Goal: Communication & Community: Answer question/provide support

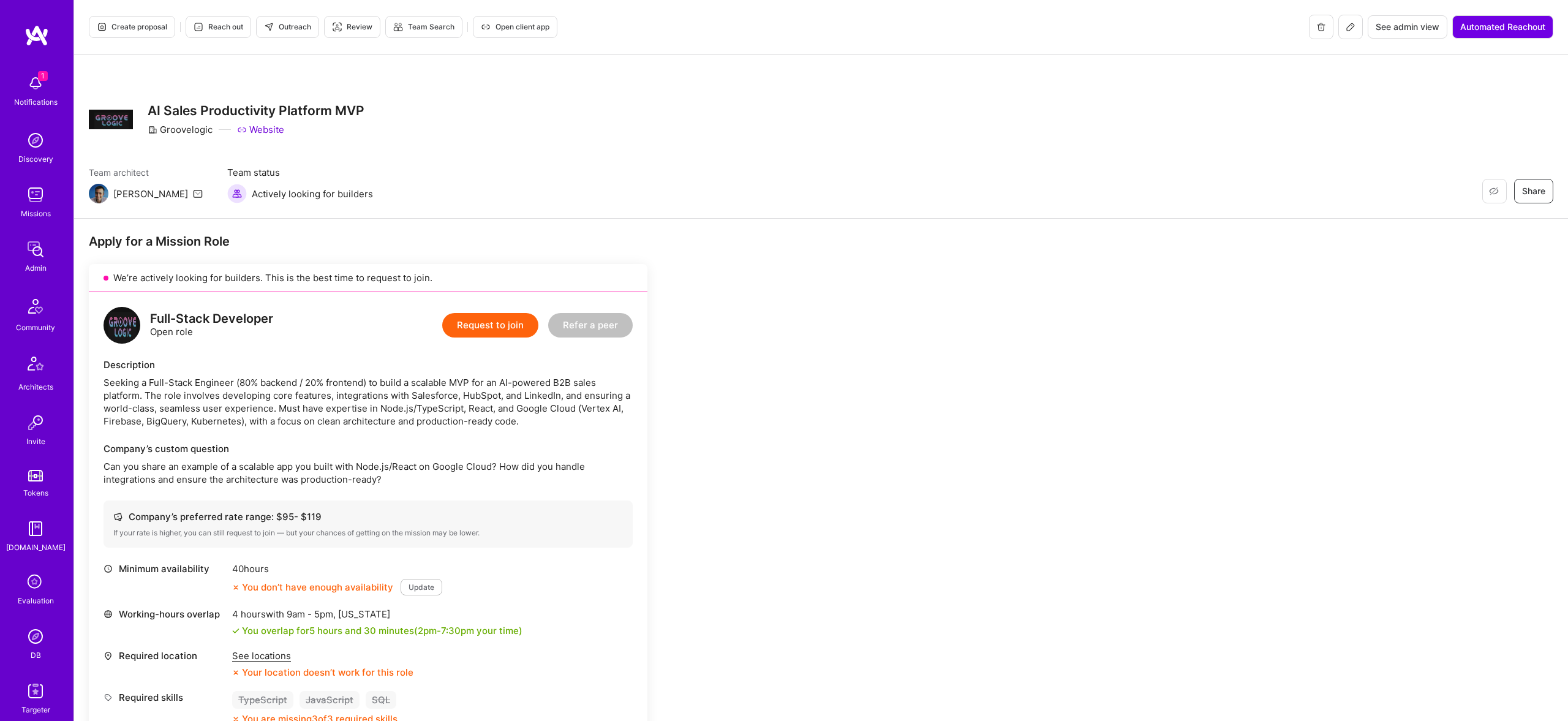
click at [278, 21] on span "Outreach" at bounding box center [287, 27] width 47 height 11
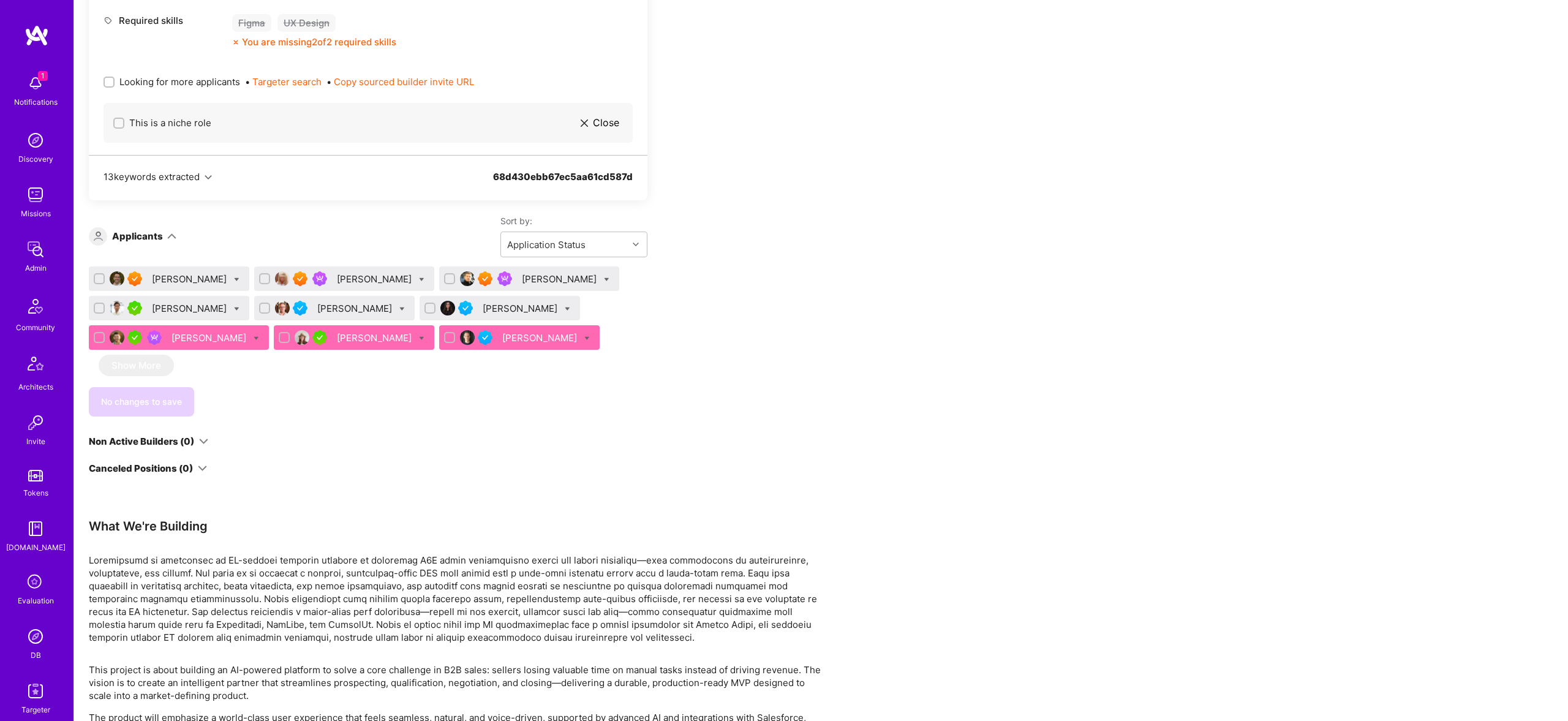
scroll to position [1681, 0]
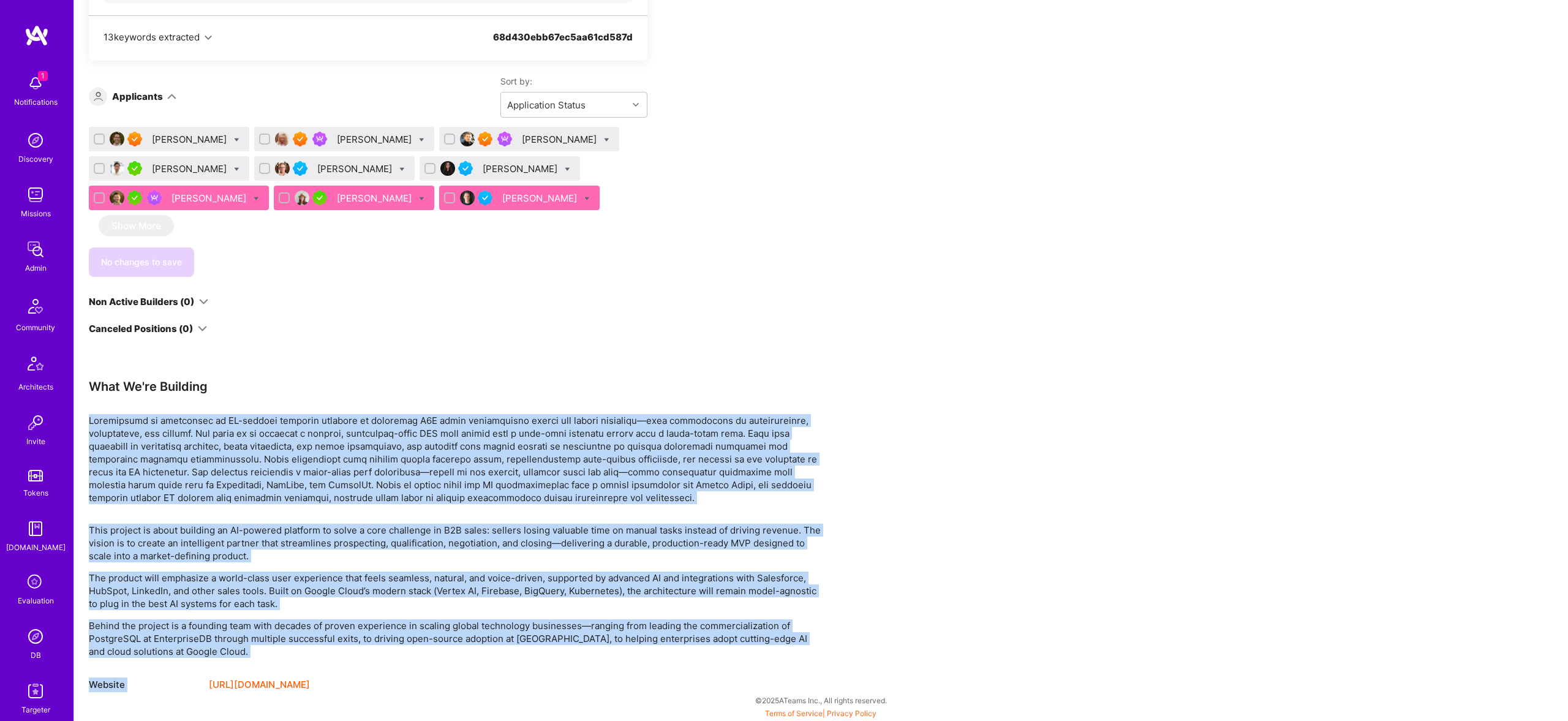
drag, startPoint x: 255, startPoint y: 666, endPoint x: 86, endPoint y: 415, distance: 302.6
click at [233, 491] on p at bounding box center [456, 459] width 735 height 90
drag, startPoint x: 214, startPoint y: 657, endPoint x: 91, endPoint y: 417, distance: 269.7
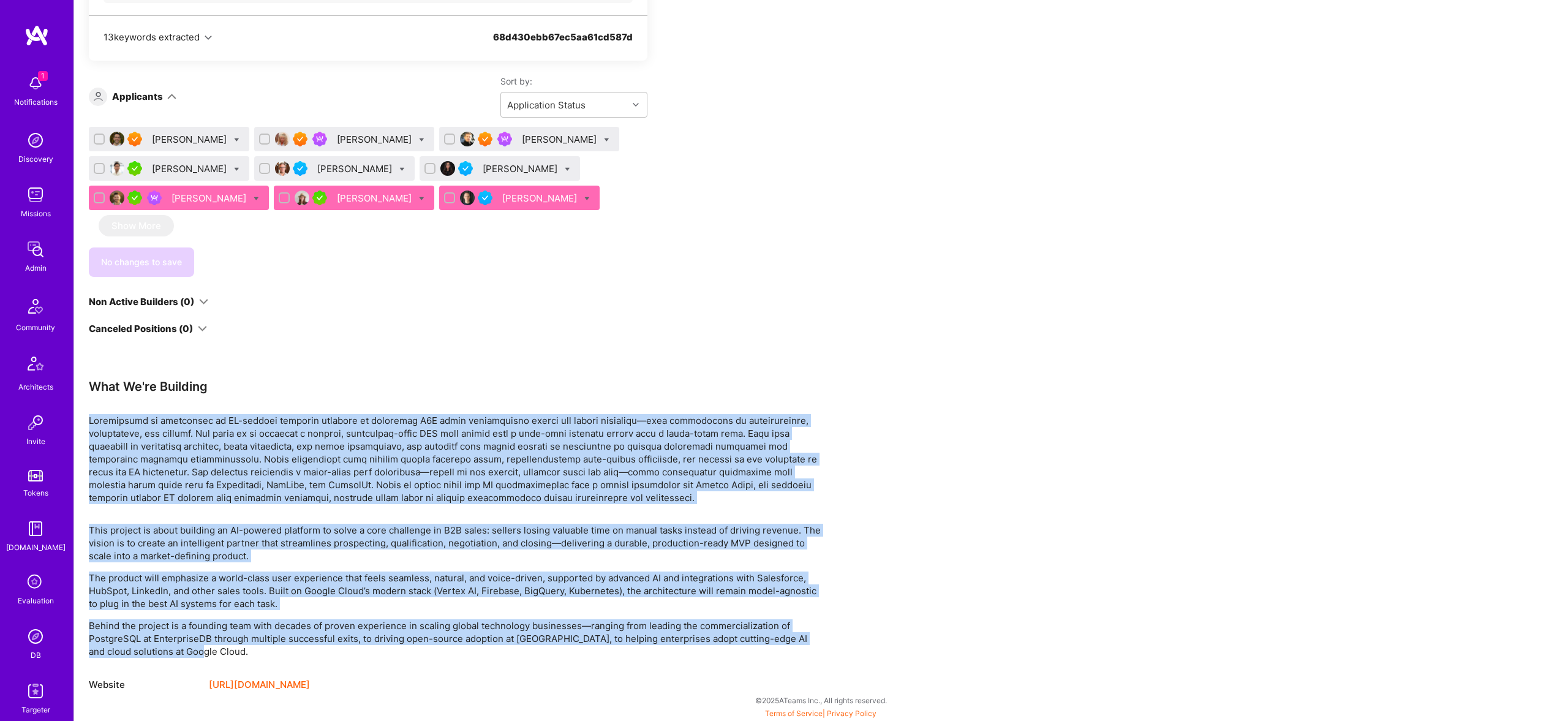
copy div "Groovelogic is developing an AI-powered platform designed to transform B2B sale…"
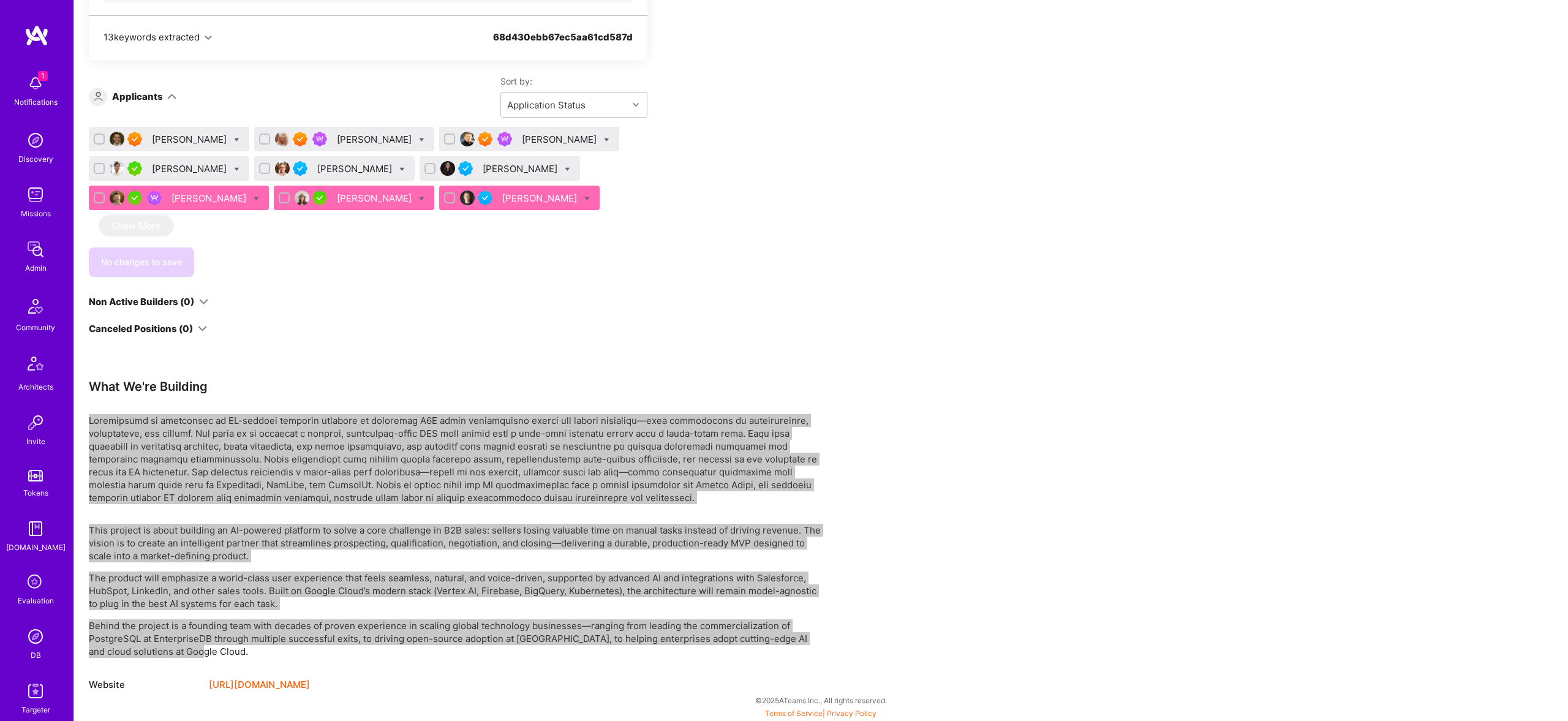
scroll to position [0, 0]
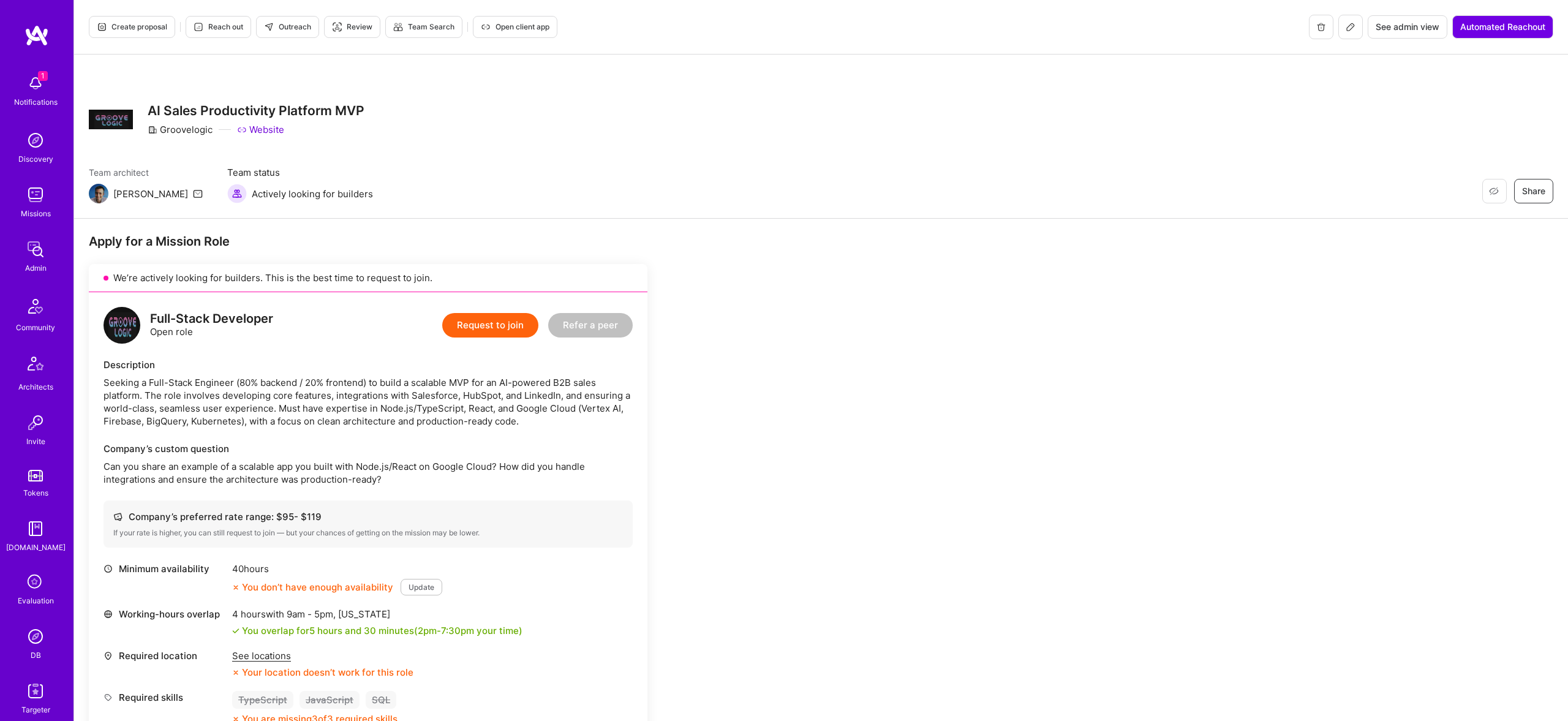
click at [230, 327] on div "Full-Stack Developer Open role" at bounding box center [212, 325] width 123 height 26
click at [230, 327] on div "Full-Stack Developer Open role" at bounding box center [212, 325] width 123 height 26
click at [228, 317] on div "Full-Stack Developer" at bounding box center [212, 318] width 123 height 13
drag, startPoint x: 228, startPoint y: 317, endPoint x: 68, endPoint y: 396, distance: 178.4
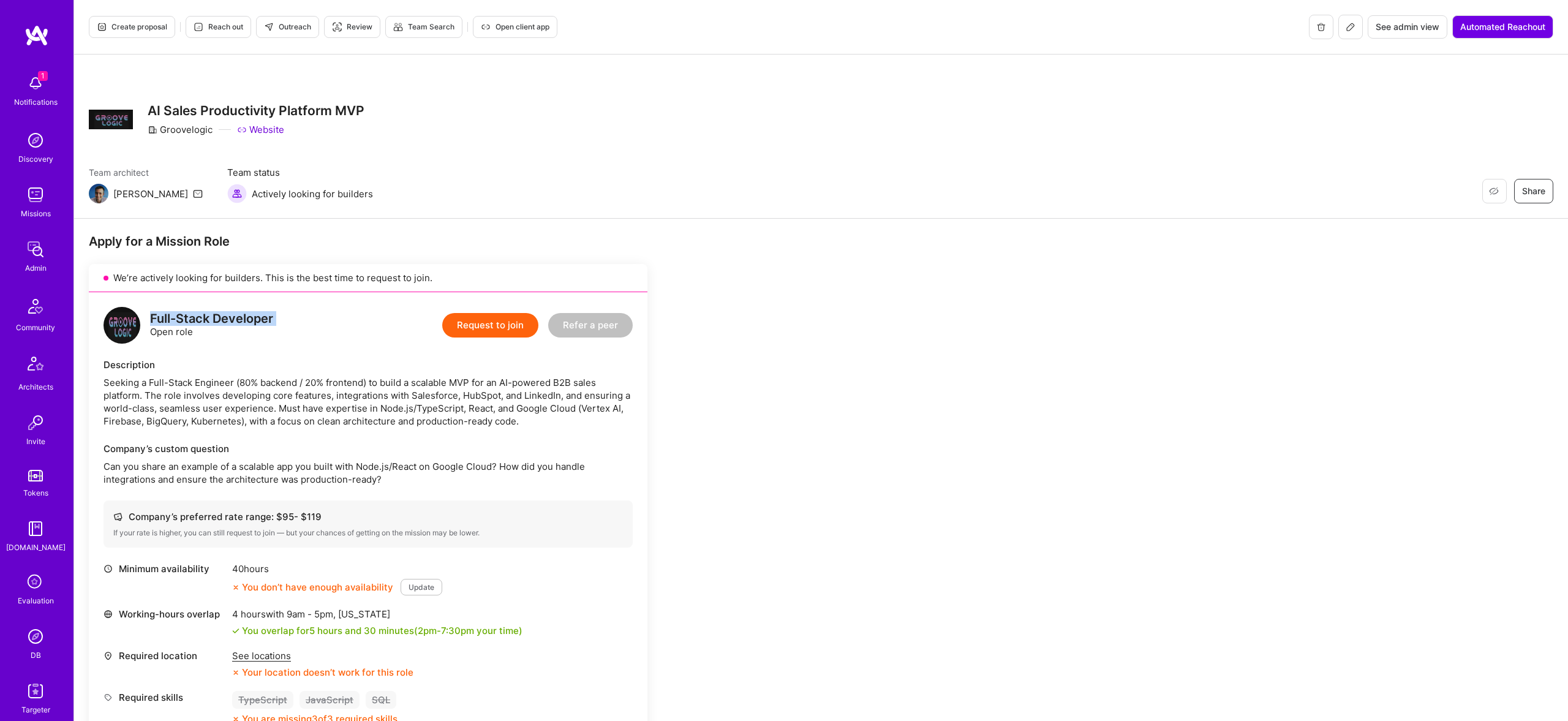
click at [228, 317] on div "Full-Stack Developer" at bounding box center [212, 318] width 123 height 13
copy div "Full-Stack Developer"
click at [430, 381] on div "Seeking a Full-Stack Engineer (80% backend / 20% frontend) to build a scalable …" at bounding box center [368, 401] width 529 height 51
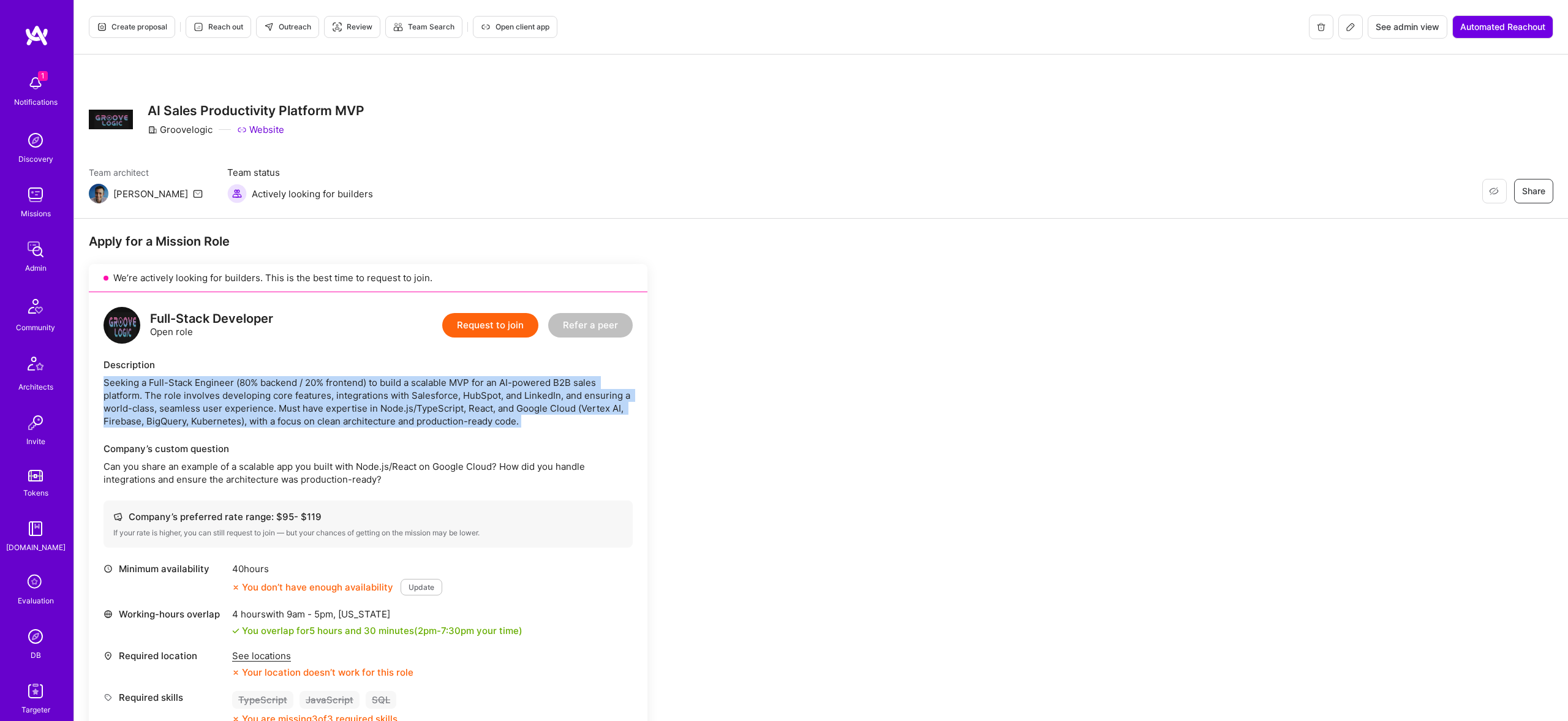
drag, startPoint x: 430, startPoint y: 381, endPoint x: 418, endPoint y: 389, distance: 14.4
click at [429, 381] on div "Seeking a Full-Stack Engineer (80% backend / 20% frontend) to build a scalable …" at bounding box center [368, 401] width 529 height 51
copy div "Seeking a Full-Stack Engineer (80% backend / 20% frontend) to build a scalable …"
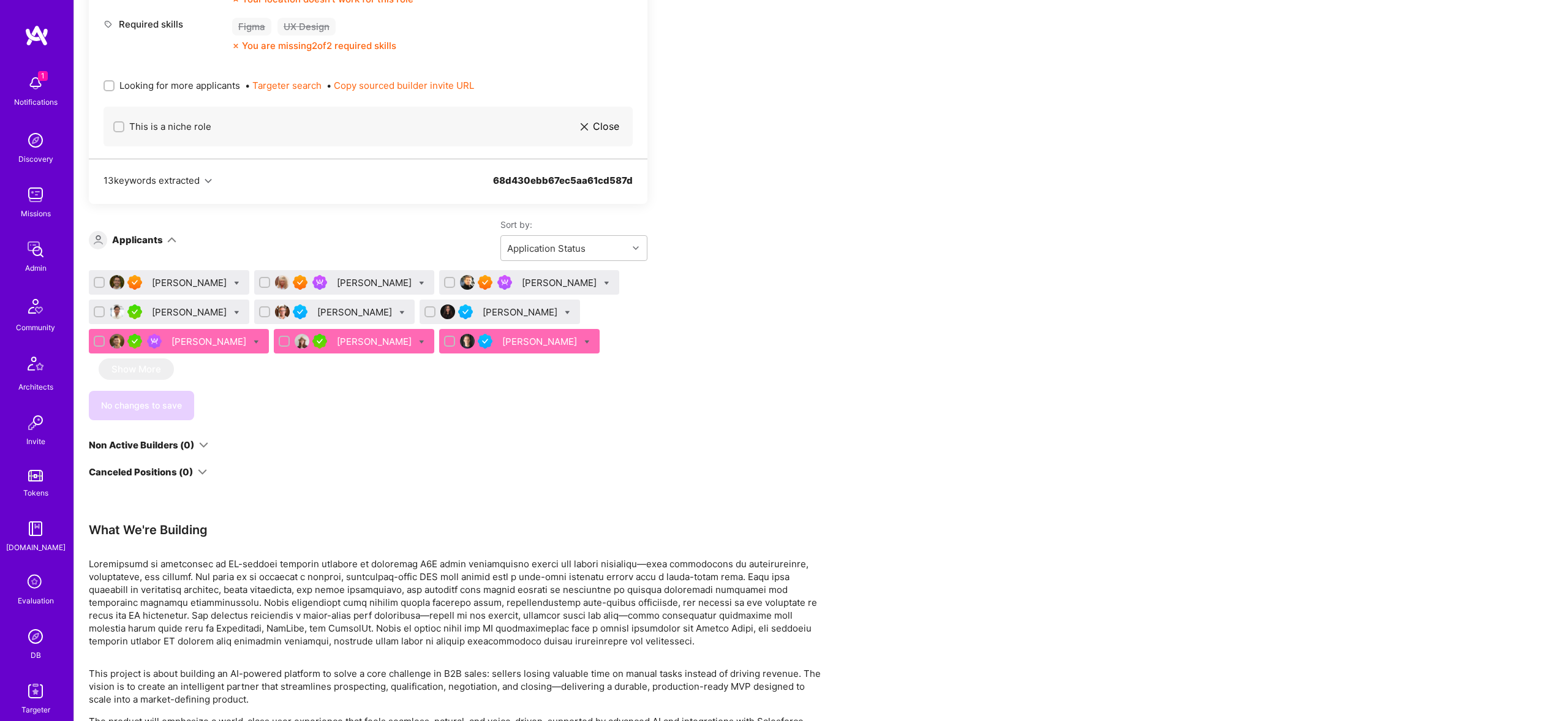
scroll to position [1681, 0]
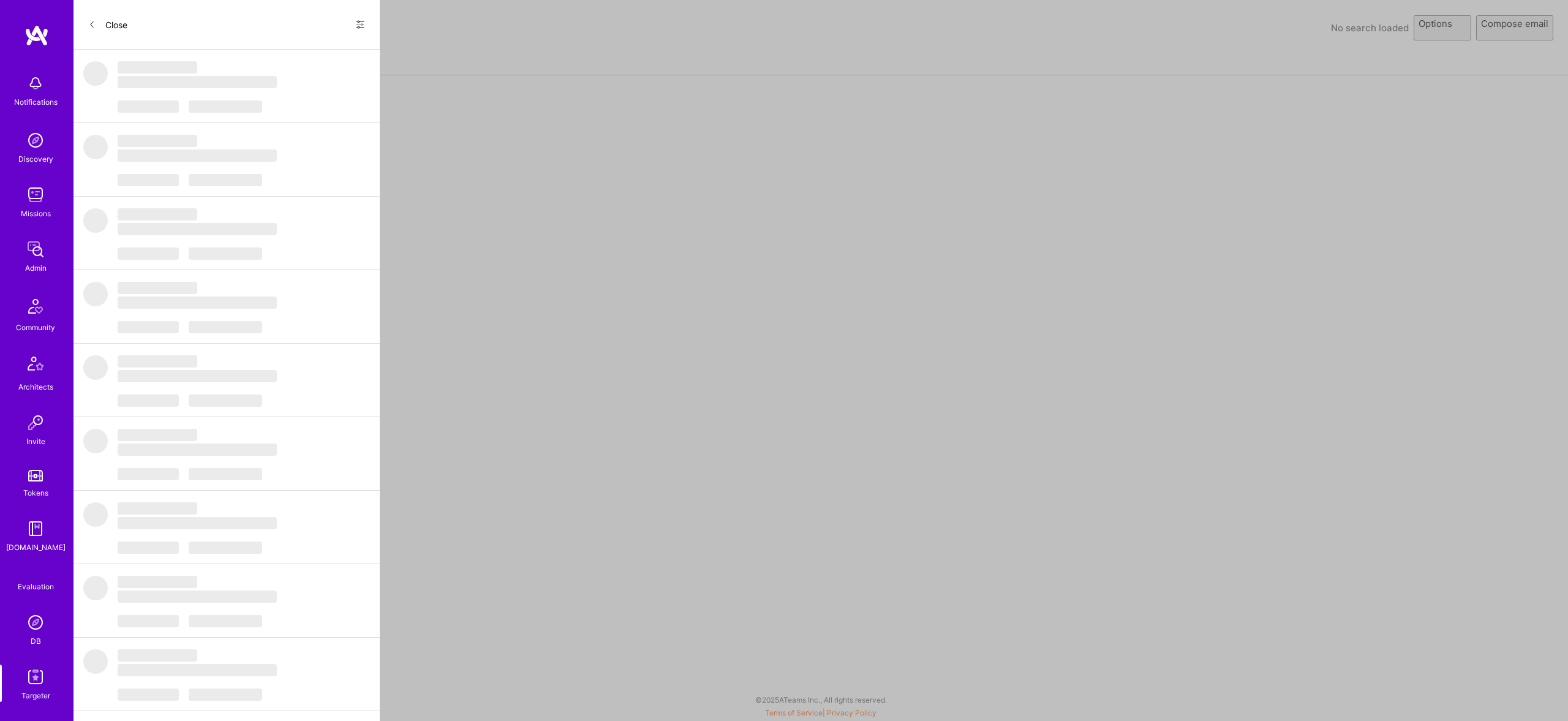
select select "rich-reachout"
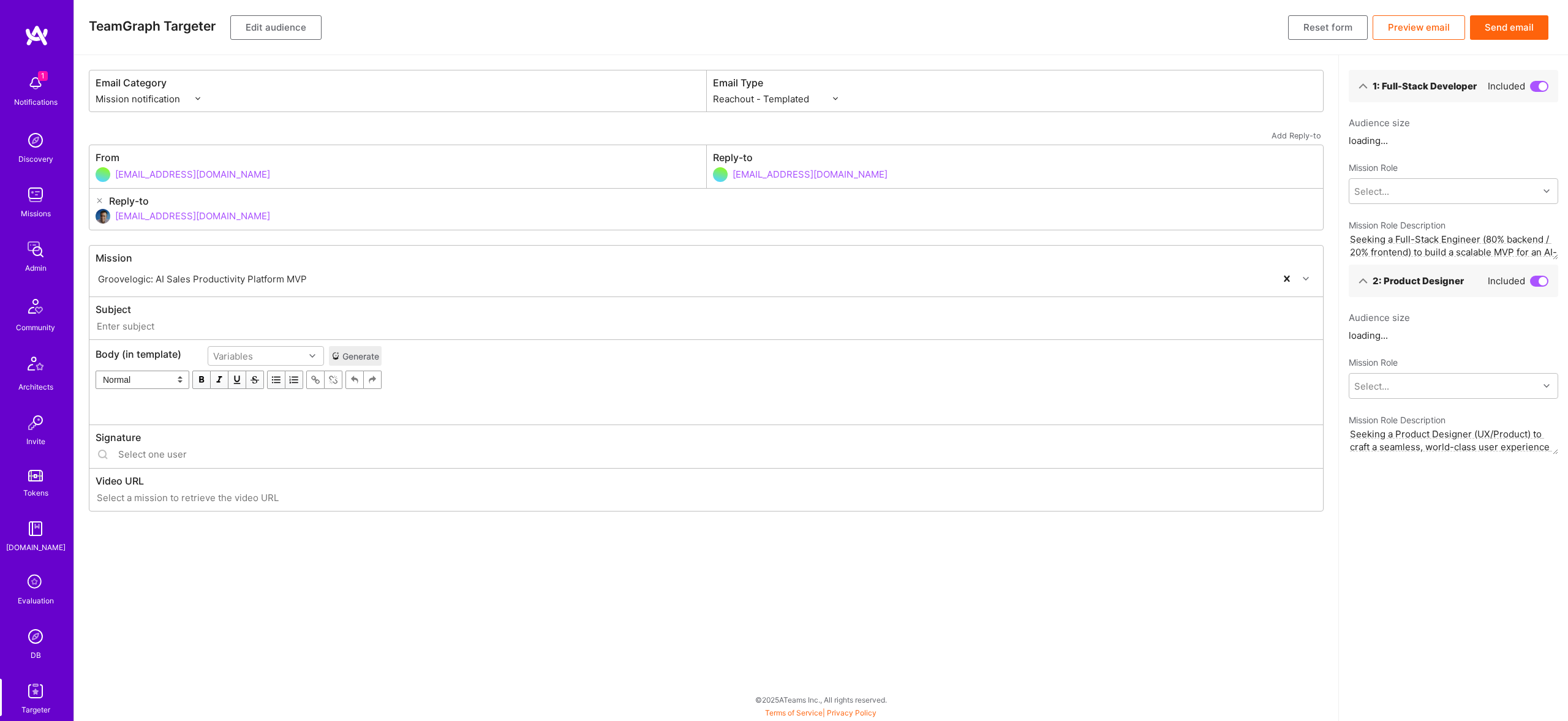
type input "[DOMAIN_NAME] // Groovelogic: AI Sales Productivity Platform MVP"
type input "luisteofilo@a.team"
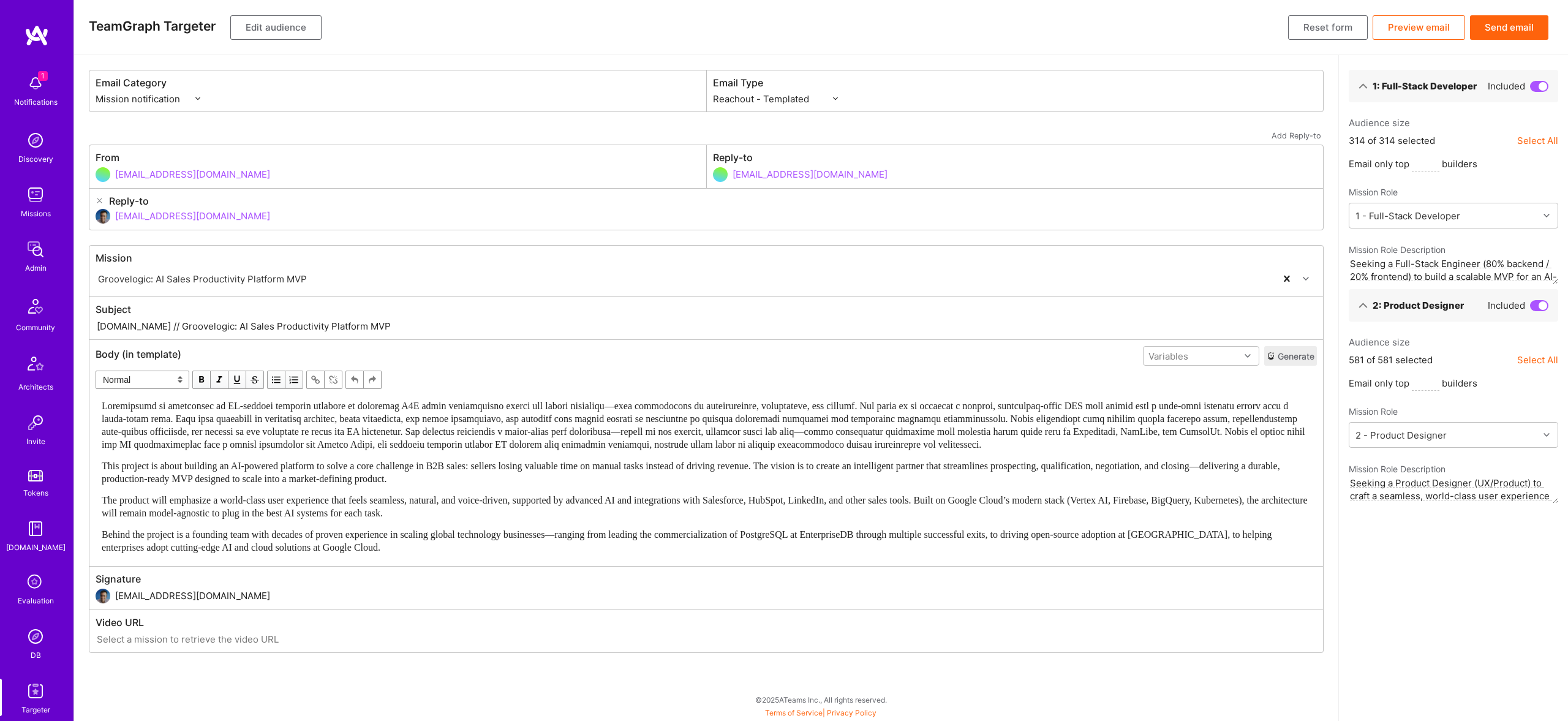
click at [492, 451] on div "This project is about building an AI-powered platform to solve a core challenge…" at bounding box center [706, 476] width 1209 height 154
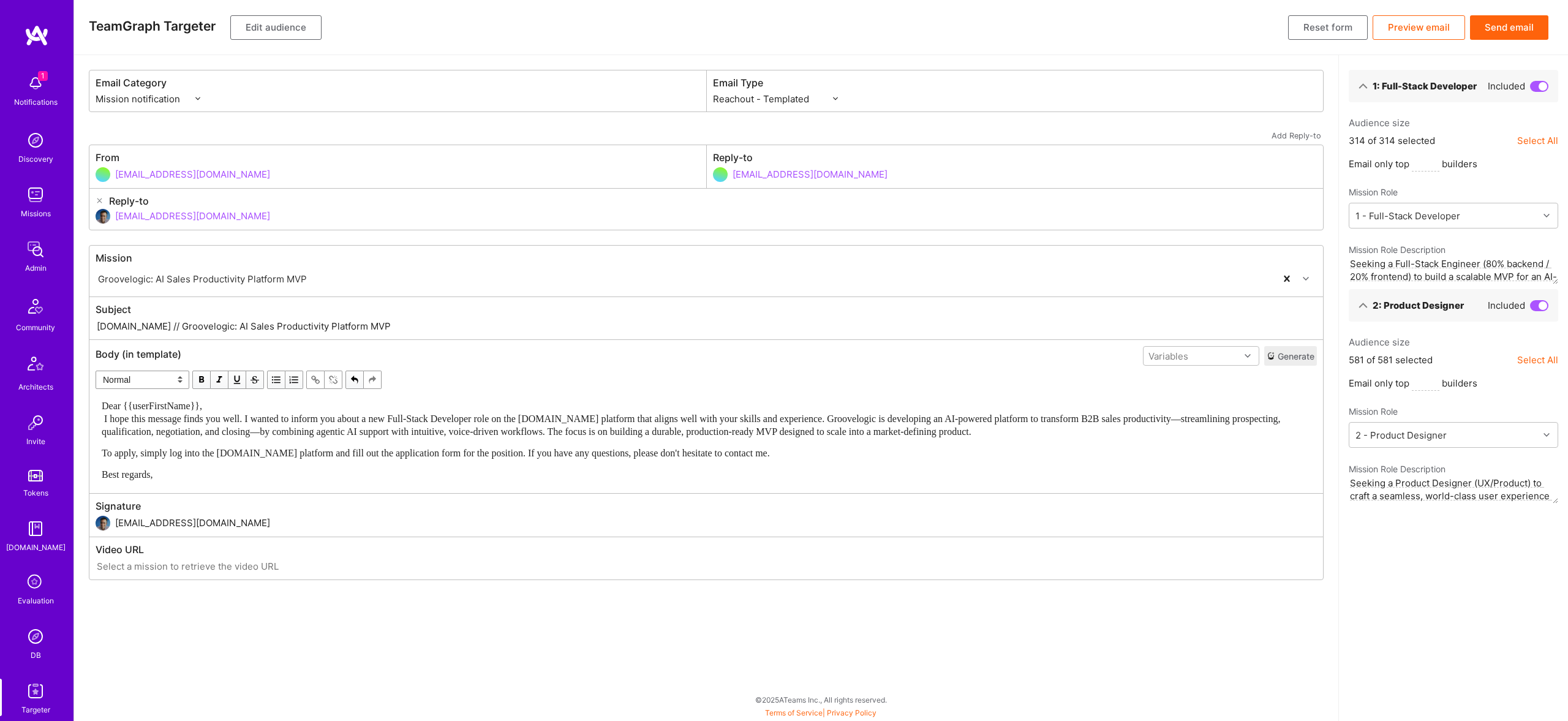
click at [230, 411] on div "Dear {{userFirstName}}, I hope this message finds you well. I wanted to inform …" at bounding box center [706, 419] width 1209 height 39
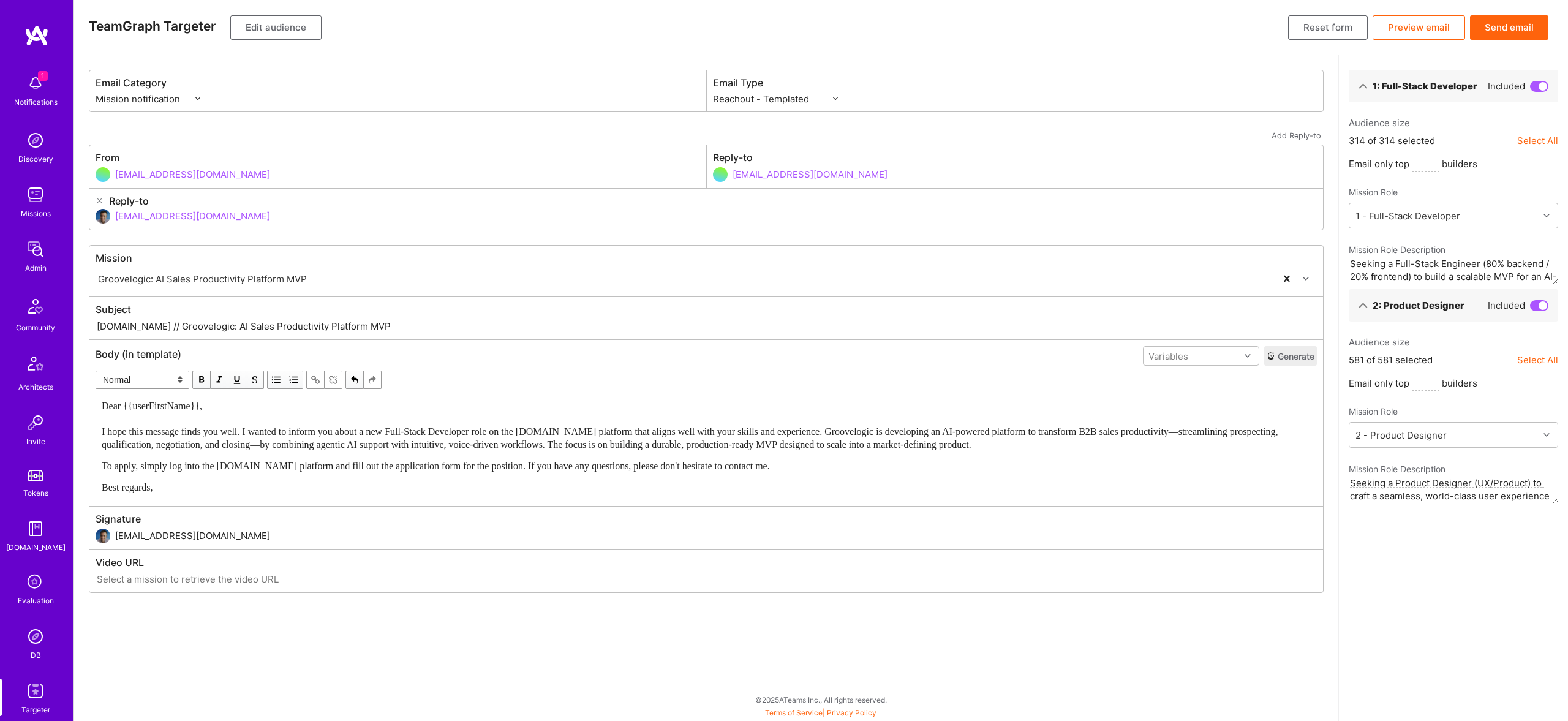
drag, startPoint x: 141, startPoint y: 325, endPoint x: 523, endPoint y: 343, distance: 382.4
click at [523, 343] on div "Mission Groovelogic: AI Sales Productivity Platform MVP Subject A.Team // Groov…" at bounding box center [706, 419] width 1234 height 348
paste input "Full-Stack Developer role: Build Groovelogic’s AI-powered sales platform"
type input "A.Team // Full-Stack Developer role: Build Groovelogic’s AI-powered sales platf…"
click at [302, 40] on div "TeamGraph Targeter Edit audience Reset form Preview email Send email" at bounding box center [821, 28] width 1493 height 55
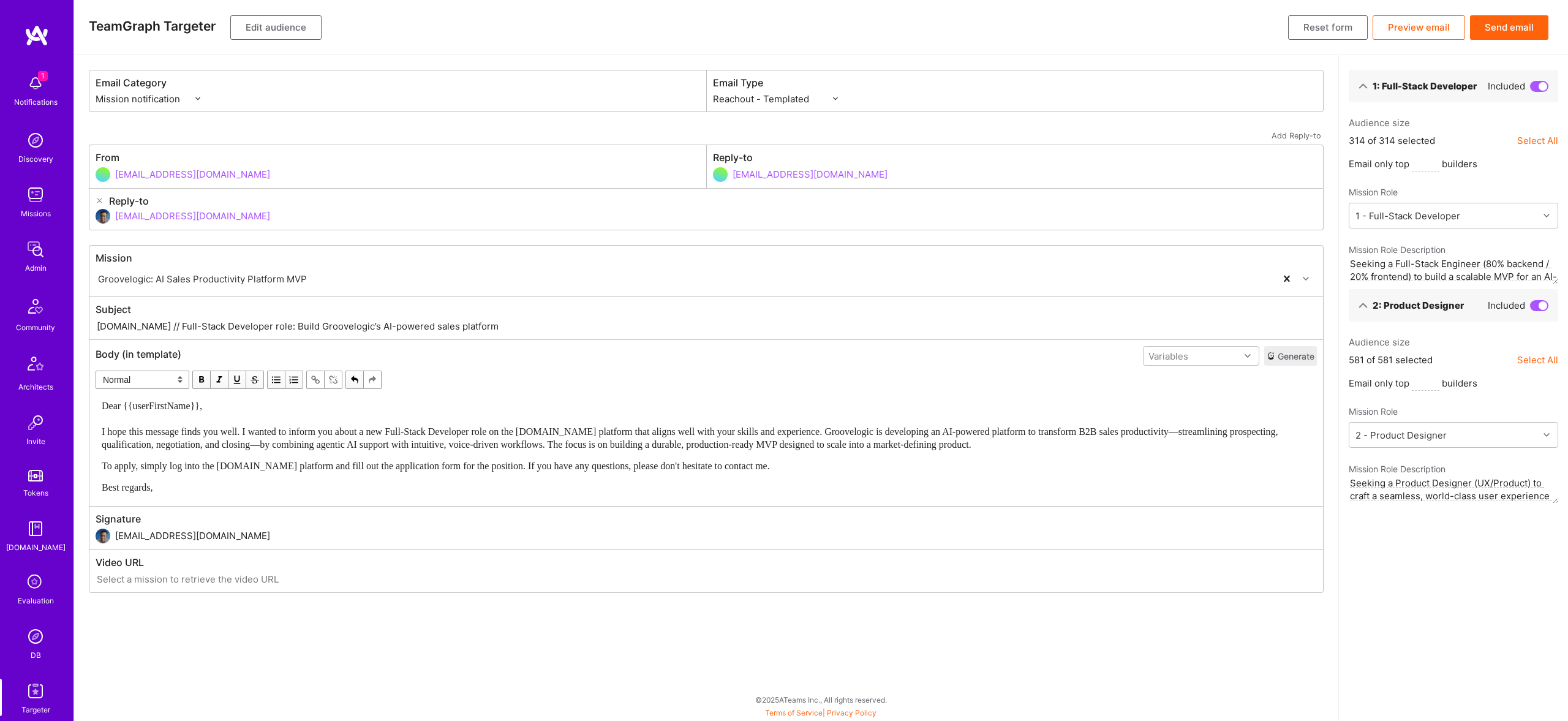
click at [301, 34] on button "Edit audience" at bounding box center [276, 27] width 91 height 24
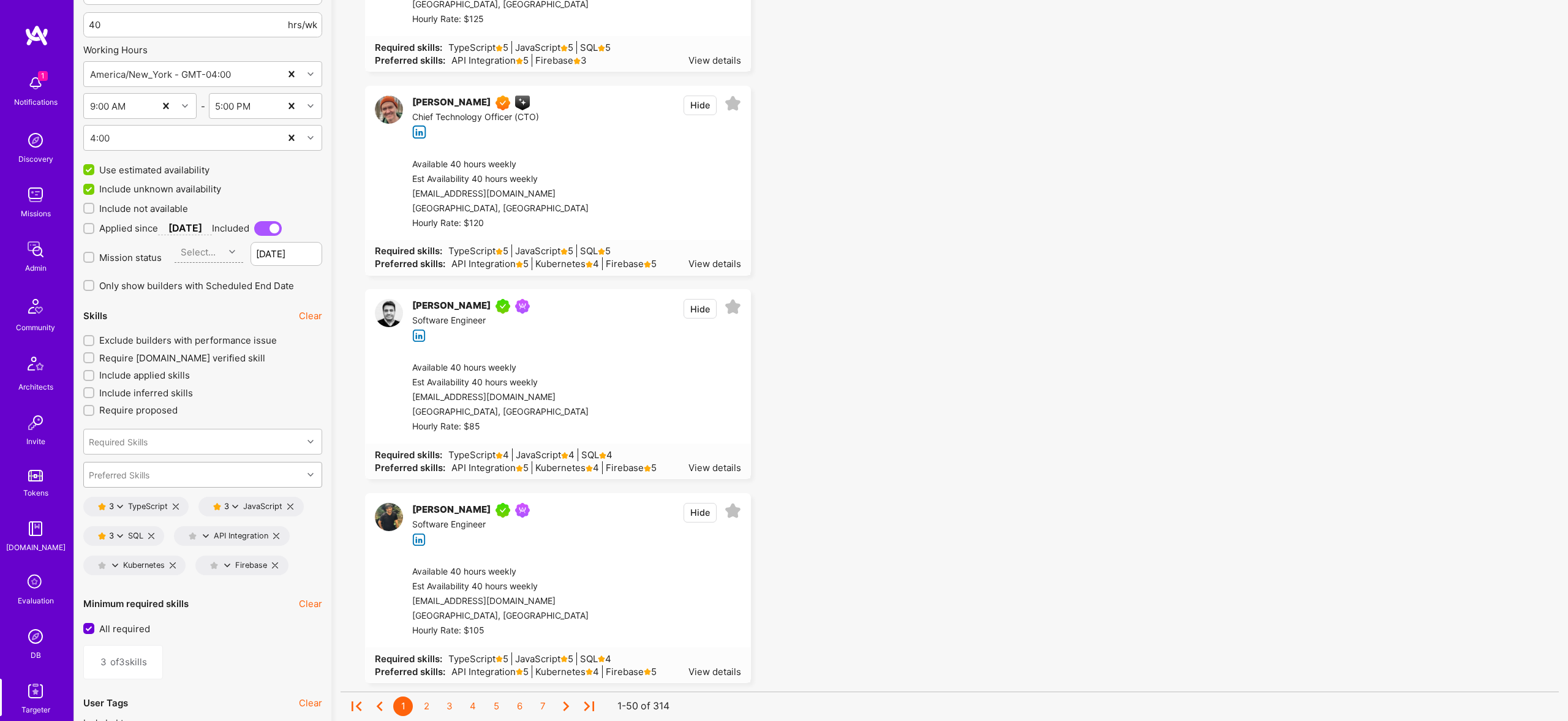
scroll to position [1582, 0]
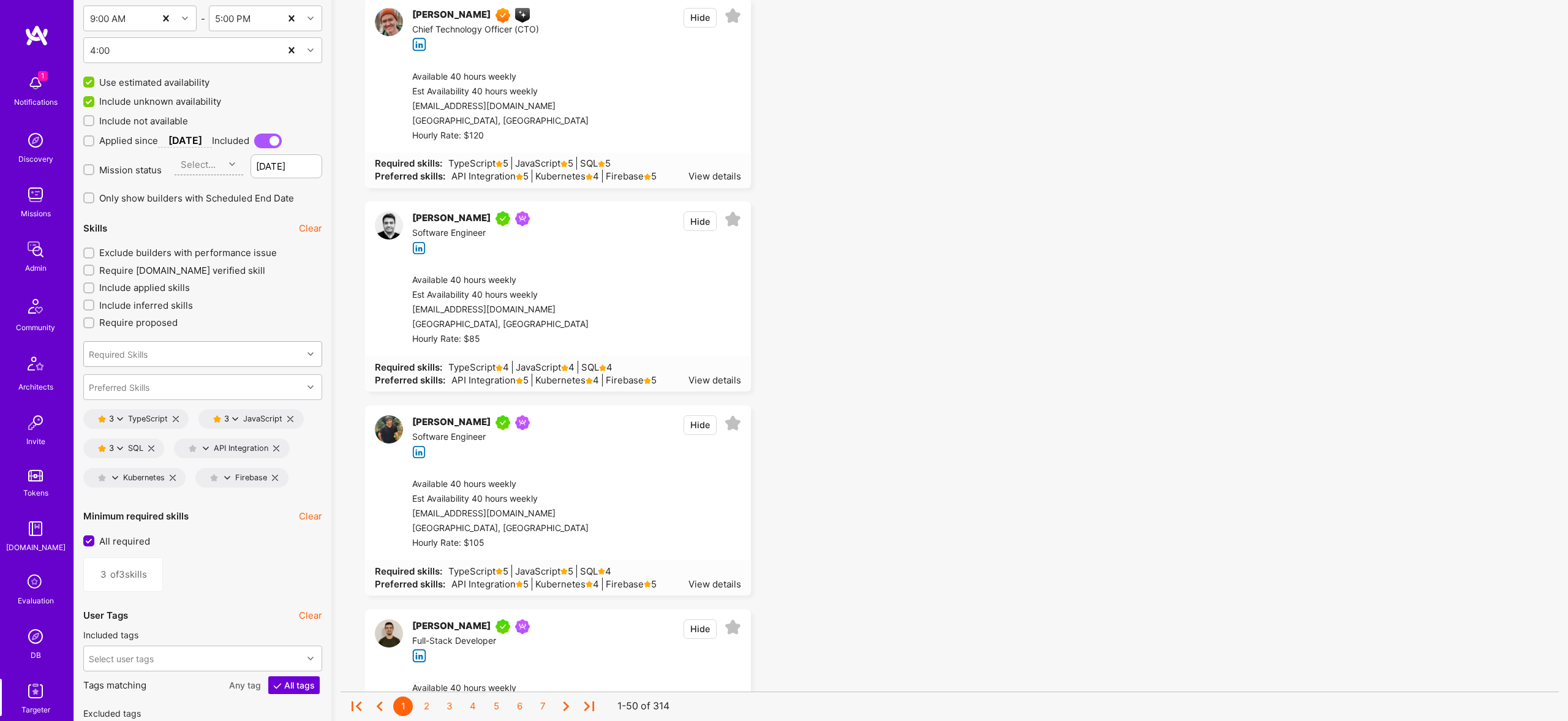
click at [183, 343] on div "Required Skills" at bounding box center [193, 354] width 219 height 24
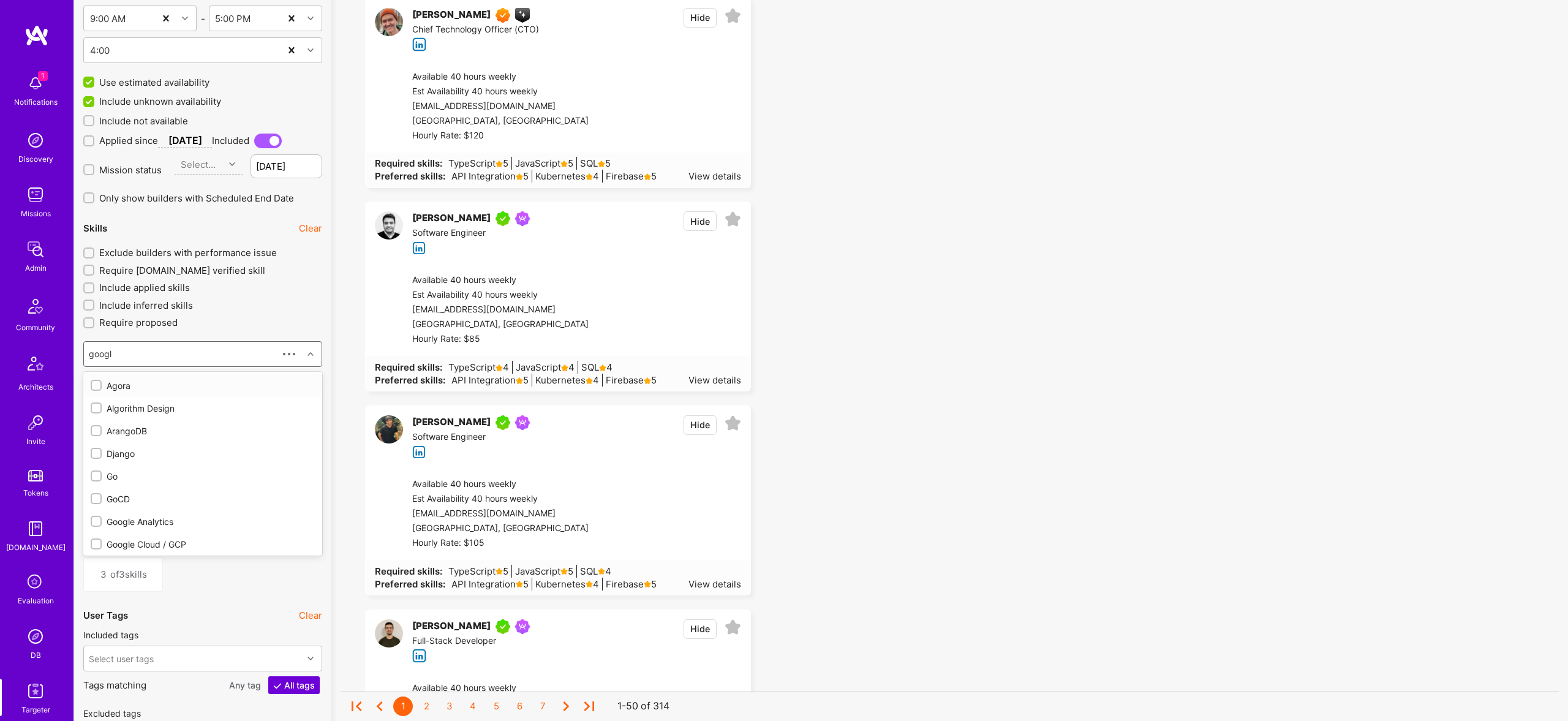
type input "google"
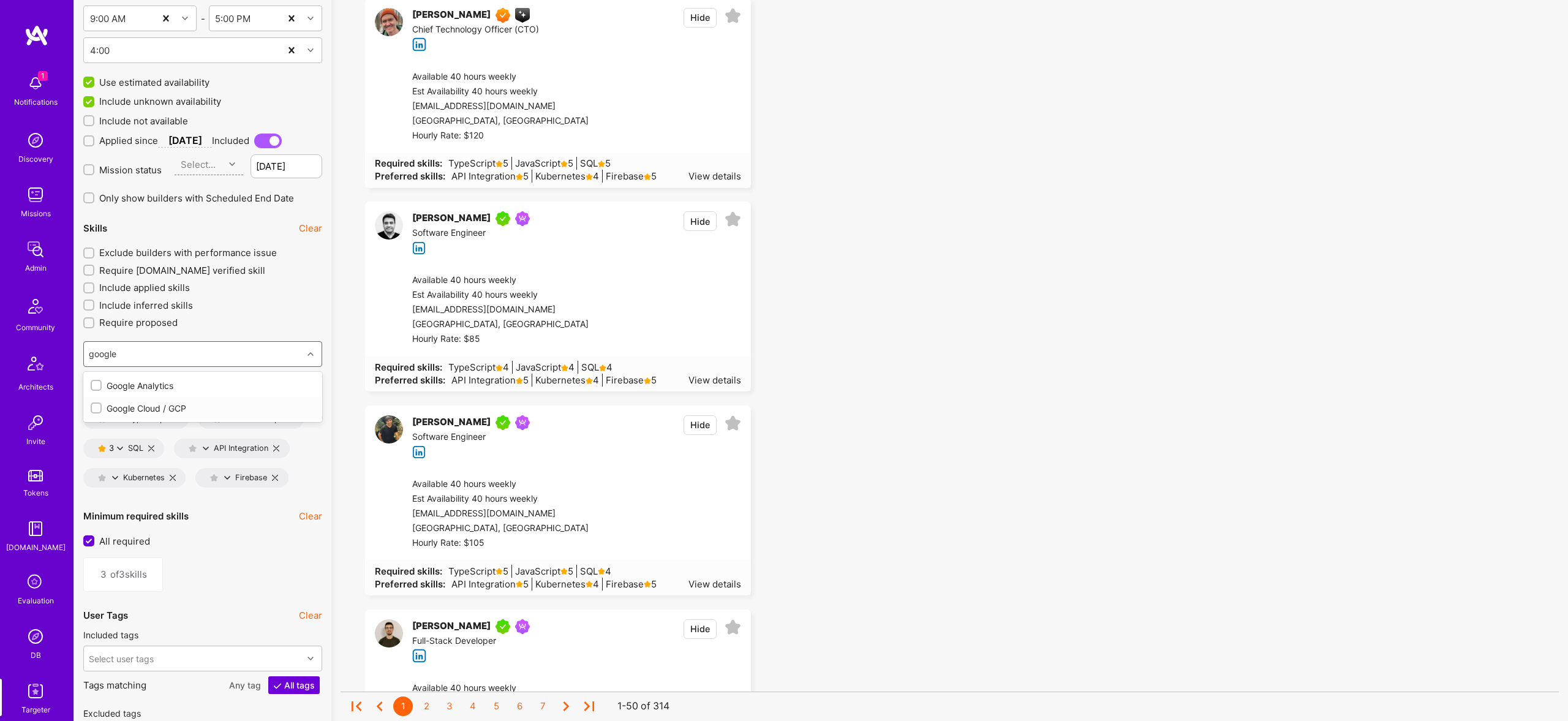
click at [176, 410] on div "Google Cloud / GCP" at bounding box center [203, 408] width 224 height 13
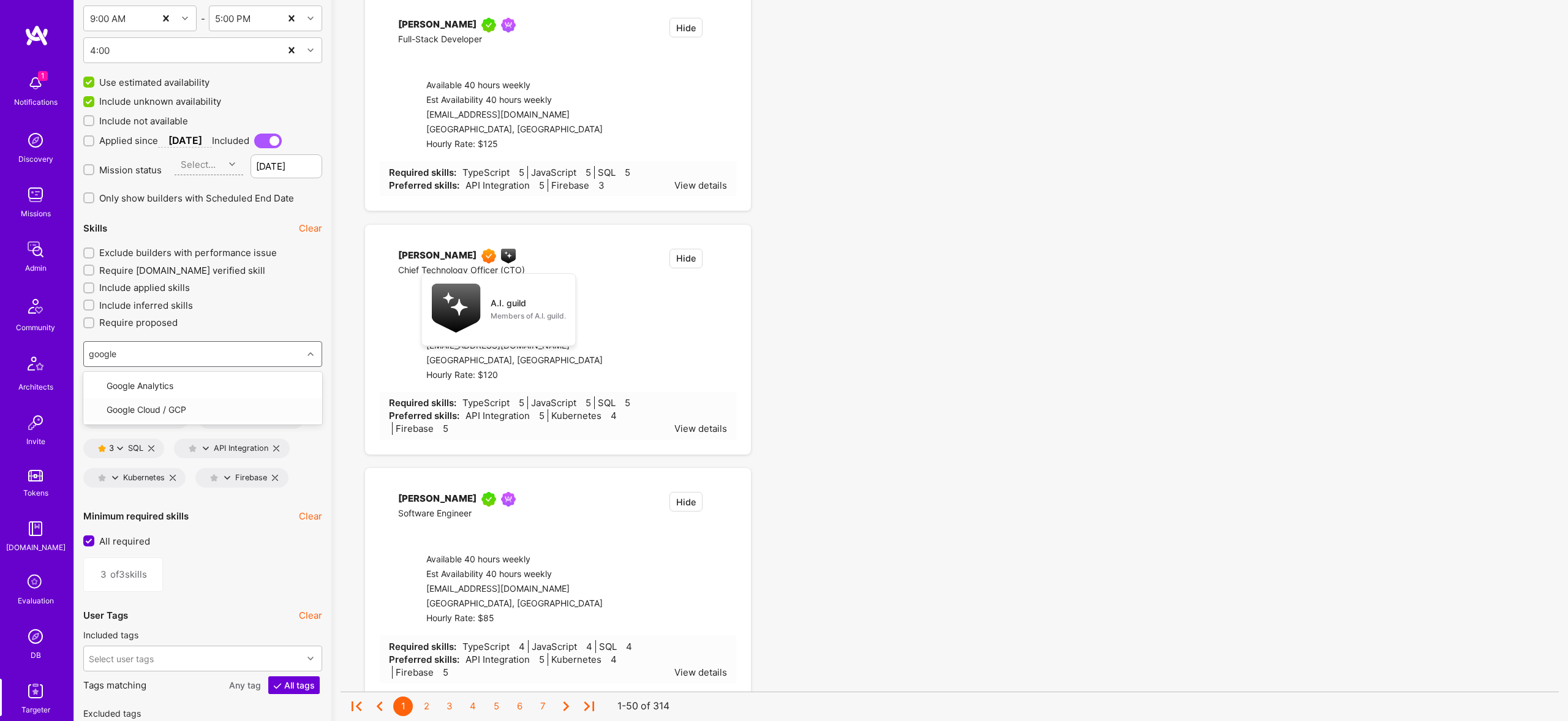
type input "4"
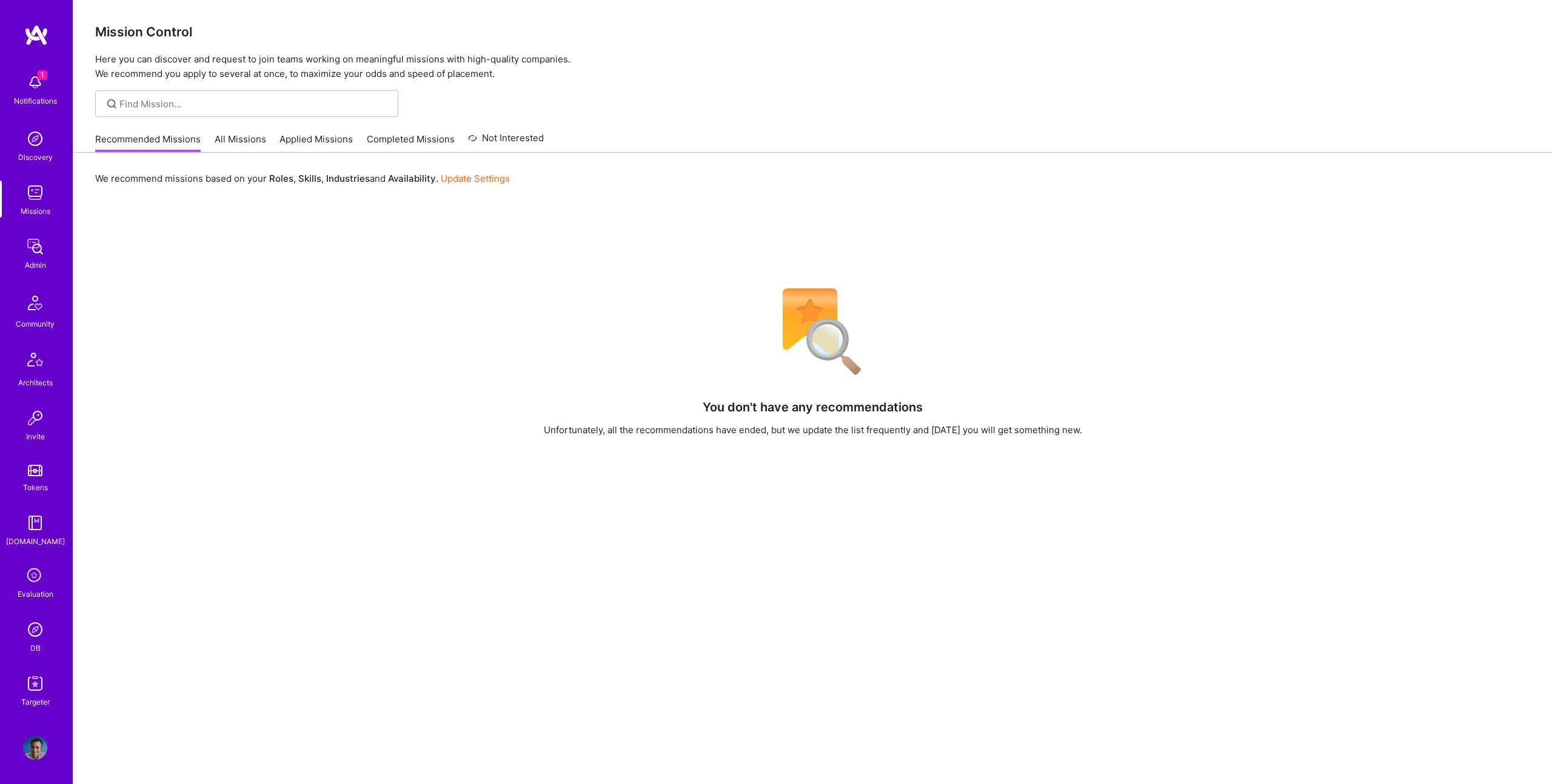
click at [35, 621] on img at bounding box center [35, 629] width 24 height 24
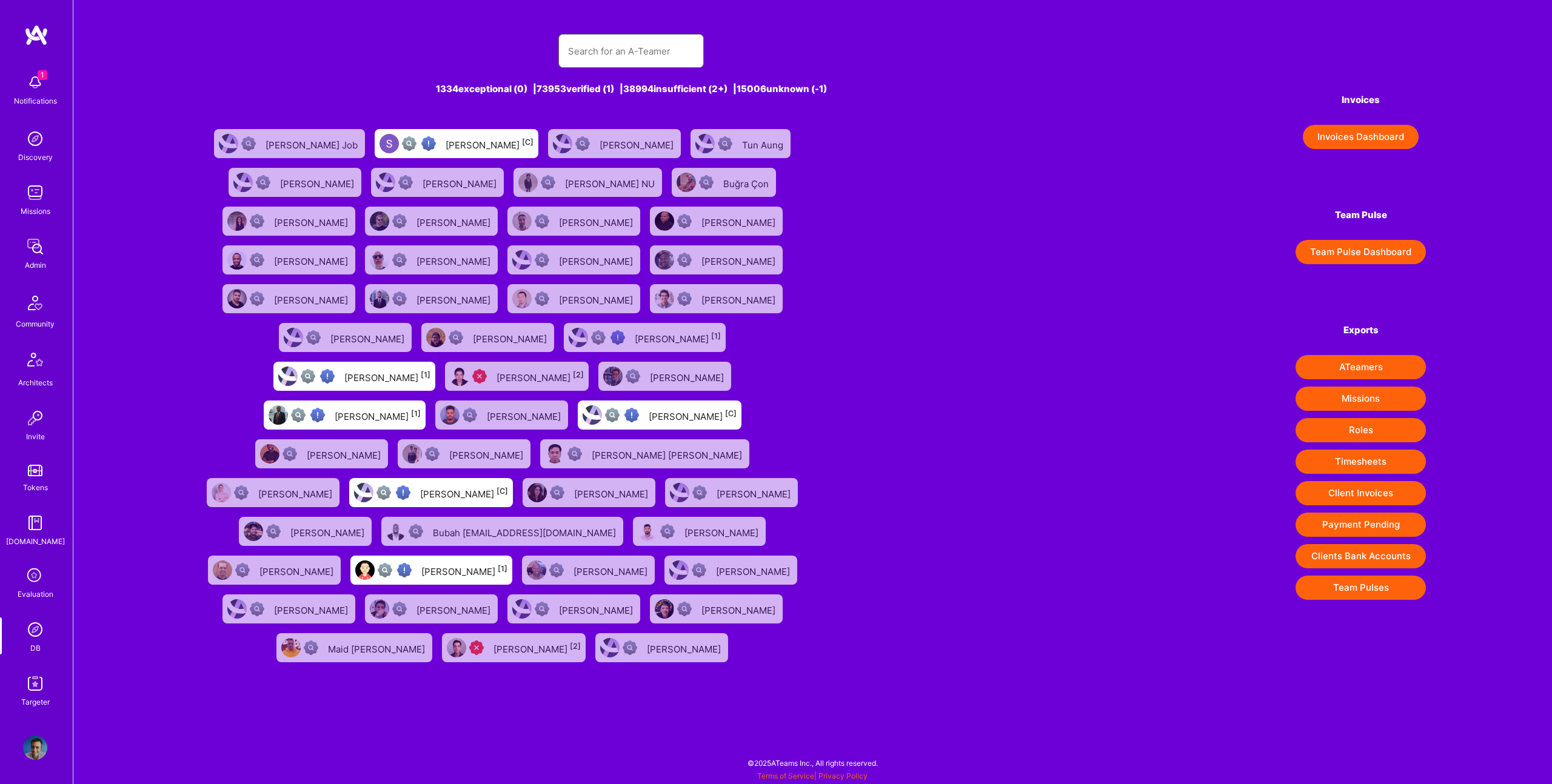
click at [657, 54] on input "text" at bounding box center [631, 51] width 126 height 31
paste input "[EMAIL_ADDRESS][DOMAIN_NAME]"
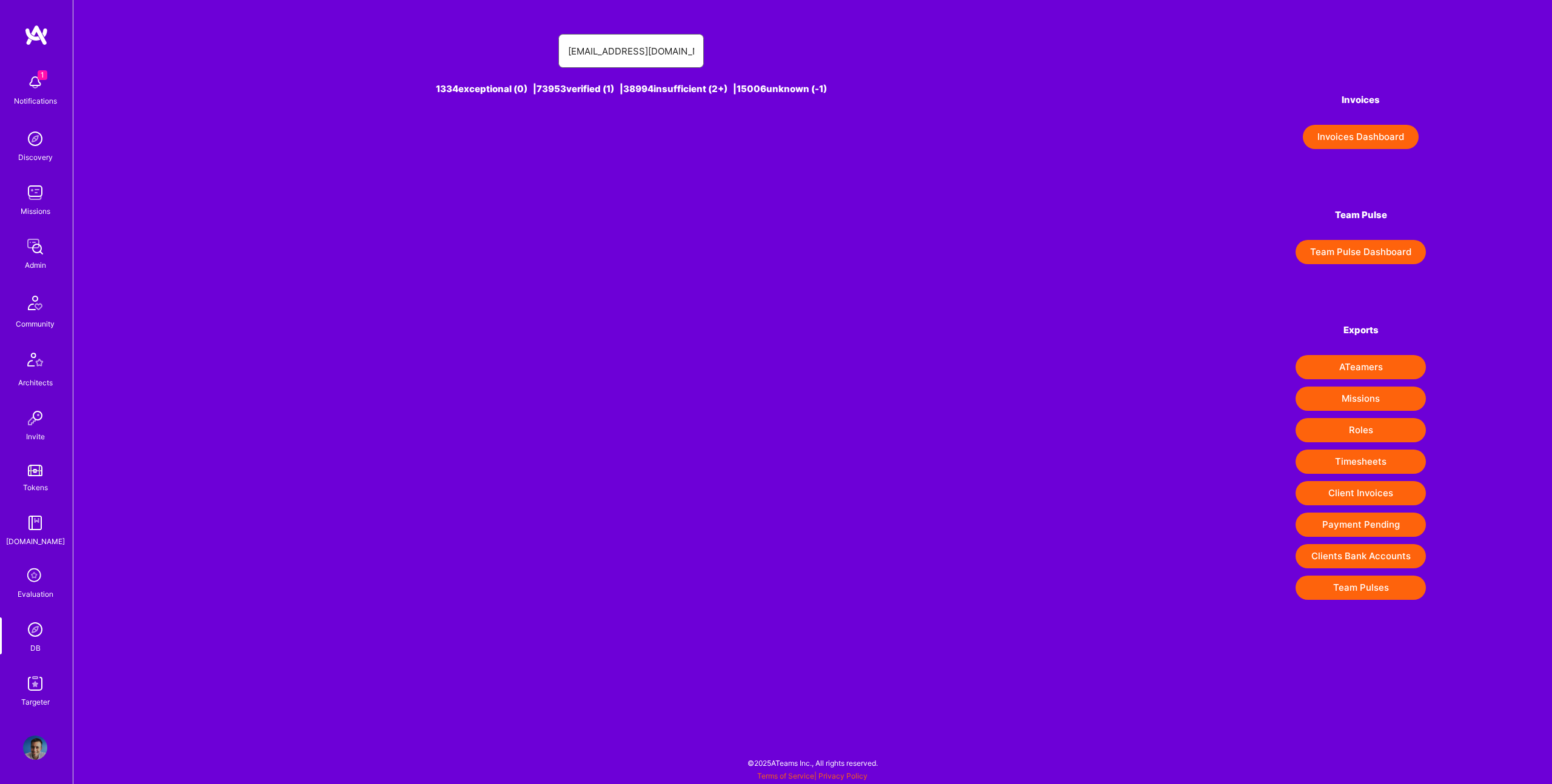
click at [656, 53] on input "[EMAIL_ADDRESS][DOMAIN_NAME]" at bounding box center [631, 51] width 126 height 31
click at [677, 53] on input "[EMAIL_ADDRESS][DOMAIN_NAME]" at bounding box center [631, 51] width 126 height 31
paste input "[EMAIL_ADDRESS][DOMAIN_NAME]"
click at [640, 51] on input "manu@vallyon.netmanu@vallyon.net" at bounding box center [631, 51] width 126 height 31
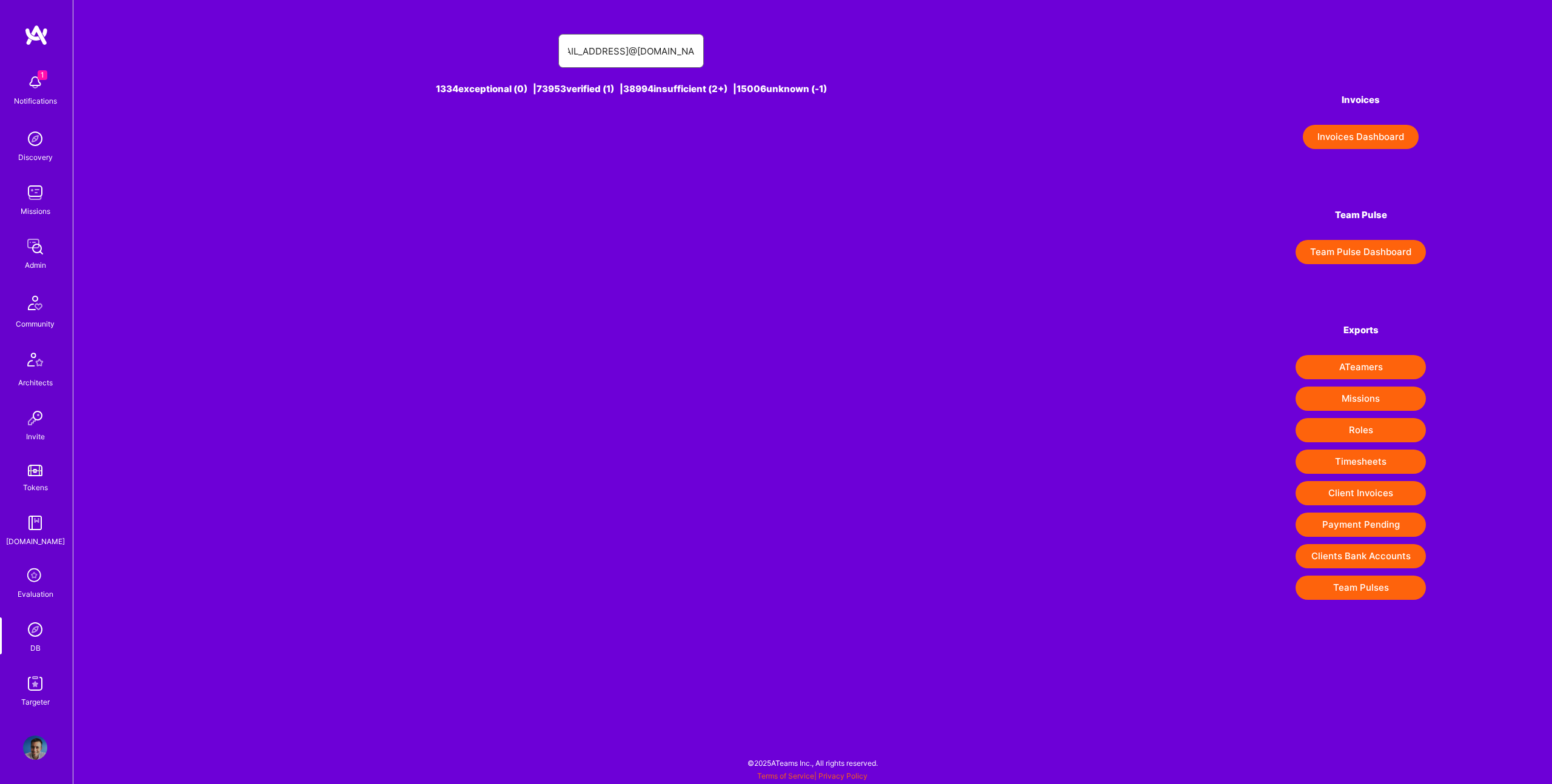
click at [640, 51] on input "manu@vallyon.netmanu@vallyon.net" at bounding box center [631, 51] width 126 height 31
paste input "text"
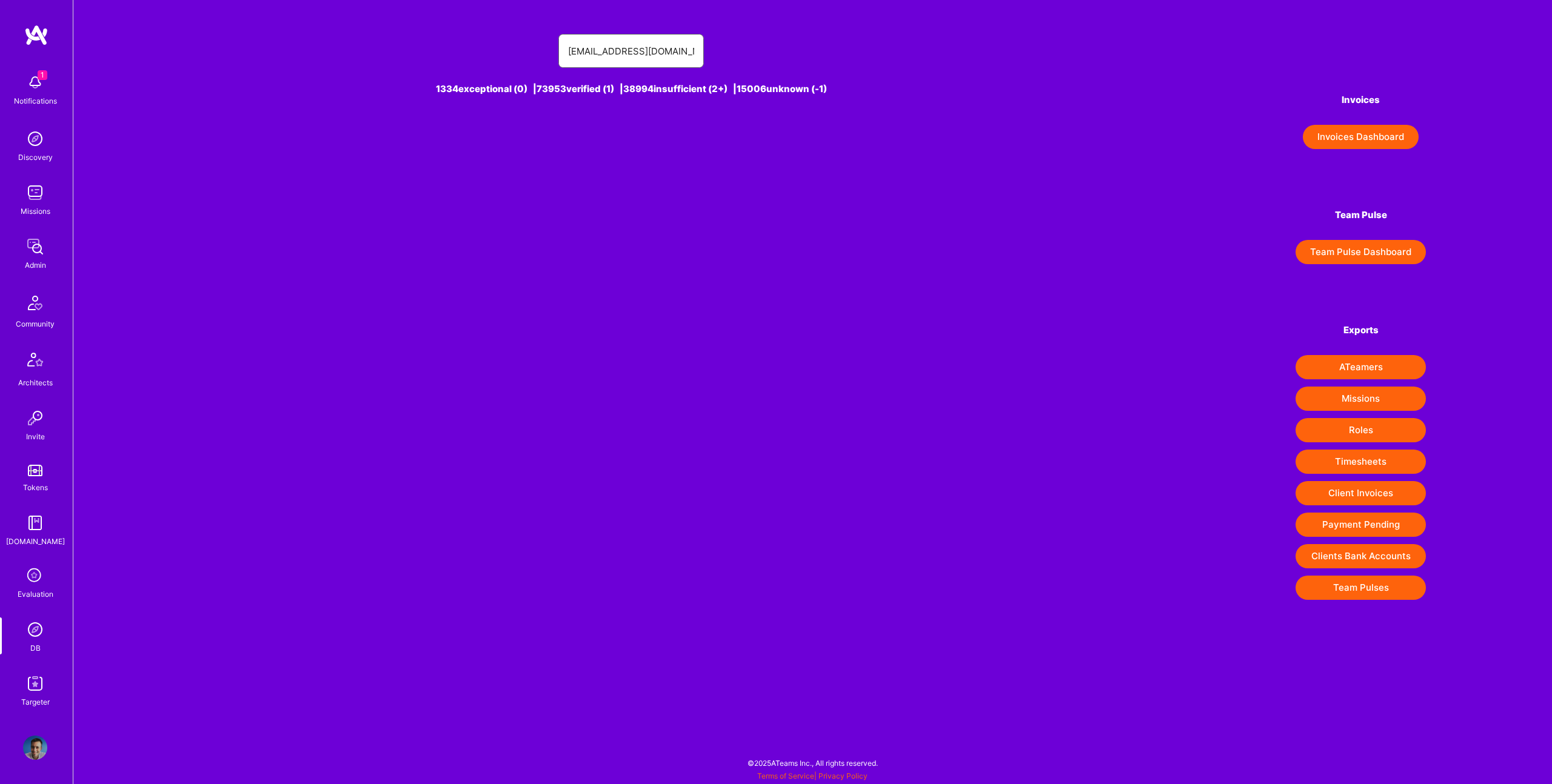
click at [641, 45] on input "manu@vallyon.net" at bounding box center [631, 51] width 126 height 31
paste input "Vallyon"
type input "Vallyon"
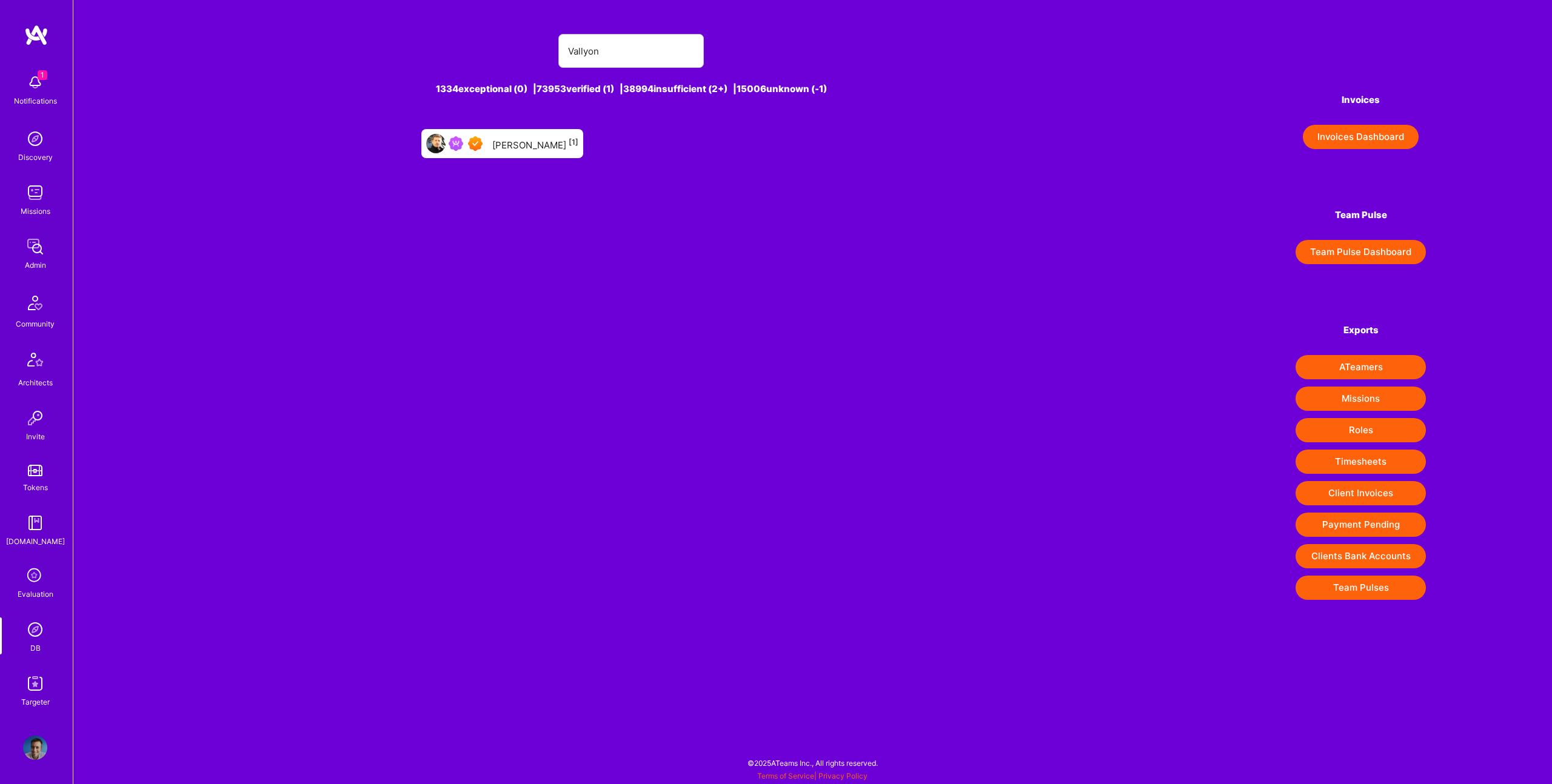
click at [516, 149] on div "Manu Vallyon [1]" at bounding box center [536, 143] width 86 height 16
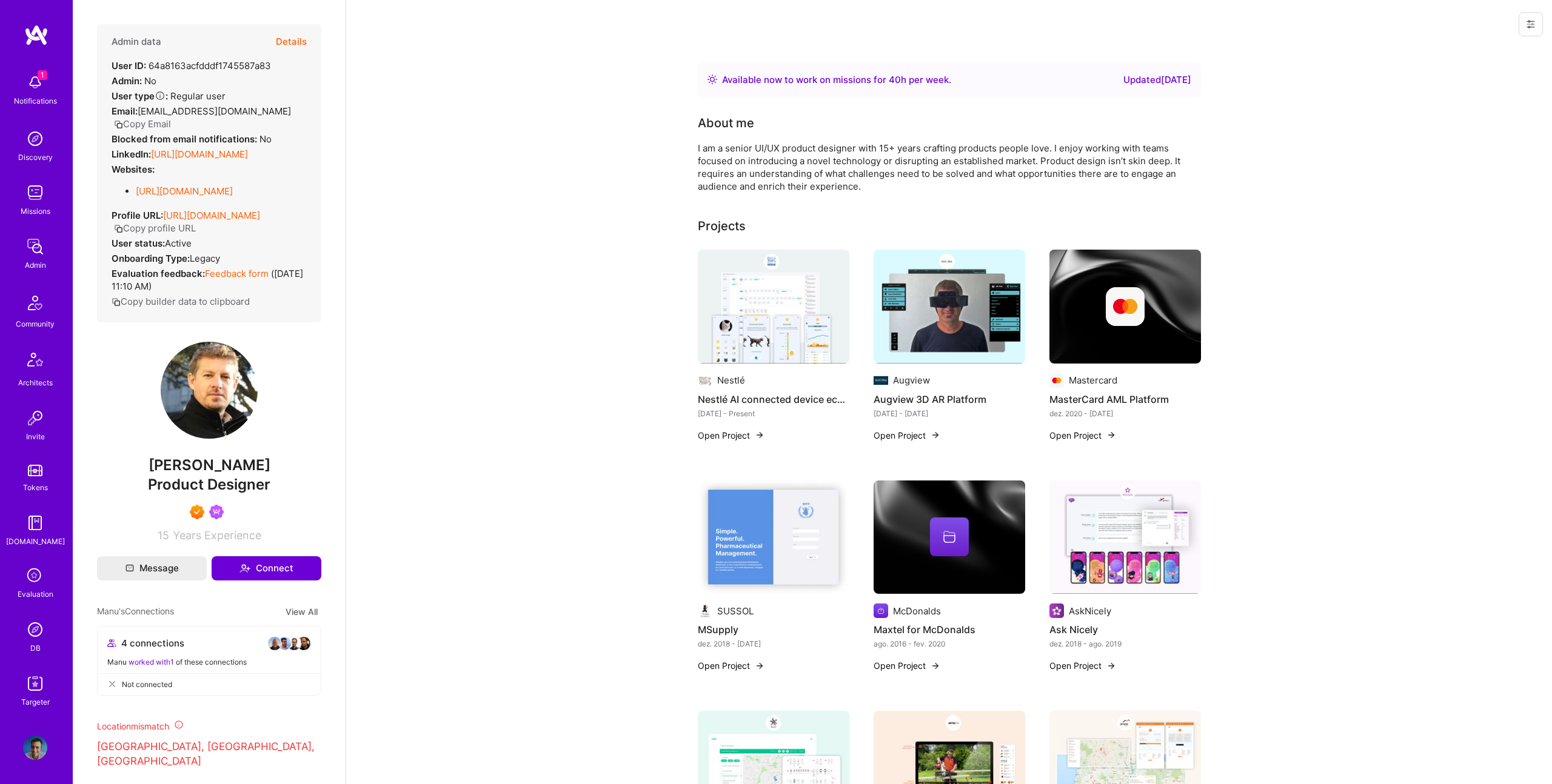
click at [292, 38] on button "Details" at bounding box center [291, 41] width 31 height 35
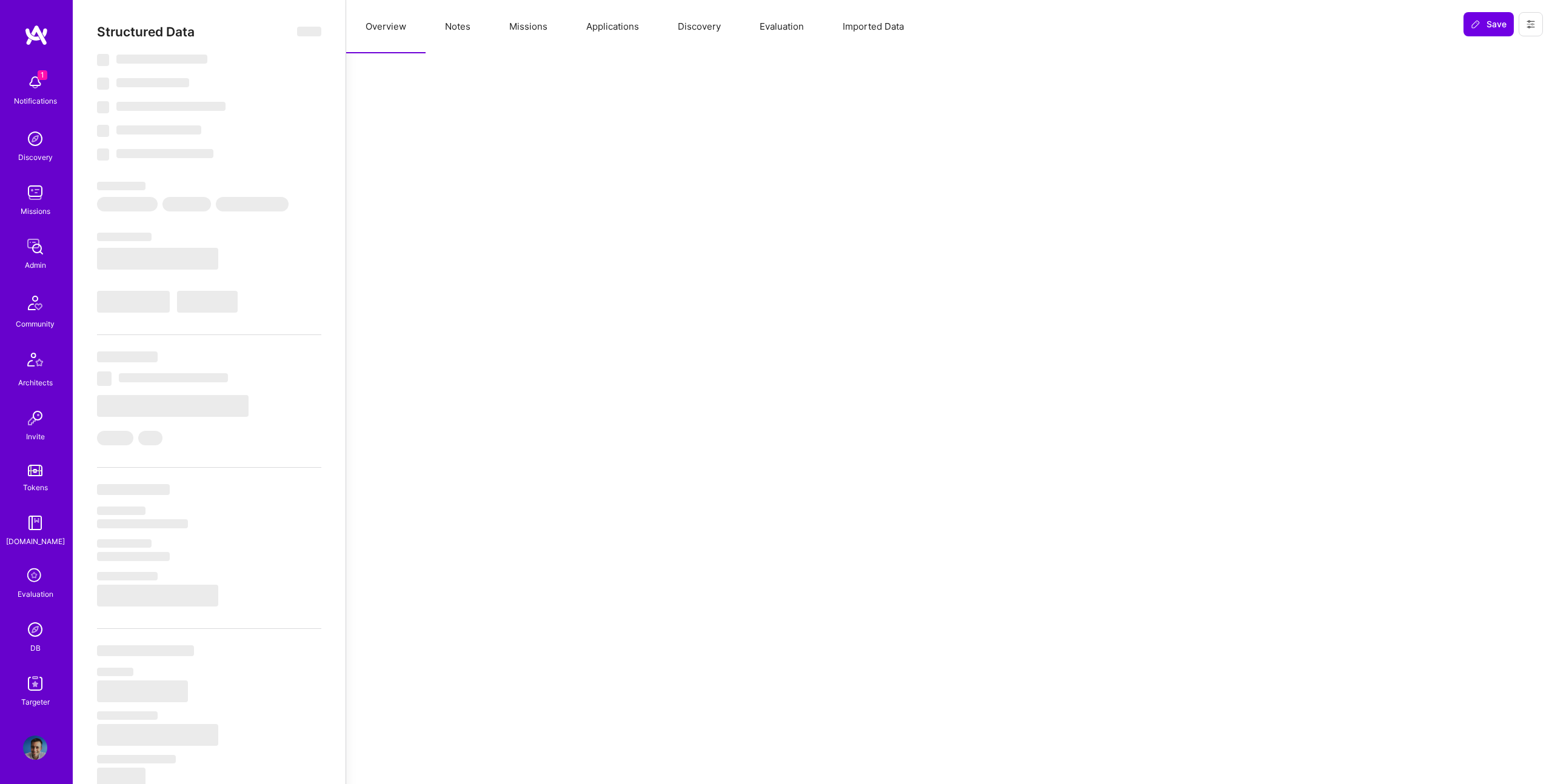
click at [549, 29] on button "Missions" at bounding box center [528, 27] width 77 height 53
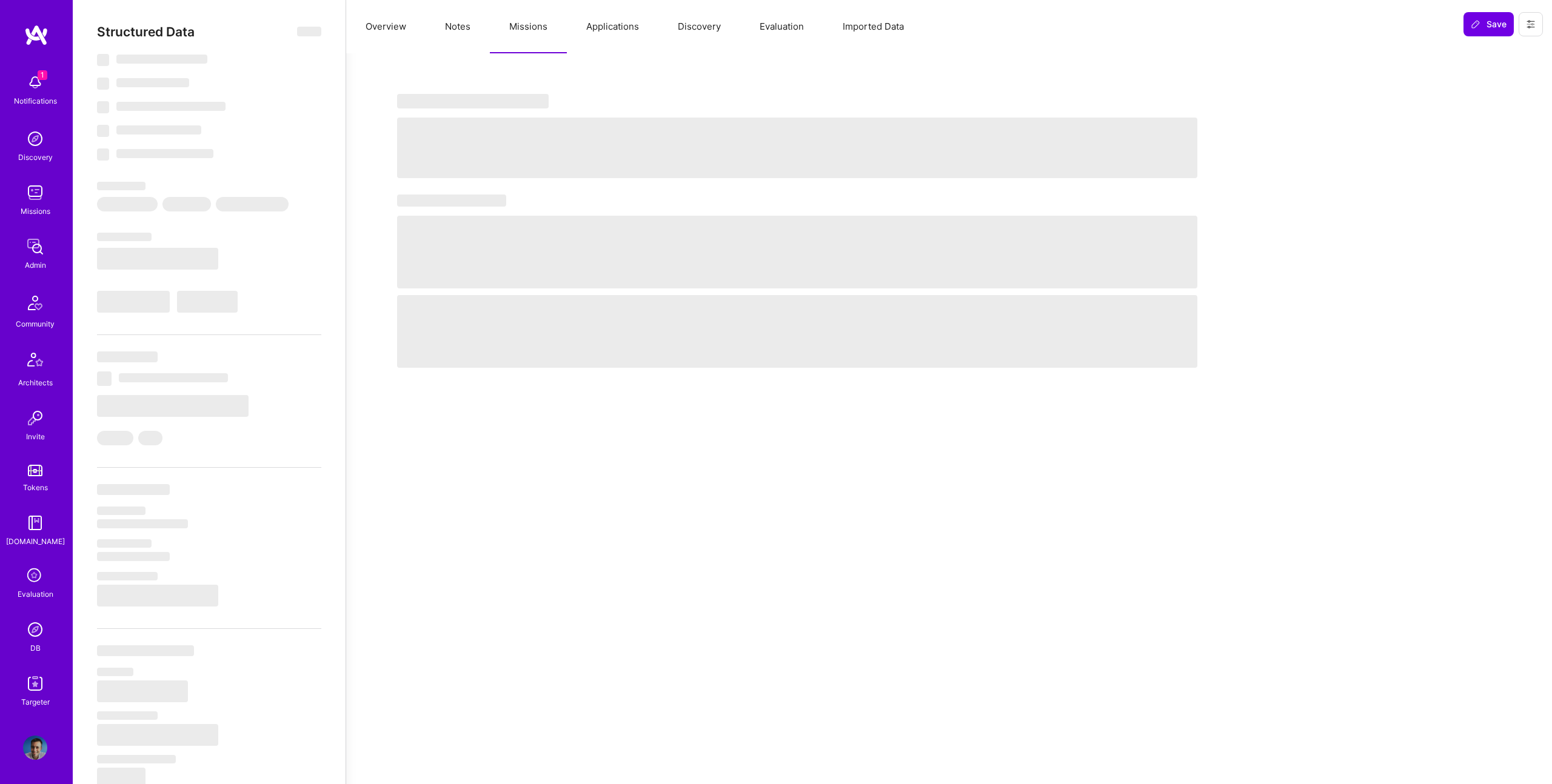
select select "Right Now"
select select "7"
select select "4"
select select "7"
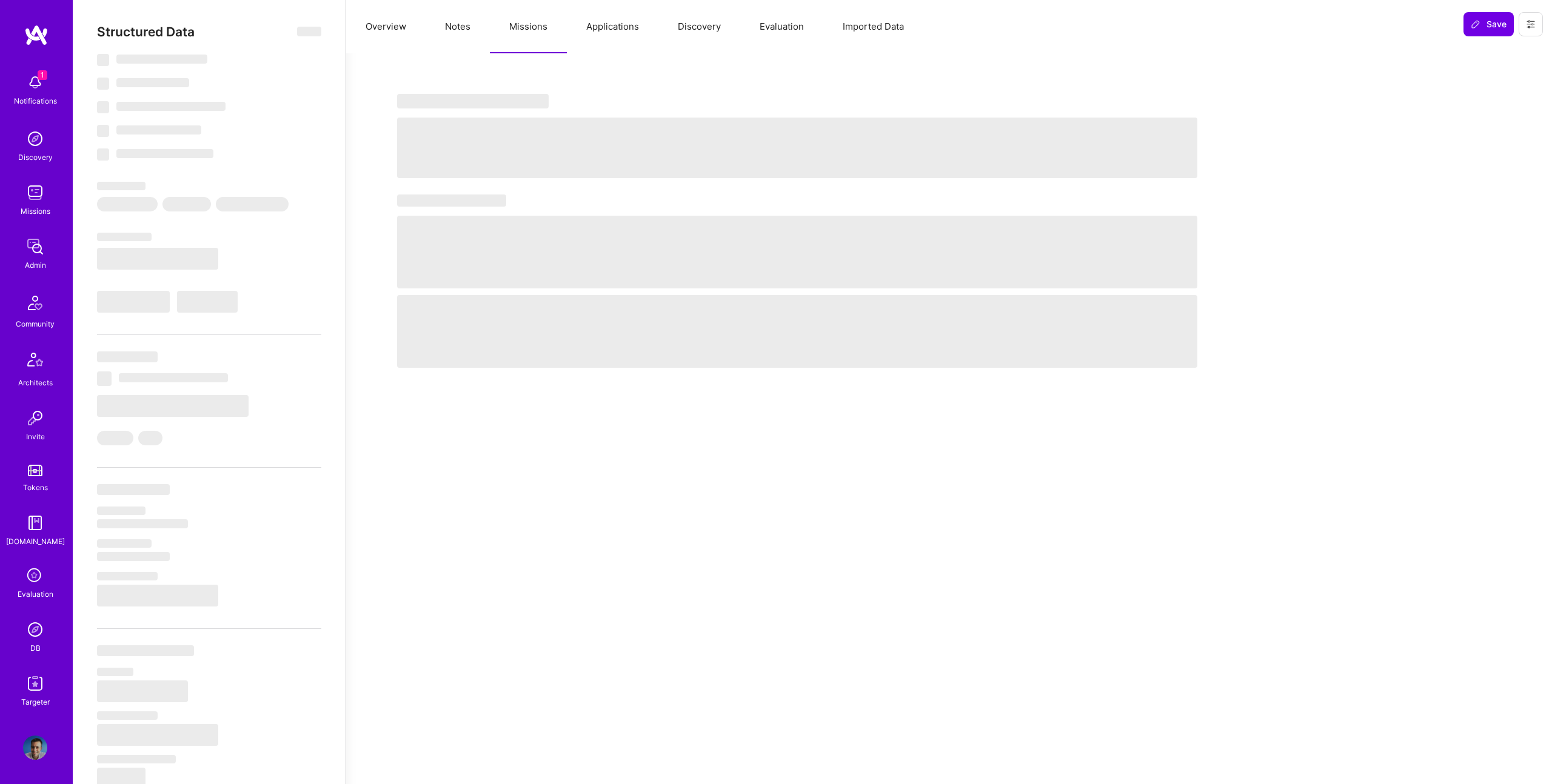
select select "US"
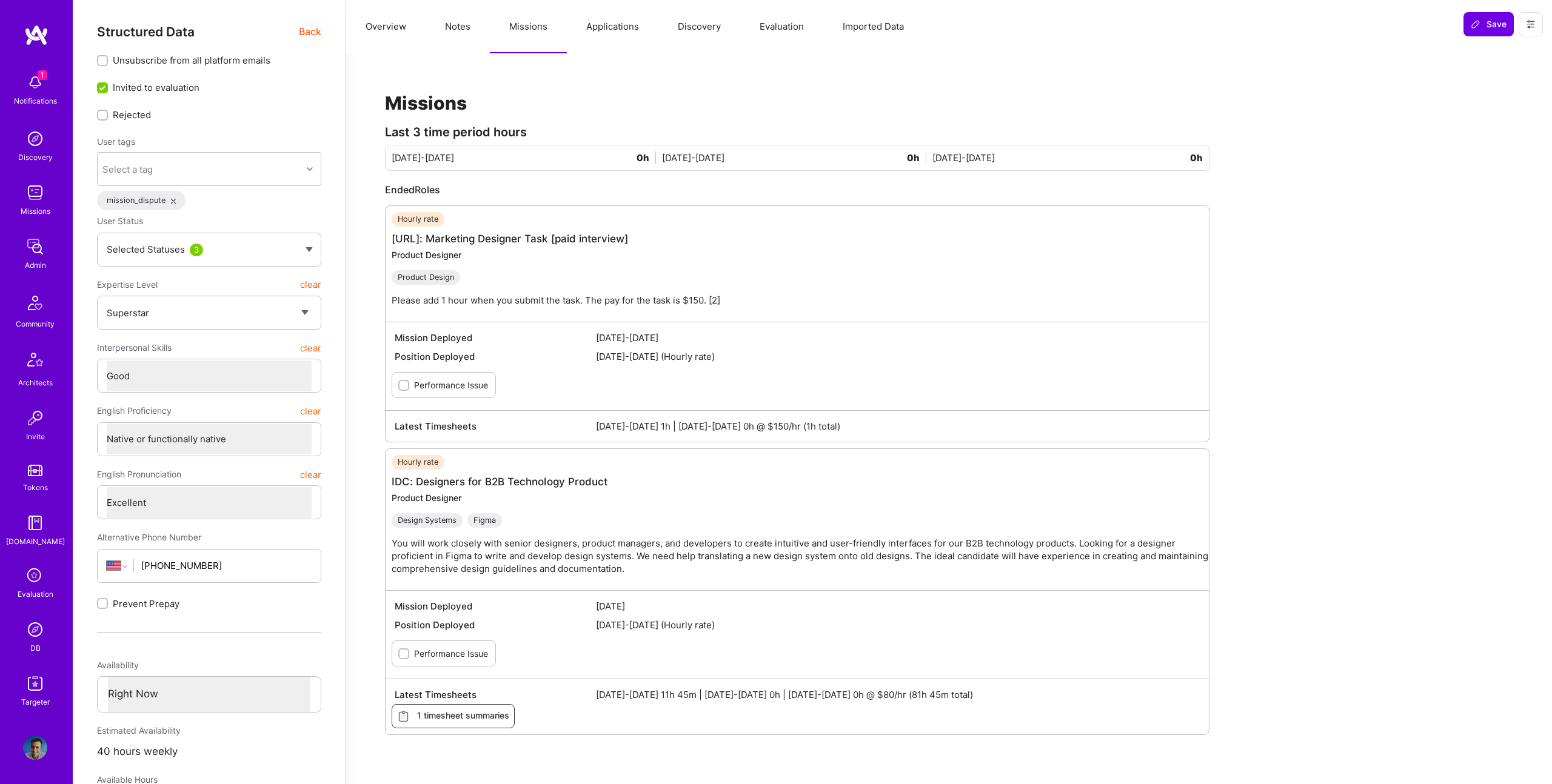
click at [623, 19] on button "Applications" at bounding box center [612, 27] width 92 height 53
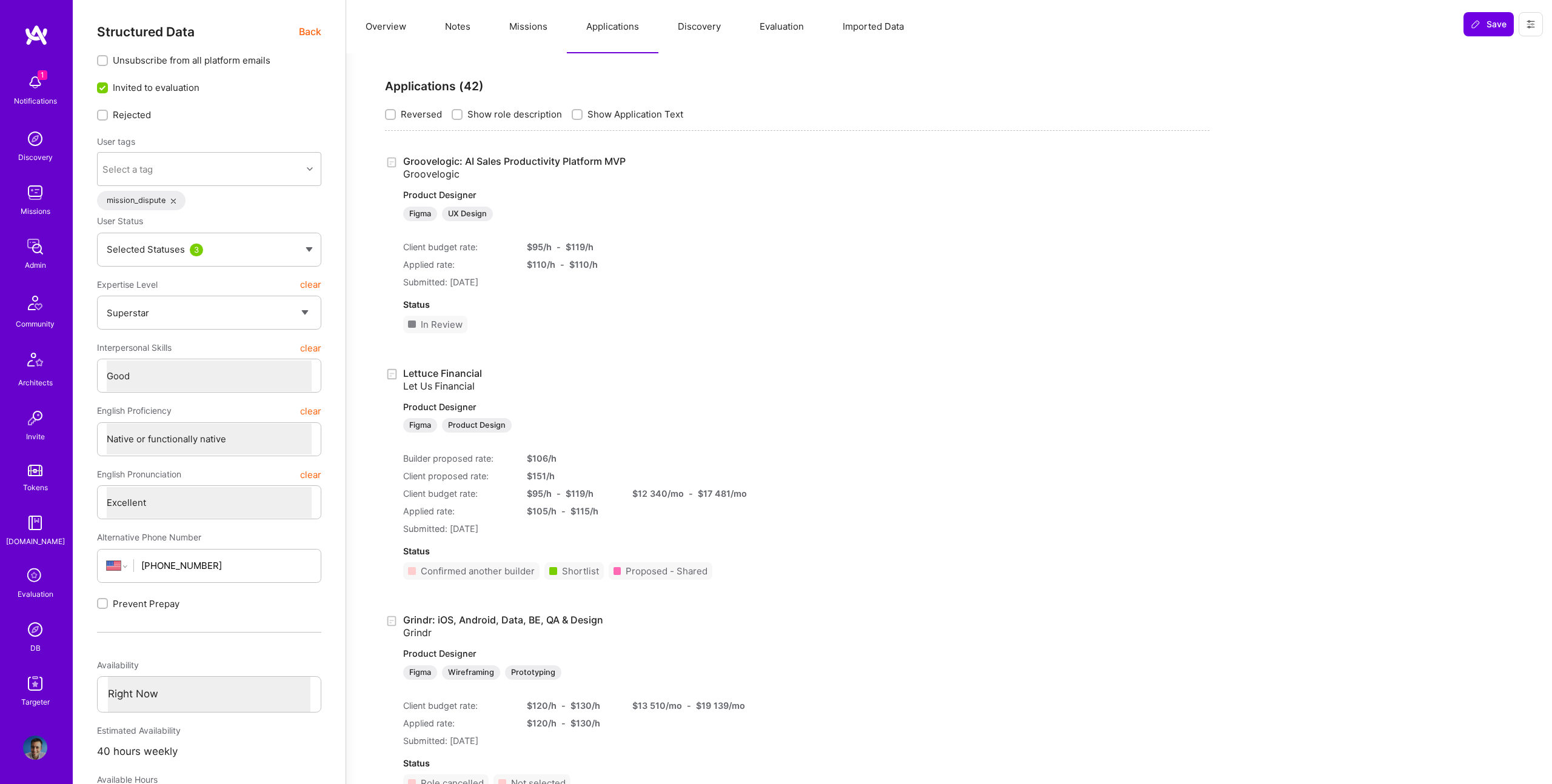
click at [591, 162] on link "Groovelogic: AI Sales Productivity Platform MVP Groovelogic Product Designer Fi…" at bounding box center [563, 188] width 320 height 66
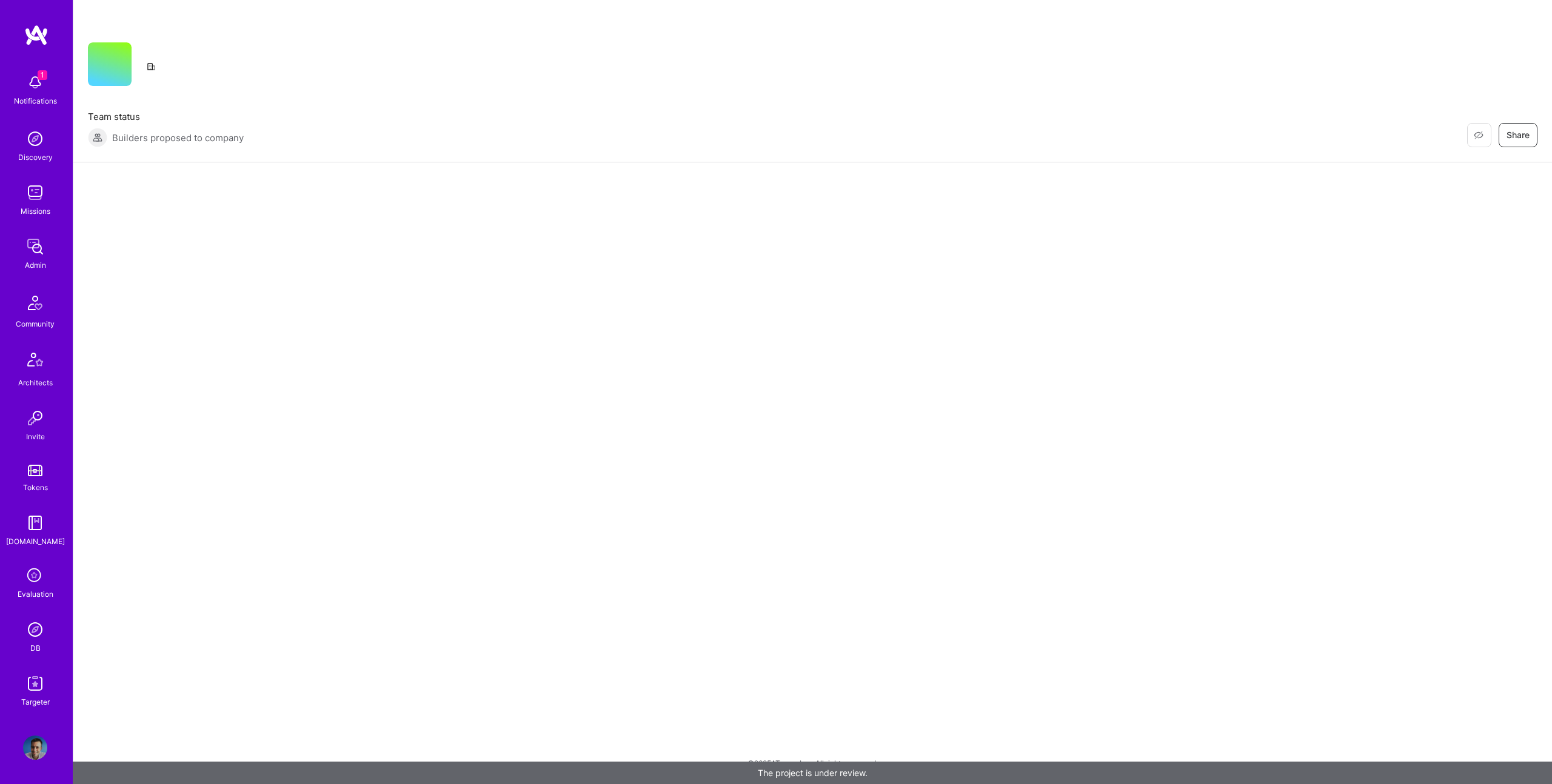
click at [592, 156] on div "Restore Not Interested Share Team status Builders proposed to company Restore N…" at bounding box center [812, 81] width 1478 height 162
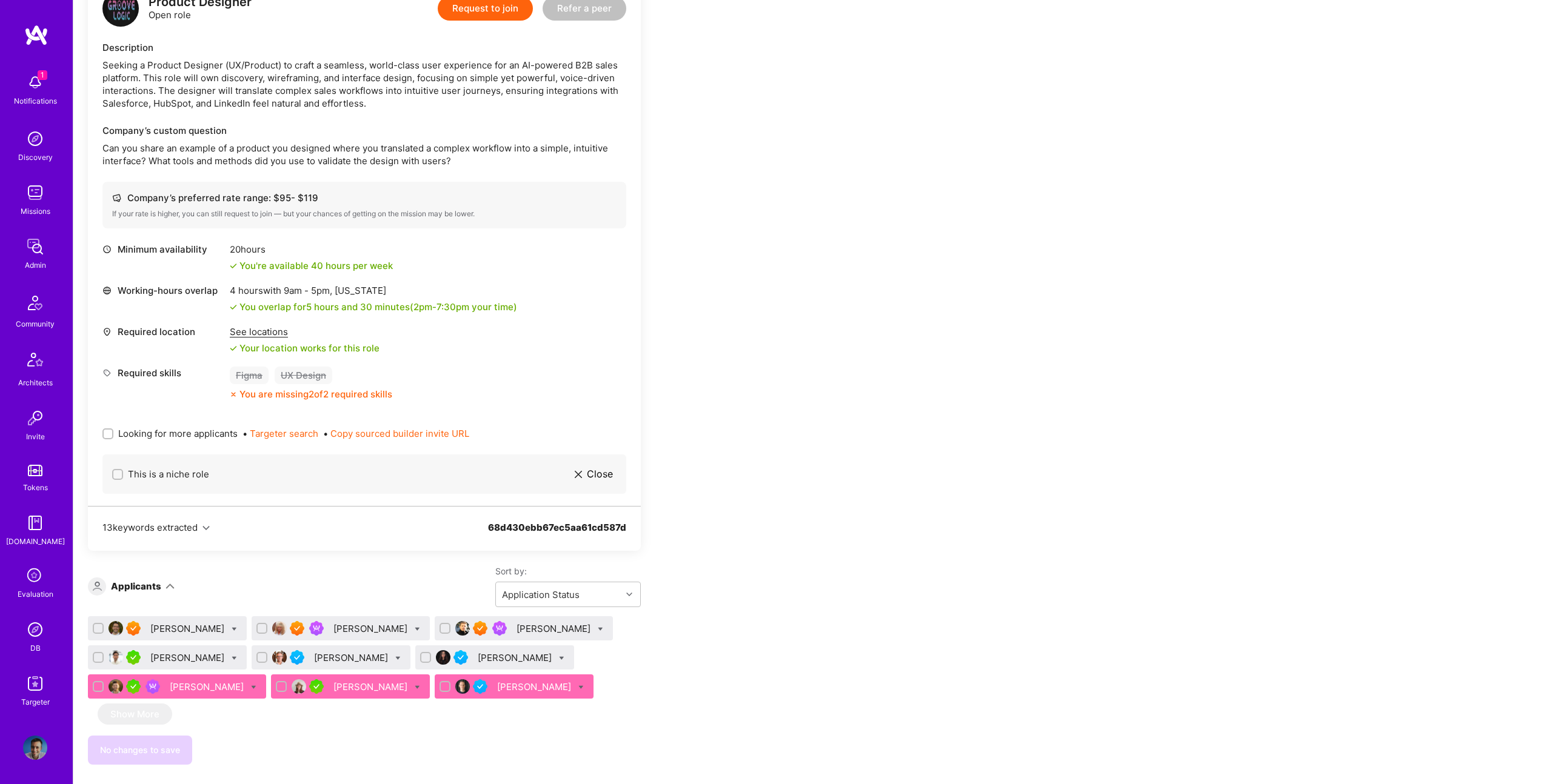
scroll to position [1176, 0]
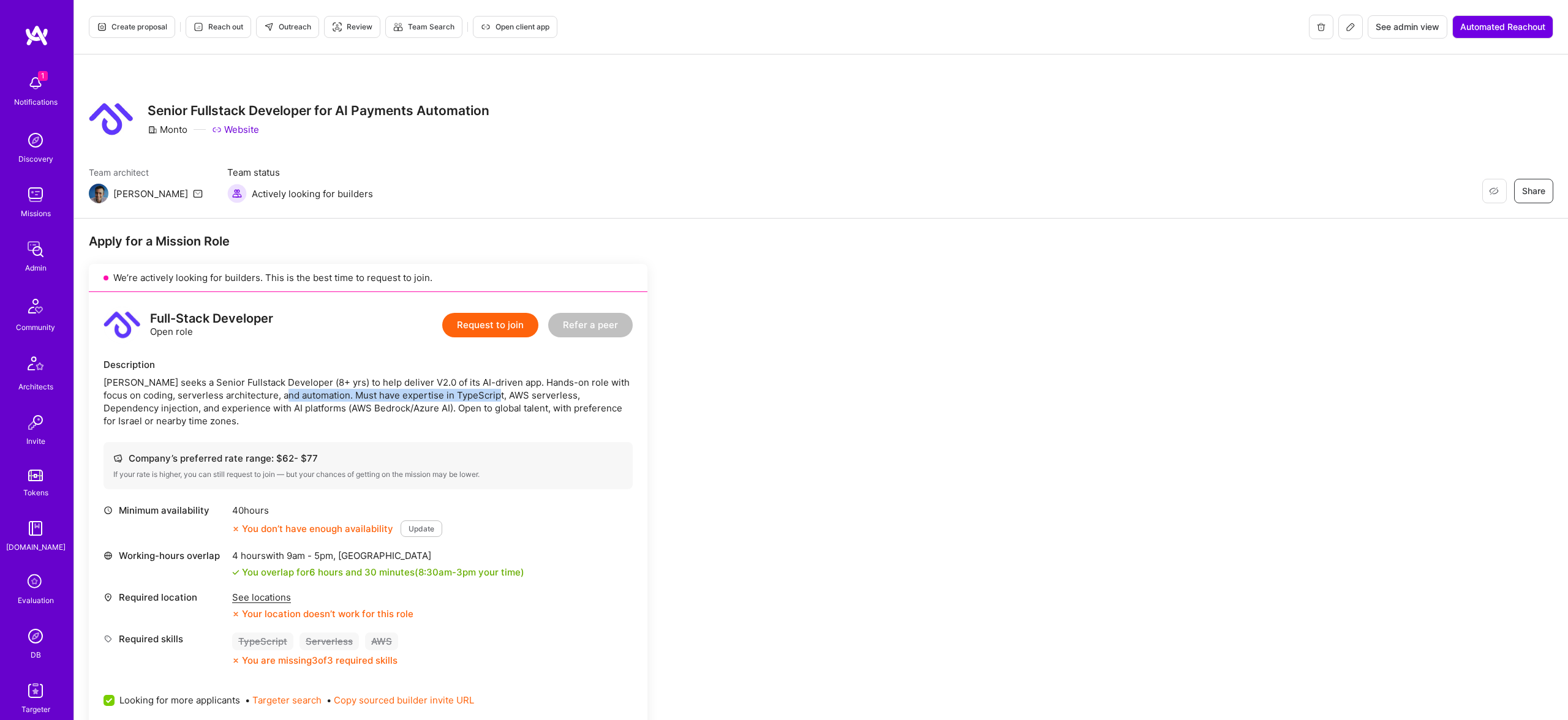
drag, startPoint x: 285, startPoint y: 391, endPoint x: 527, endPoint y: 401, distance: 242.2
click at [511, 397] on div "Monto seeks a Senior Fullstack Developer (8+ yrs) to help deliver V2.0 of its A…" at bounding box center [368, 401] width 529 height 51
click at [123, 26] on span "Create proposal" at bounding box center [132, 27] width 71 height 11
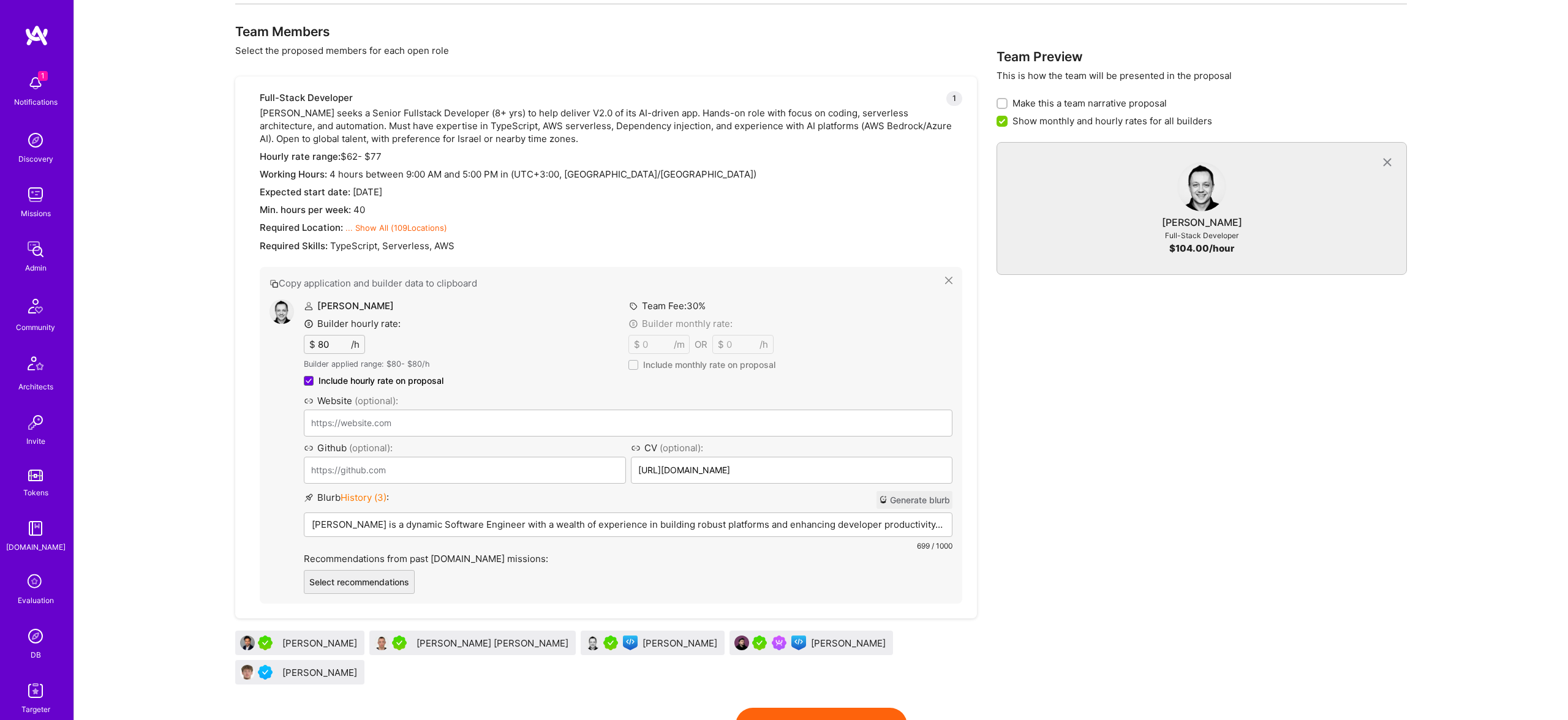
scroll to position [391, 0]
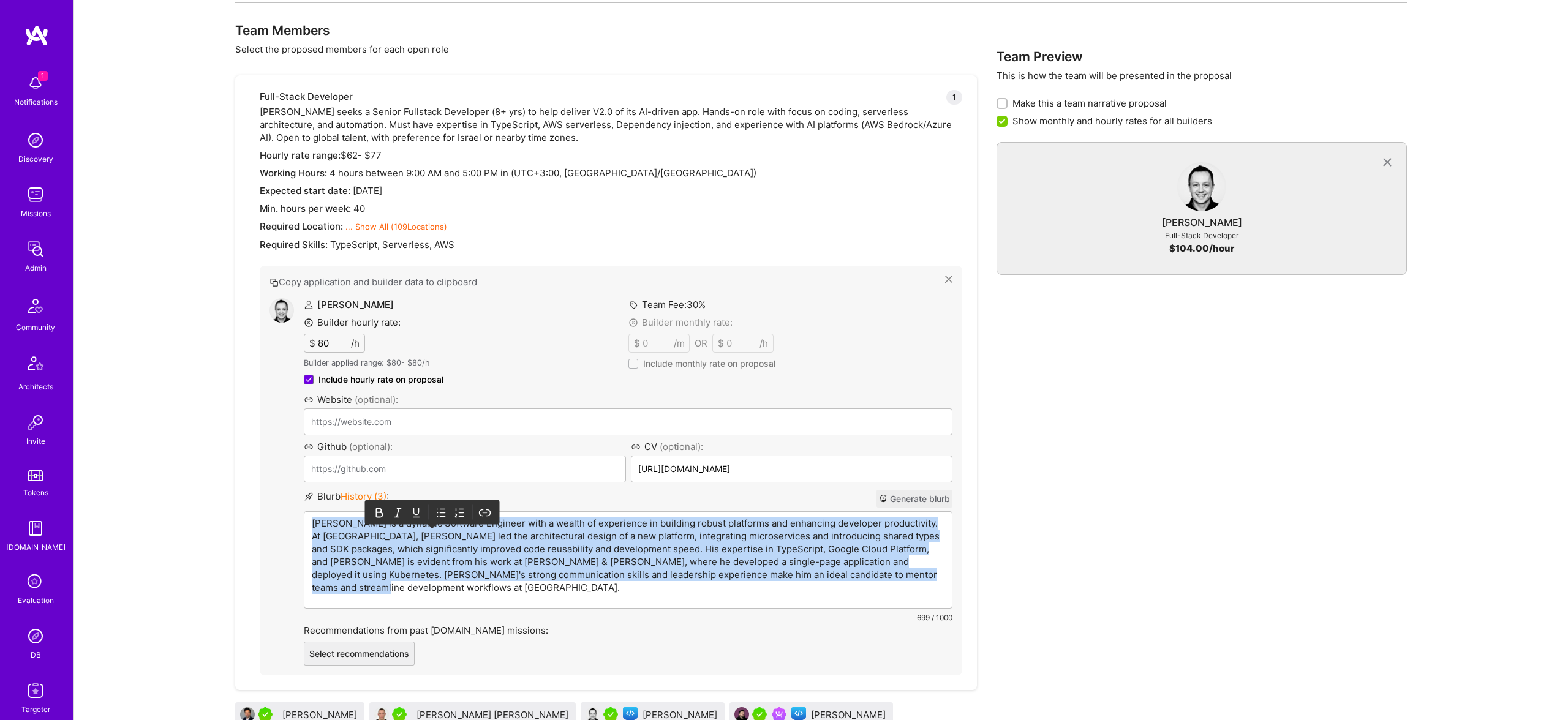
drag, startPoint x: 423, startPoint y: 604, endPoint x: 523, endPoint y: 611, distance: 100.2
click at [542, 584] on div "Full-Stack Developer 1 Monto seeks a Senior Fullstack Developer (8+ yrs) to hel…" at bounding box center [606, 382] width 742 height 615
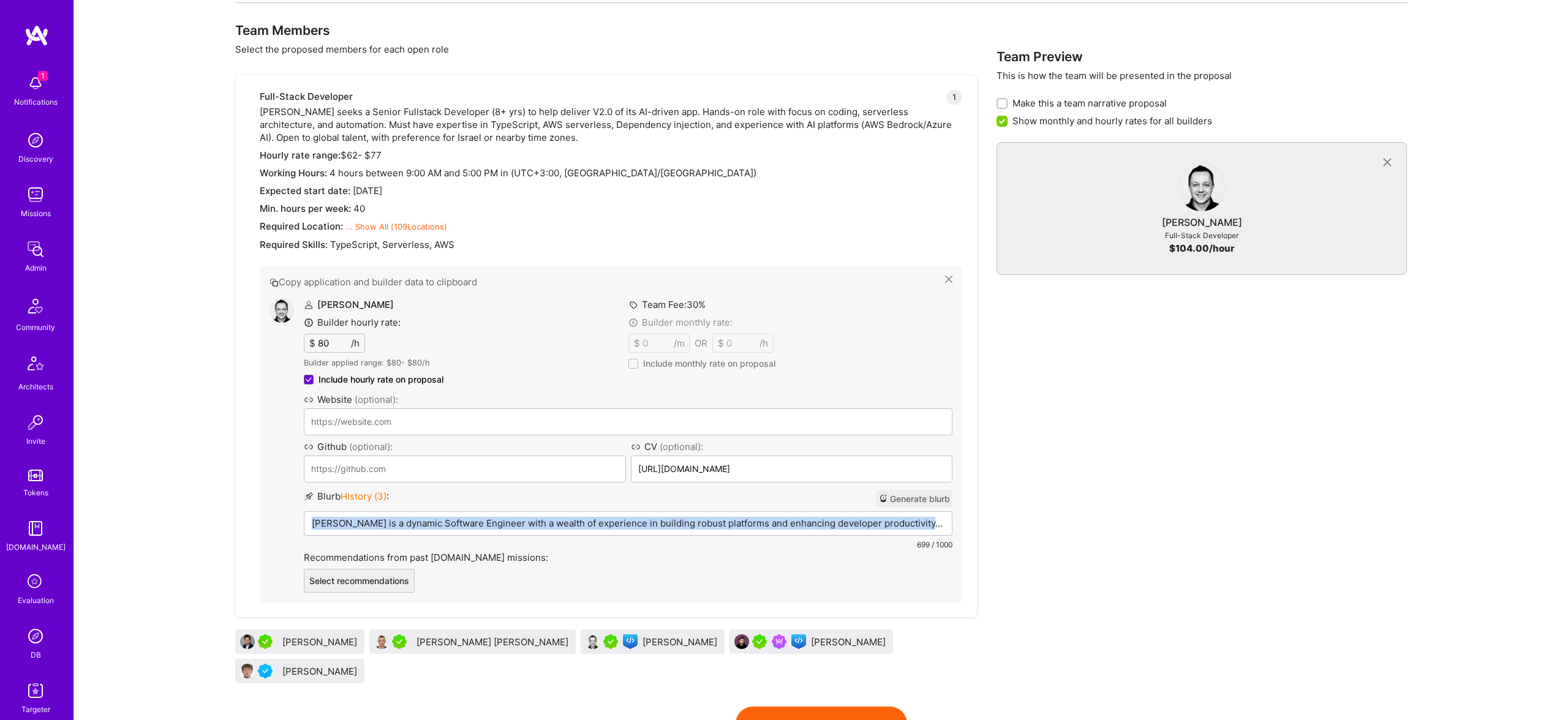
drag, startPoint x: 457, startPoint y: 705, endPoint x: 530, endPoint y: 617, distance: 114.3
click at [530, 617] on div "Full-Stack Developer 1 Monto seeks a Senior Fullstack Developer (8+ yrs) to hel…" at bounding box center [606, 382] width 742 height 613
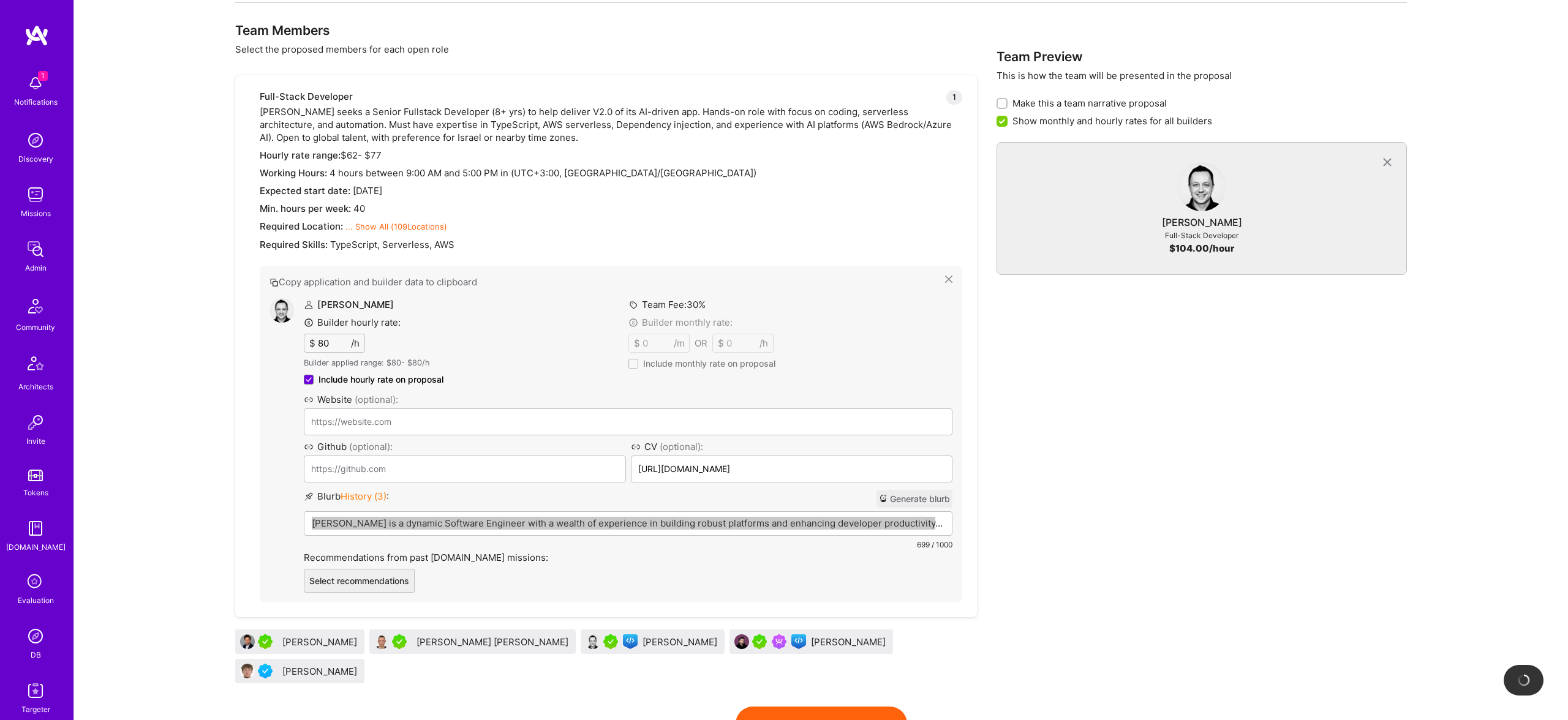
drag, startPoint x: 437, startPoint y: 644, endPoint x: 699, endPoint y: 5, distance: 690.6
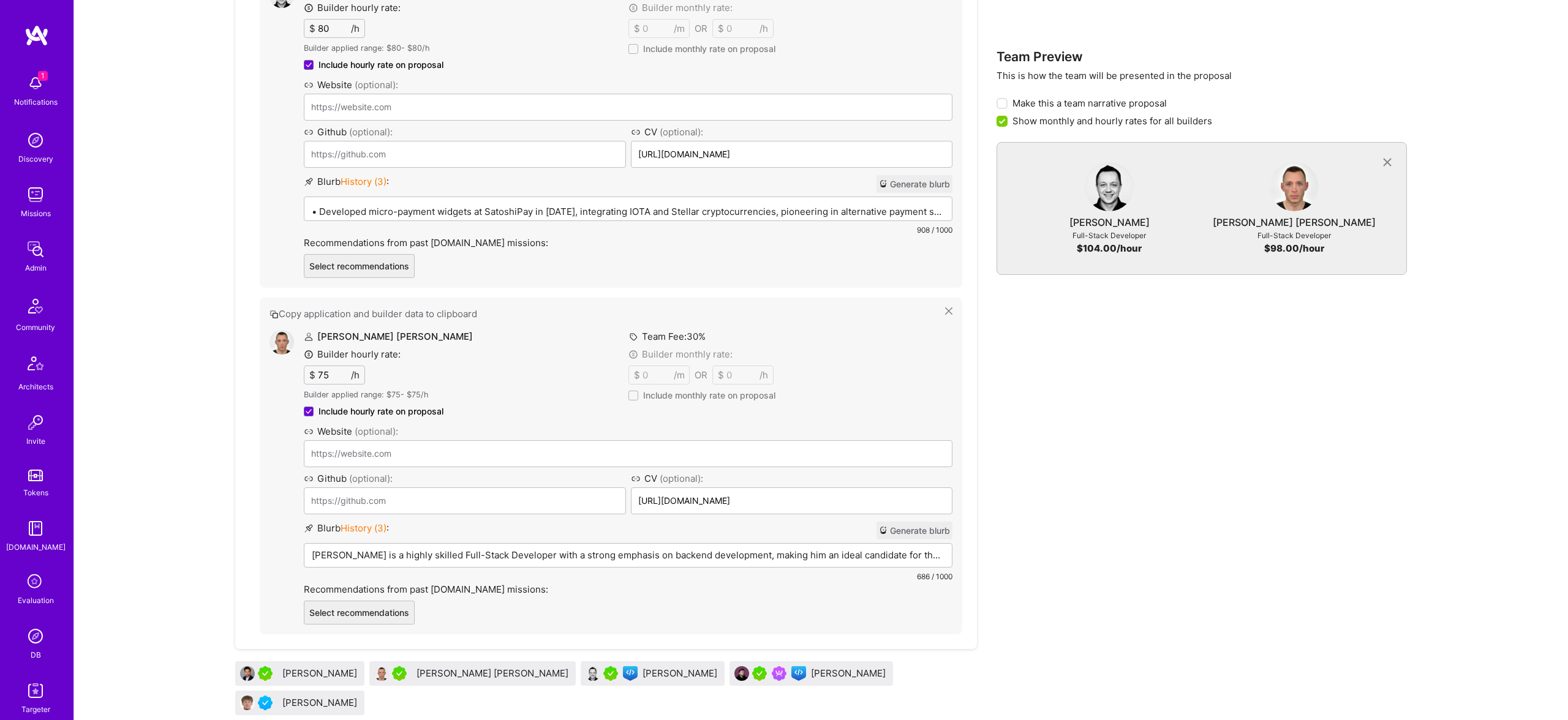
scroll to position [778, 0]
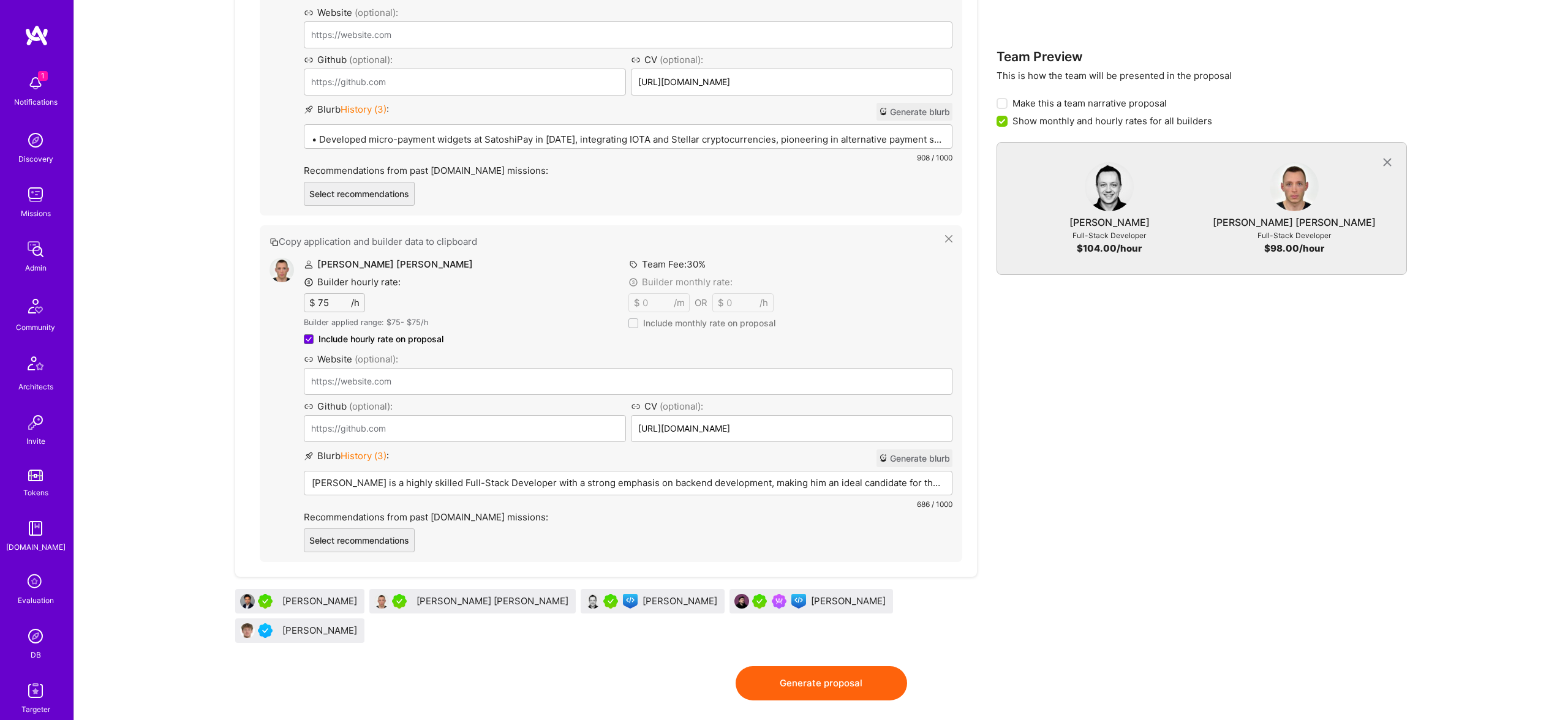
click at [522, 472] on div "Alexis is a highly skilled Full-Stack Developer with a strong emphasis on backe…" at bounding box center [628, 501] width 647 height 61
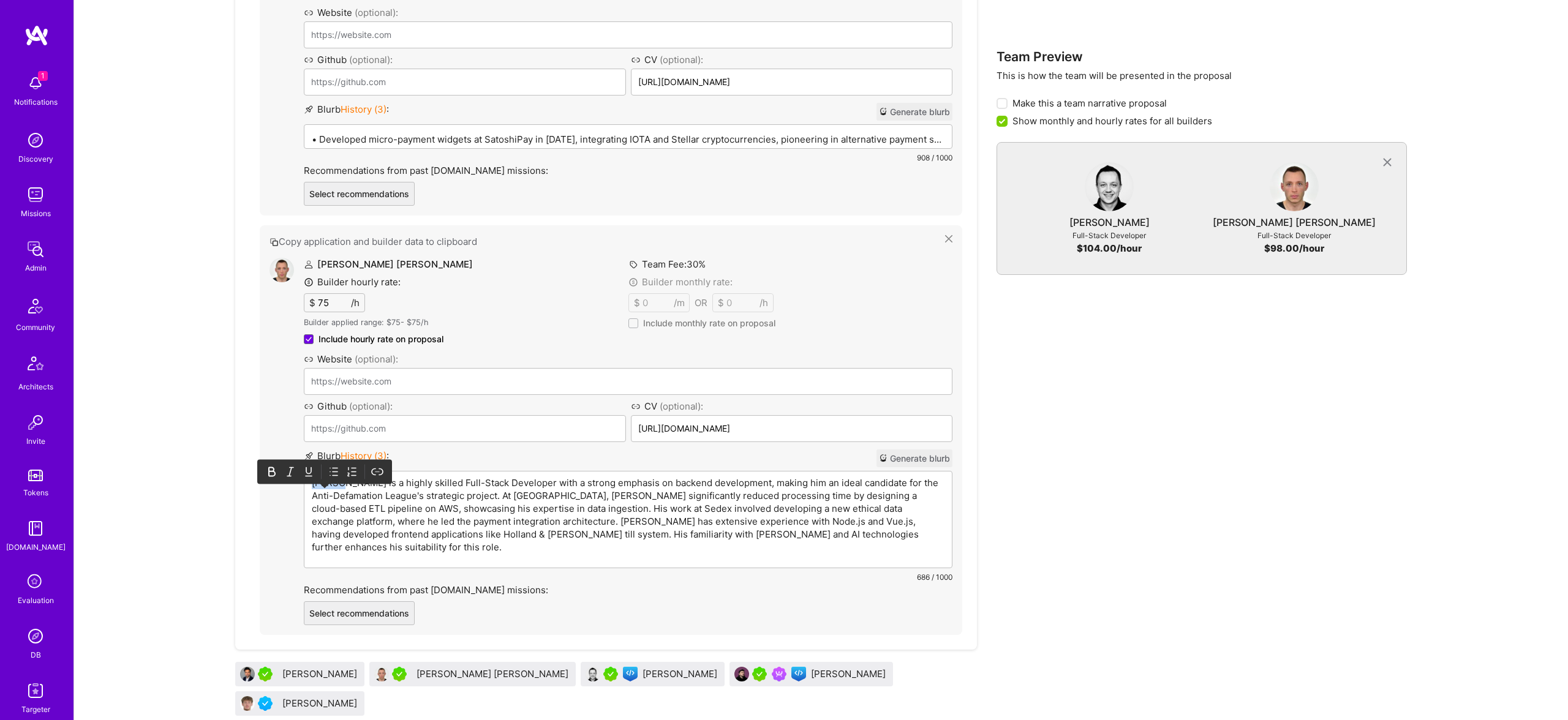
click at [522, 472] on div "Alexis is a highly skilled Full-Stack Developer with a strong emphasis on backe…" at bounding box center [628, 519] width 647 height 96
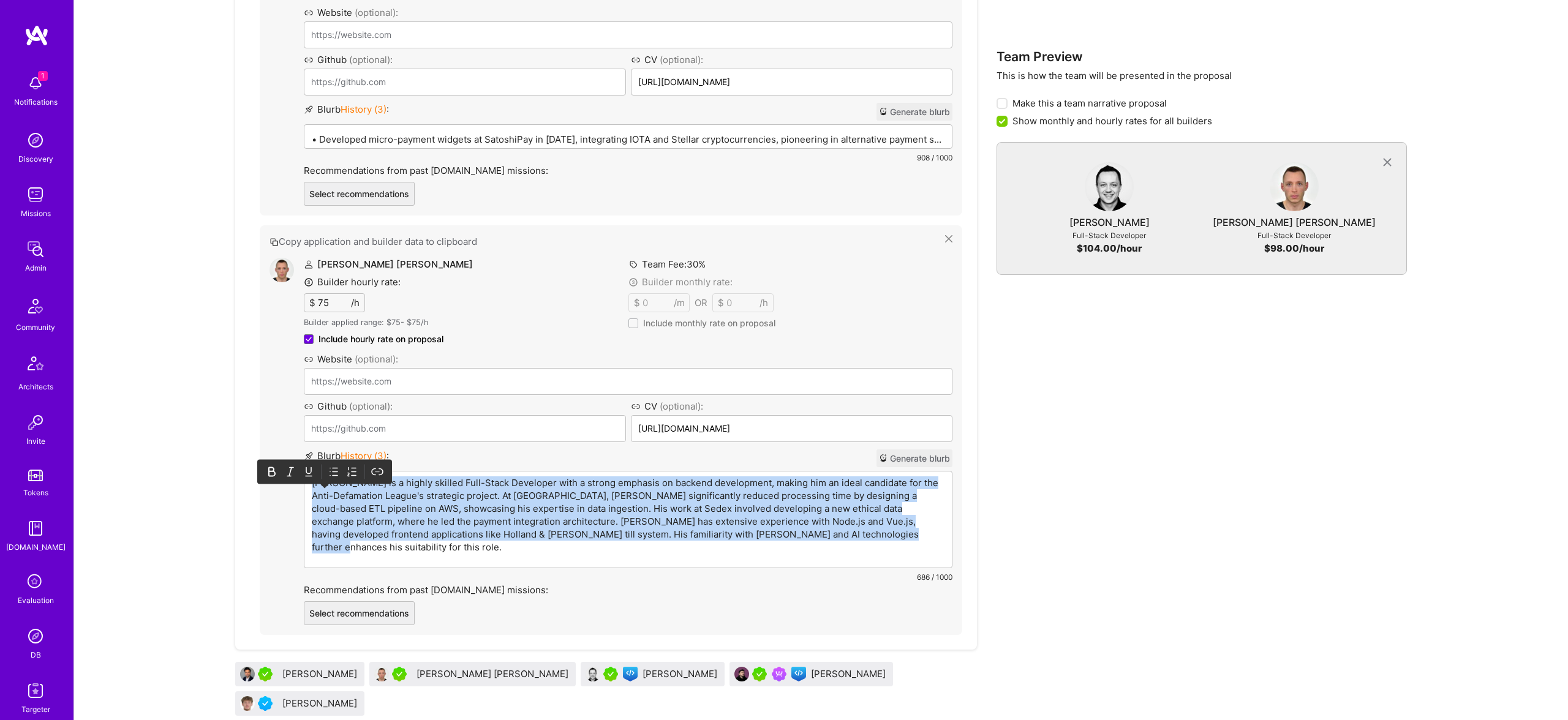
click at [522, 472] on div "Alexis is a highly skilled Full-Stack Developer with a strong emphasis on backe…" at bounding box center [628, 519] width 647 height 96
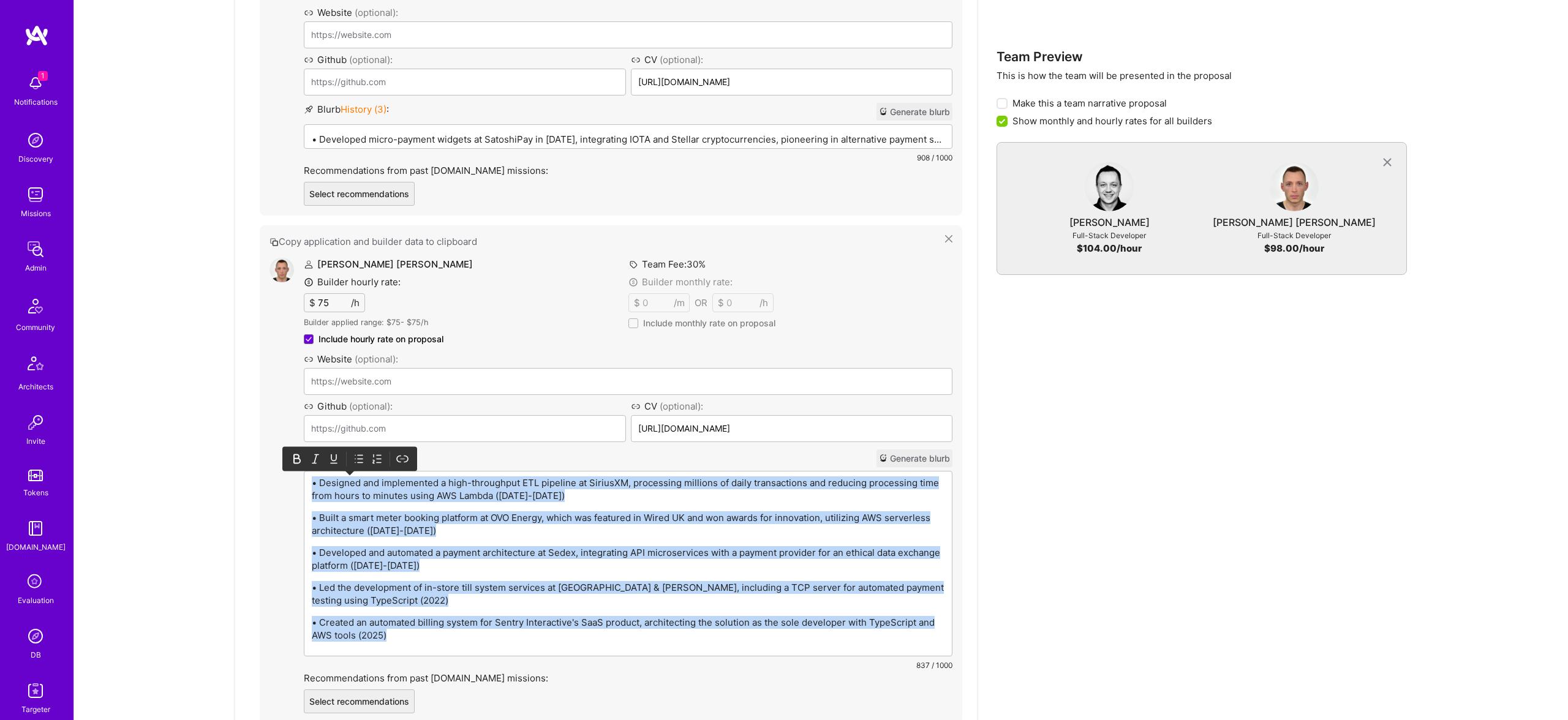
click at [360, 459] on icon at bounding box center [359, 459] width 12 height 12
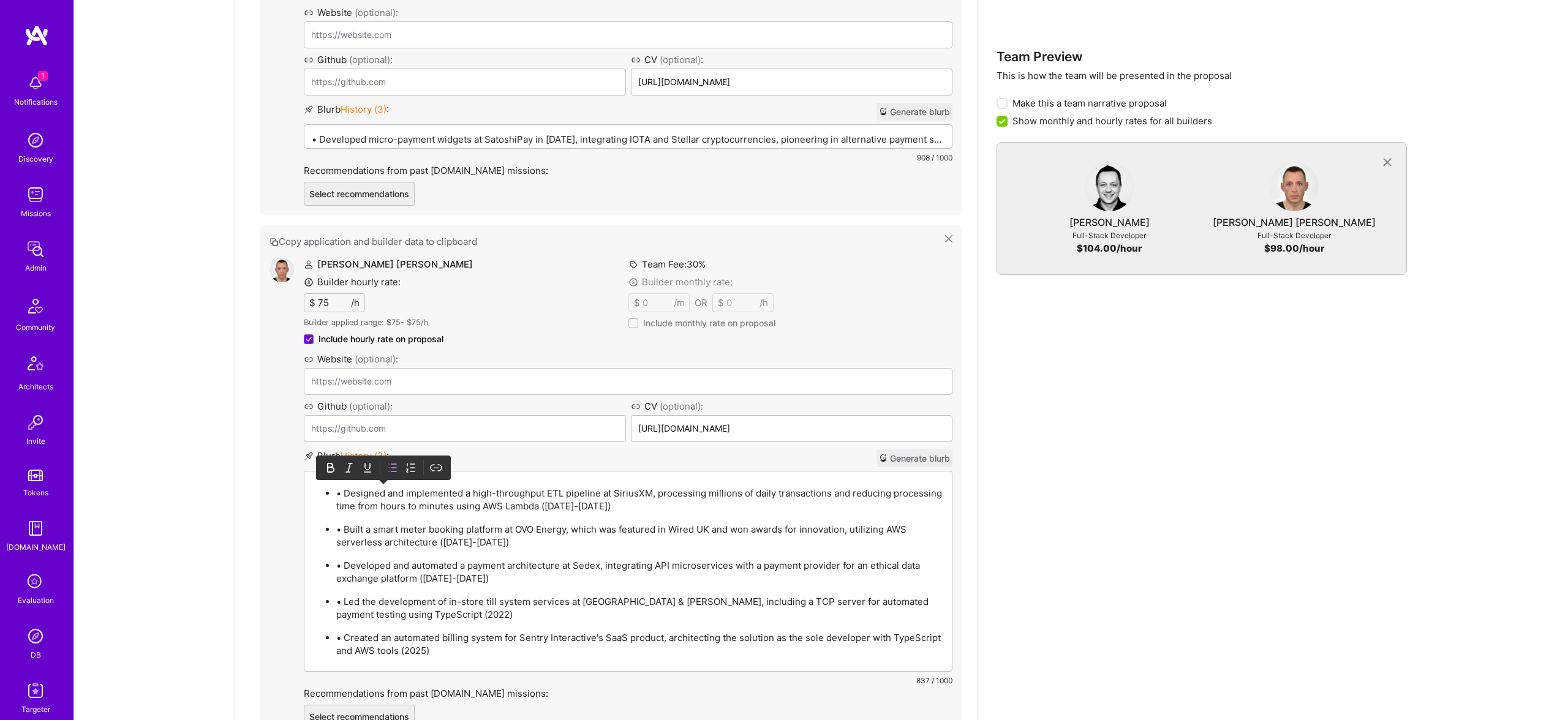
click at [342, 493] on p "• Designed and implemented a high-throughput ETL pipeline at SiriusXM, processi…" at bounding box center [640, 499] width 608 height 26
click at [381, 122] on div "Blurb History ( 3 ) : Generate blurb • Led the development of a sales and commi…" at bounding box center [628, 133] width 648 height 61
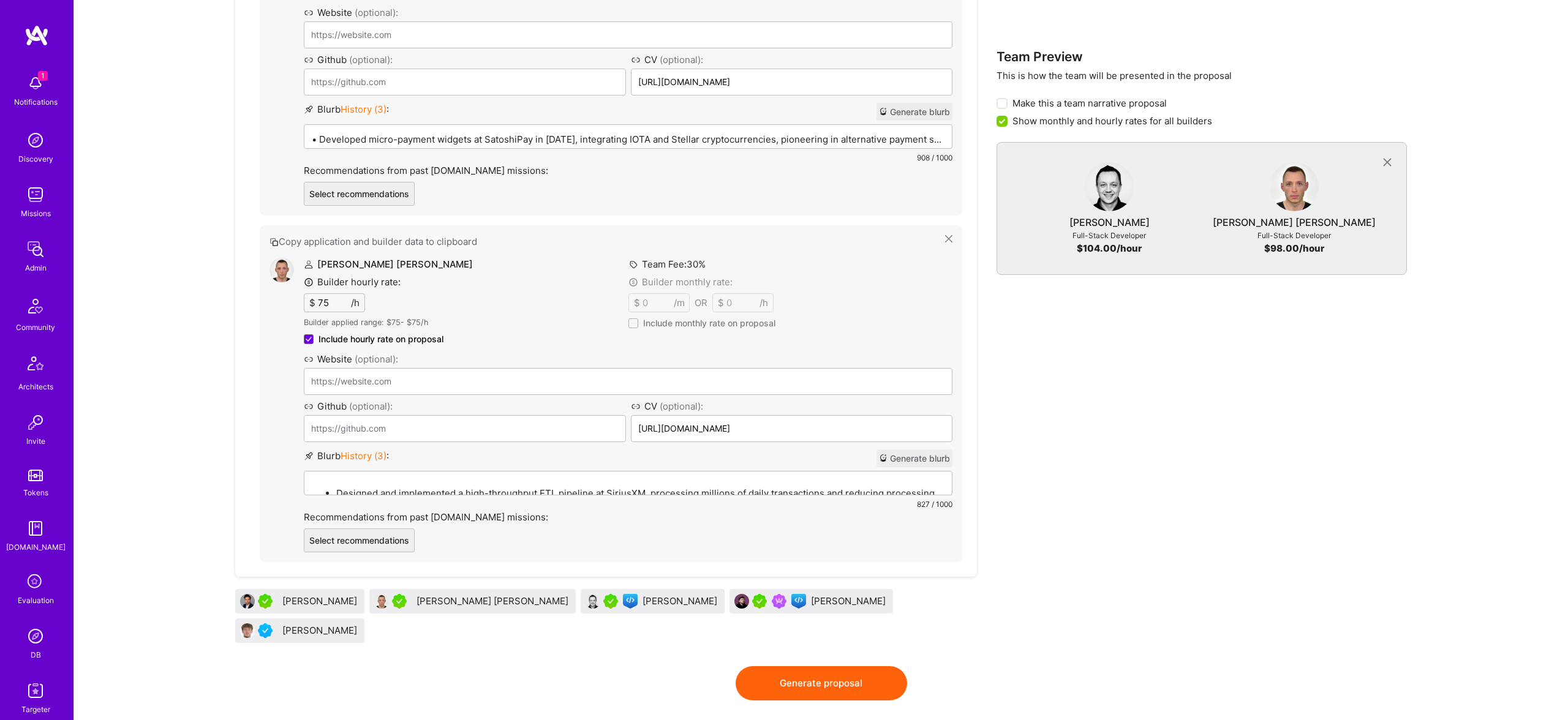
scroll to position [0, 0]
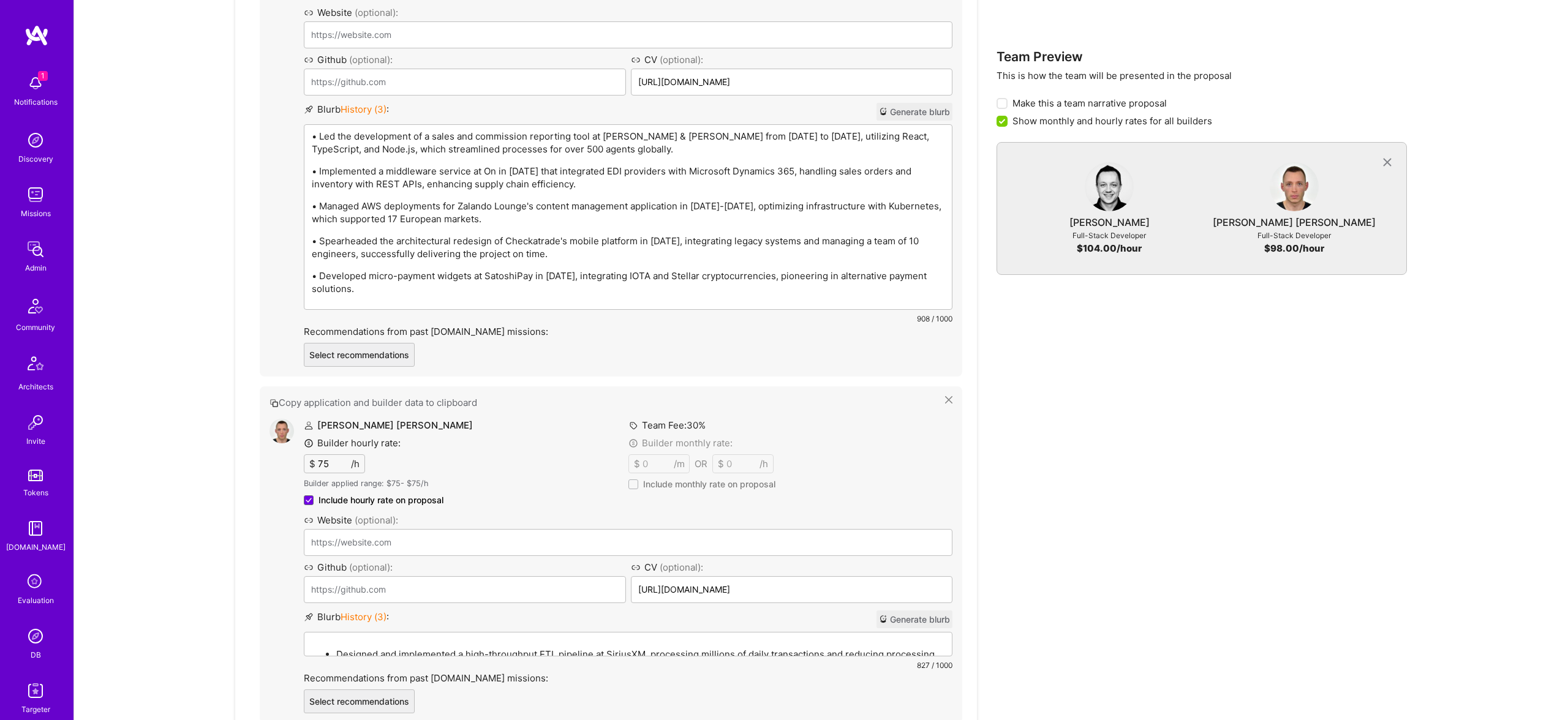
click at [385, 133] on div "• Led the development of a sales and commission reporting tool at Engel & Völke…" at bounding box center [628, 217] width 647 height 184
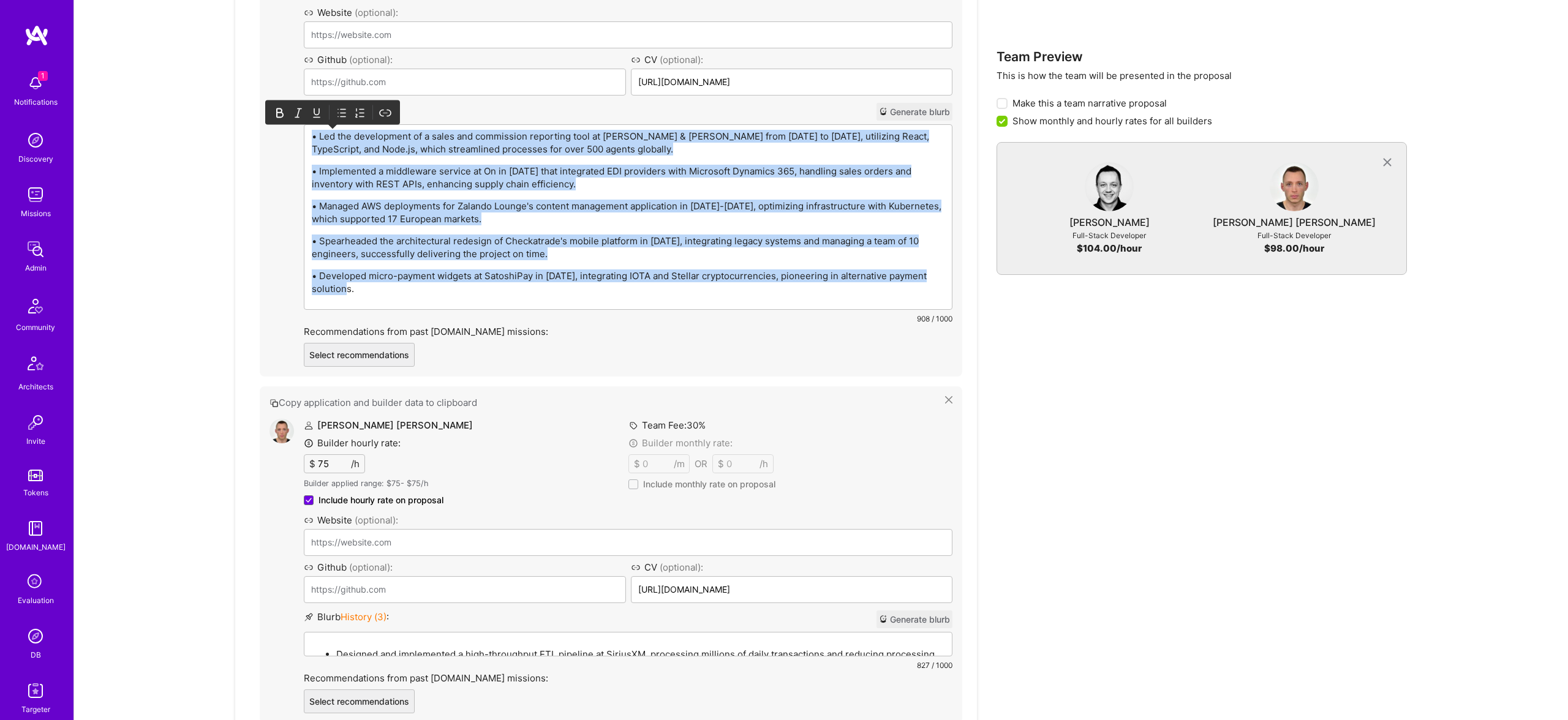
click at [392, 150] on p "• Led the development of a sales and commission reporting tool at Engel & Völke…" at bounding box center [628, 142] width 632 height 26
drag, startPoint x: 343, startPoint y: 111, endPoint x: 329, endPoint y: 135, distance: 27.8
click at [343, 111] on icon at bounding box center [342, 113] width 12 height 12
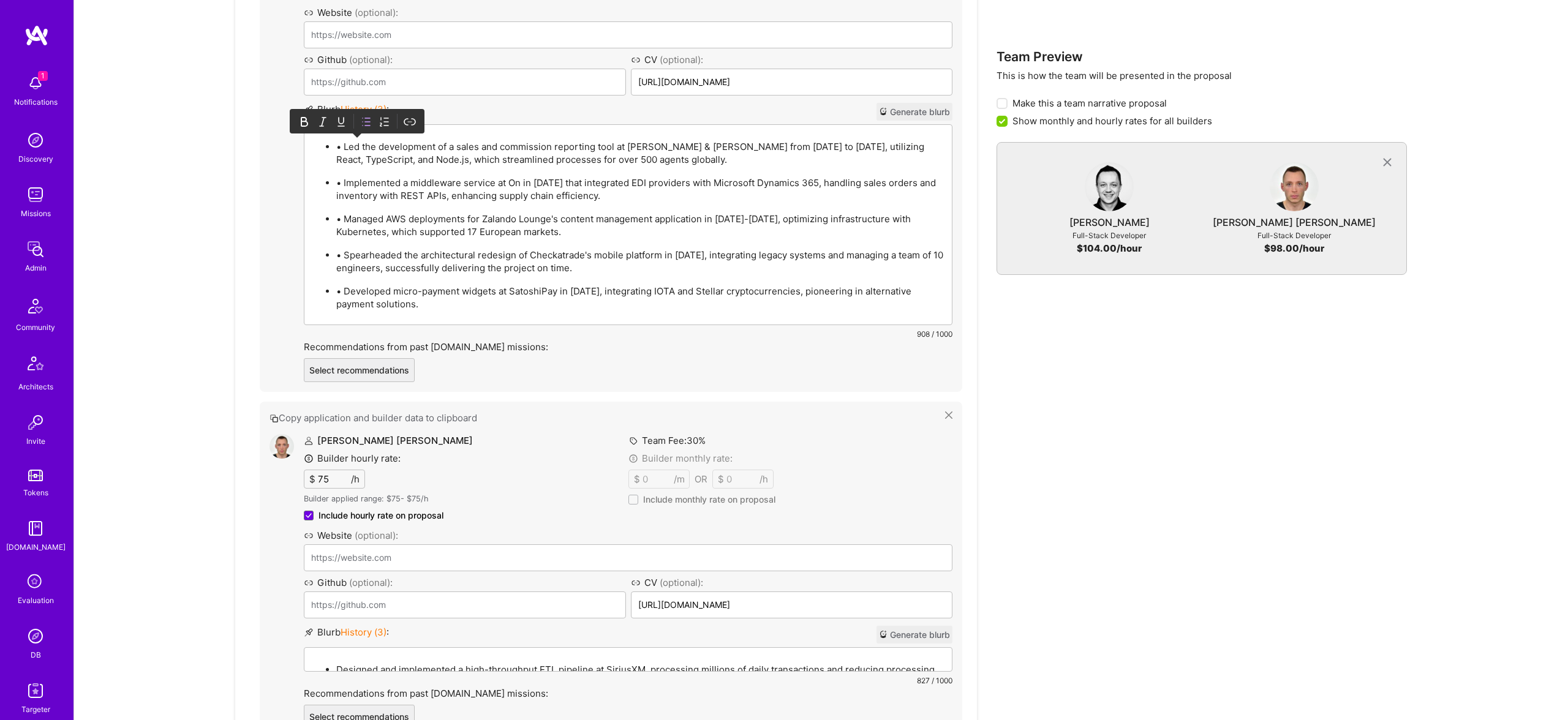
click at [353, 149] on p "• Led the development of a sales and commission reporting tool at Engel & Völke…" at bounding box center [640, 153] width 608 height 26
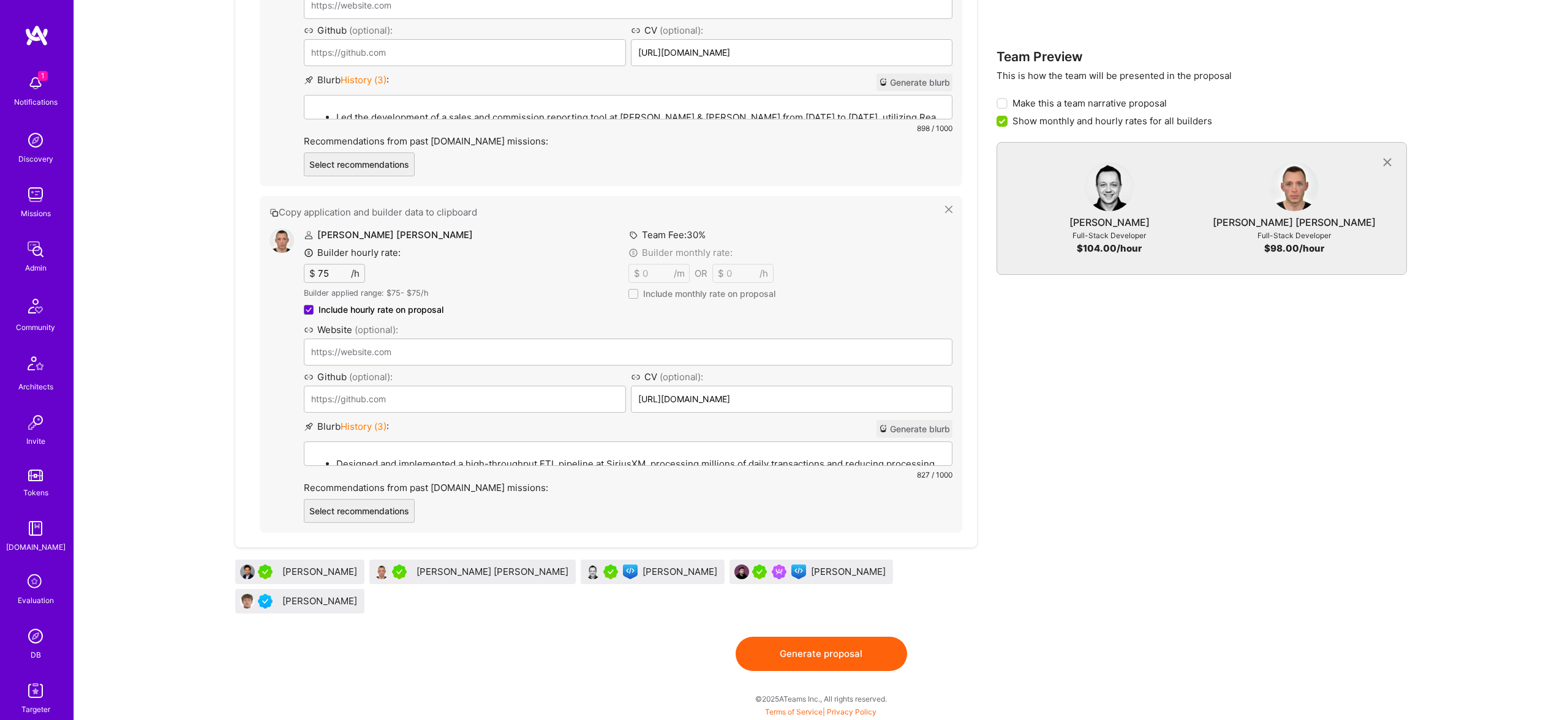
scroll to position [778, 0]
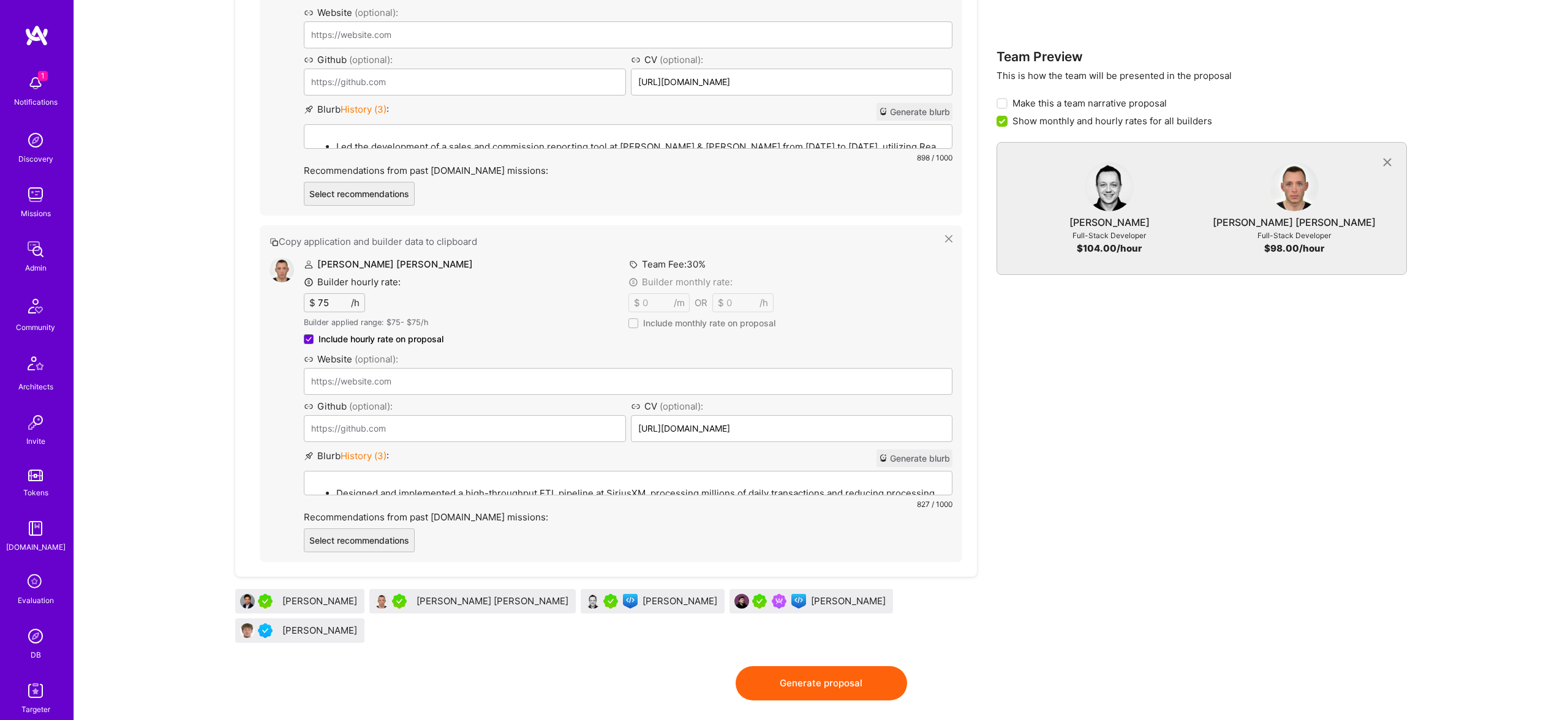
click at [836, 666] on button "Generate proposal" at bounding box center [821, 683] width 172 height 35
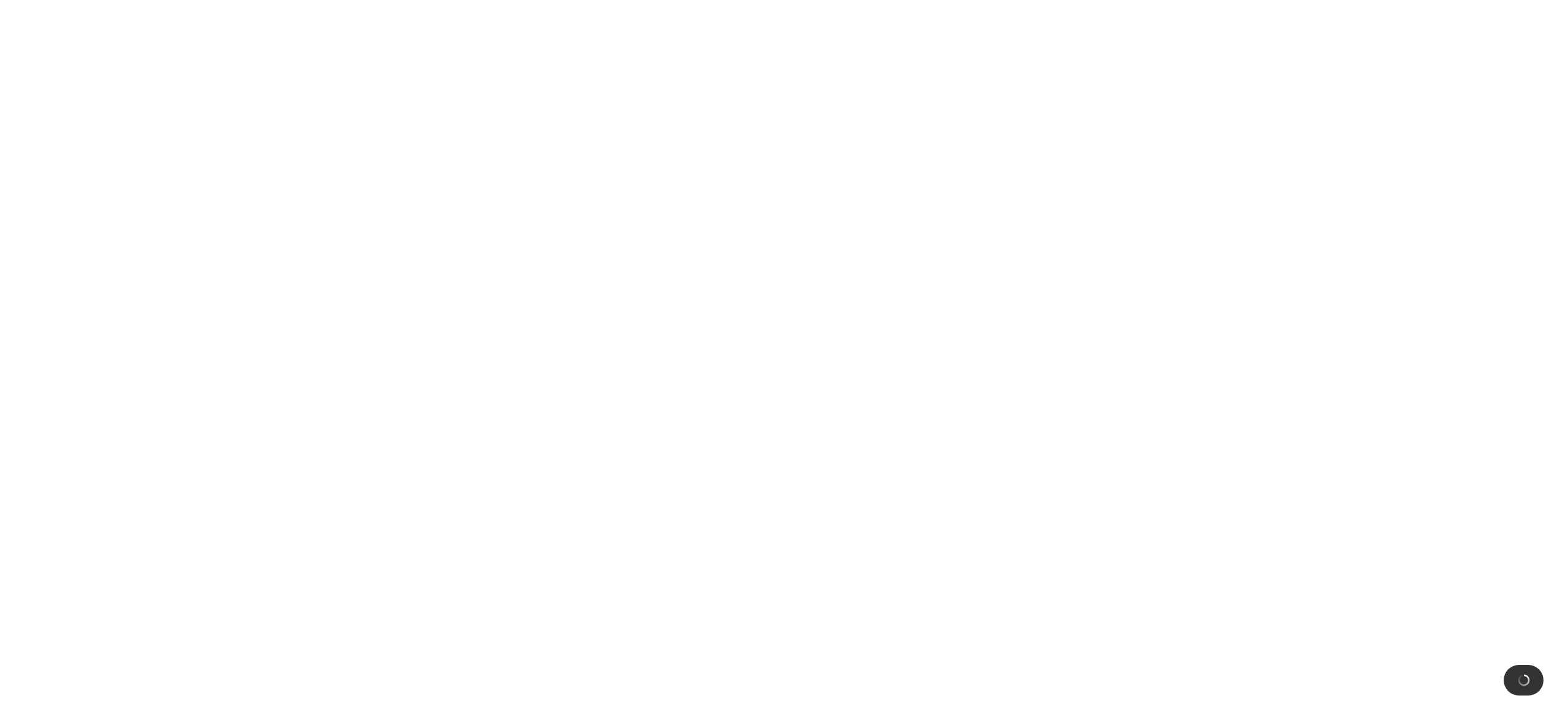
scroll to position [0, 0]
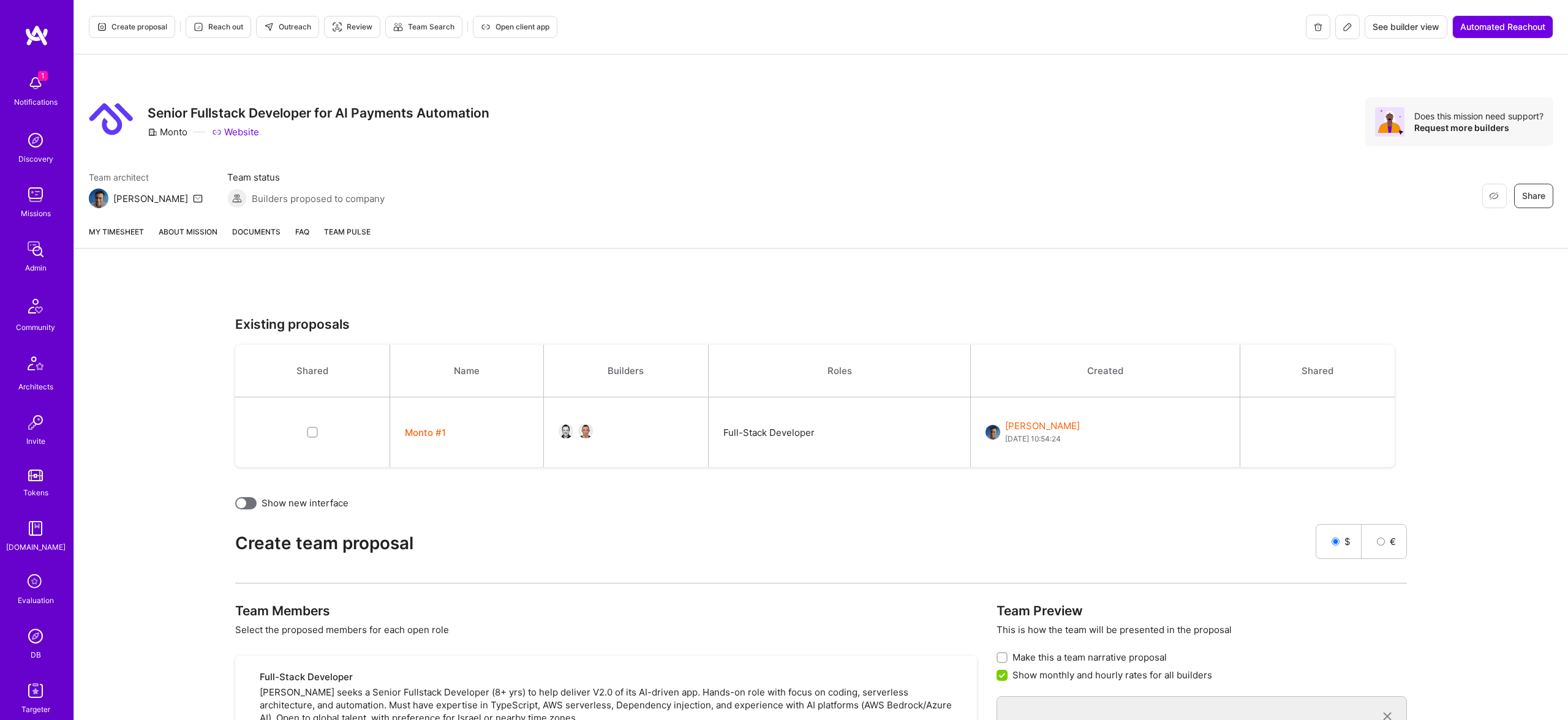
click at [176, 230] on link "About Mission" at bounding box center [188, 237] width 59 height 23
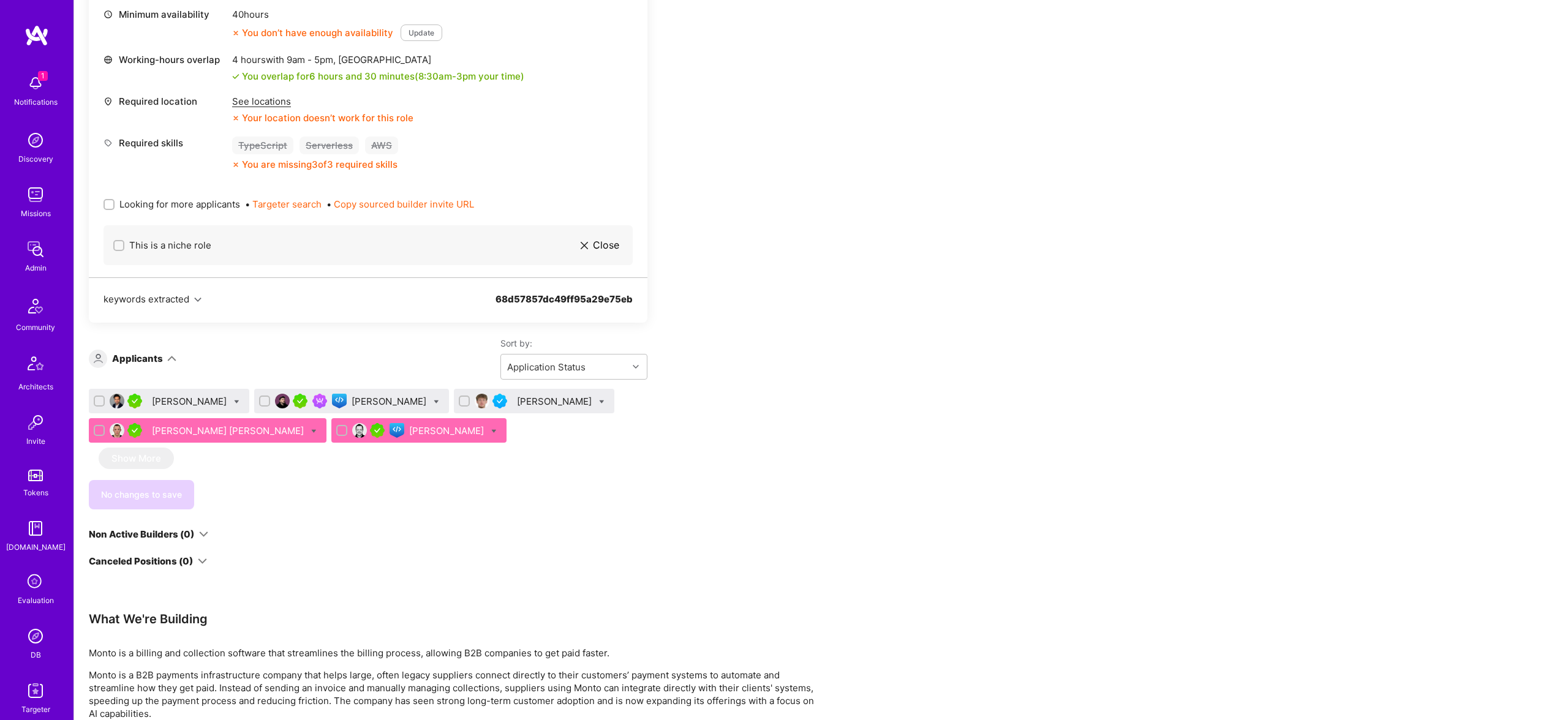
scroll to position [546, 0]
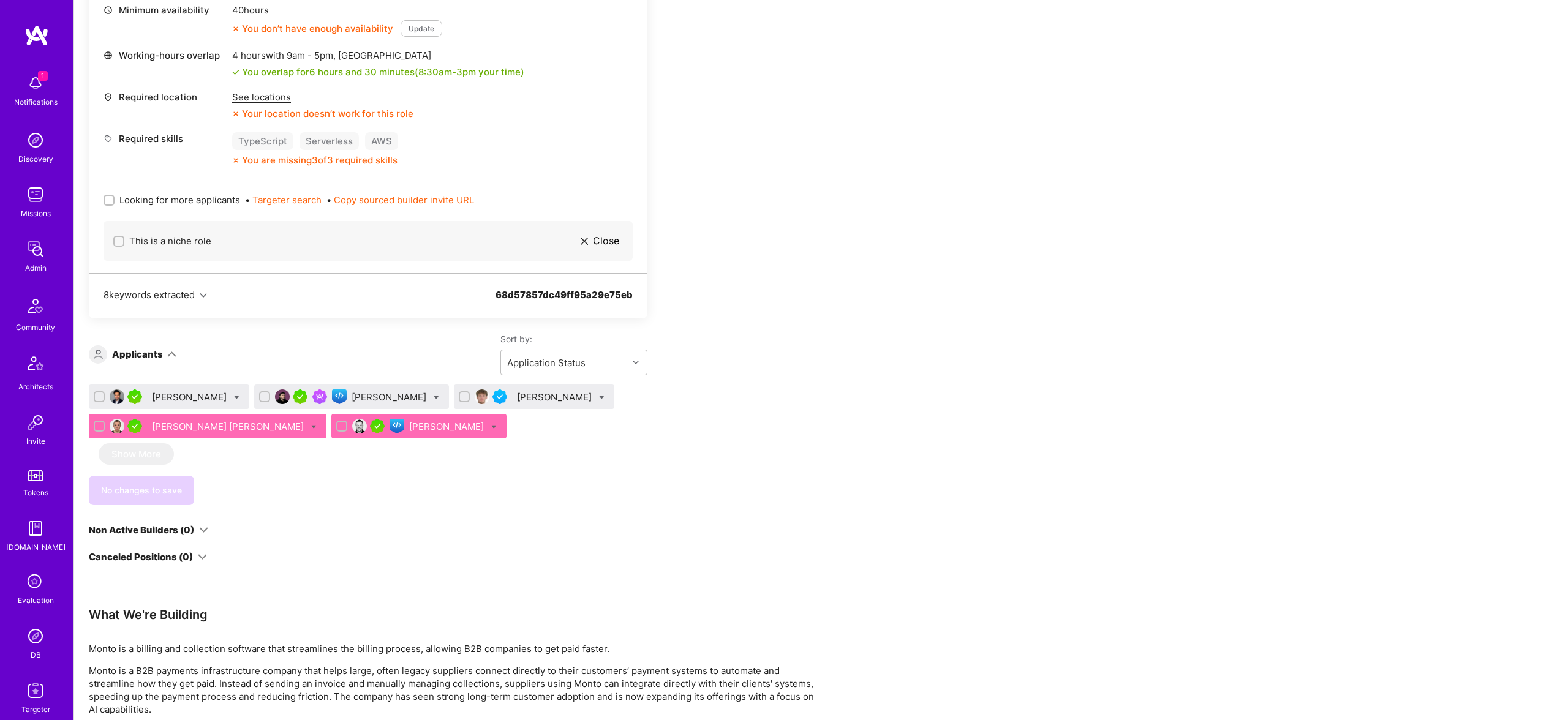
click at [144, 204] on span "Looking for more applicants" at bounding box center [180, 200] width 120 height 13
click at [114, 204] on input "Looking for more applicants" at bounding box center [110, 201] width 8 height 8
checkbox input "true"
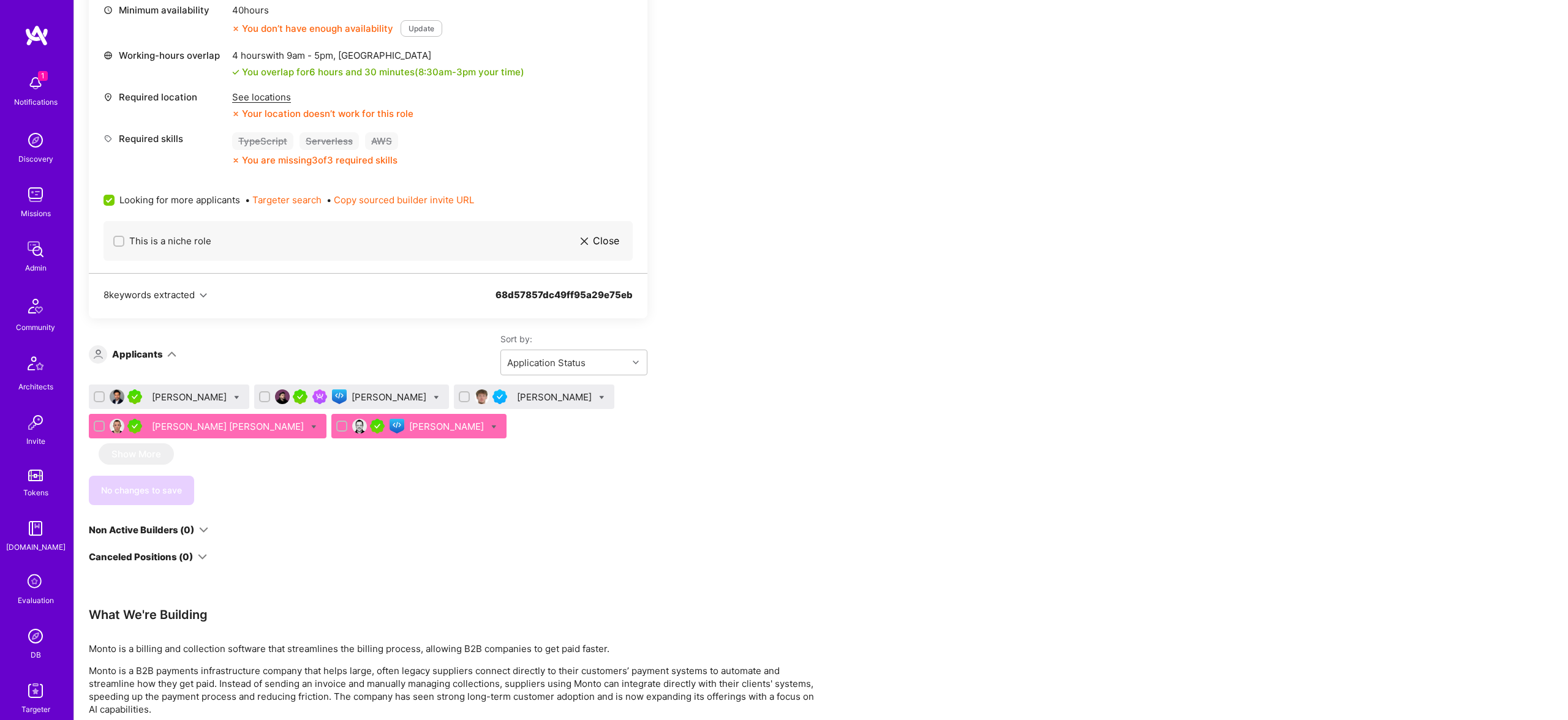
click at [434, 395] on icon at bounding box center [437, 398] width 6 height 6
checkbox input "true"
click at [474, 518] on span "Shortlist" at bounding box center [493, 518] width 37 height 13
click at [461, 518] on input "Shortlist" at bounding box center [465, 519] width 8 height 8
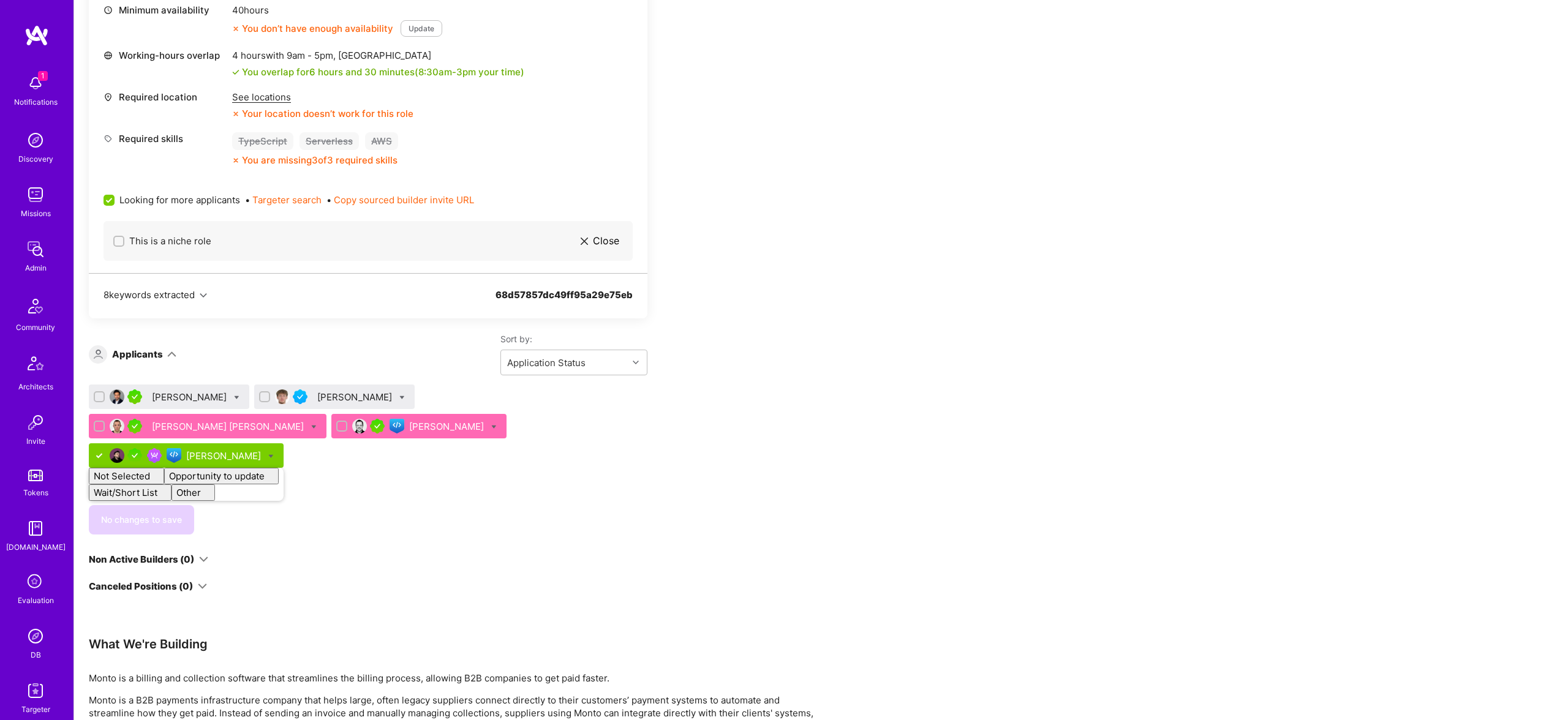
checkbox input "false"
drag, startPoint x: 641, startPoint y: 424, endPoint x: 423, endPoint y: 415, distance: 218.2
click at [636, 424] on div "Adil Mubeen Michal Noszczak Alexis Chantreau Majerus Piotr Kuczynski Nikola Gig…" at bounding box center [367, 428] width 558 height 88
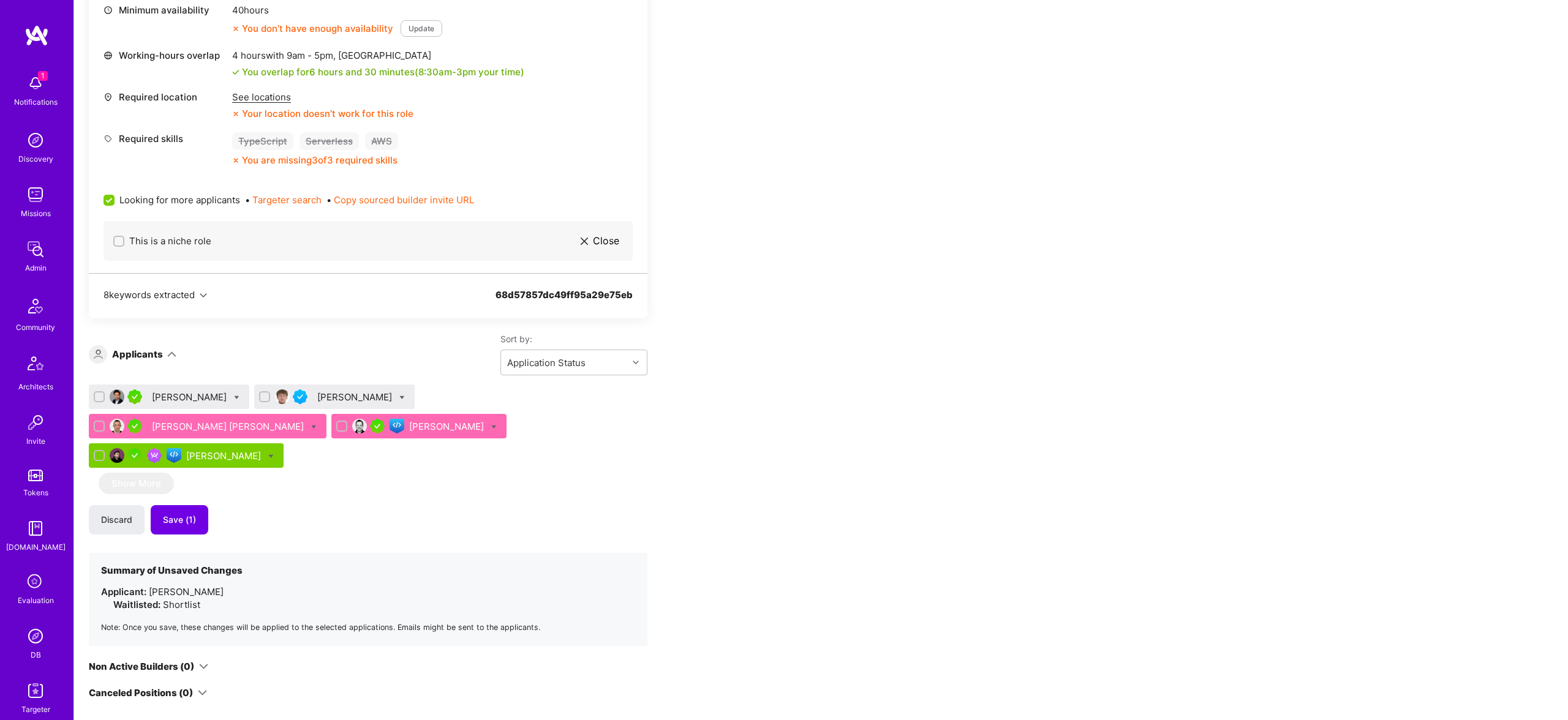
click at [399, 394] on div at bounding box center [402, 397] width 6 height 13
checkbox input "true"
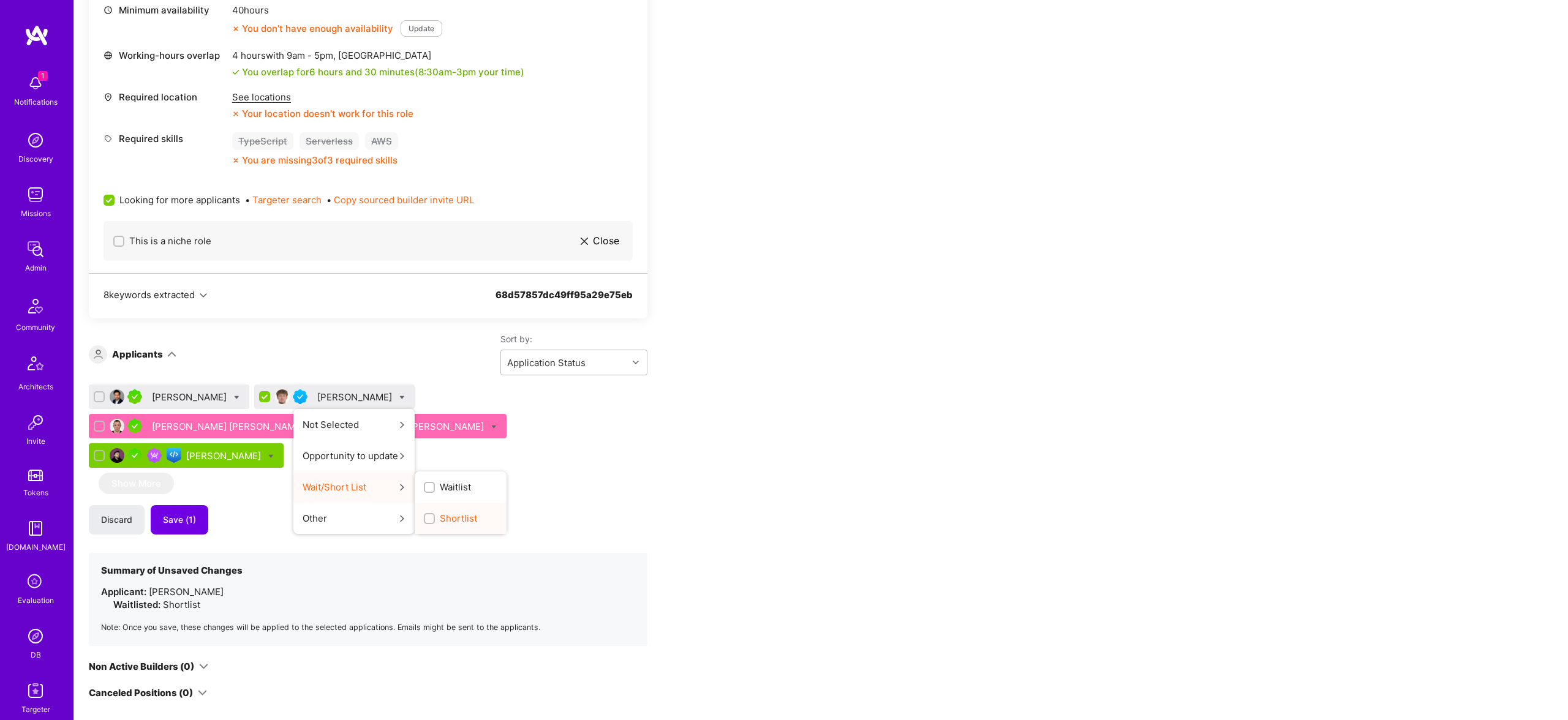
click at [439, 523] on span "Shortlist" at bounding box center [458, 518] width 37 height 13
click at [431, 523] on input "Shortlist" at bounding box center [430, 519] width 8 height 8
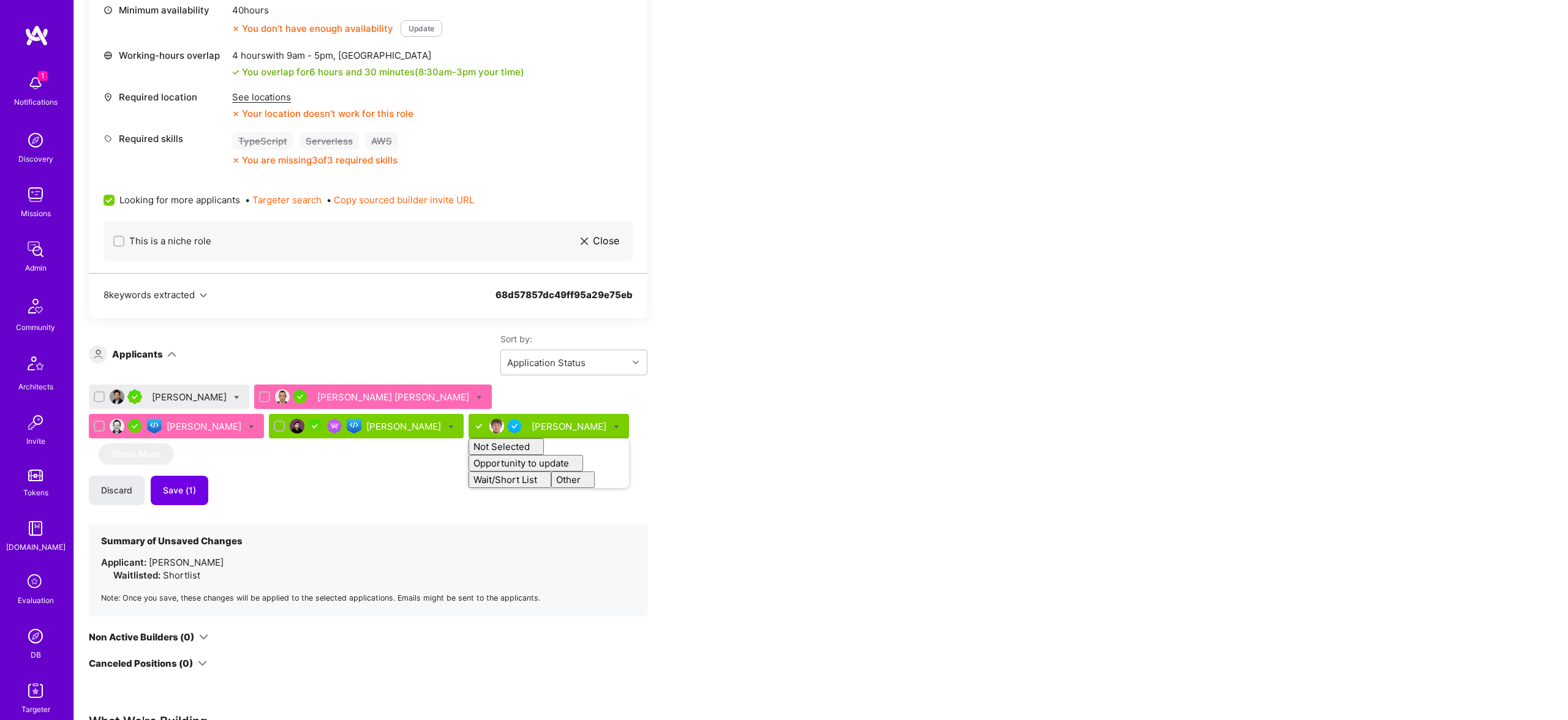
checkbox input "false"
click at [234, 396] on icon at bounding box center [237, 398] width 6 height 6
checkbox input "true"
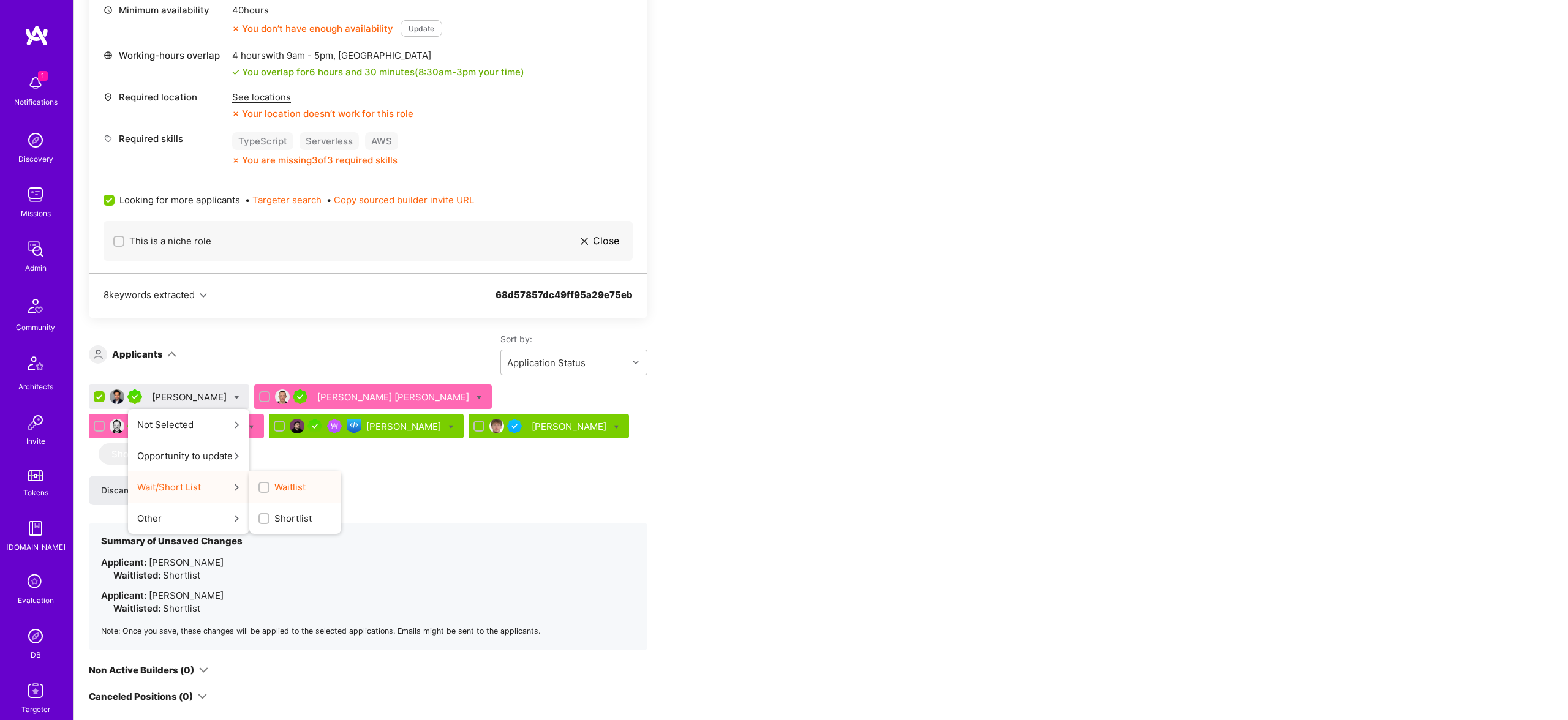
click at [274, 481] on span "Waitlist" at bounding box center [289, 487] width 31 height 13
click at [269, 483] on input "Waitlist" at bounding box center [265, 488] width 8 height 8
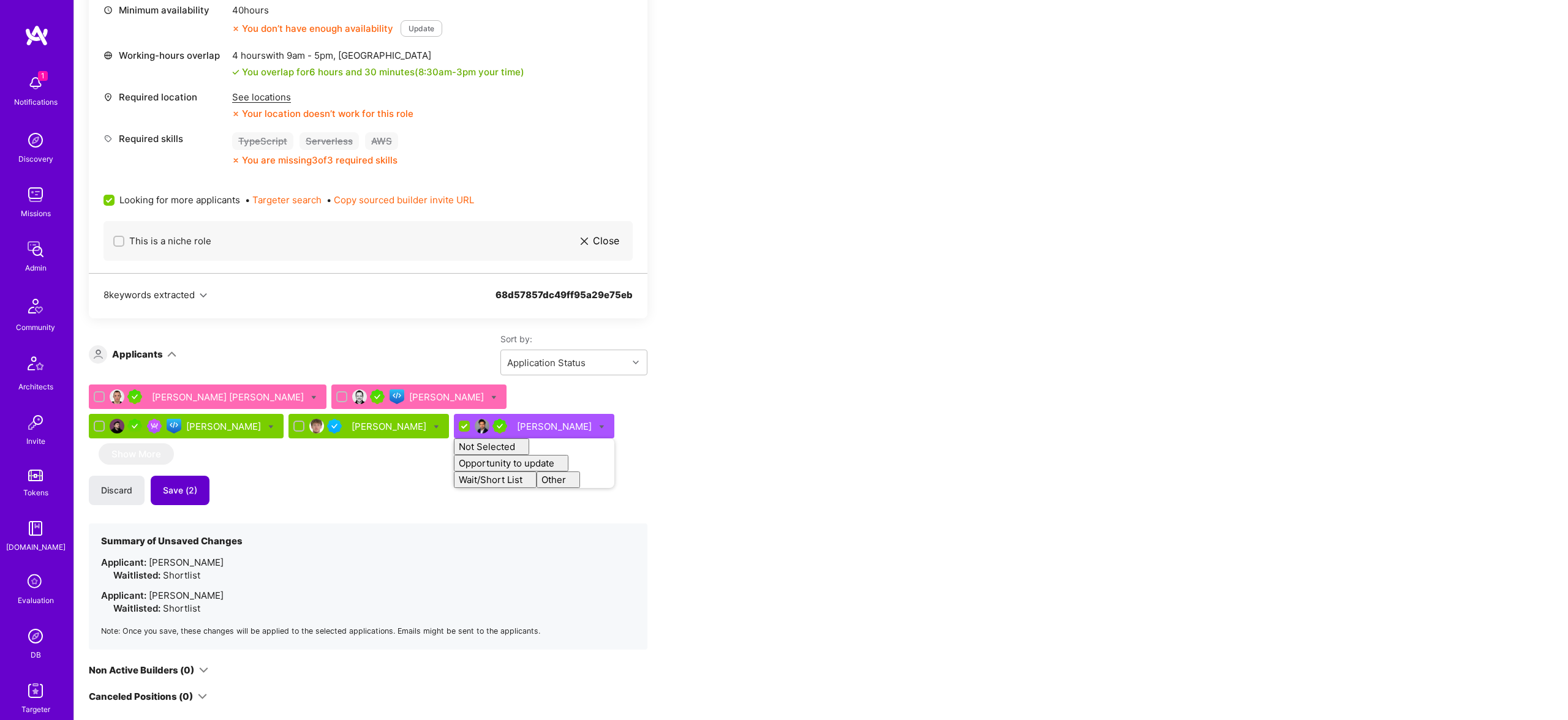
checkbox input "false"
click at [181, 483] on button "Save (2)" at bounding box center [180, 490] width 59 height 29
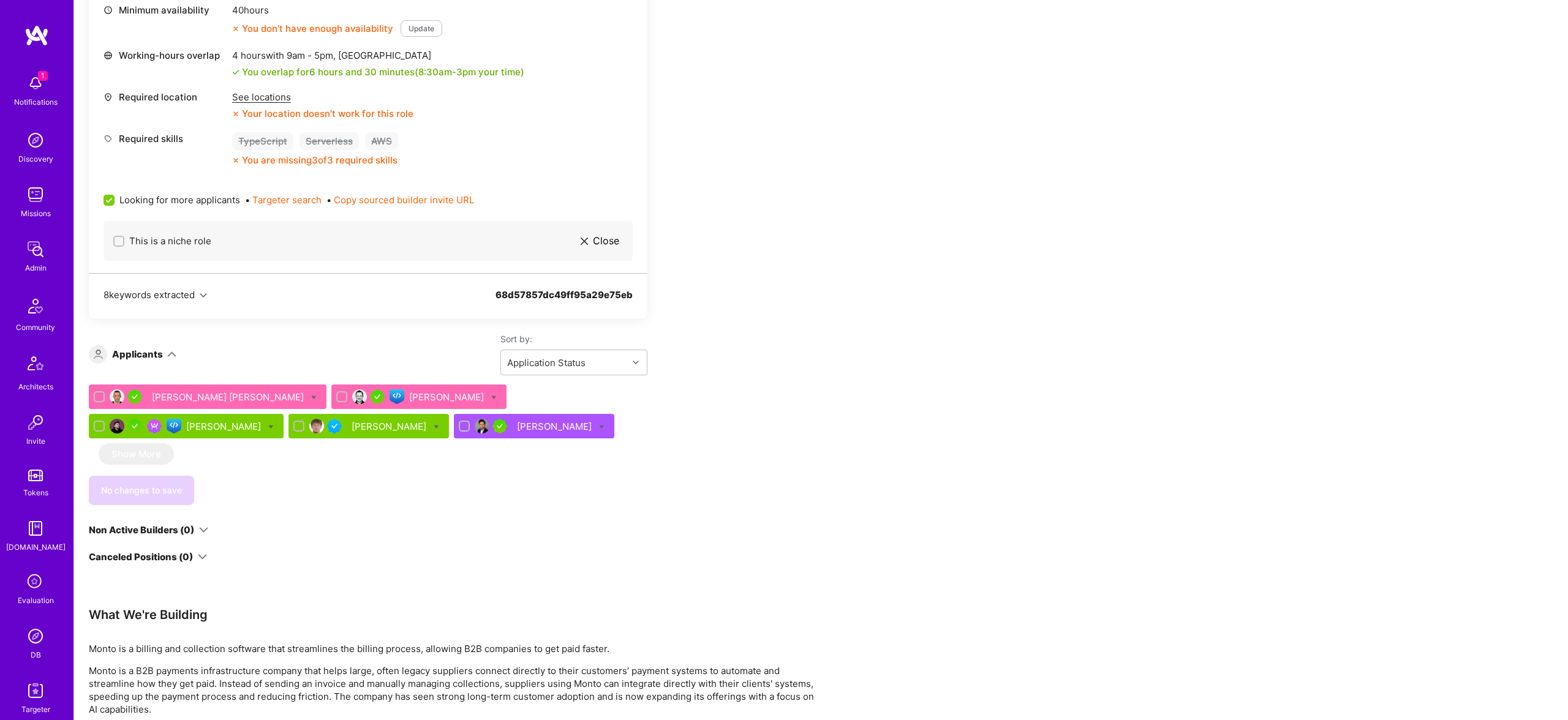
click at [169, 207] on div "Looking for more applicants • Targeter search • Copy sourced builder invite URL" at bounding box center [368, 199] width 529 height 42
click at [175, 196] on span "Looking for more applicants" at bounding box center [180, 200] width 120 height 13
click at [116, 196] on input "Looking for more applicants" at bounding box center [110, 201] width 11 height 11
checkbox input "false"
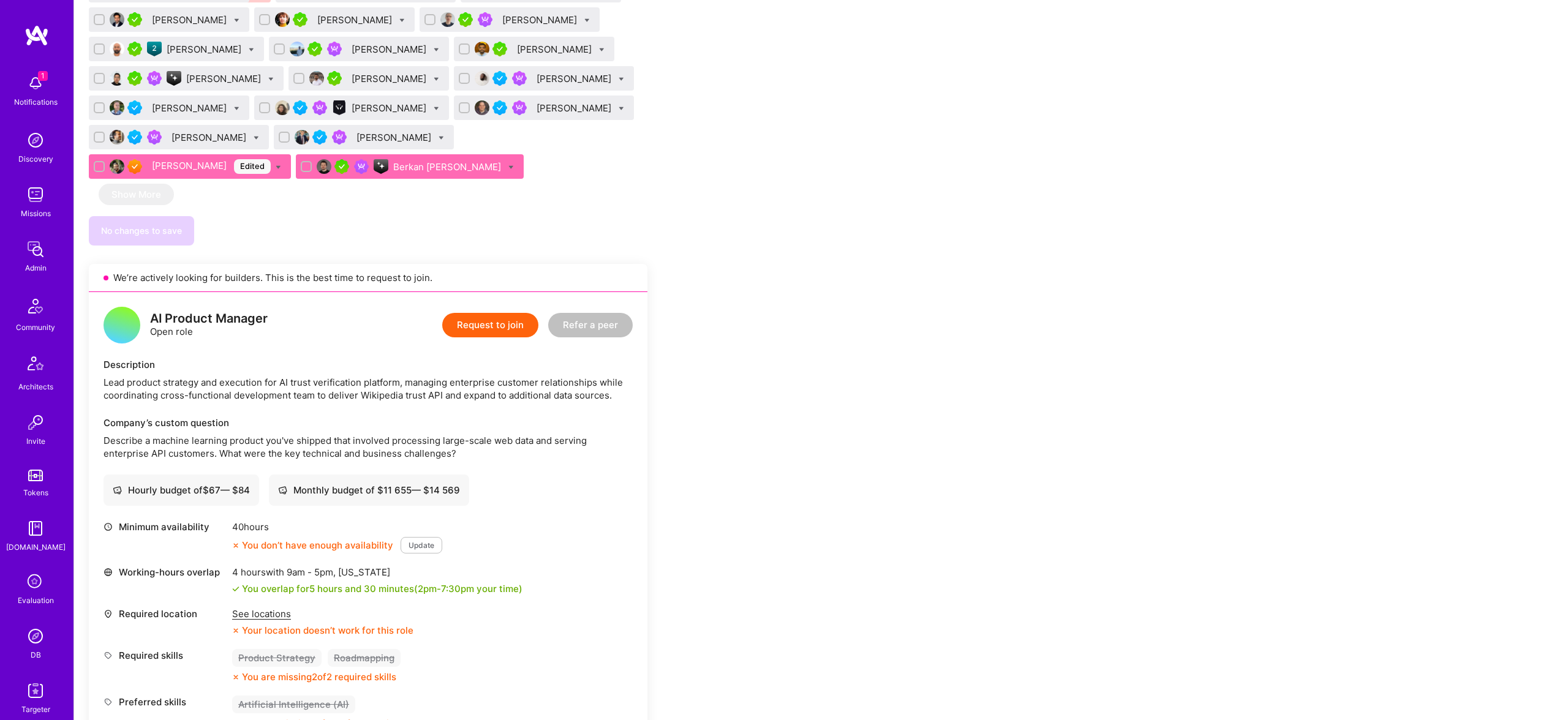
scroll to position [2000, 0]
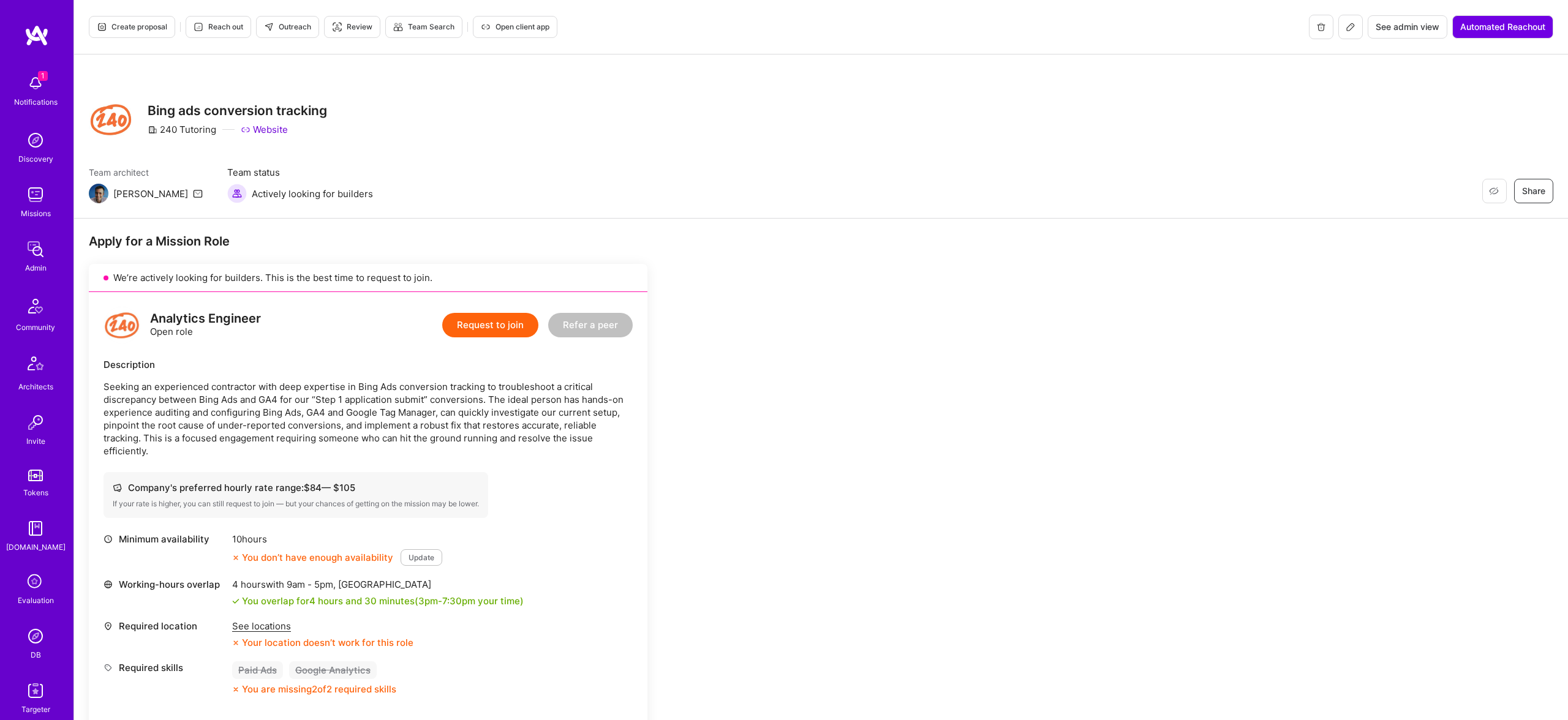
click at [299, 29] on span "Outreach" at bounding box center [287, 27] width 47 height 11
click at [286, 25] on span "Outreach" at bounding box center [287, 24] width 47 height 11
click at [385, 300] on div "Analytics Engineer Open role Request to join Refer a peer Description Seeking a…" at bounding box center [367, 519] width 558 height 461
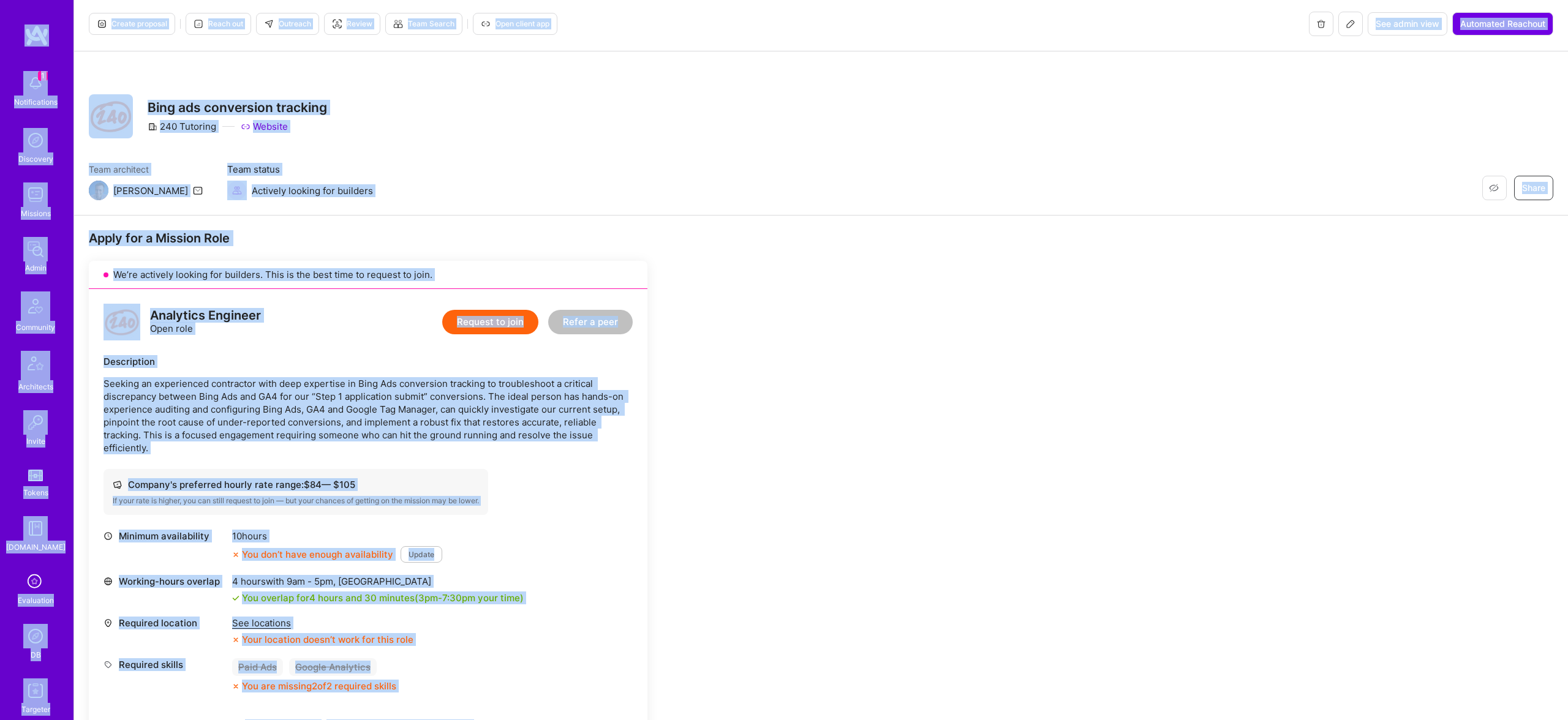
copy div "1 Notifications Discovery Missions Admin Community Architects Invite Tokens A.G…"
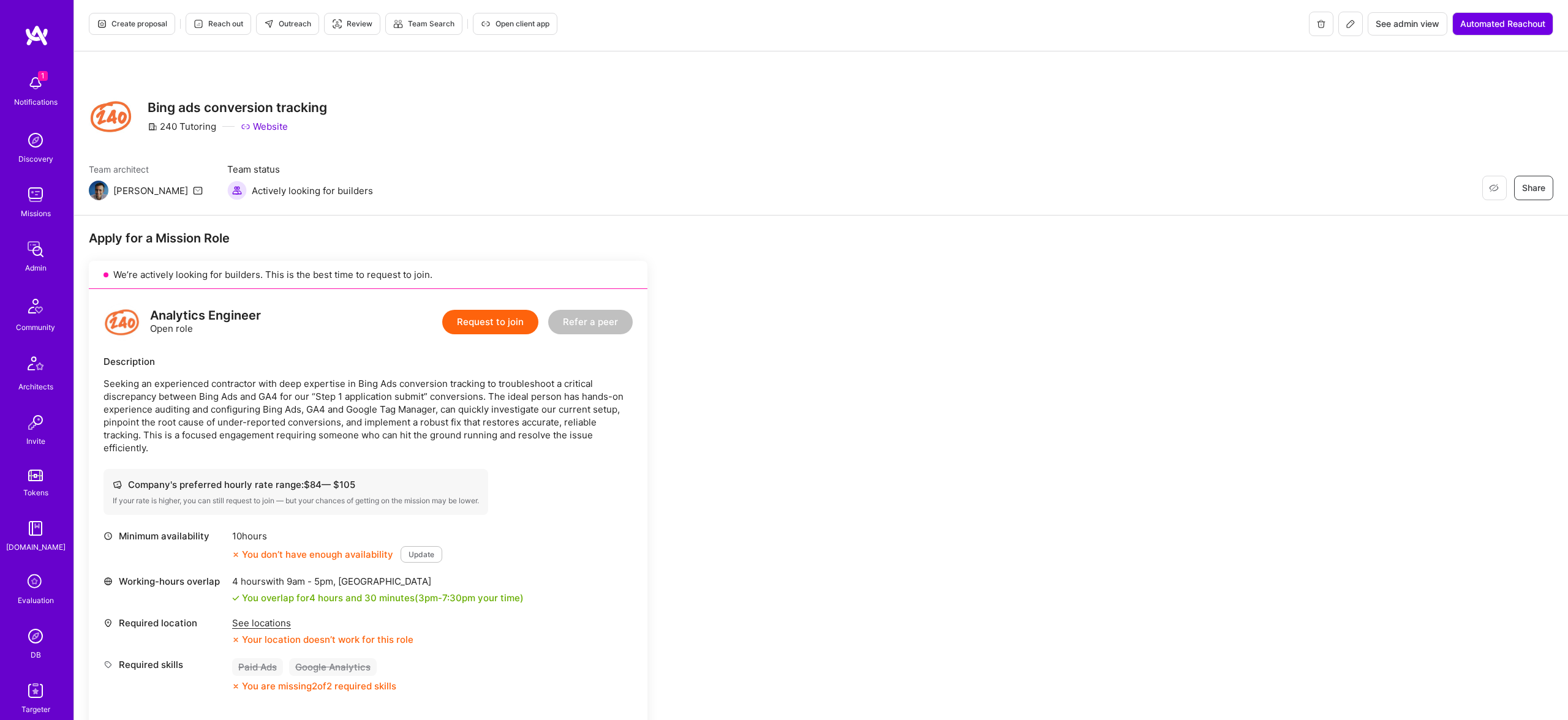
click at [730, 209] on div "Restore Not Interested Share Bing ads conversion tracking 240 Tutoring Website …" at bounding box center [821, 133] width 1493 height 164
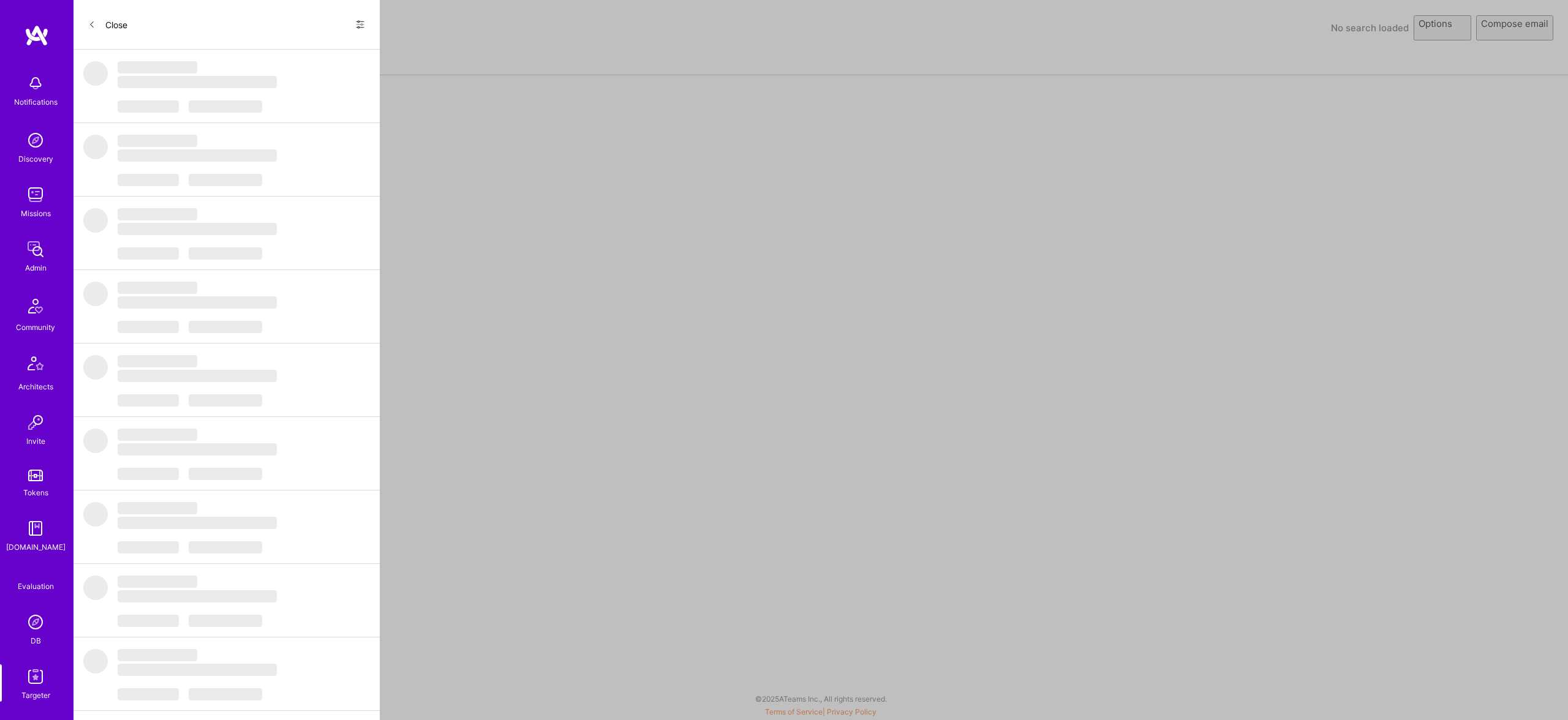
select select "rich-reachout"
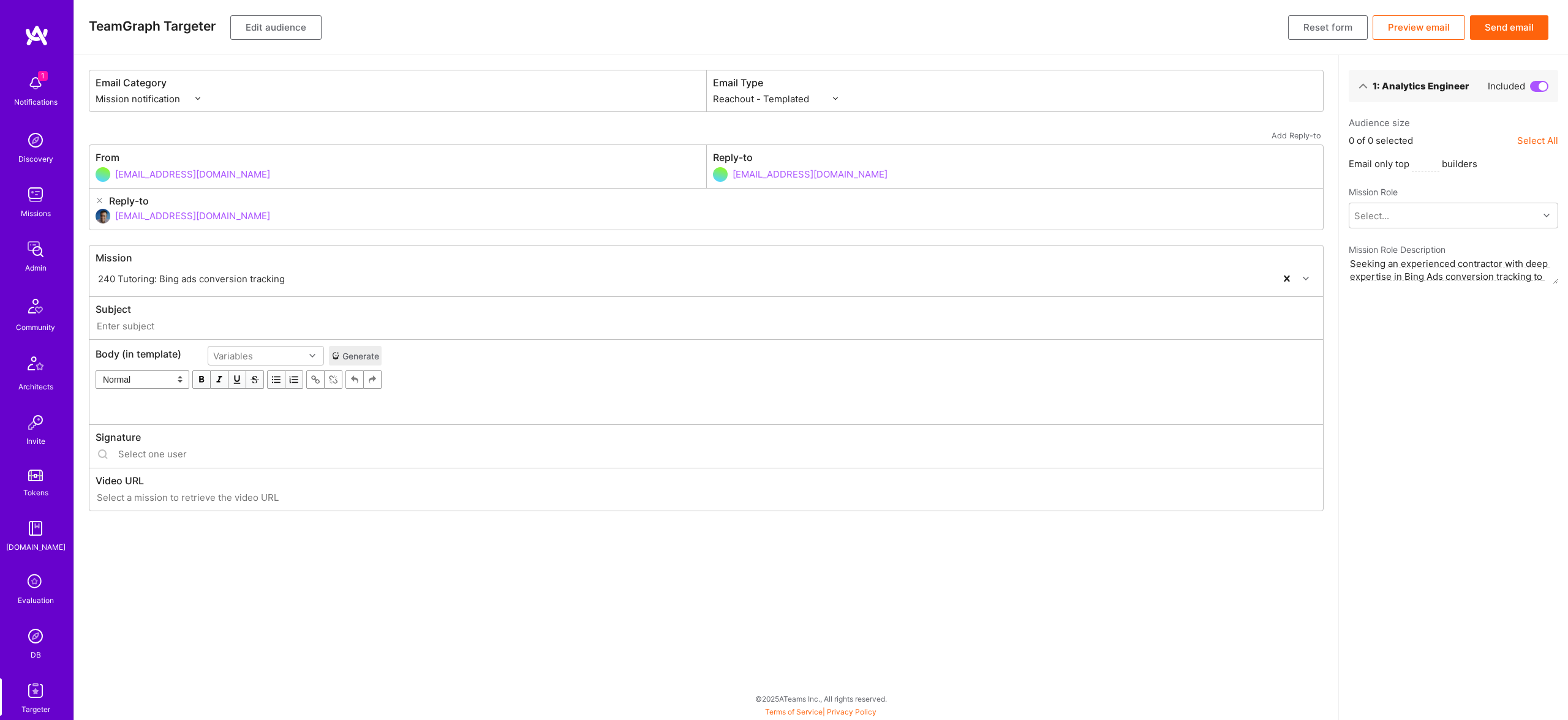
type input "[DOMAIN_NAME] // 240 Tutoring: Bing ads conversion tracking"
type input "[EMAIL_ADDRESS][DOMAIN_NAME]"
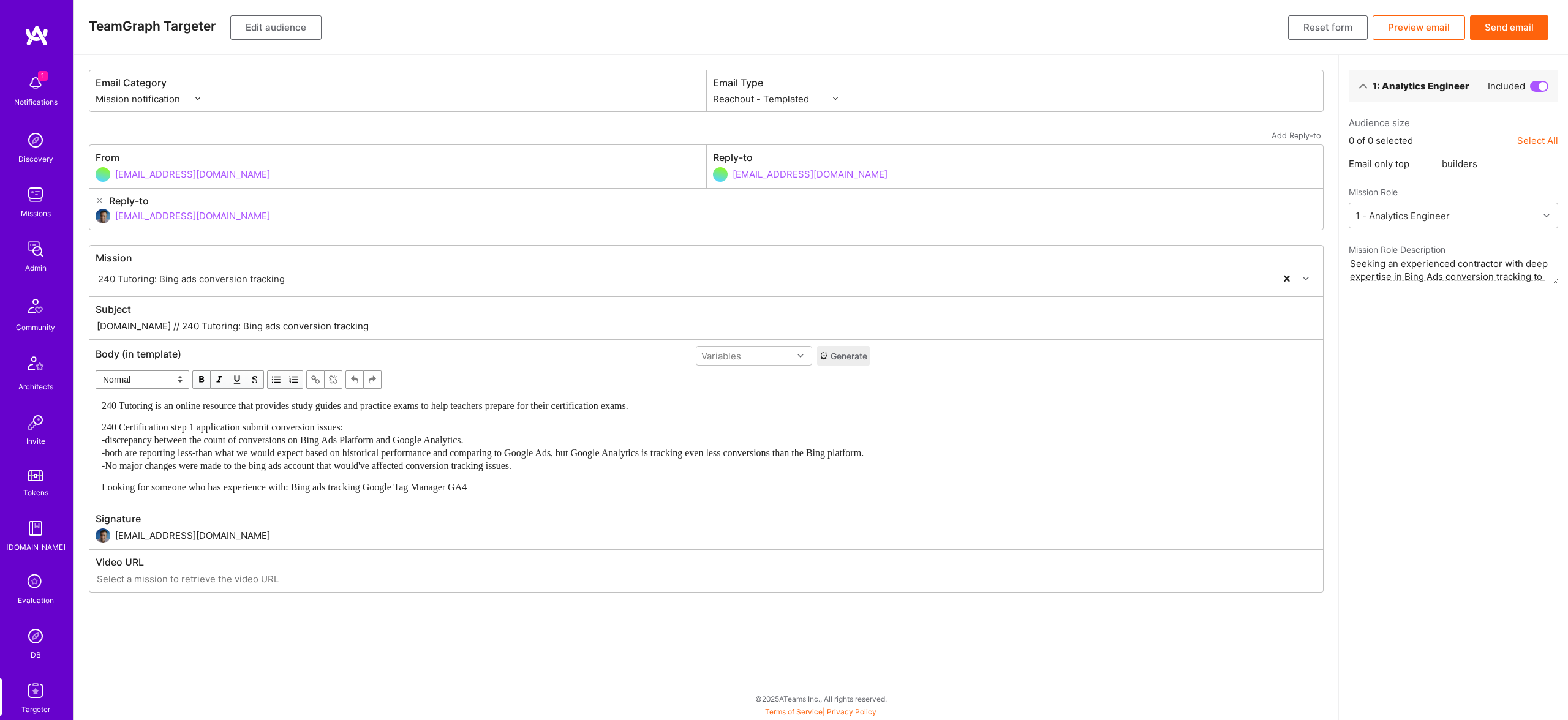
click at [343, 449] on span "240 Certification step 1 application submit conversion issues: -discrepancy bet…" at bounding box center [482, 446] width 762 height 49
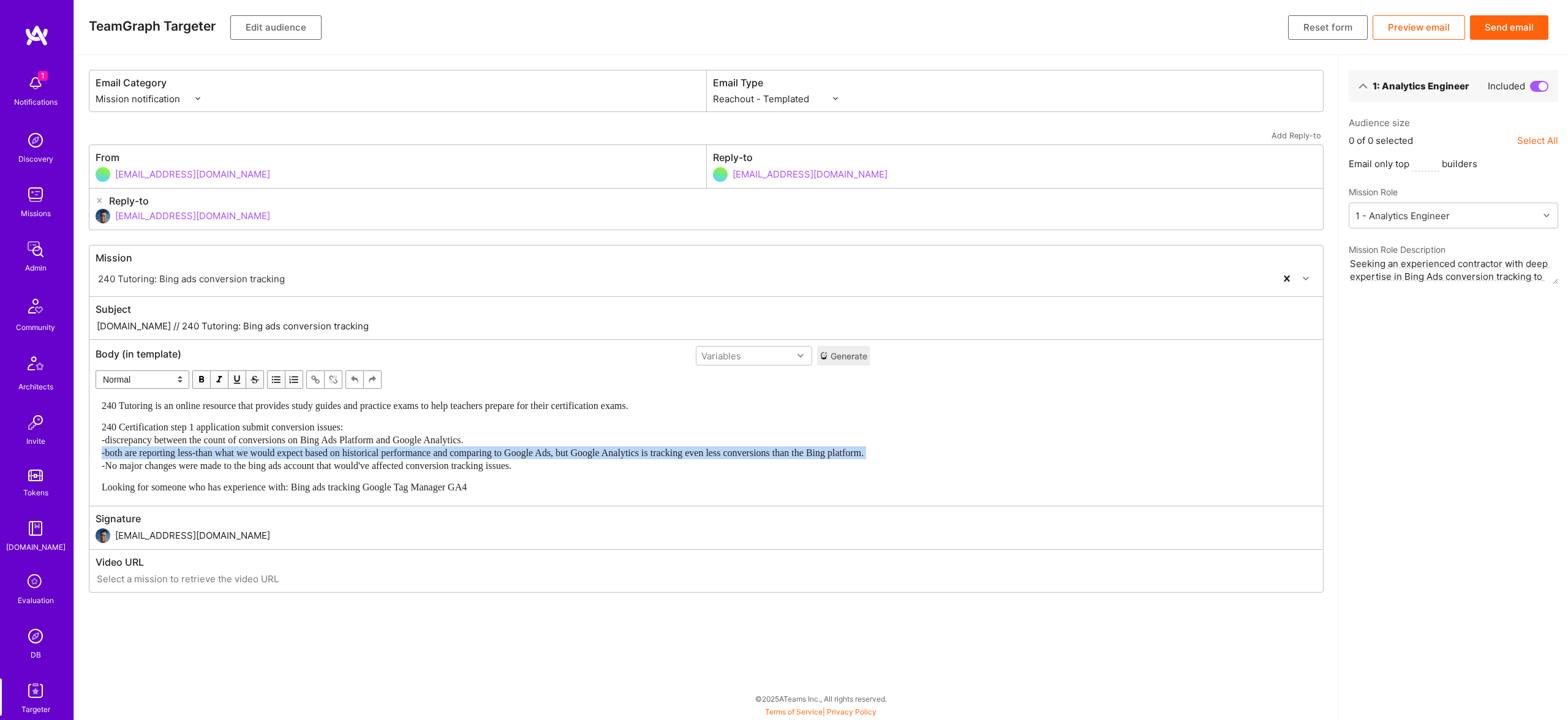
click at [343, 449] on span "240 Certification step 1 application submit conversion issues: -discrepancy bet…" at bounding box center [482, 446] width 762 height 49
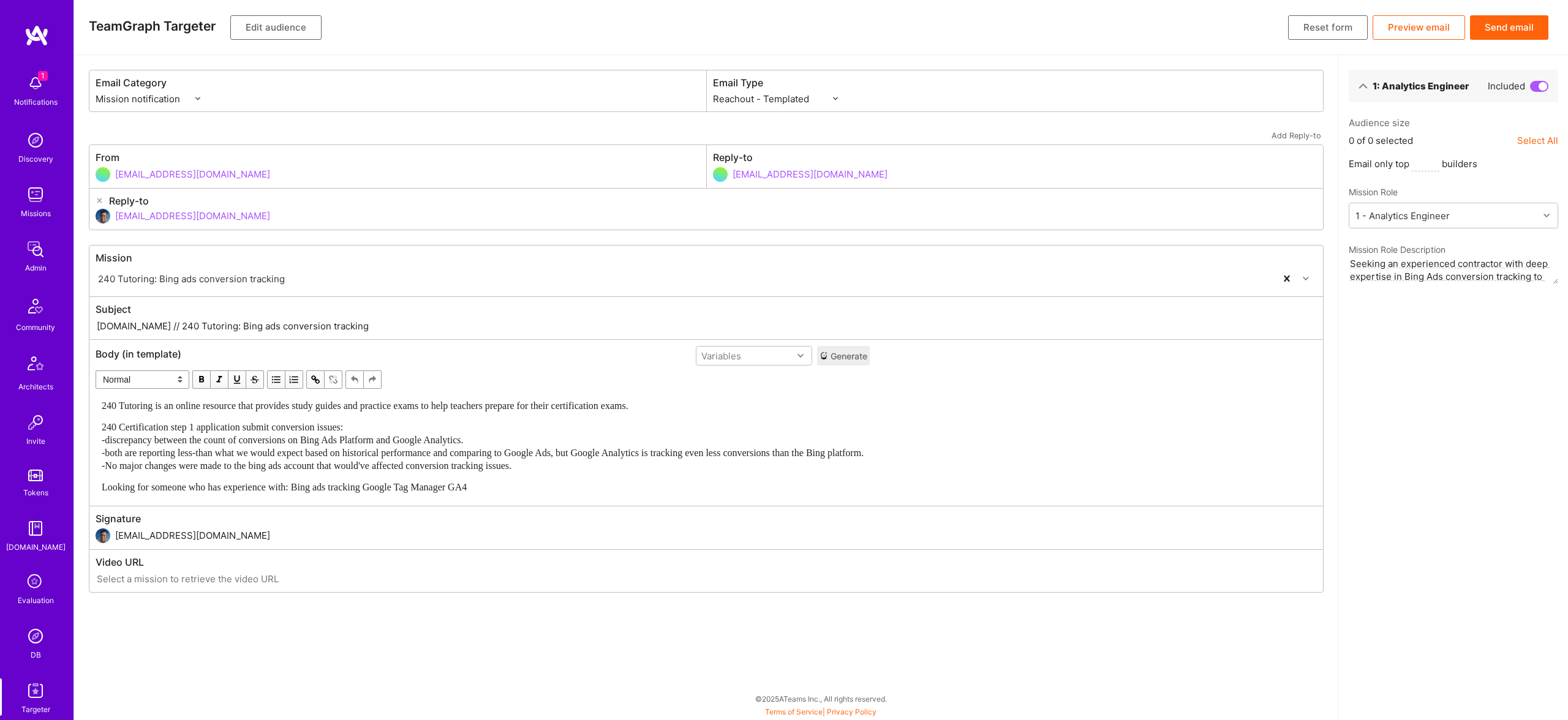
click at [487, 402] on span "240 Tutoring is an online resource that provides study guides and practice exam…" at bounding box center [365, 405] width 527 height 10
click at [493, 421] on div "240 Certification step 1 application submit conversion issues: -discrepancy bet…" at bounding box center [482, 446] width 762 height 51
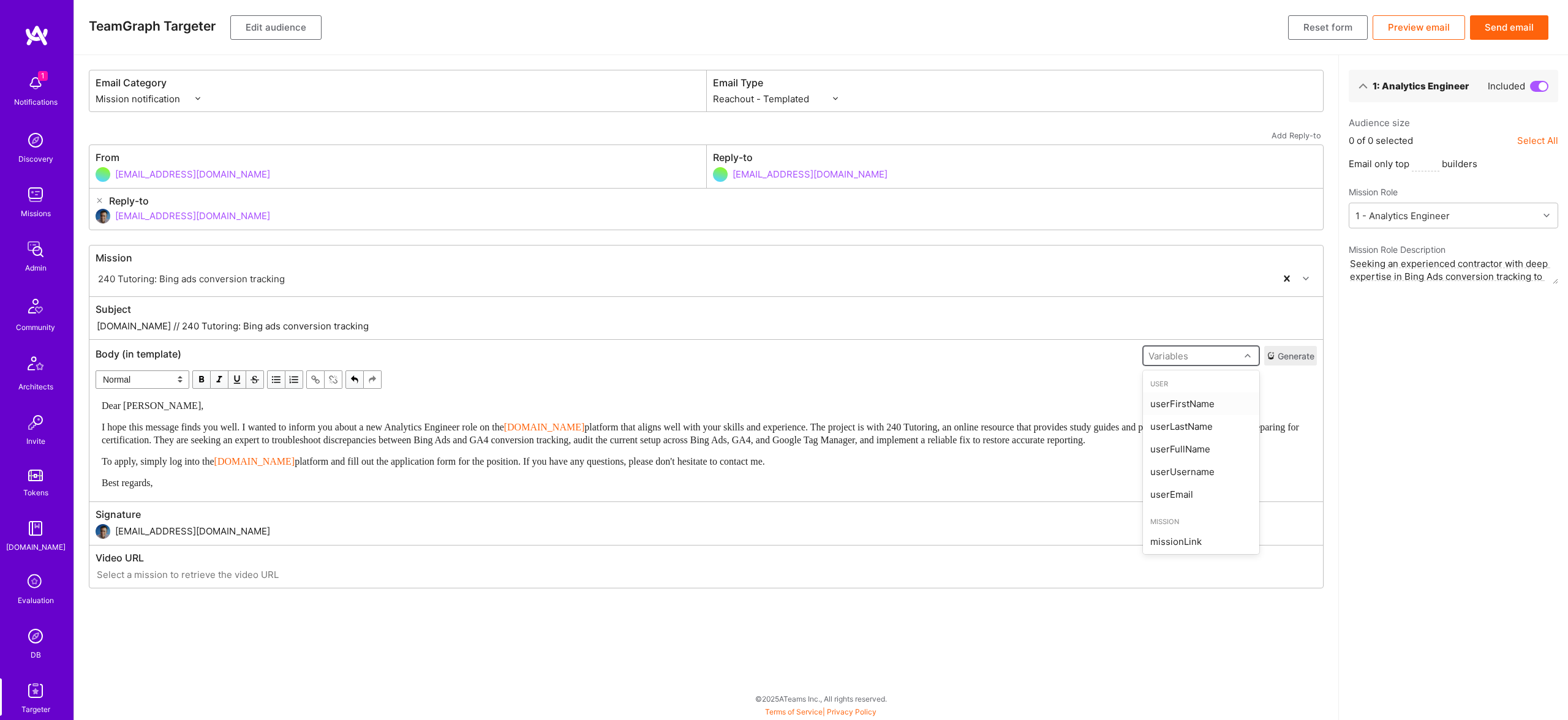
click at [1229, 353] on div "Variables" at bounding box center [1191, 356] width 96 height 18
drag, startPoint x: 1185, startPoint y: 403, endPoint x: 991, endPoint y: 408, distance: 194.1
click at [1185, 403] on div "userFirstName" at bounding box center [1201, 403] width 116 height 23
click at [134, 406] on span "Dear [PERSON_NAME]," at bounding box center [152, 405] width 102 height 10
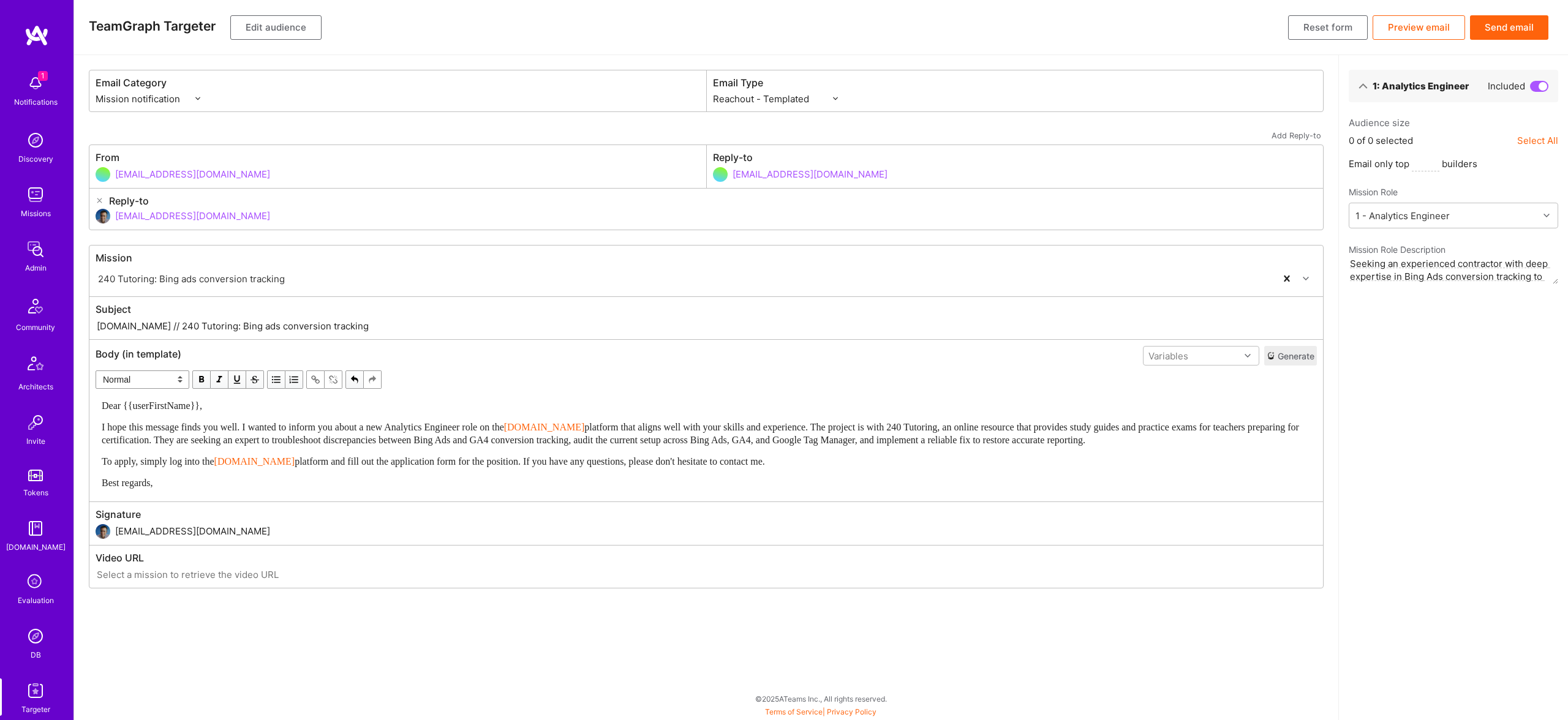
click at [698, 469] on div "Dear {{userFirstName}}, I hope this message finds you well. I wanted to inform …" at bounding box center [706, 444] width 1209 height 90
click at [287, 443] on span "platform that aligns well with your skills and experience. The project is with …" at bounding box center [702, 434] width 1200 height 24
click at [270, 26] on button "Edit audience" at bounding box center [276, 27] width 91 height 24
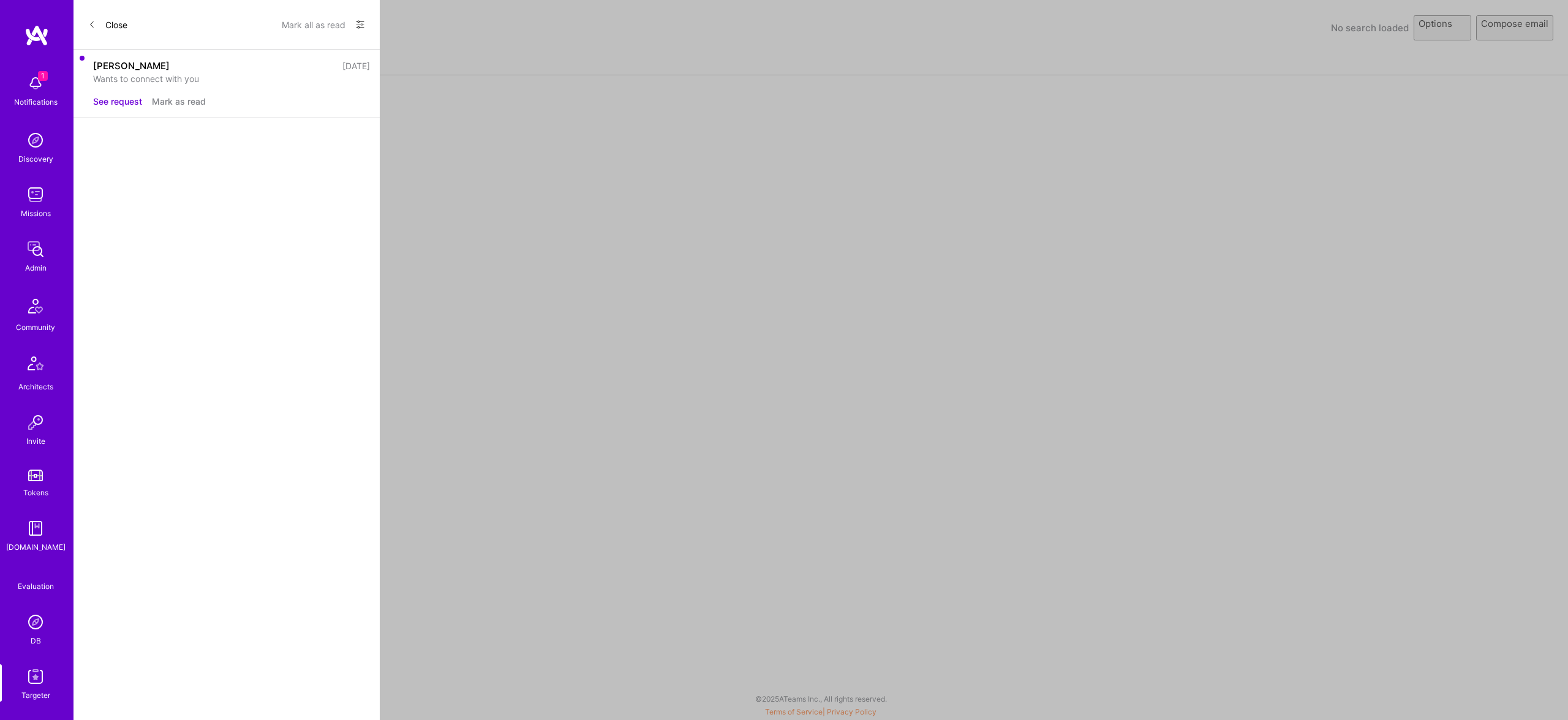
select select "rich-reachout"
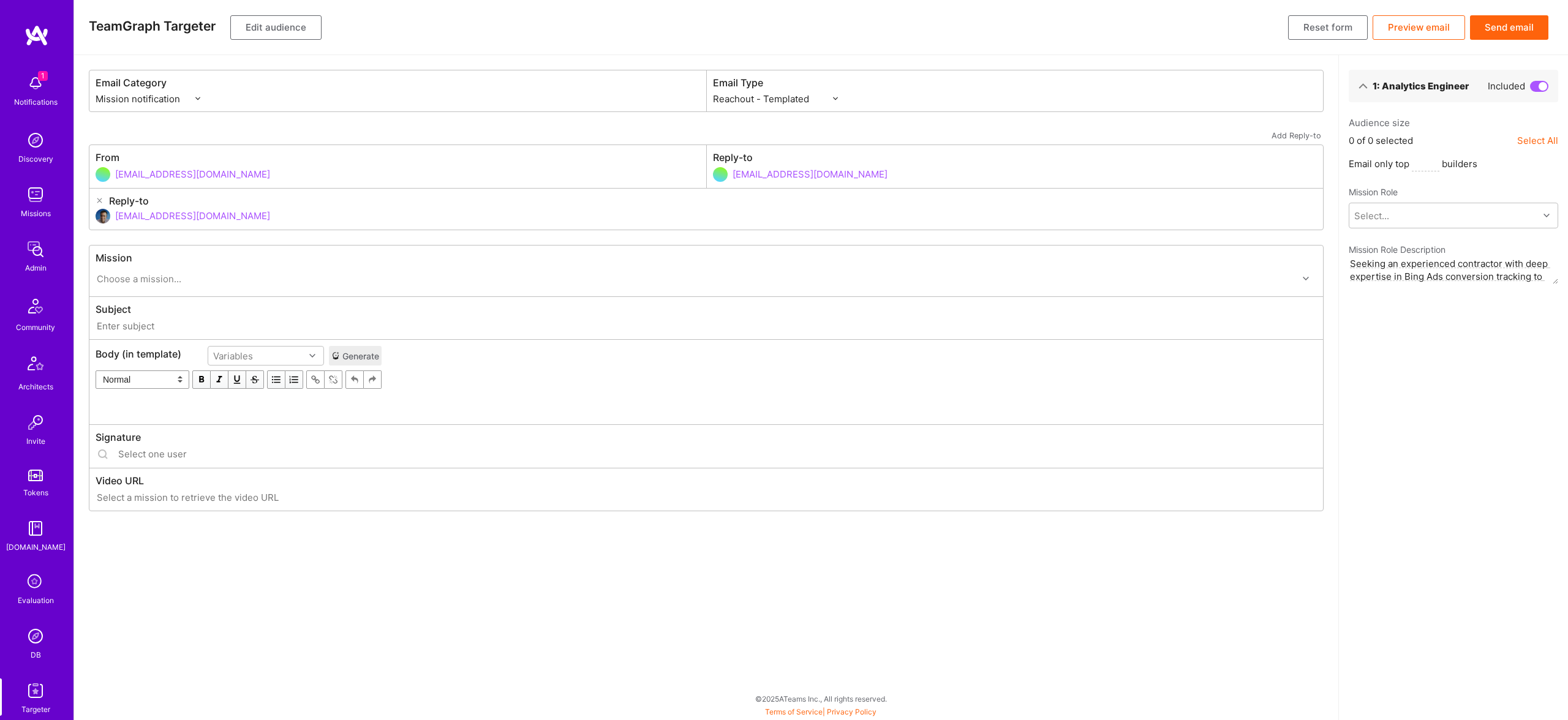
click at [281, 26] on button "Edit audience" at bounding box center [276, 27] width 91 height 24
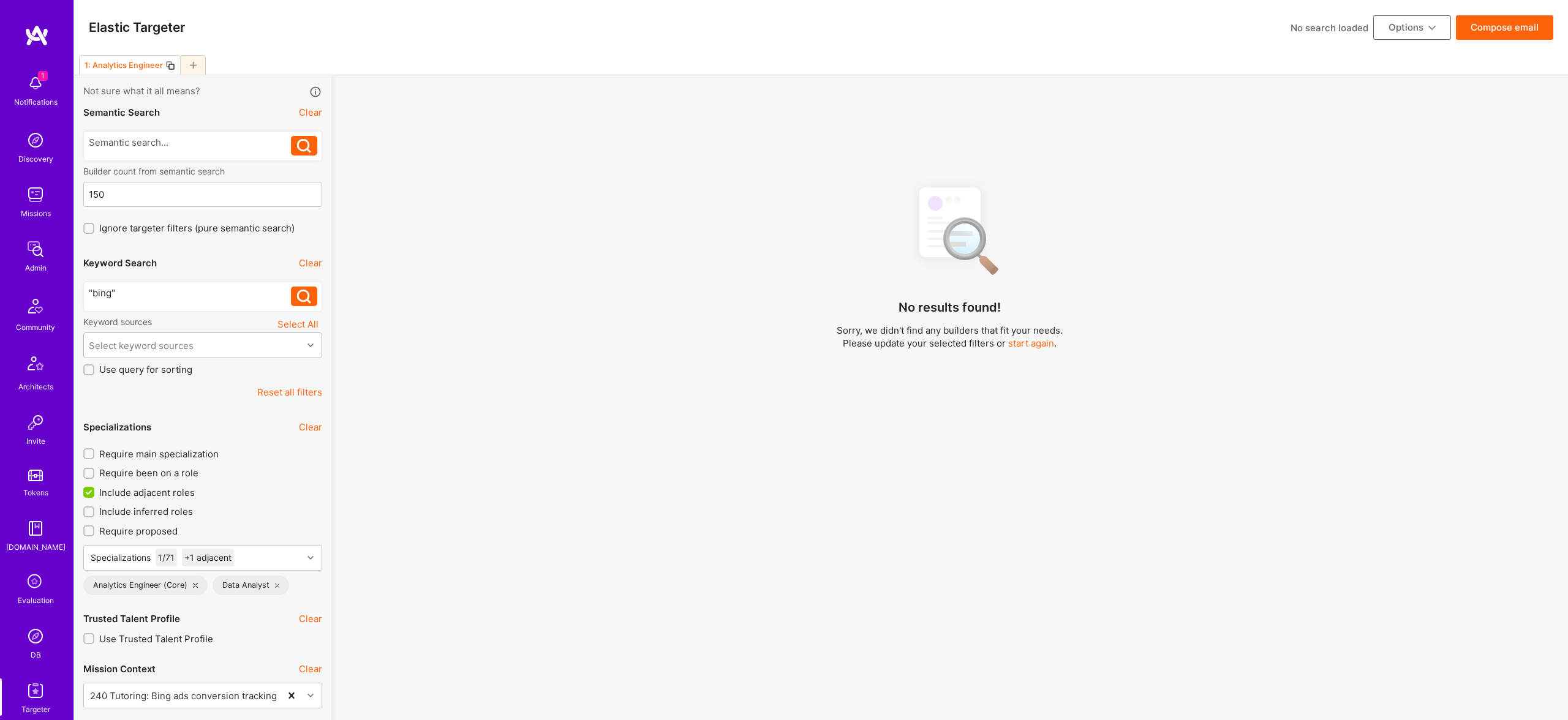
click at [229, 345] on div "Select keyword sources" at bounding box center [193, 344] width 219 height 24
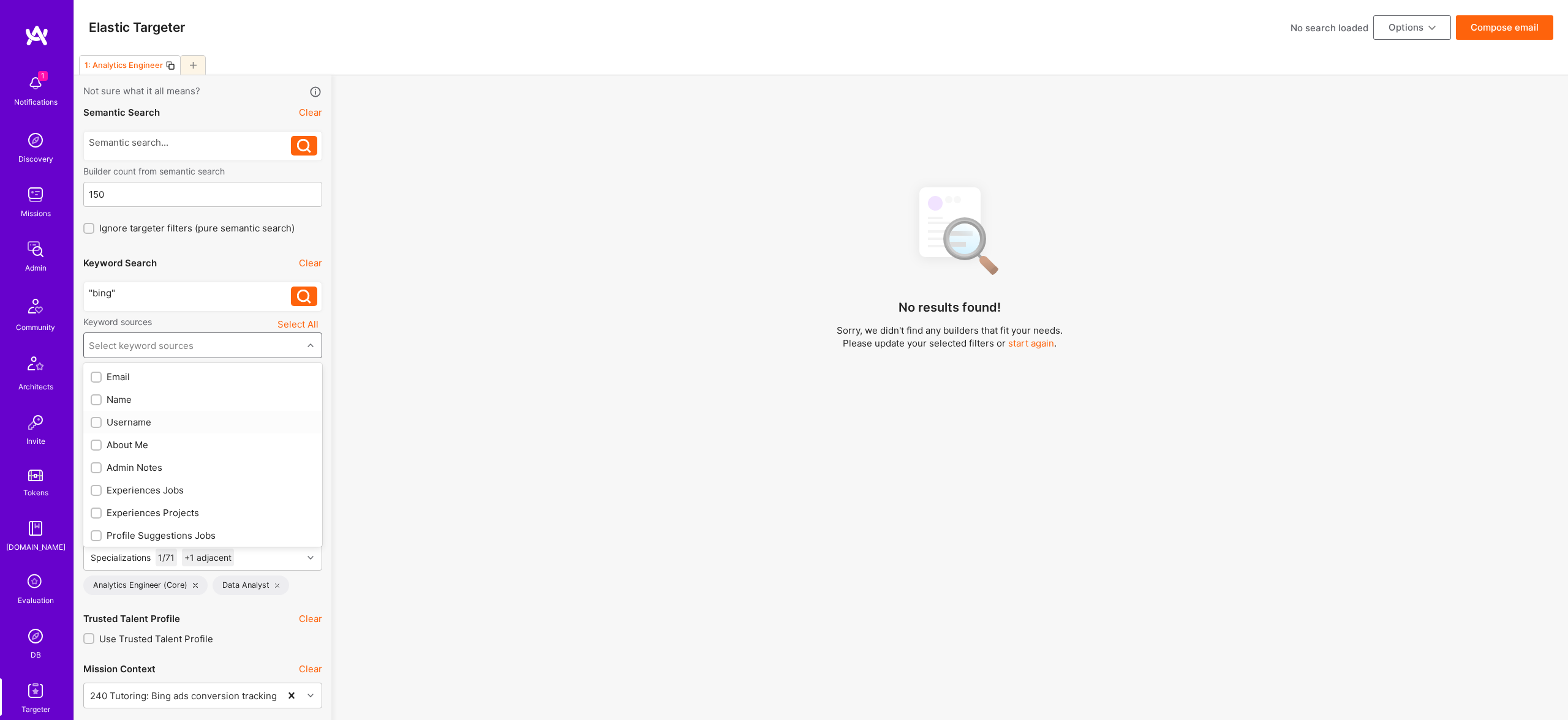
click at [138, 443] on div "About Me" at bounding box center [203, 445] width 224 height 13
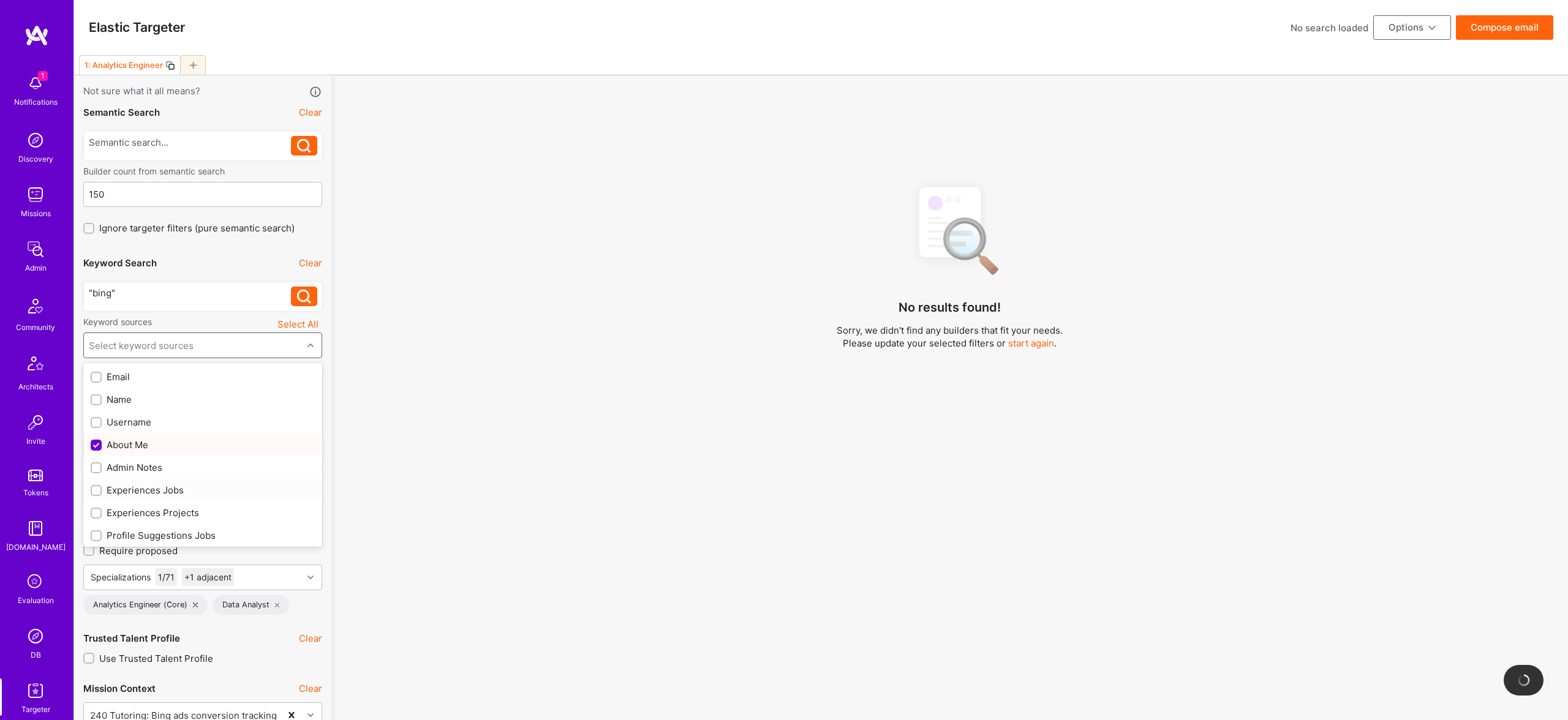
checkbox input "true"
click at [147, 490] on div "Experiences Jobs" at bounding box center [203, 490] width 224 height 13
checkbox input "true"
click at [152, 506] on div "Experiences Projects" at bounding box center [203, 513] width 224 height 13
checkbox input "true"
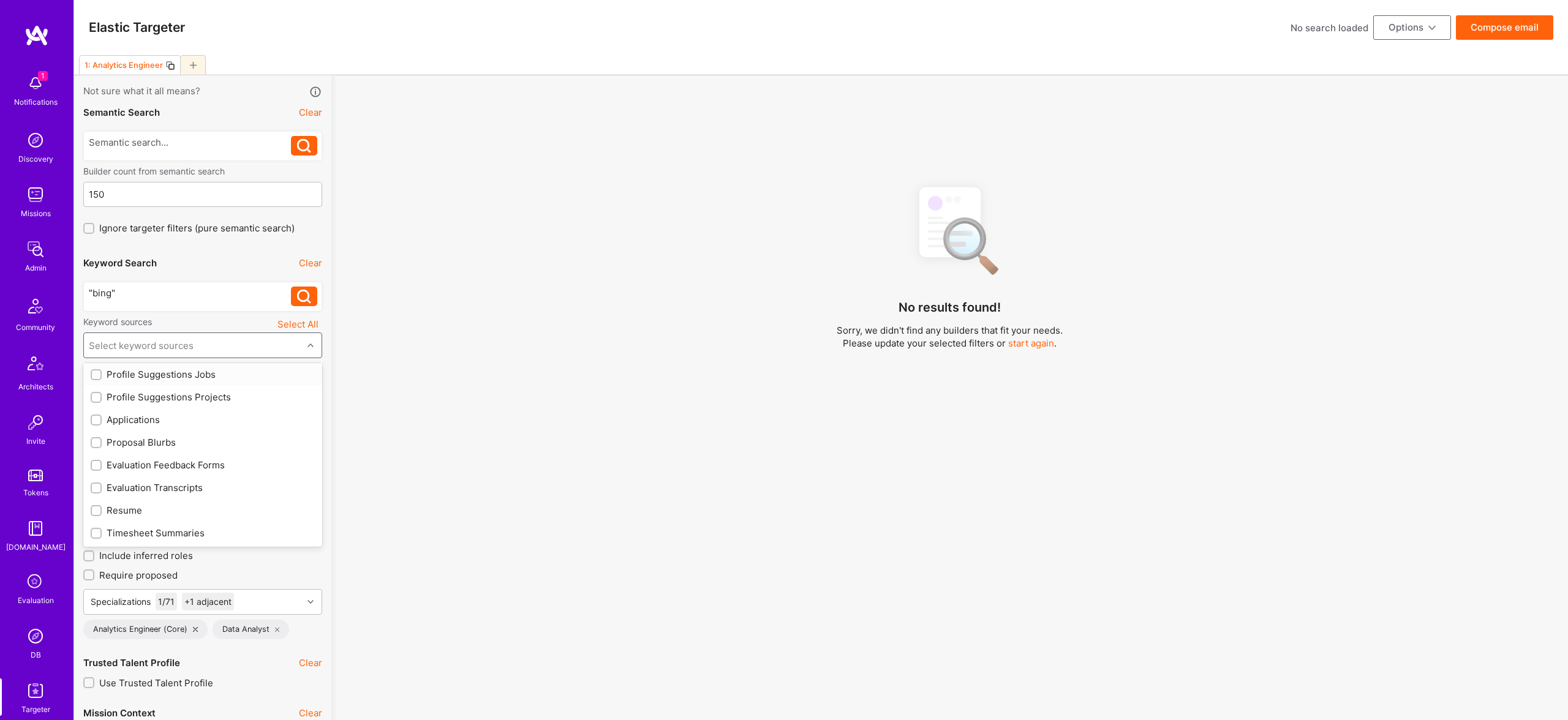
scroll to position [159, 0]
click at [185, 400] on div "Profile Suggestions Projects" at bounding box center [203, 398] width 224 height 13
checkbox input "true"
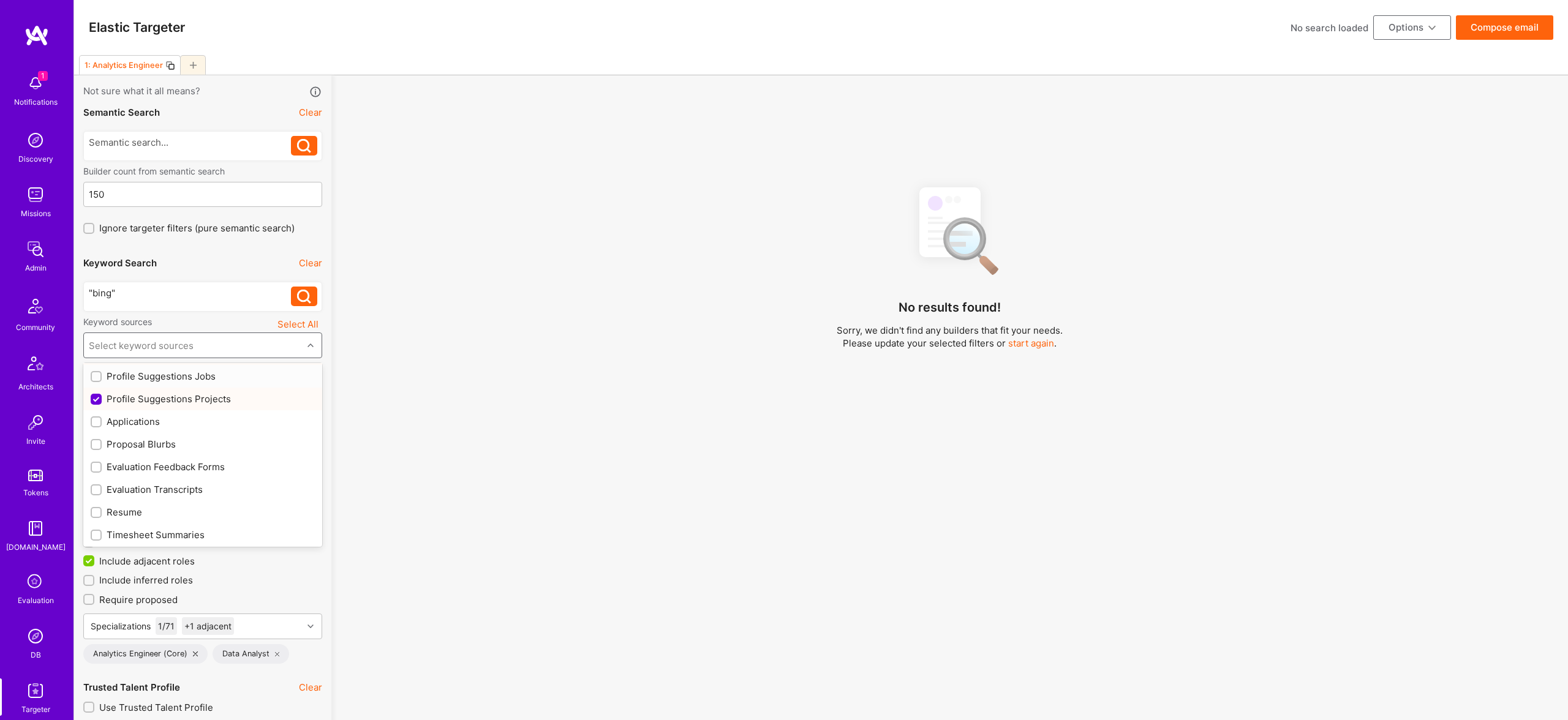
scroll to position [1, 0]
click at [178, 379] on div "Profile Suggestions Jobs" at bounding box center [203, 376] width 224 height 13
checkbox input "true"
click at [138, 508] on div "Resume" at bounding box center [203, 509] width 224 height 13
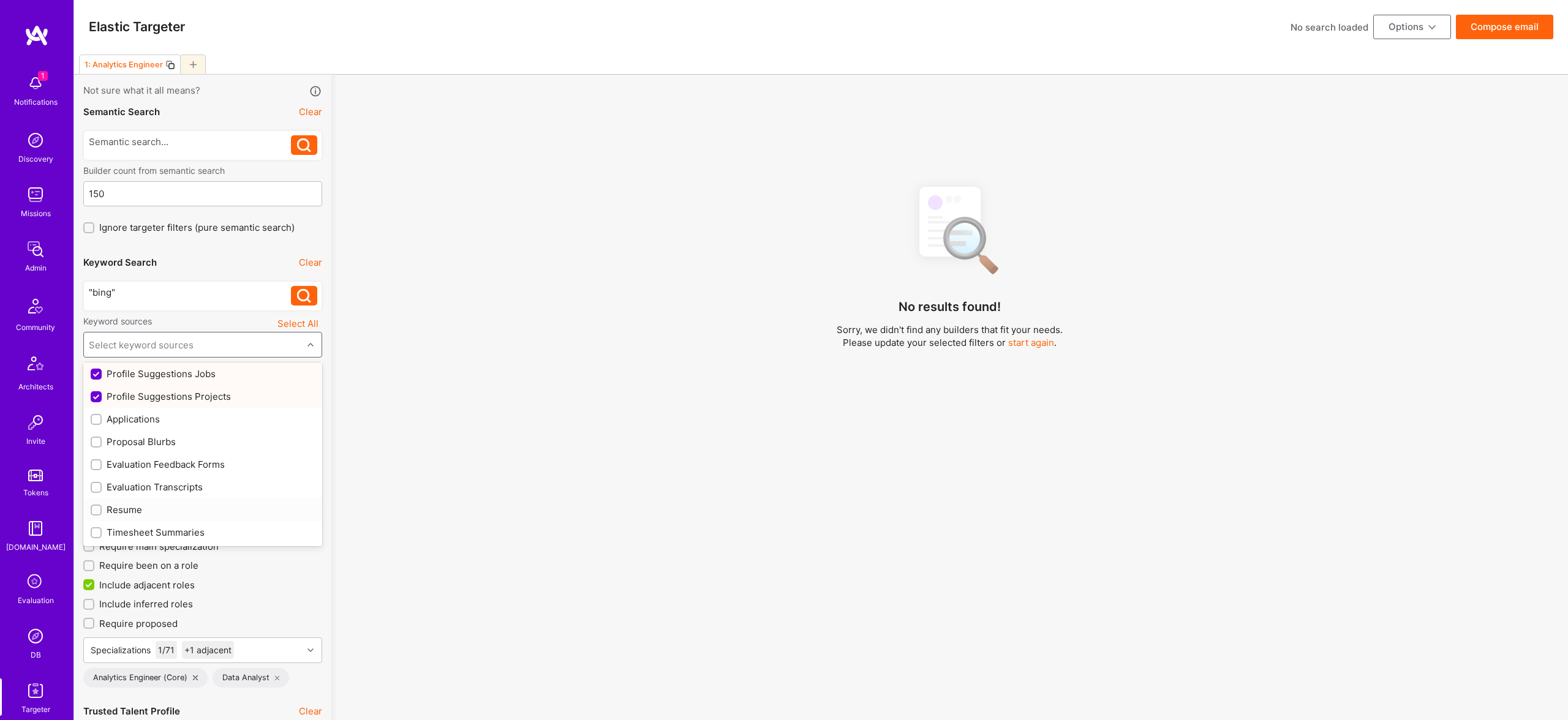
checkbox input "true"
click at [825, 402] on div "No results found! Sorry, we didn't find any builders that fit your needs. Pleas…" at bounding box center [949, 463] width 1218 height 576
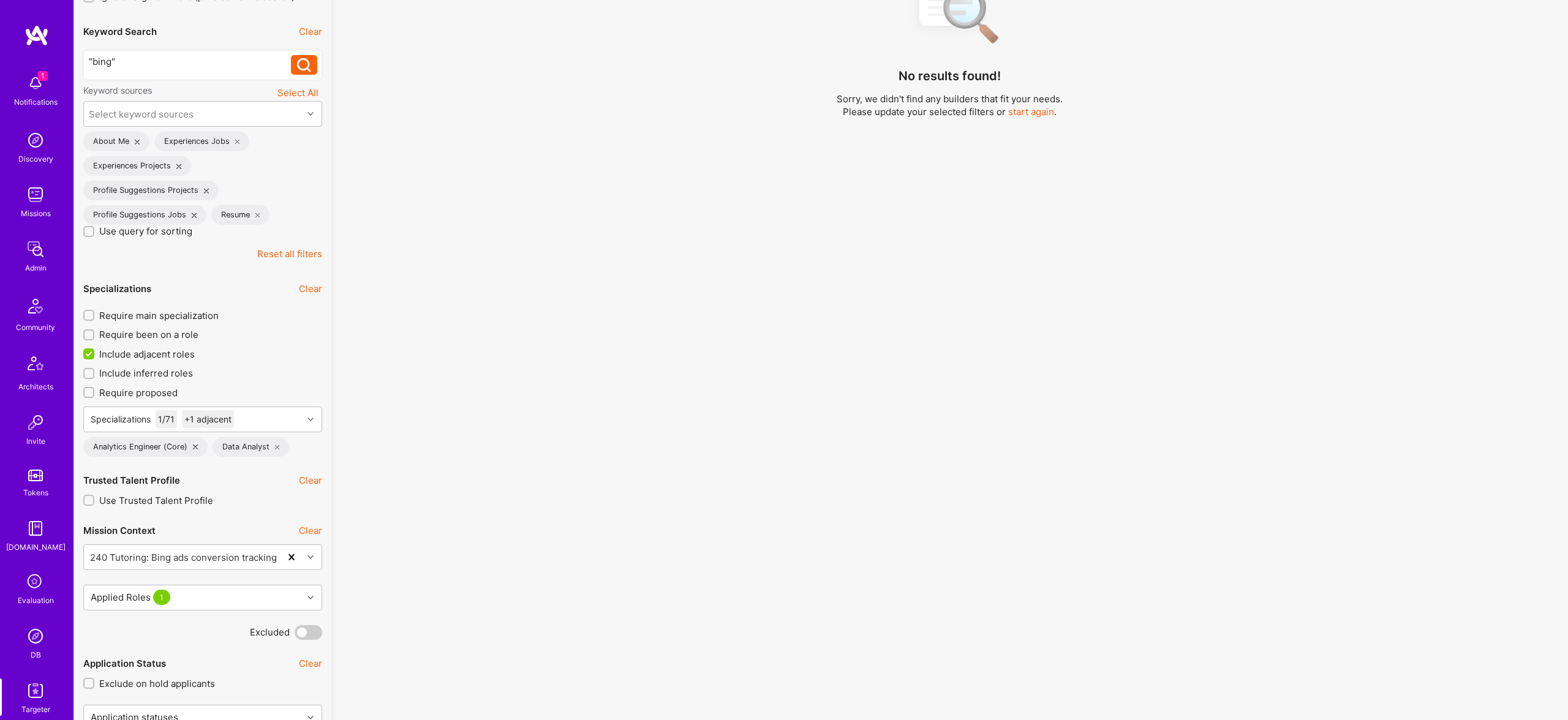
scroll to position [231, 0]
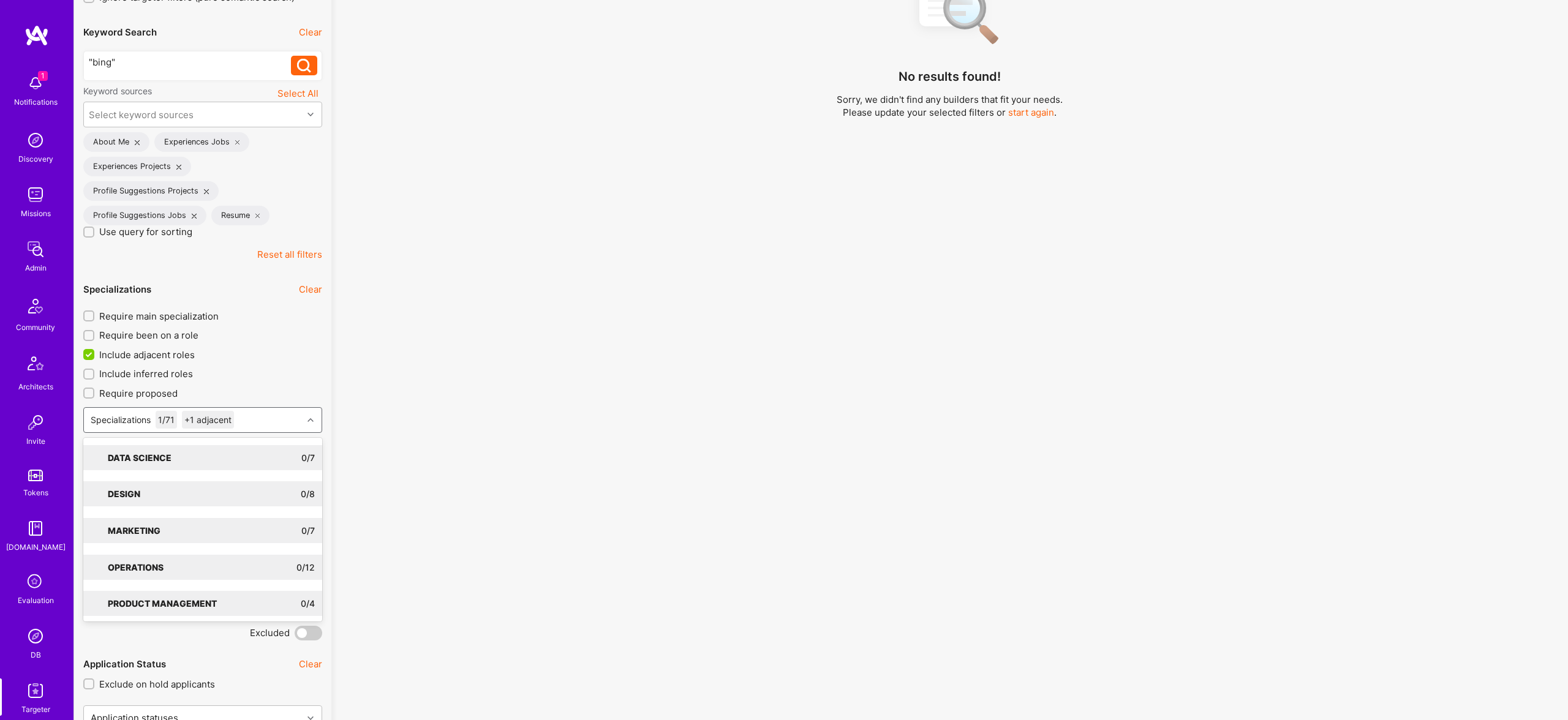
click at [248, 418] on div "Specializations 1 / 71 +1 adjacent" at bounding box center [193, 419] width 219 height 24
click at [149, 455] on div "Data Science" at bounding box center [145, 457] width 75 height 13
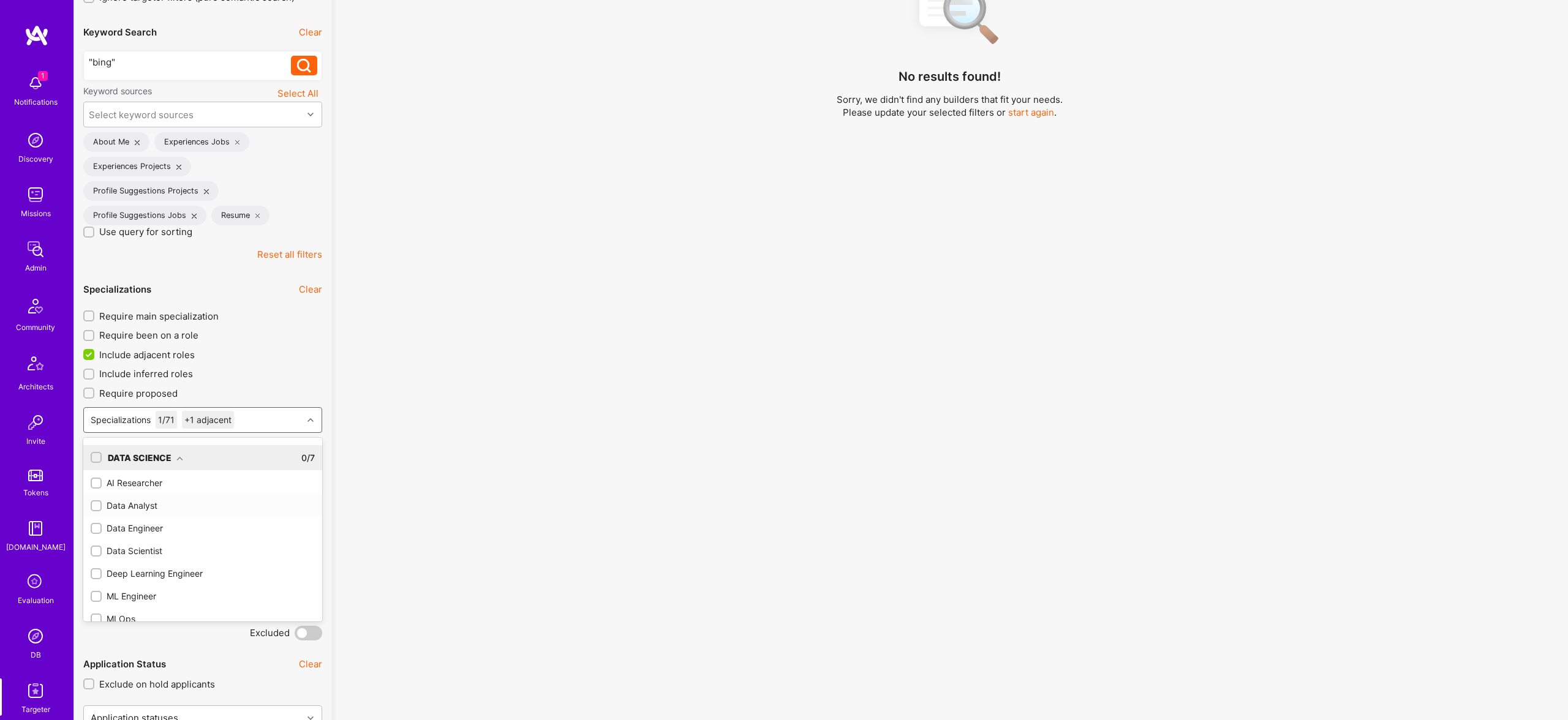
click at [100, 503] on div at bounding box center [96, 506] width 11 height 11
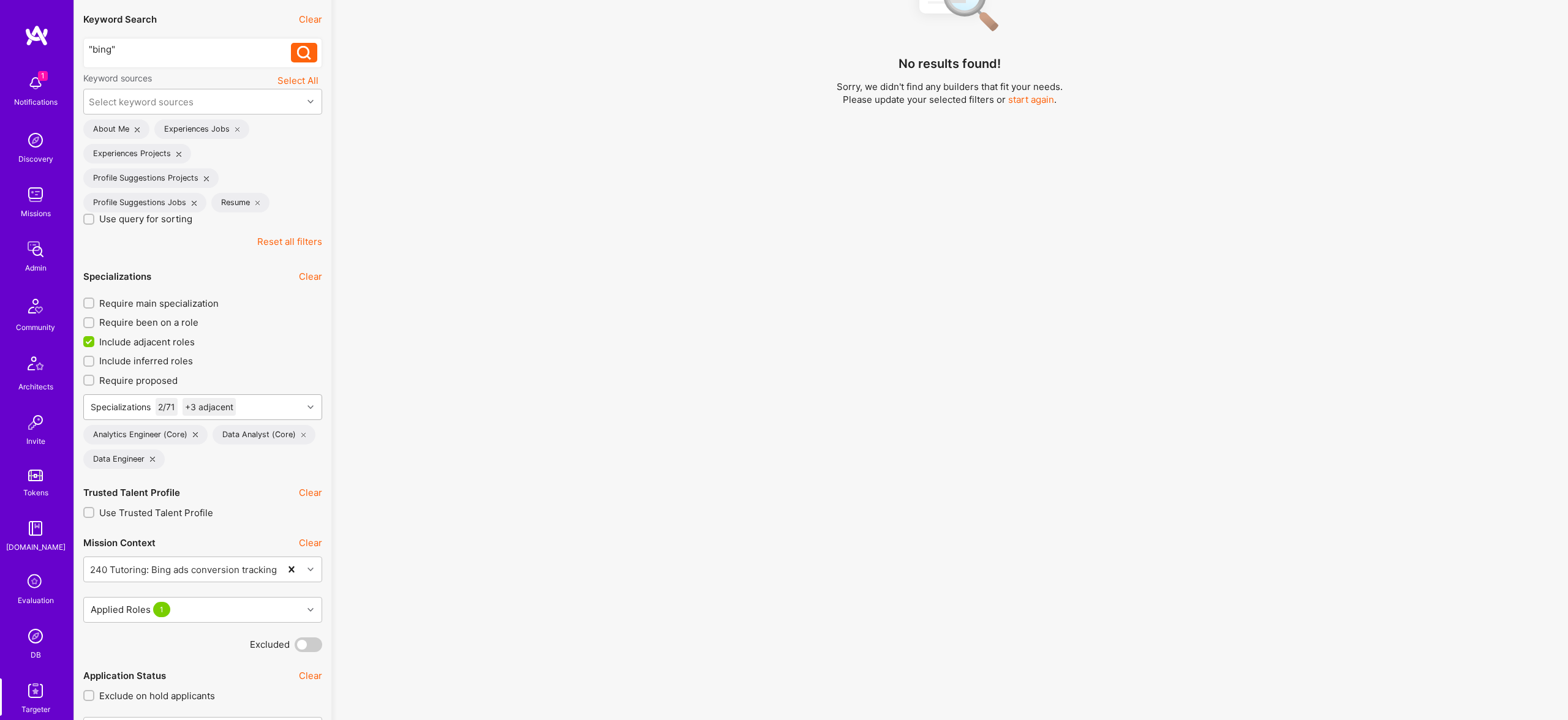
scroll to position [242, 0]
click at [284, 406] on div "Specializations 2 / 71 +3 adjacent" at bounding box center [193, 408] width 219 height 24
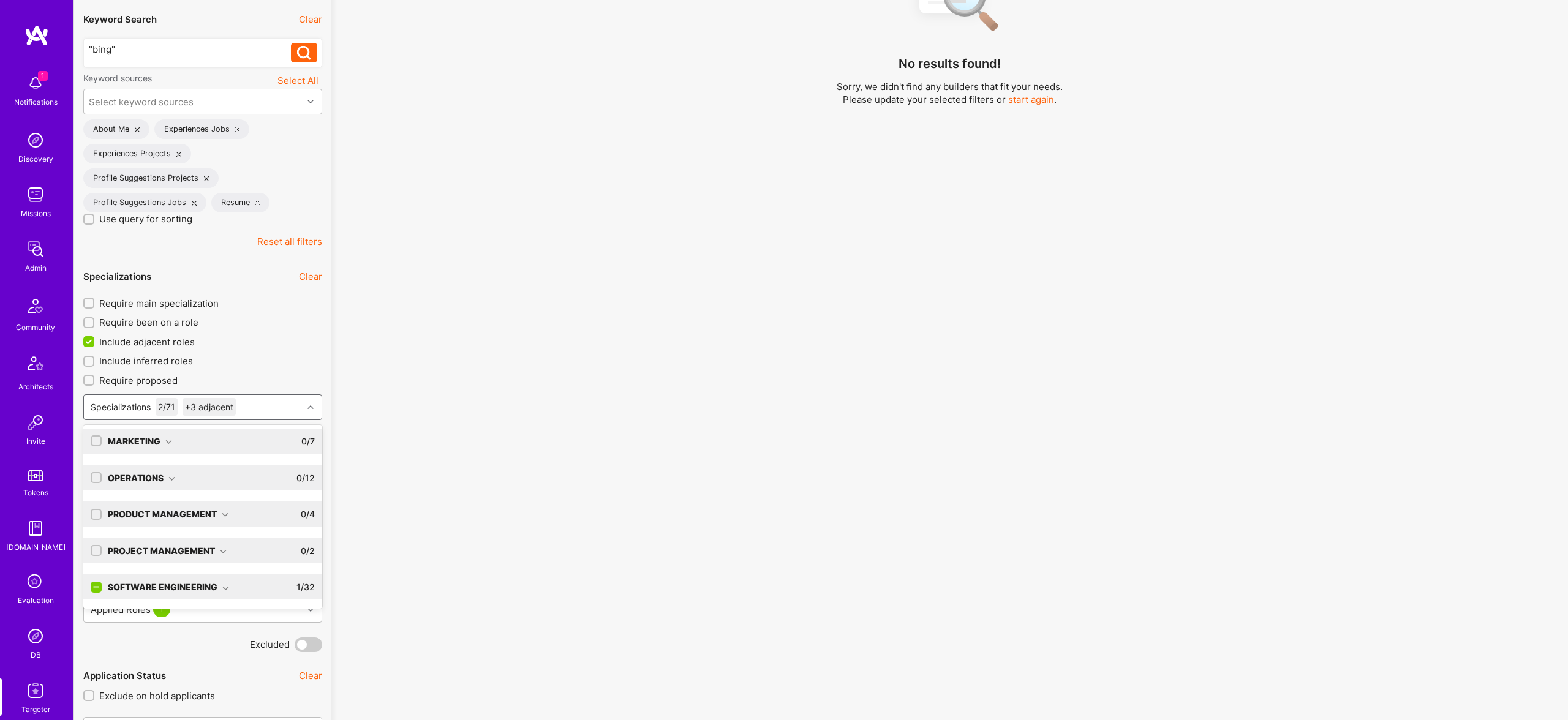
scroll to position [0, 0]
click at [179, 443] on icon at bounding box center [180, 445] width 7 height 7
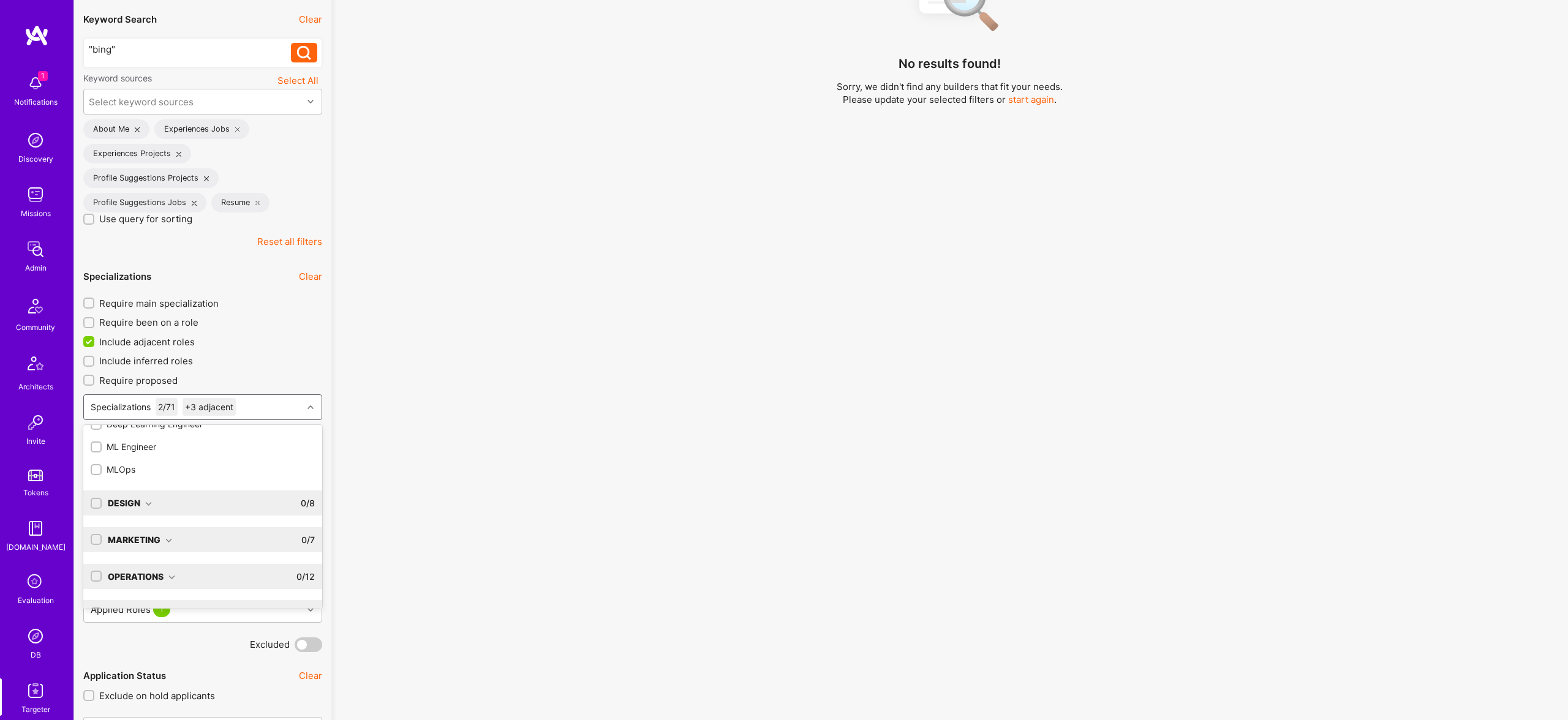
click at [157, 541] on div "Marketing" at bounding box center [140, 539] width 64 height 13
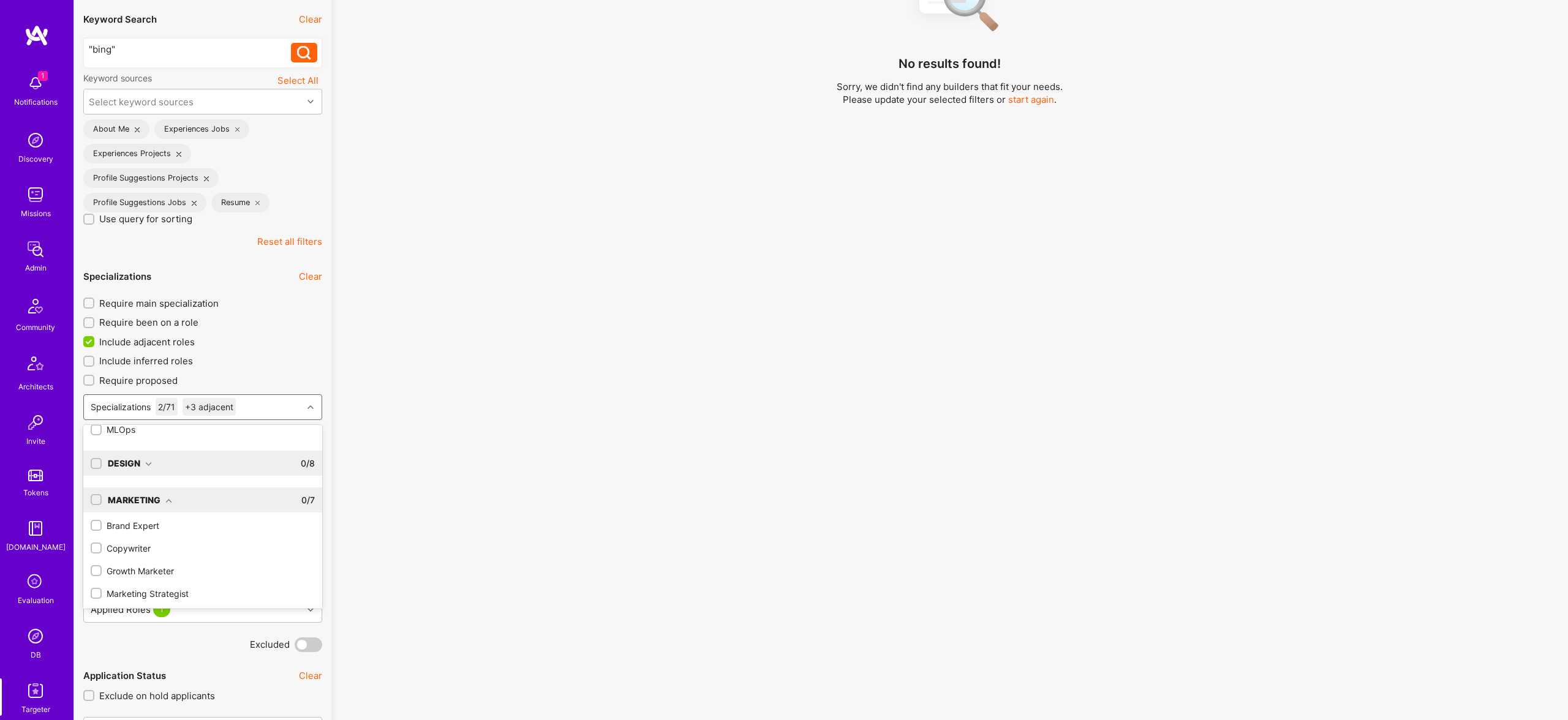
scroll to position [176, 0]
click at [94, 501] on input "checkbox" at bounding box center [98, 501] width 8 height 8
checkbox input "true"
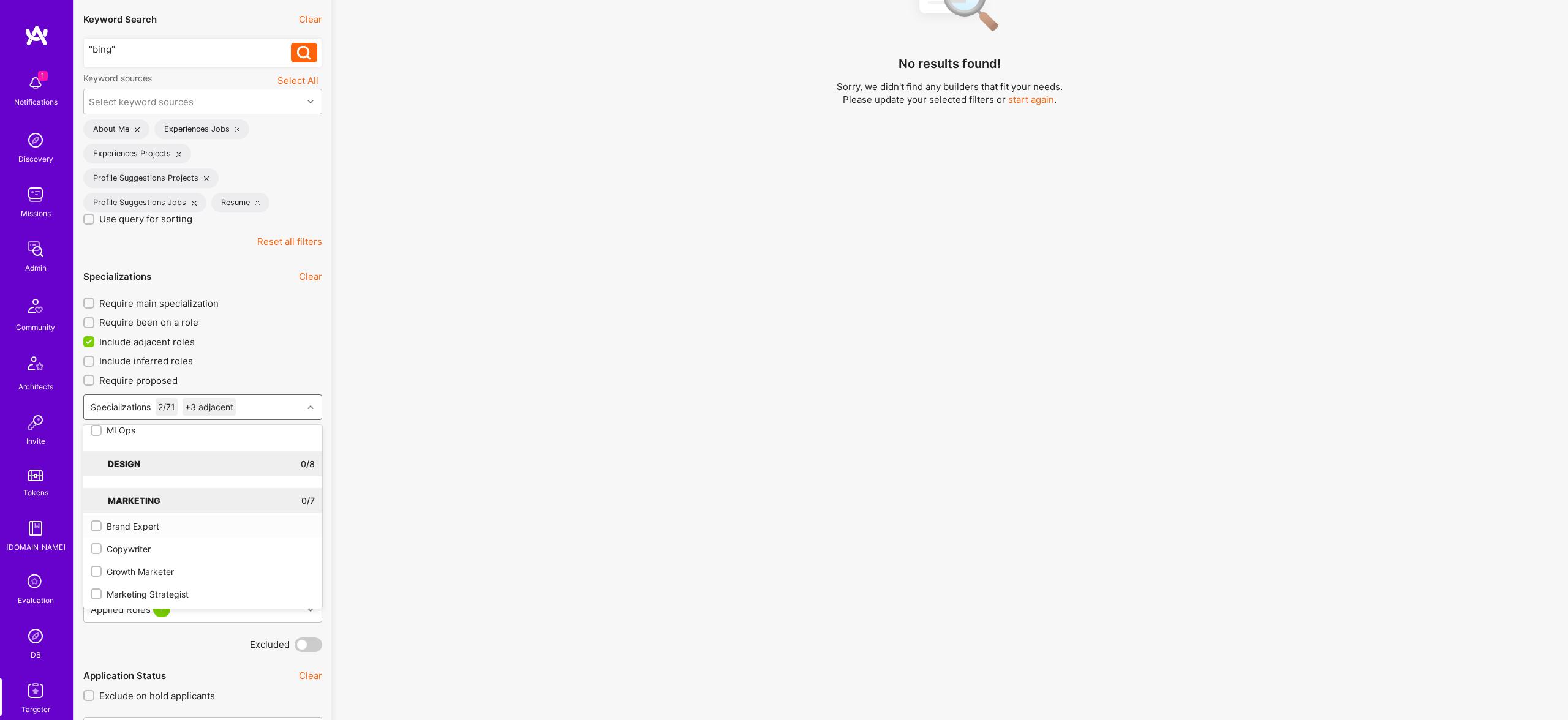
checkbox input "true"
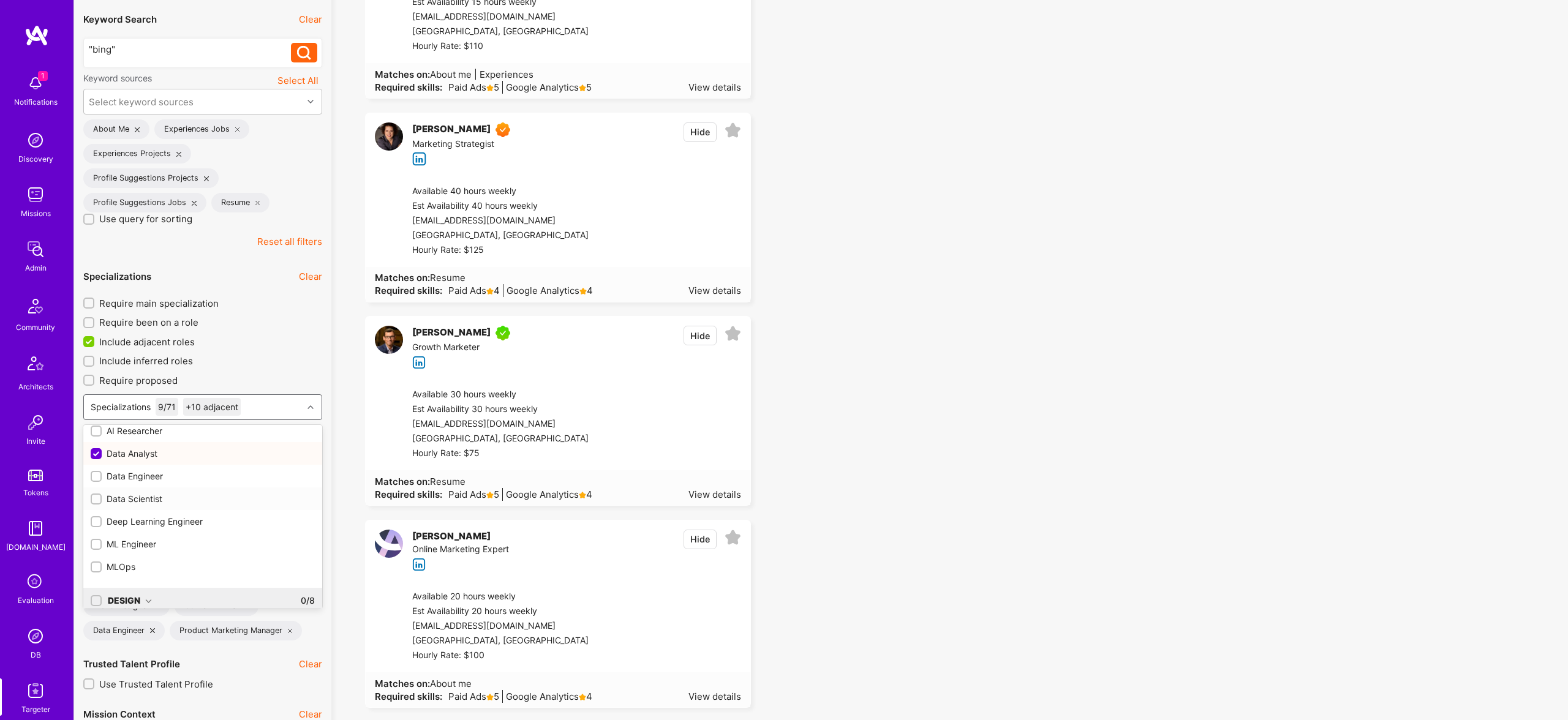
click at [145, 499] on div "Data Scientist" at bounding box center [203, 499] width 224 height 13
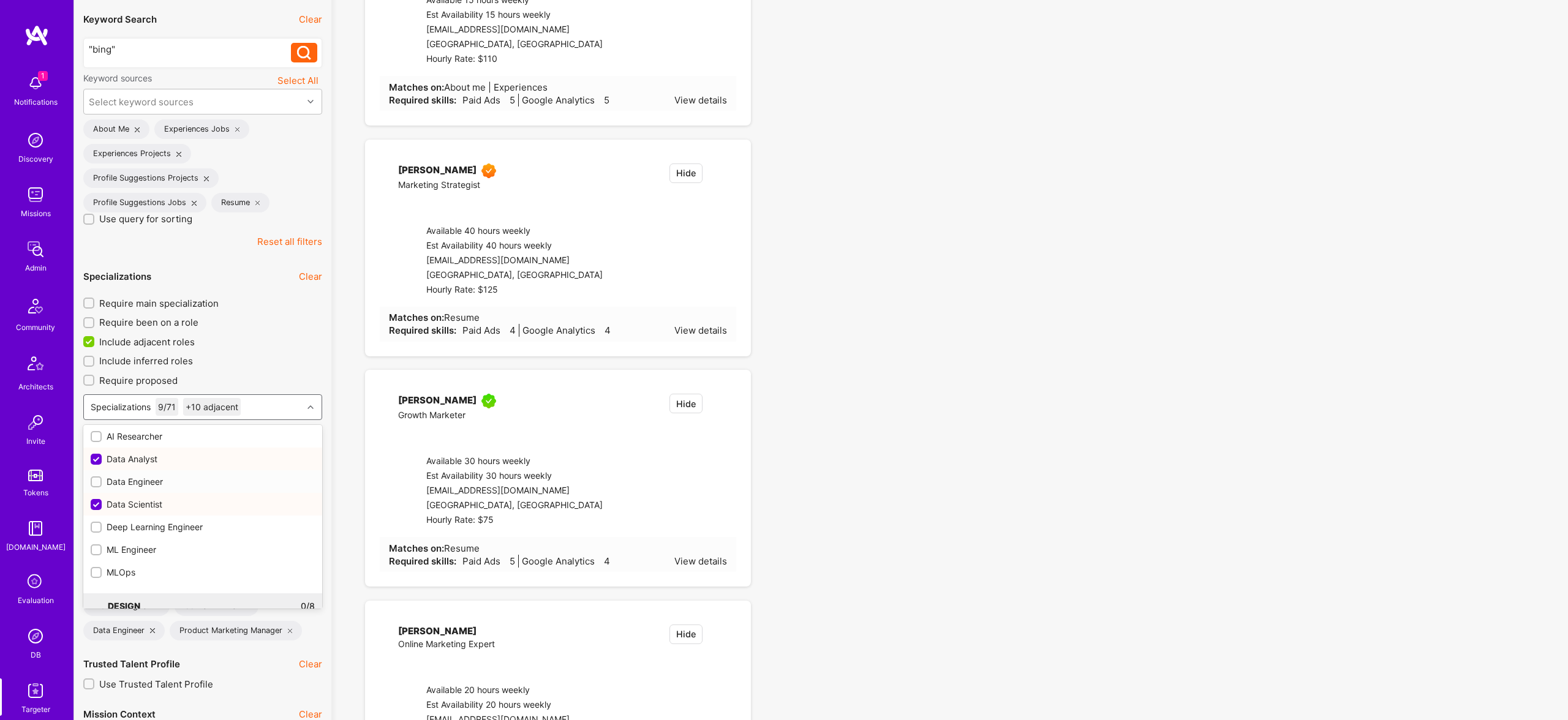
checkbox input "true"
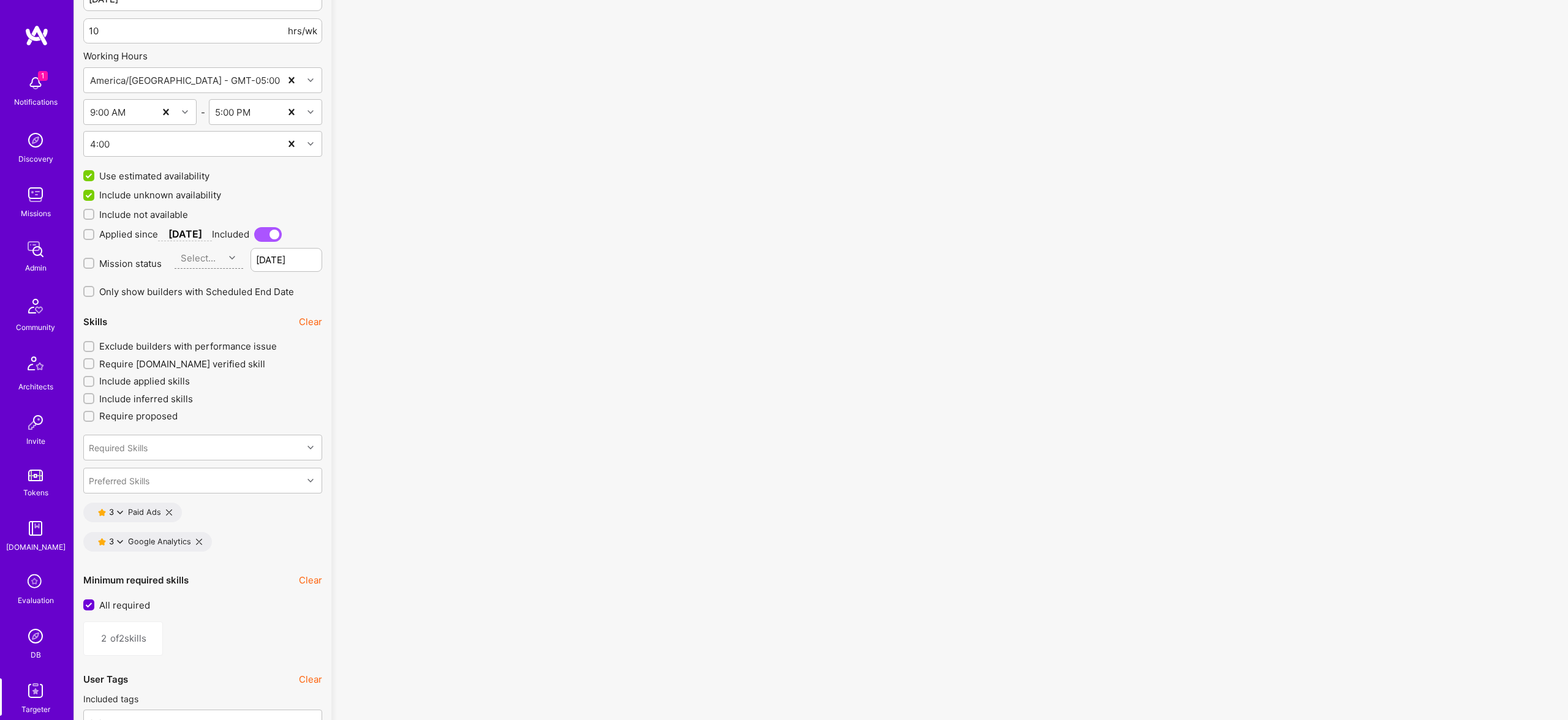
scroll to position [1981, 0]
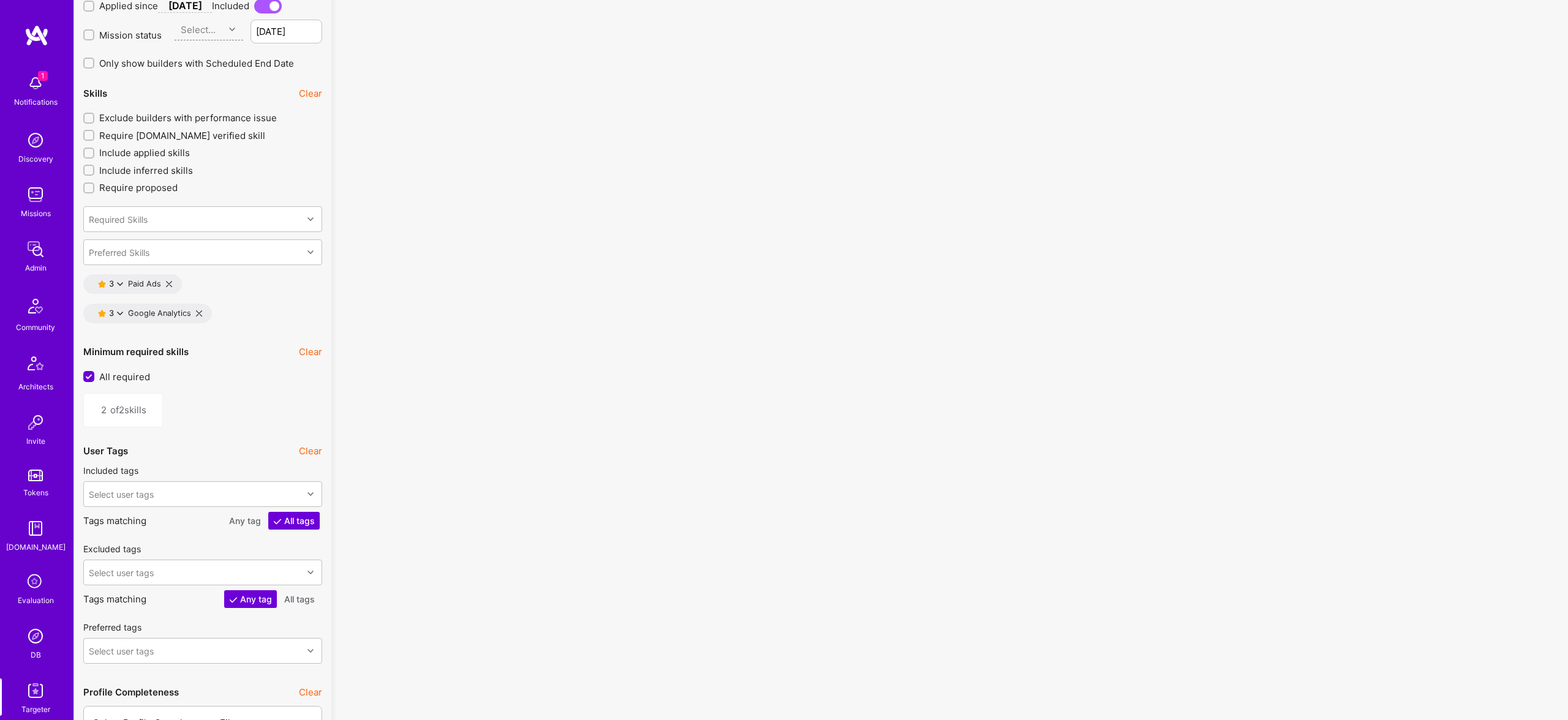
click at [199, 311] on icon at bounding box center [199, 313] width 6 height 6
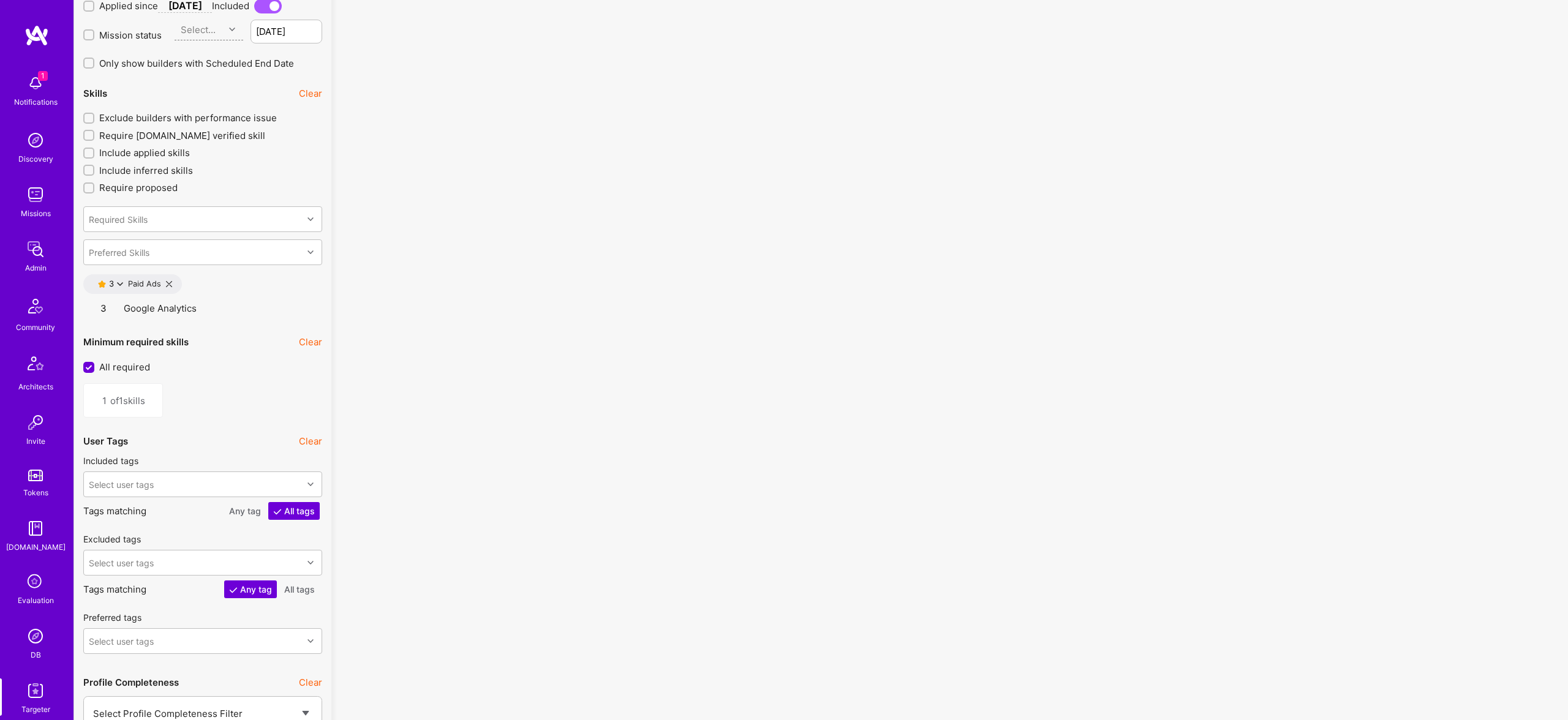
click at [167, 281] on icon at bounding box center [169, 284] width 6 height 6
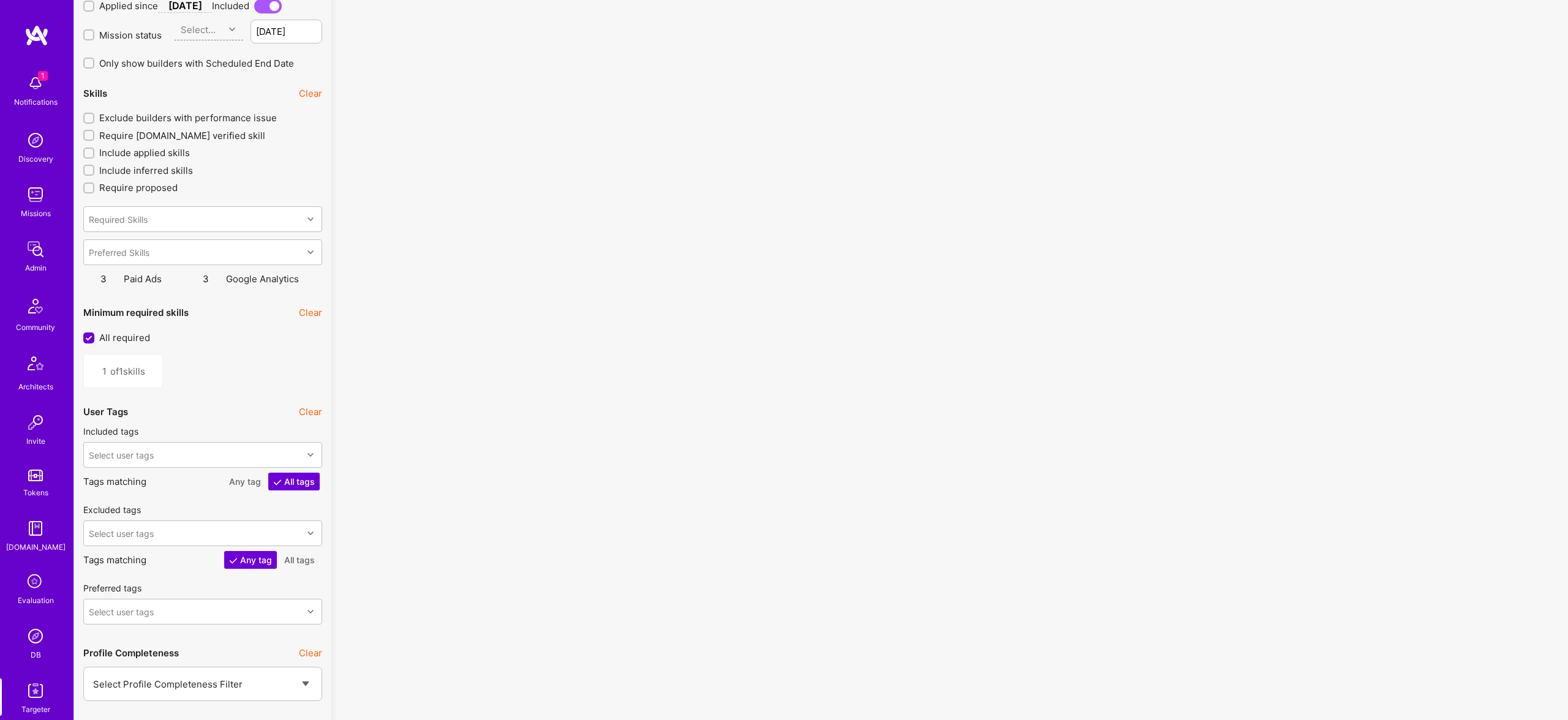
type input "0"
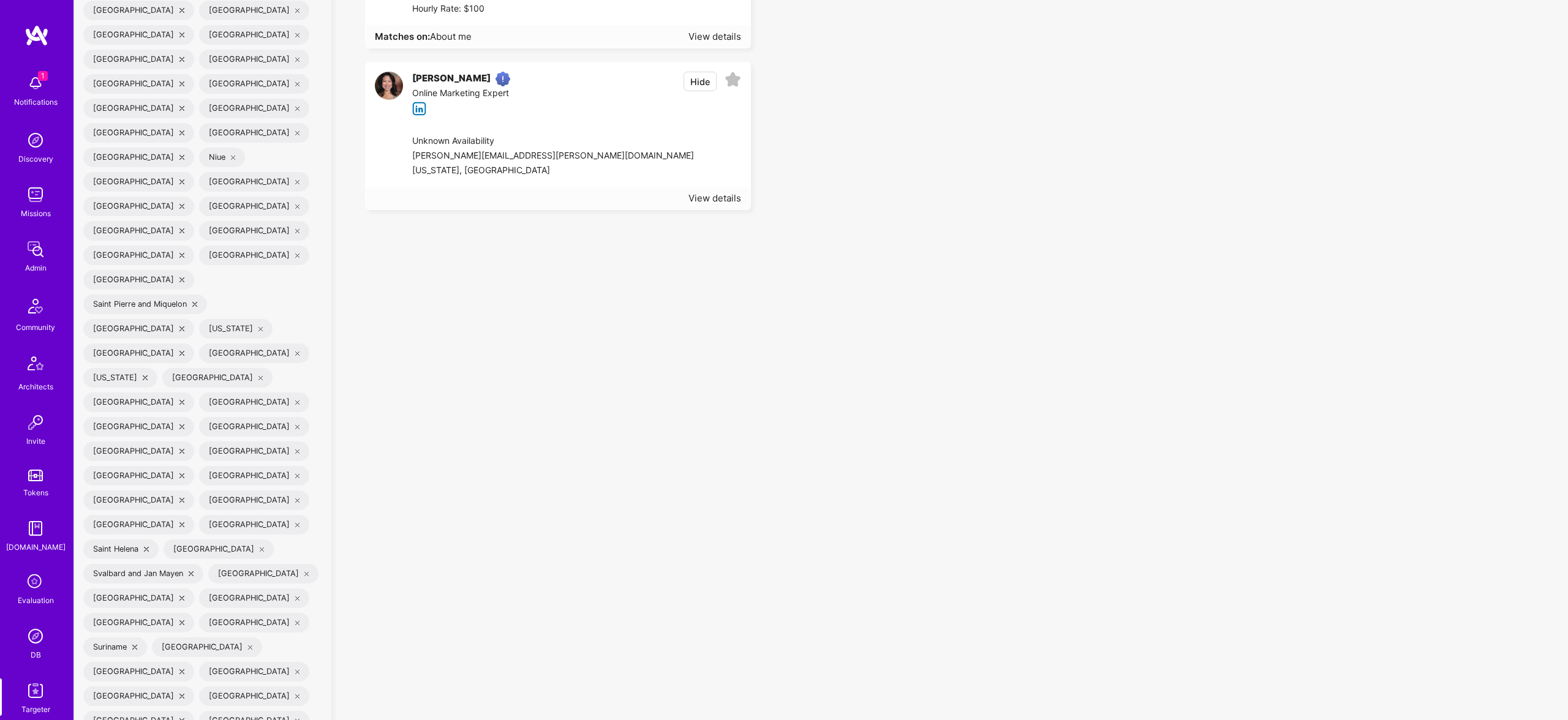
scroll to position [4732, 0]
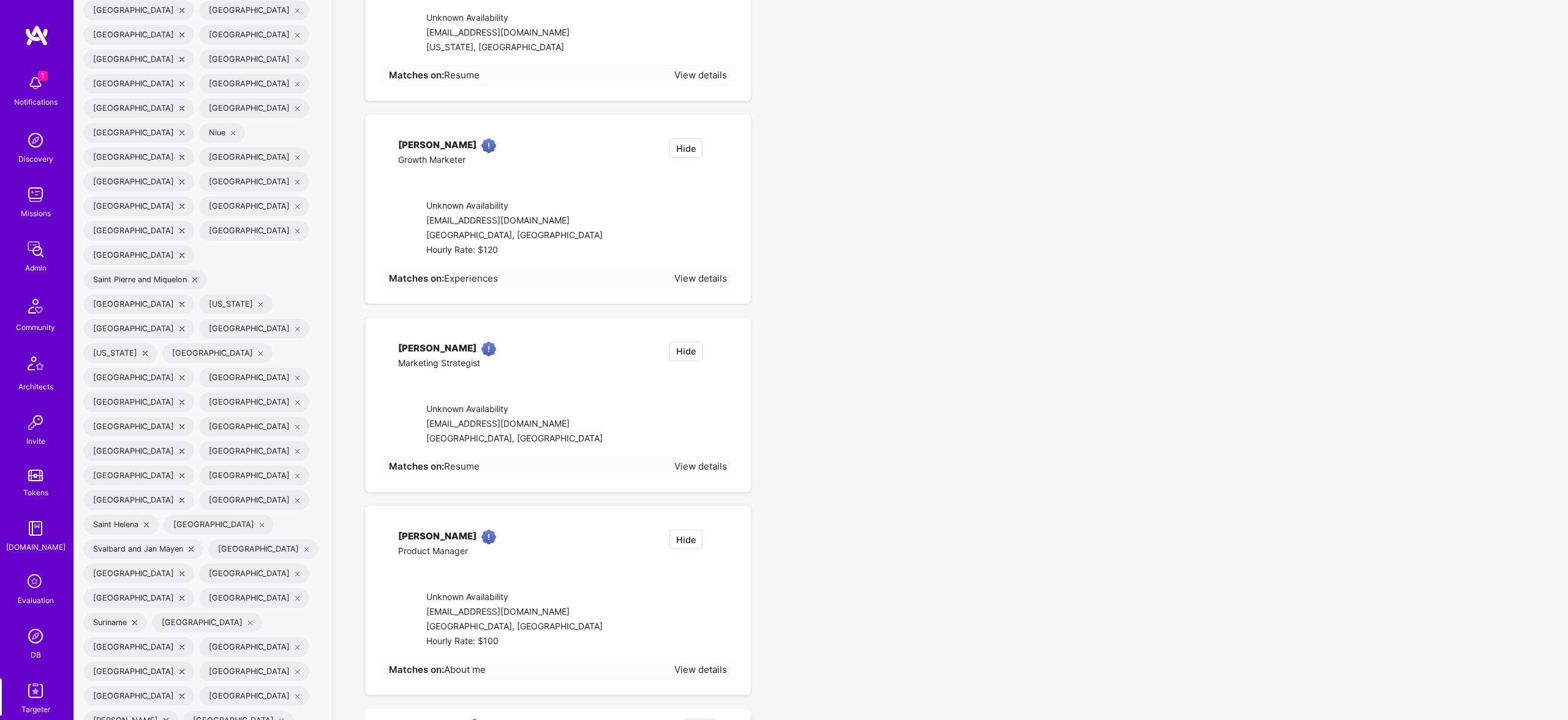
checkbox input "true"
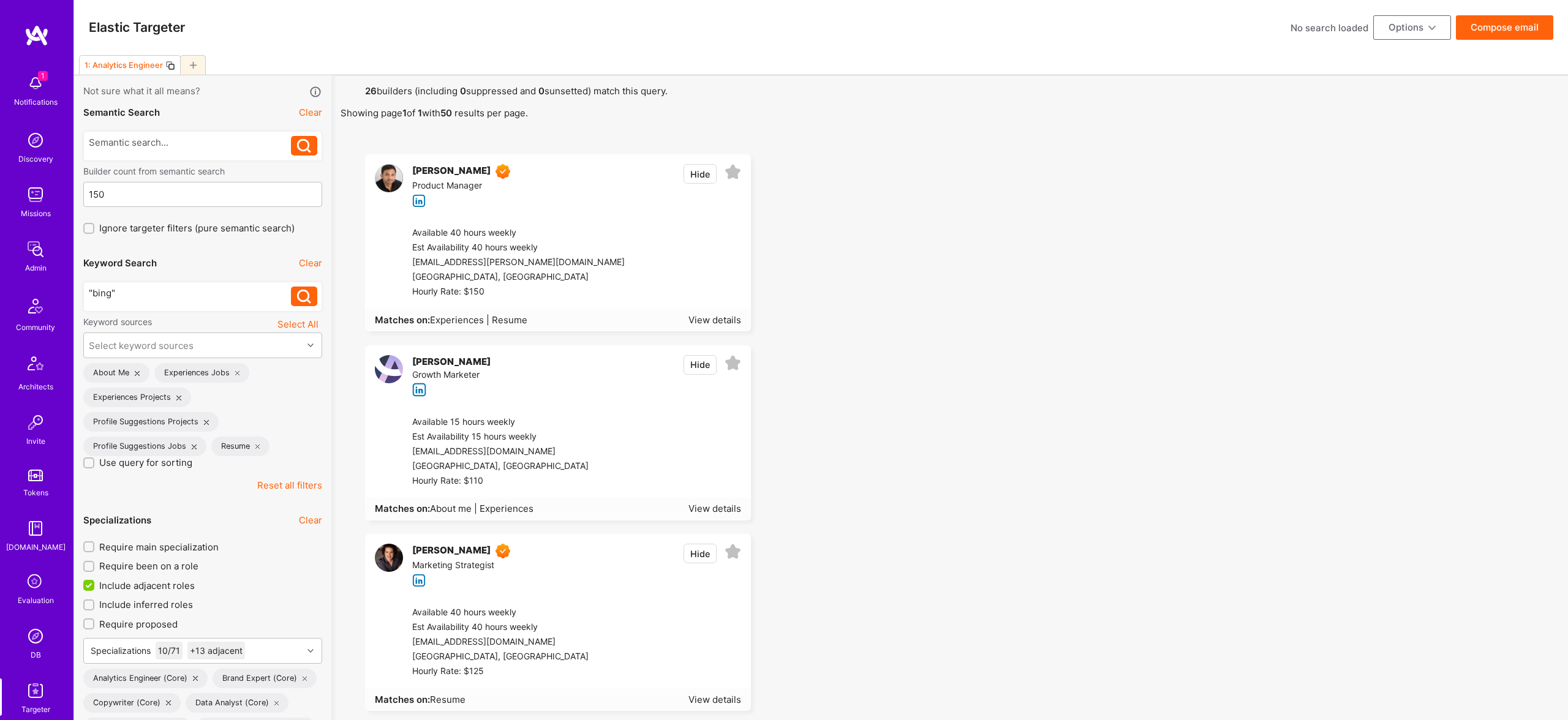
click at [1526, 29] on button "Compose email" at bounding box center [1504, 27] width 98 height 24
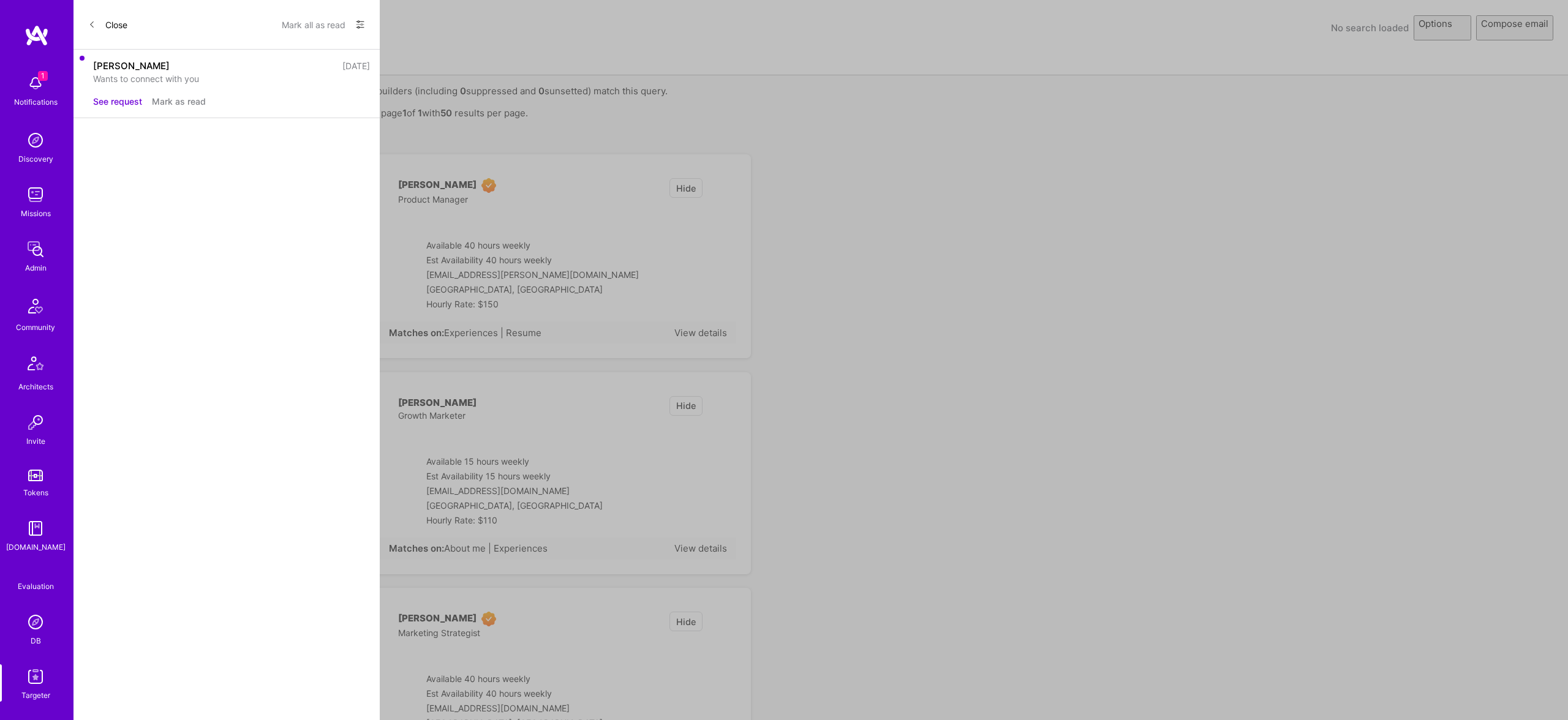
select select "rich-reachout"
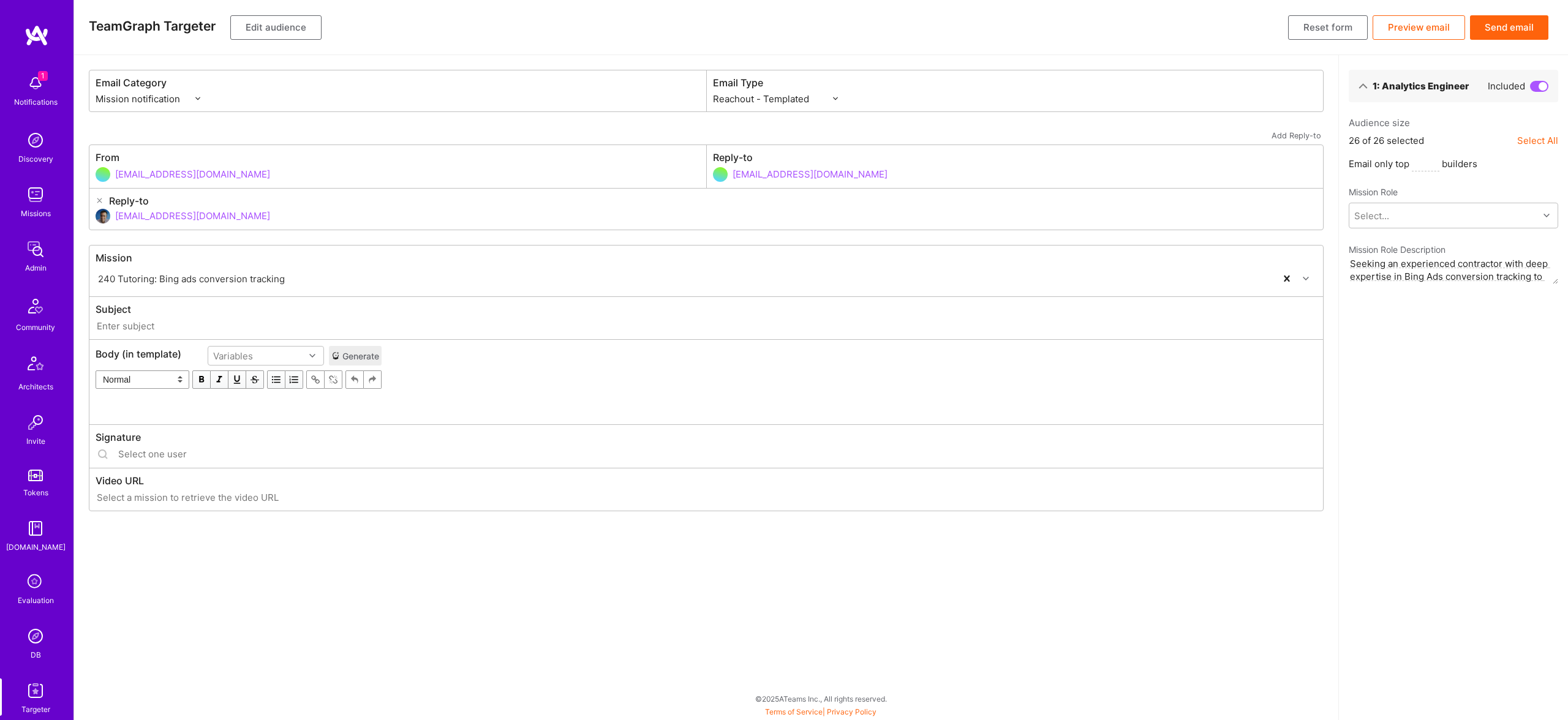
type input "A.Team // 240 Tutoring: Bing ads conversion tracking"
type input "luisteofilo@a.team"
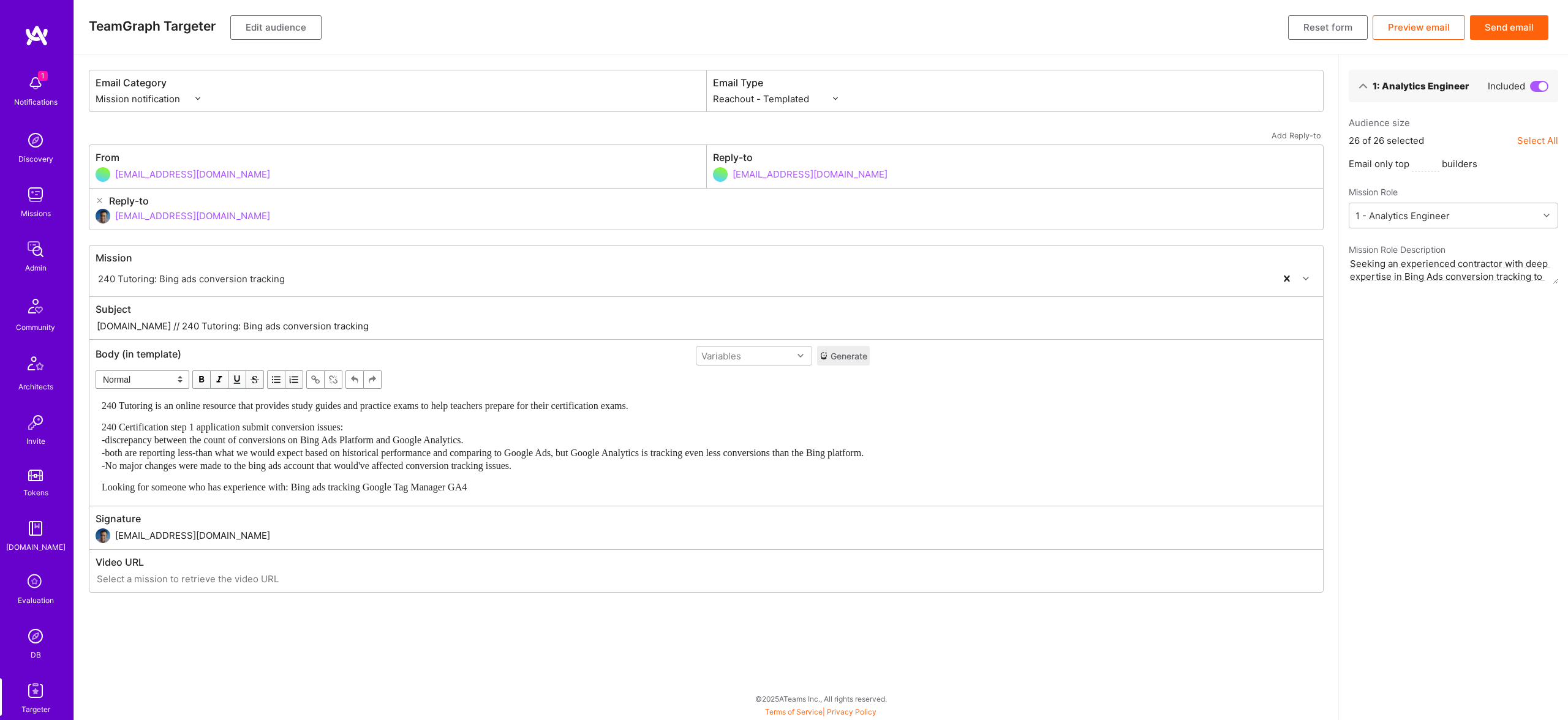
click at [491, 456] on span "240 Certification step 1 application submit conversion issues: -discrepancy bet…" at bounding box center [482, 446] width 762 height 49
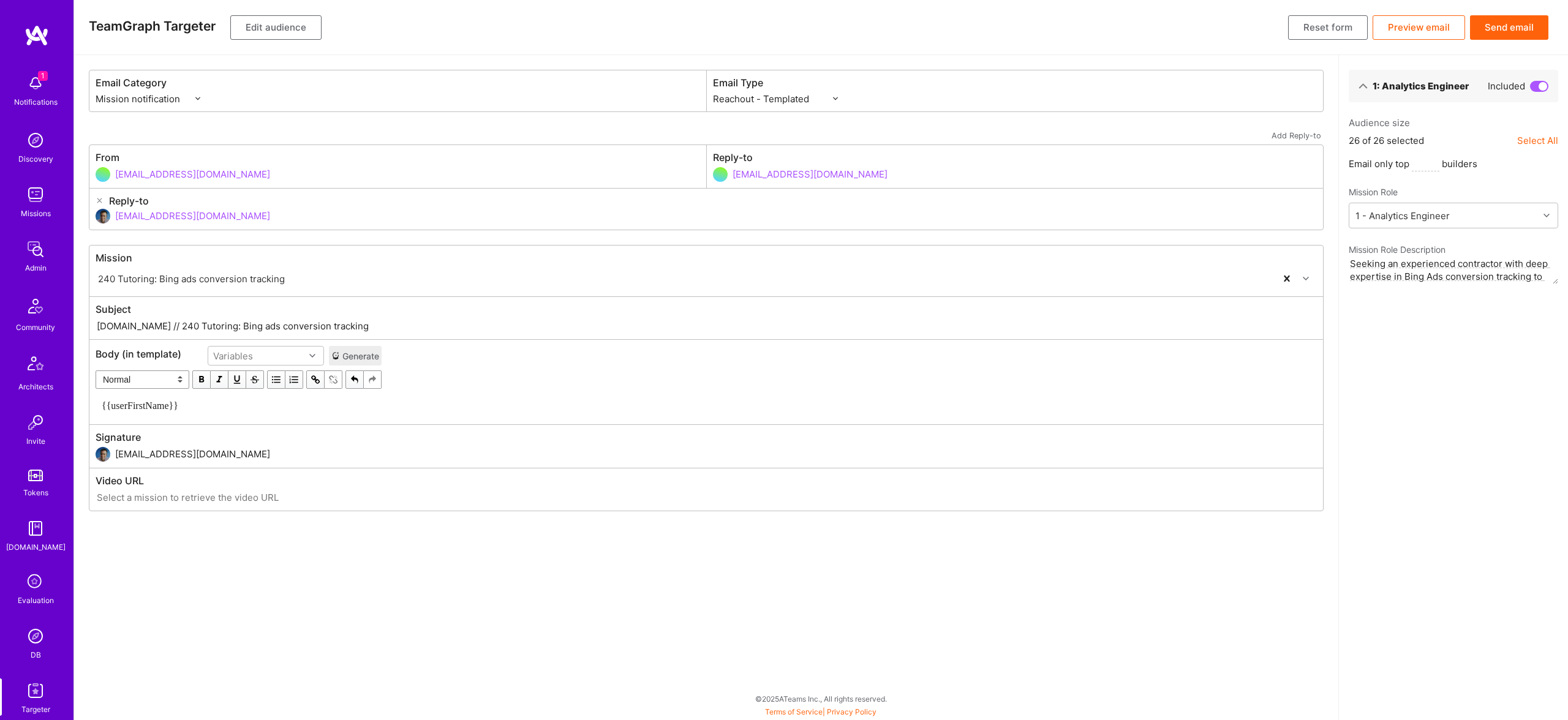
click at [428, 405] on div "Body (in template) Variables Generate Normal Heading Large Heading Medium Headi…" at bounding box center [706, 382] width 1233 height 85
click at [424, 399] on div "Body (in template) Variables Generate Normal Heading Large Heading Medium Headi…" at bounding box center [706, 382] width 1233 height 85
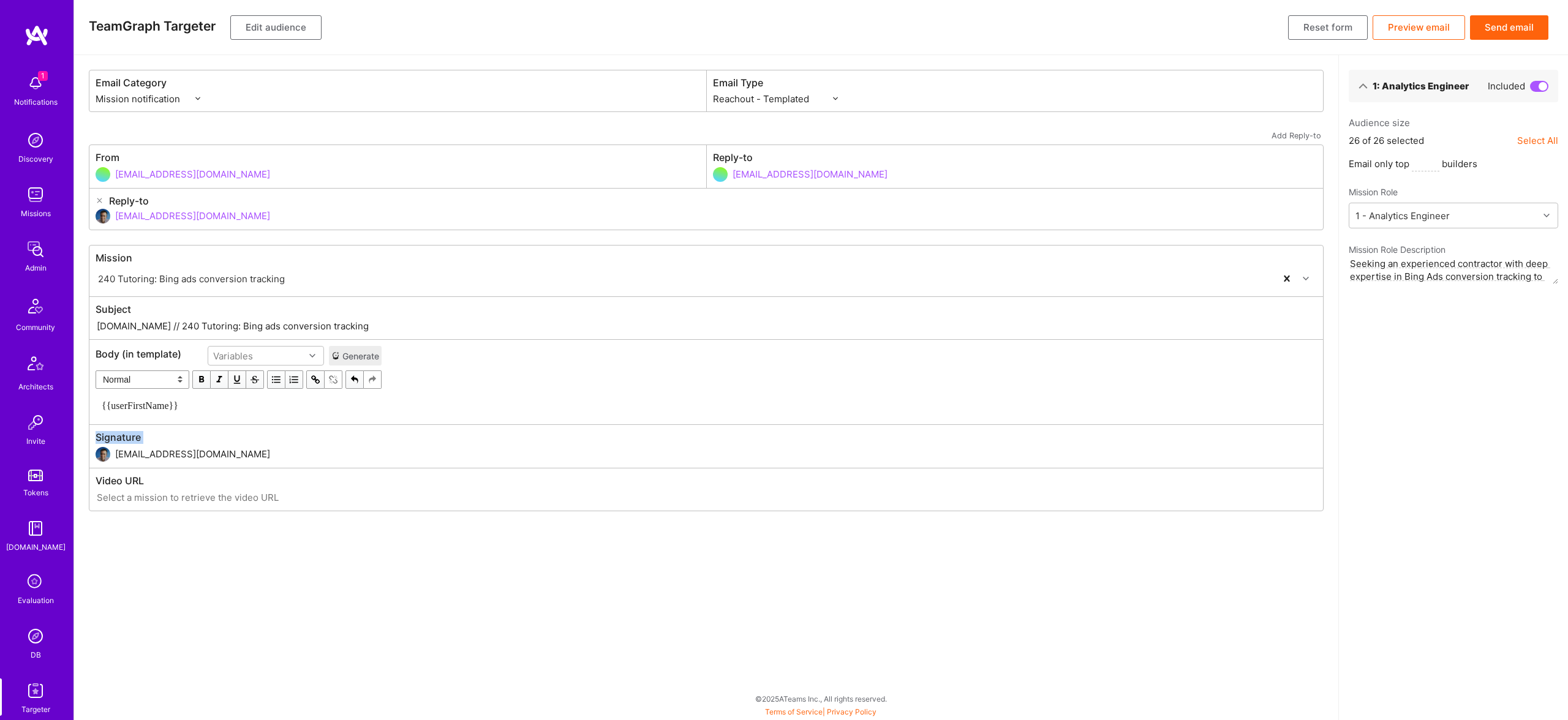
click at [424, 399] on div "Body (in template) Variables Generate Normal Heading Large Heading Medium Headi…" at bounding box center [706, 382] width 1233 height 85
click at [165, 399] on div "{{userFirstName}}" at bounding box center [239, 405] width 274 height 13
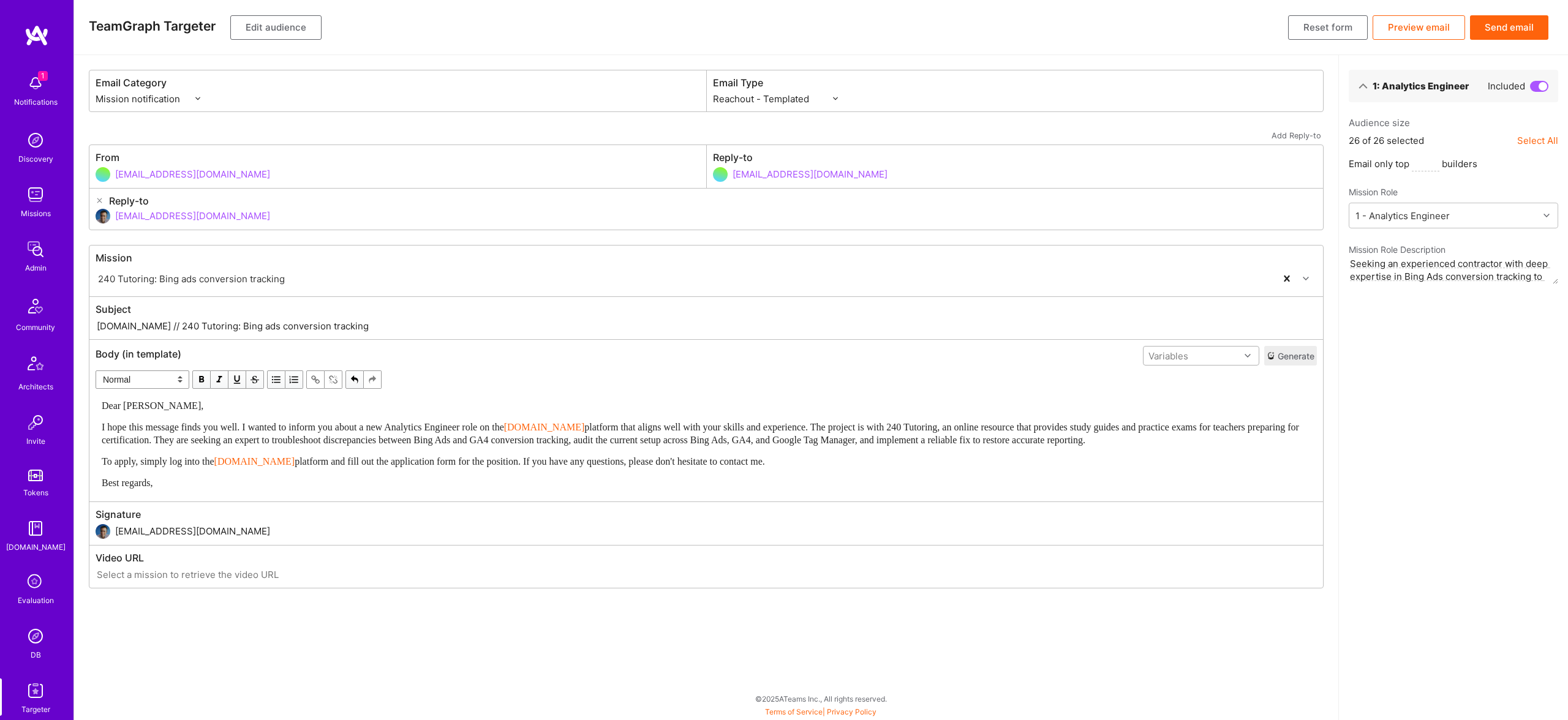
click at [1201, 353] on div "Variables" at bounding box center [1191, 356] width 96 height 18
click at [1195, 405] on div "userFirstName" at bounding box center [1201, 403] width 116 height 23
click at [145, 409] on span "Dear Helena," at bounding box center [152, 405] width 102 height 10
click at [1519, 14] on div "TeamGraph Targeter Edit audience Reset form Preview email Send email" at bounding box center [821, 28] width 1493 height 55
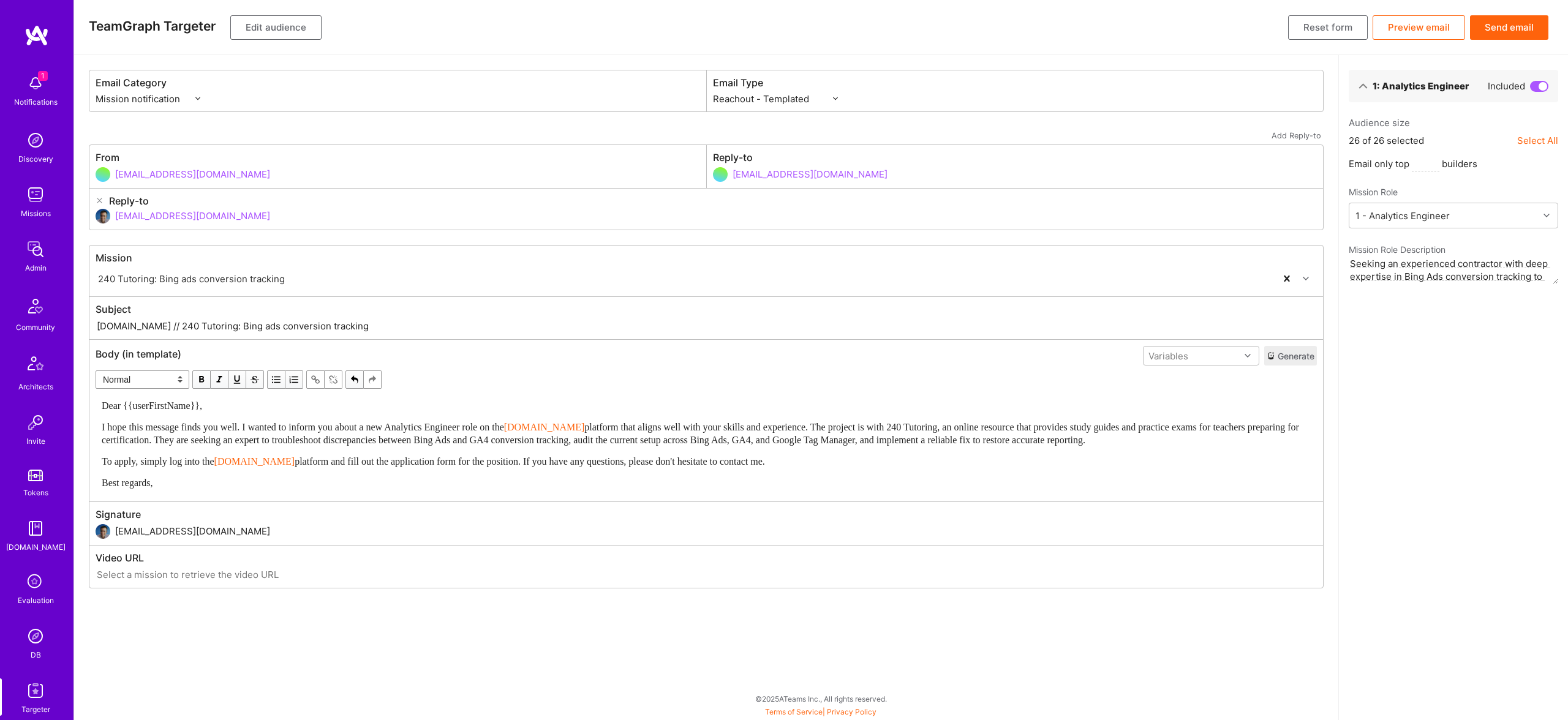
click at [1506, 23] on button "Send email" at bounding box center [1508, 27] width 78 height 24
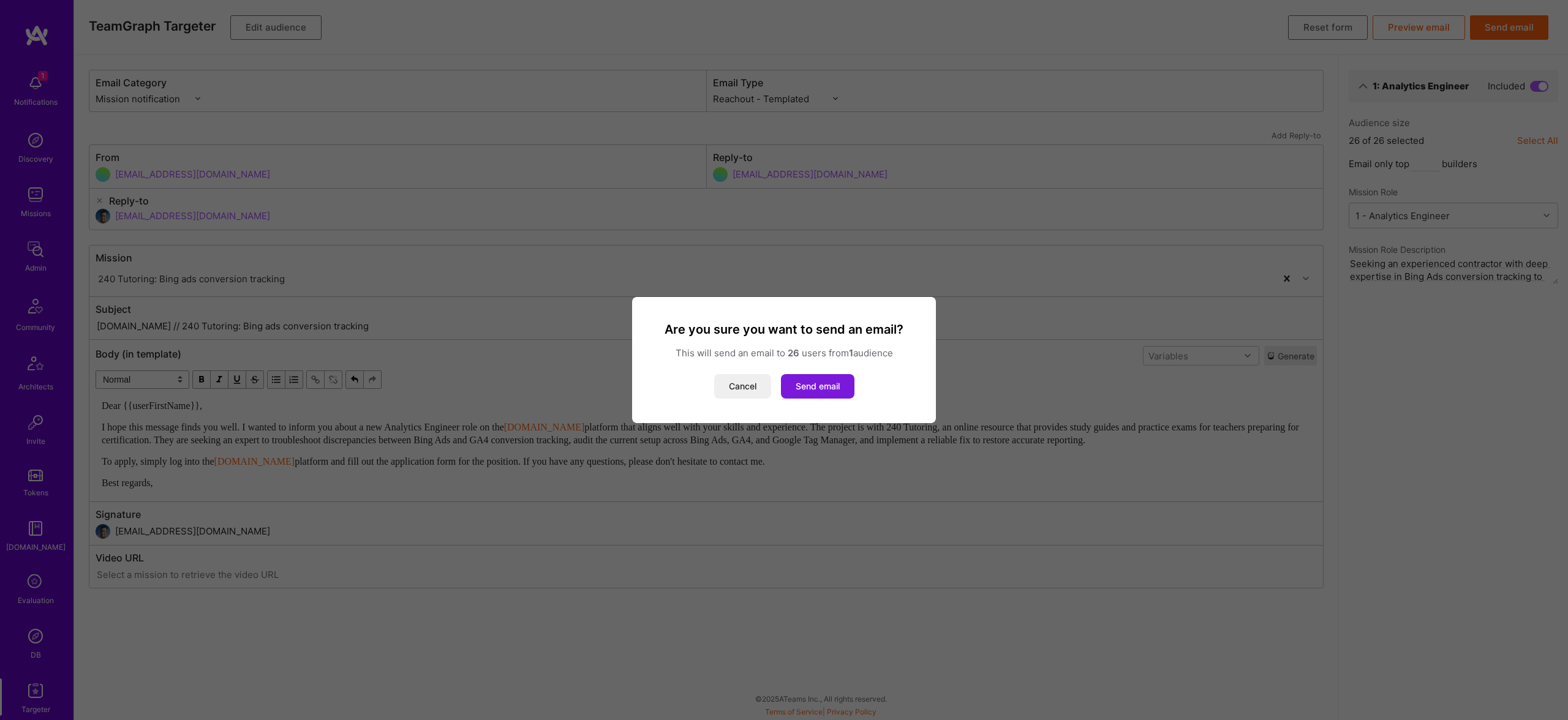
click at [819, 390] on button "Send email" at bounding box center [817, 386] width 73 height 24
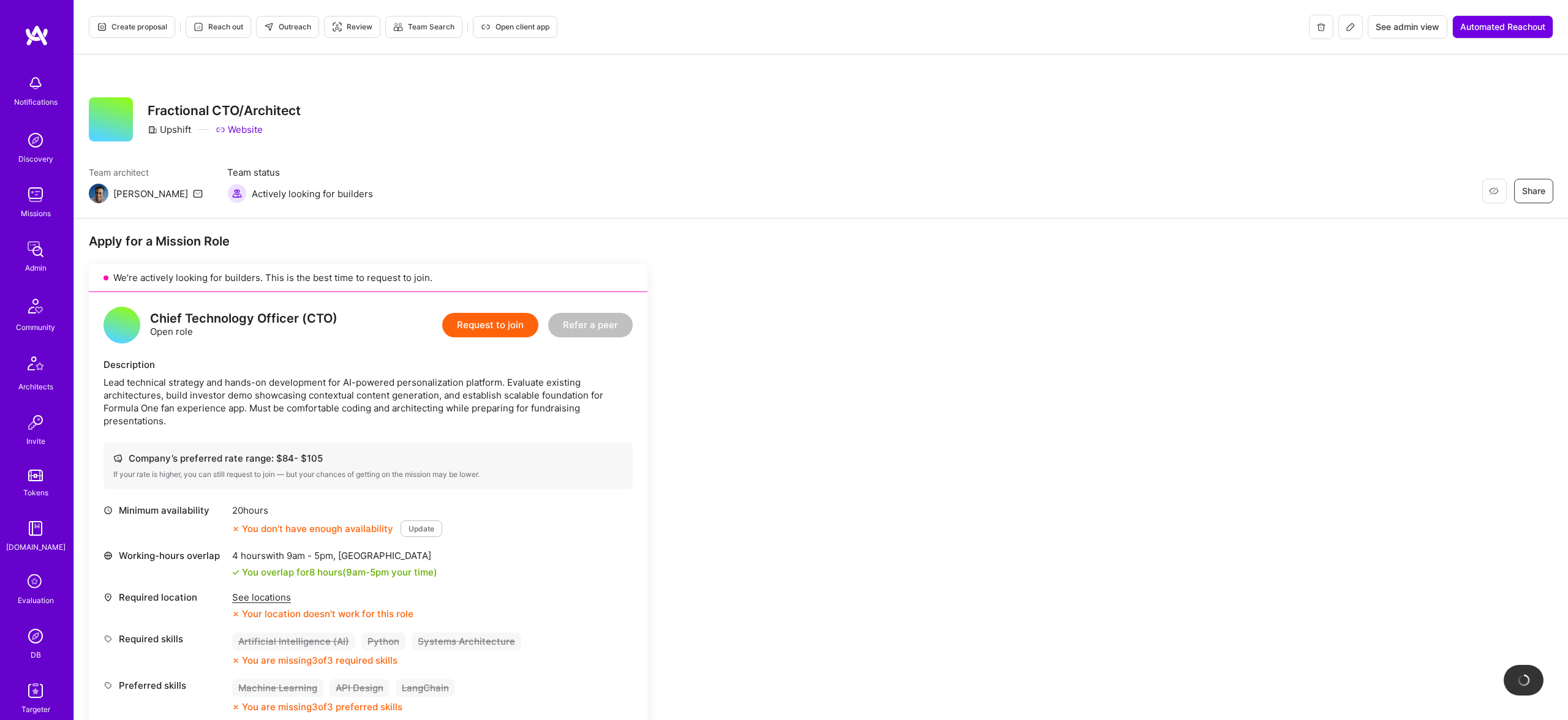
scroll to position [560, 0]
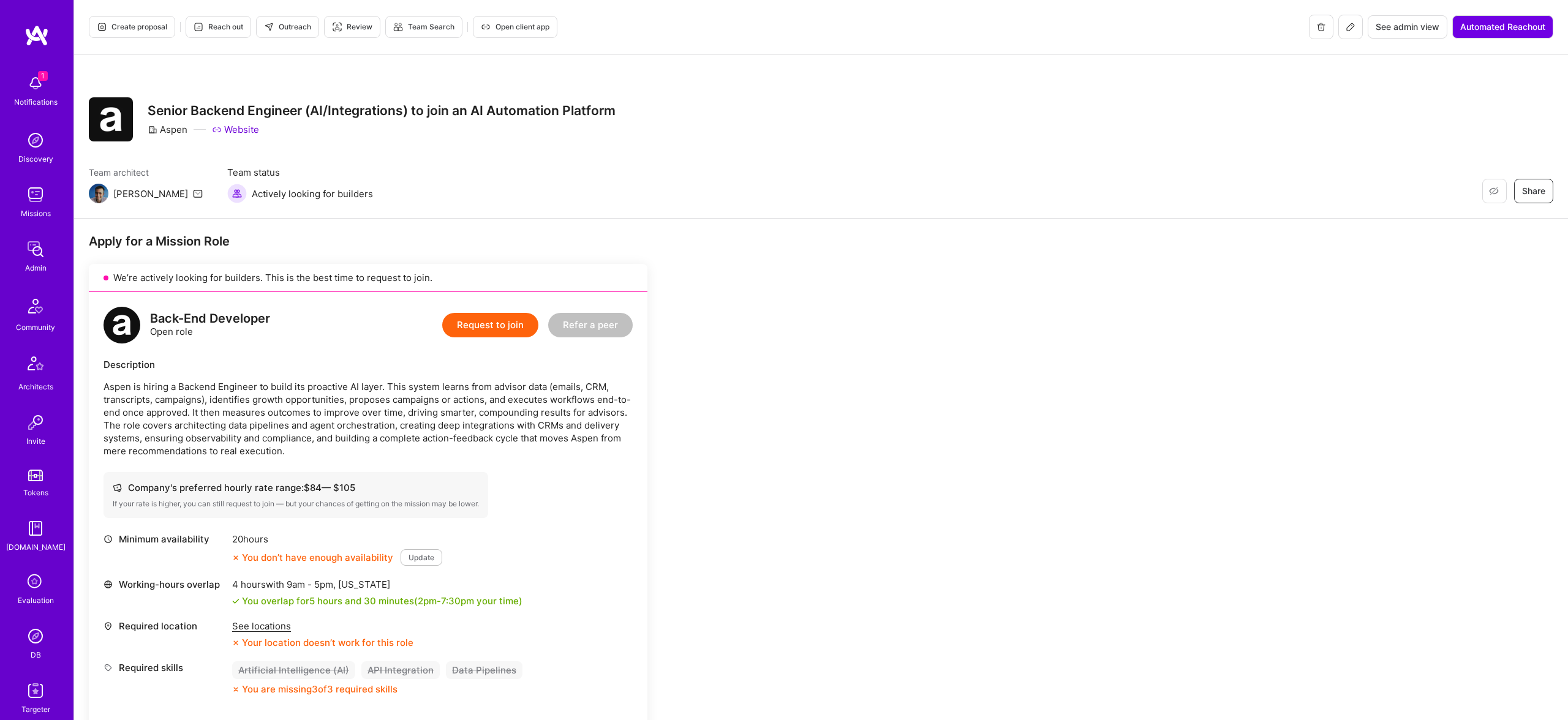
drag, startPoint x: 132, startPoint y: 13, endPoint x: 141, endPoint y: 27, distance: 16.6
click at [132, 13] on div "Create proposal Reach out Outreach Review Team Search Open client app See admin…" at bounding box center [821, 27] width 1493 height 55
click at [141, 27] on span "Create proposal" at bounding box center [132, 27] width 71 height 11
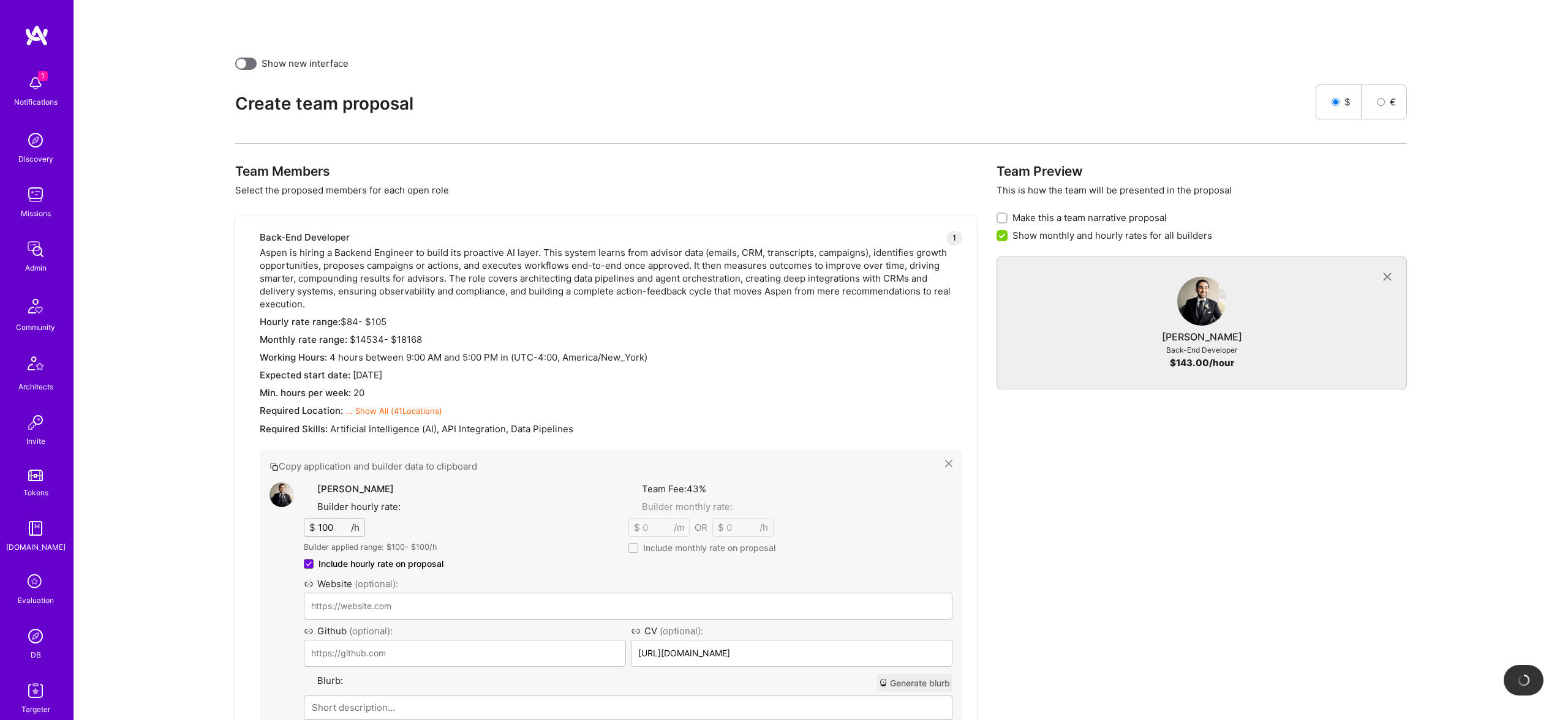
scroll to position [504, 0]
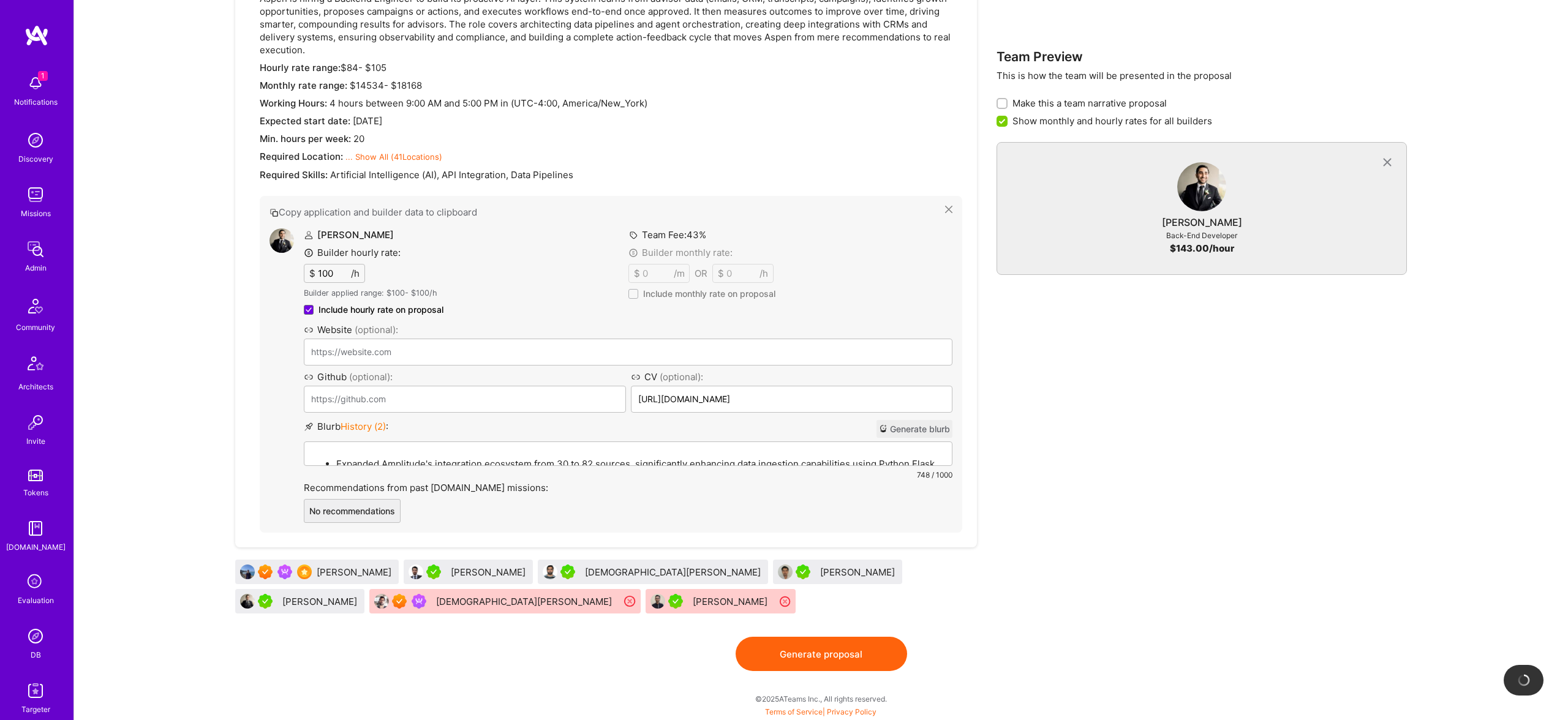
drag, startPoint x: 713, startPoint y: 572, endPoint x: 563, endPoint y: 9, distance: 582.6
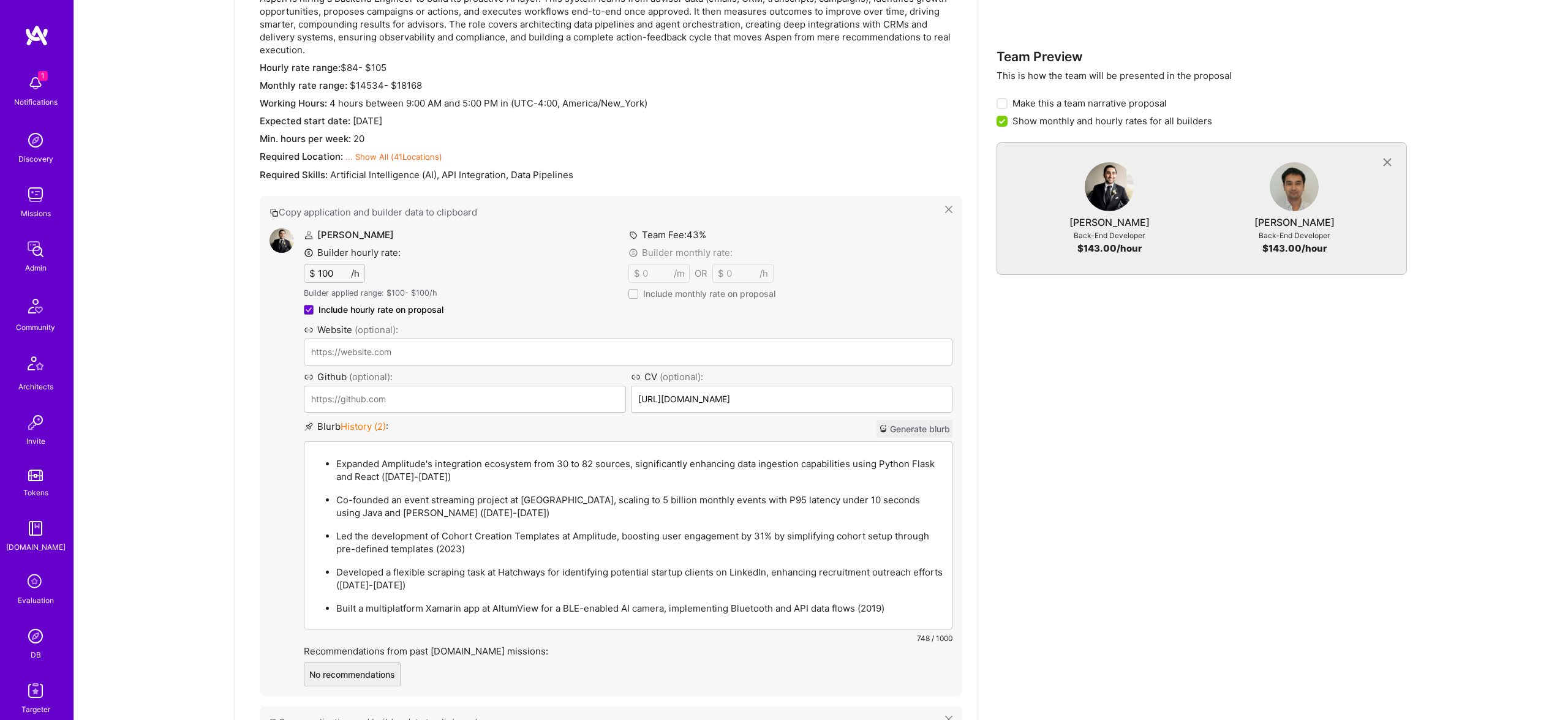
click at [574, 460] on p "Expanded Amplitude's integration ecosystem from 30 to 82 sources, significantly…" at bounding box center [640, 470] width 608 height 26
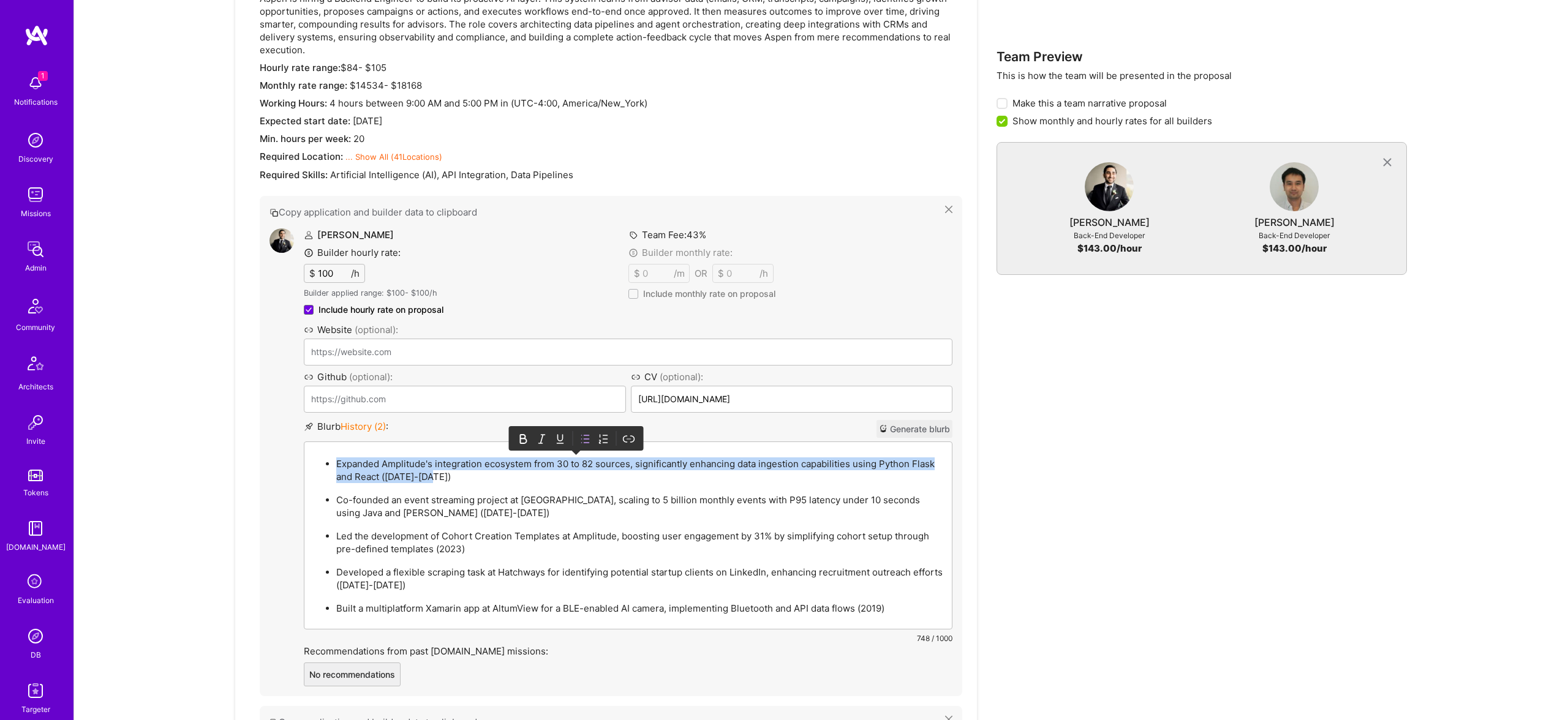
click at [574, 460] on p "Expanded Amplitude's integration ecosystem from 30 to 82 sources, significantly…" at bounding box center [640, 470] width 608 height 26
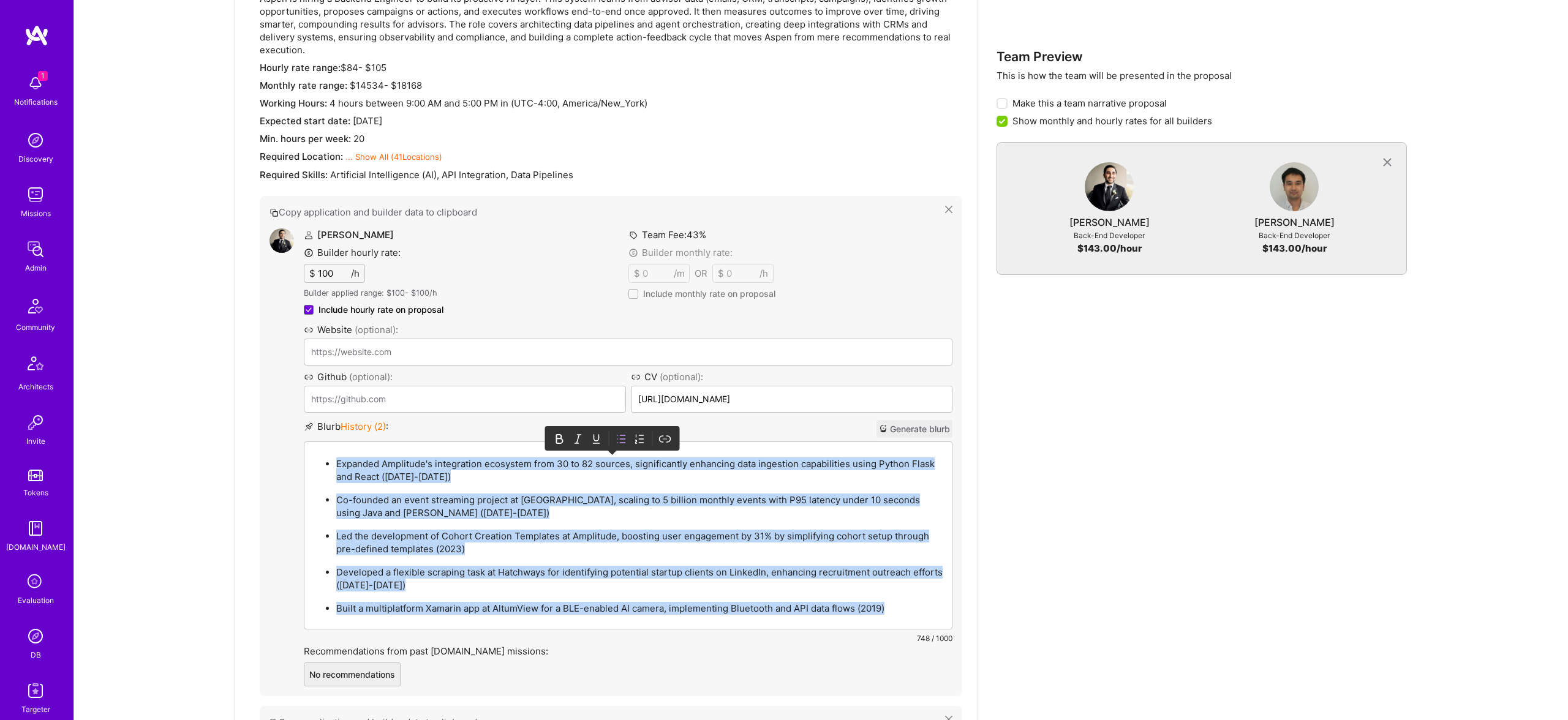
paste div
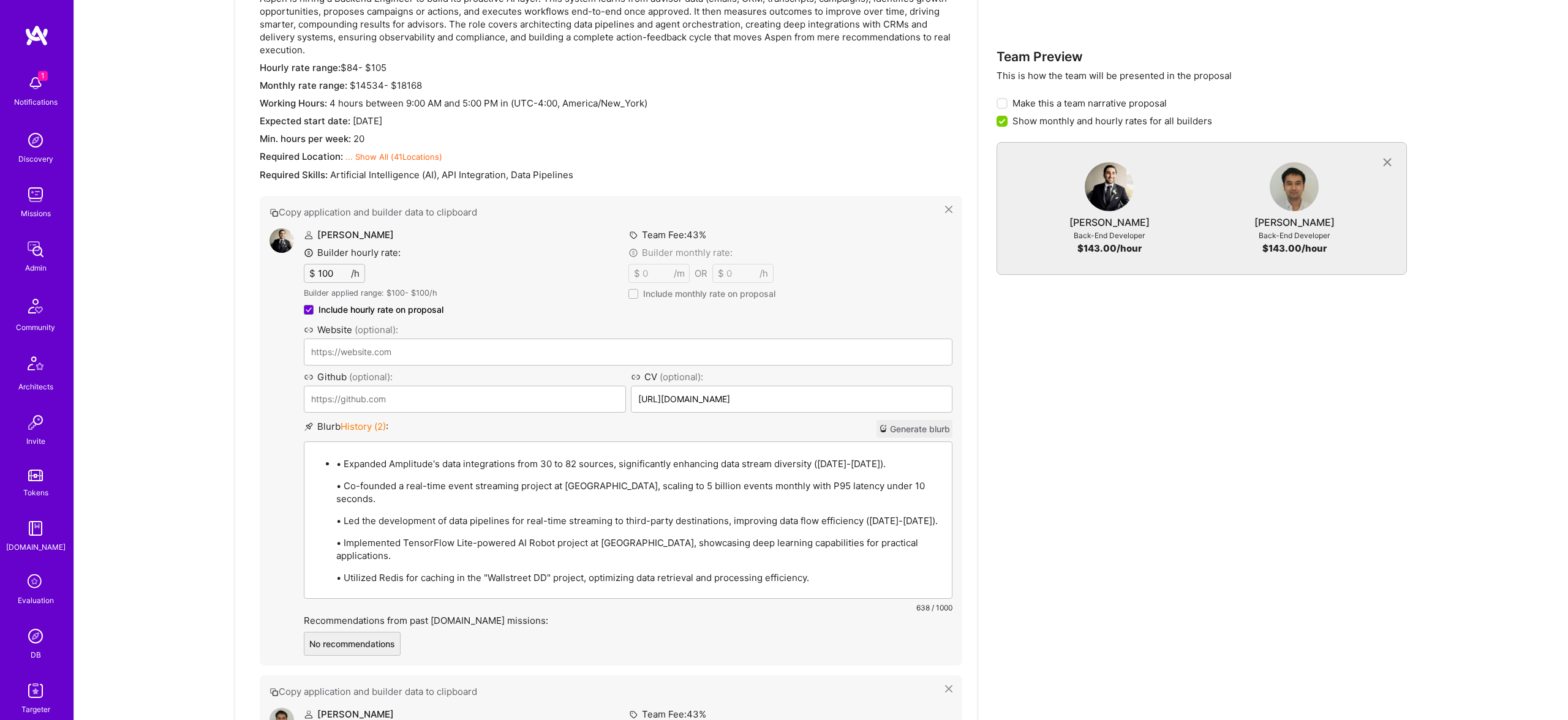
click at [345, 463] on p "• Expanded Amplitude's data integrations from 30 to 82 sources, significantly e…" at bounding box center [640, 463] width 608 height 13
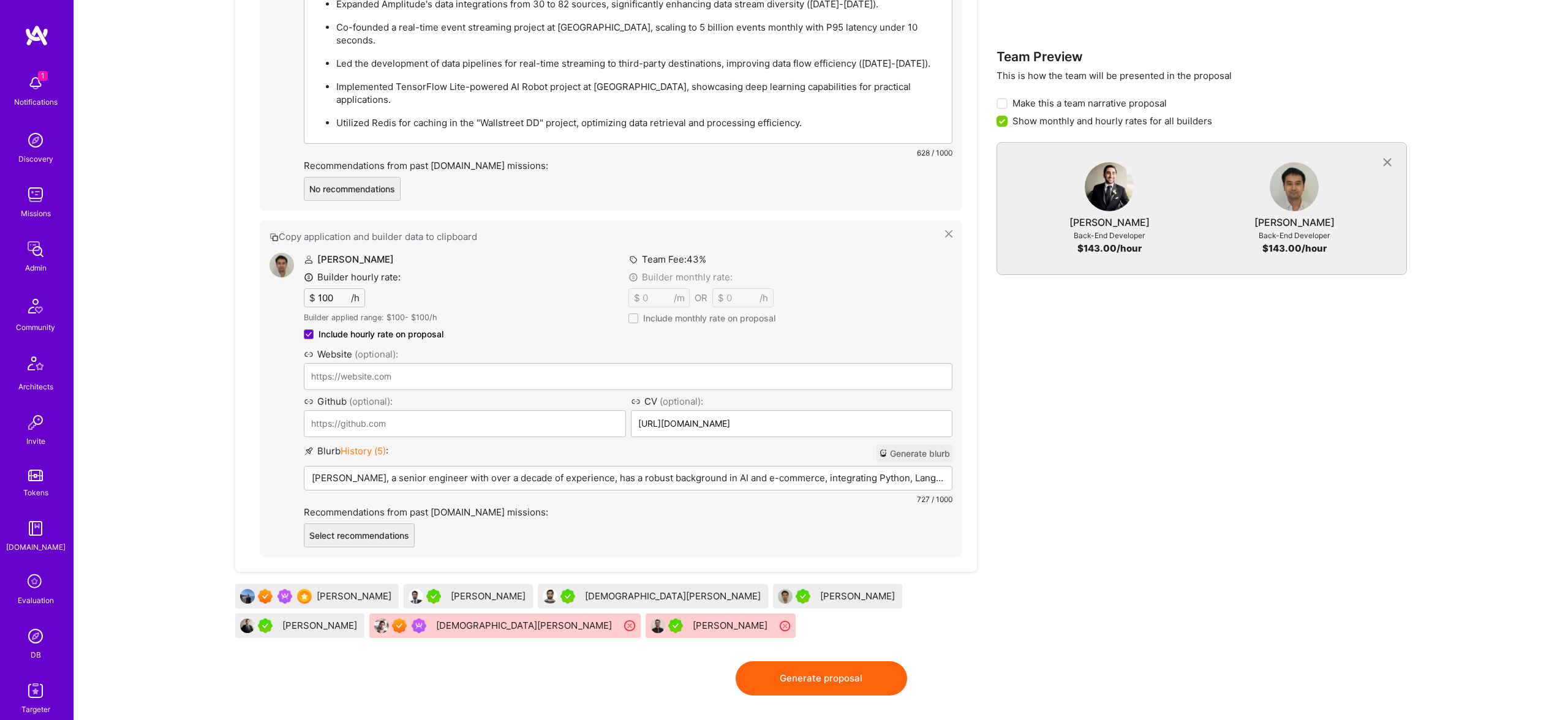
scroll to position [851, 0]
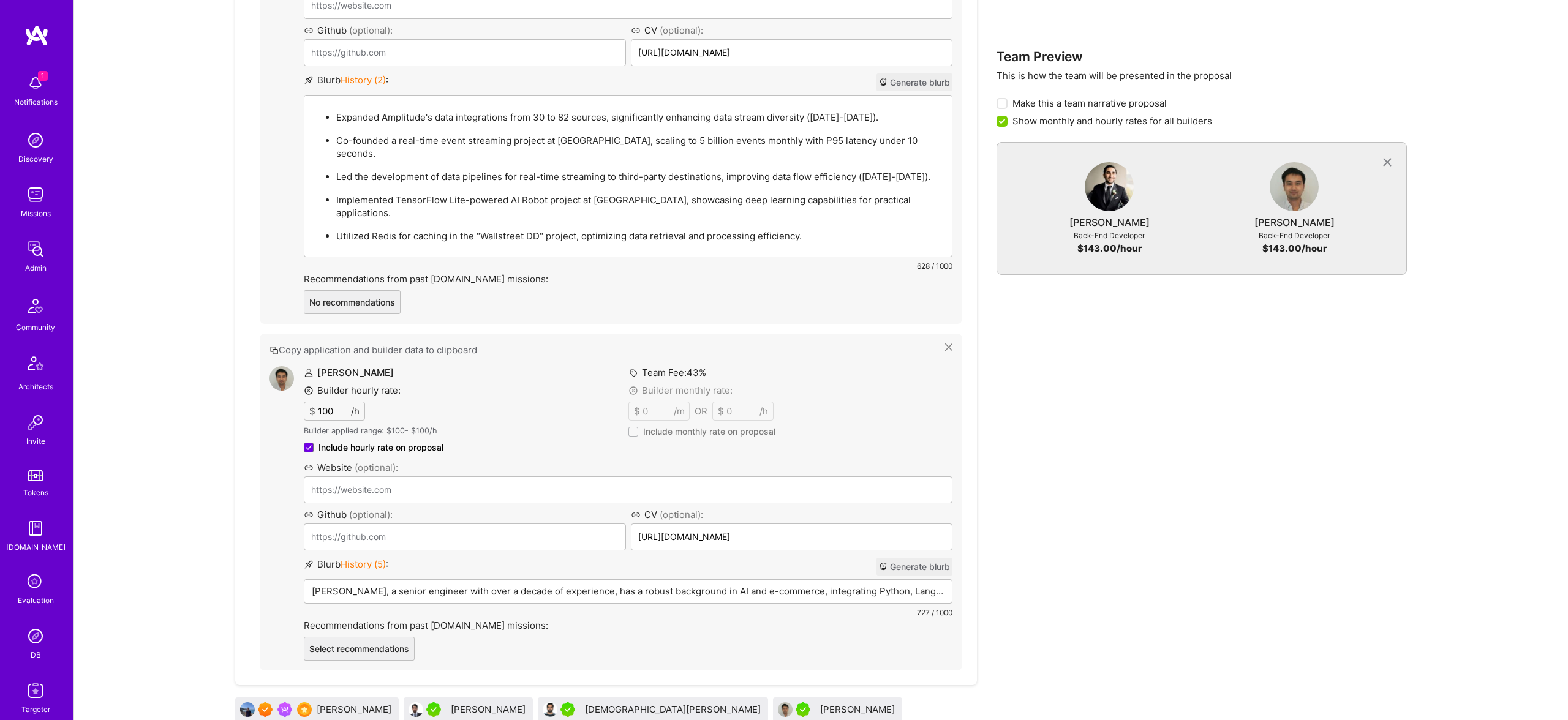
click at [521, 566] on div "Kevin Vo Builder hourly rate: $ 100 /h Builder applied range: $ 100 - $ 100 /h …" at bounding box center [628, 513] width 648 height 295
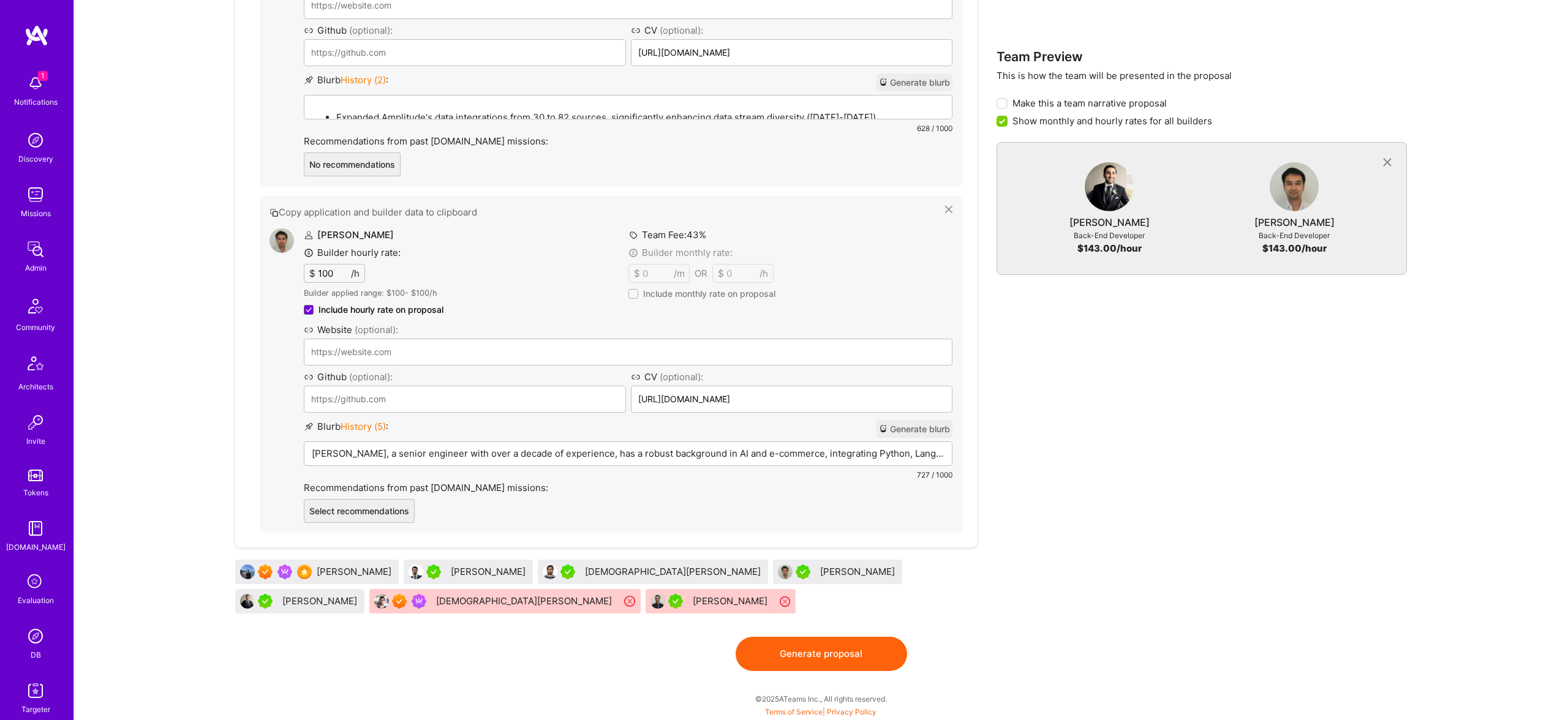
click at [521, 566] on div "Back-End Developer 2 Aspen is hiring a Backend Engineer to build its proactive …" at bounding box center [606, 117] width 742 height 1003
click at [516, 461] on div "[PERSON_NAME], a senior engineer with over a decade of experience, has a robust…" at bounding box center [628, 472] width 647 height 61
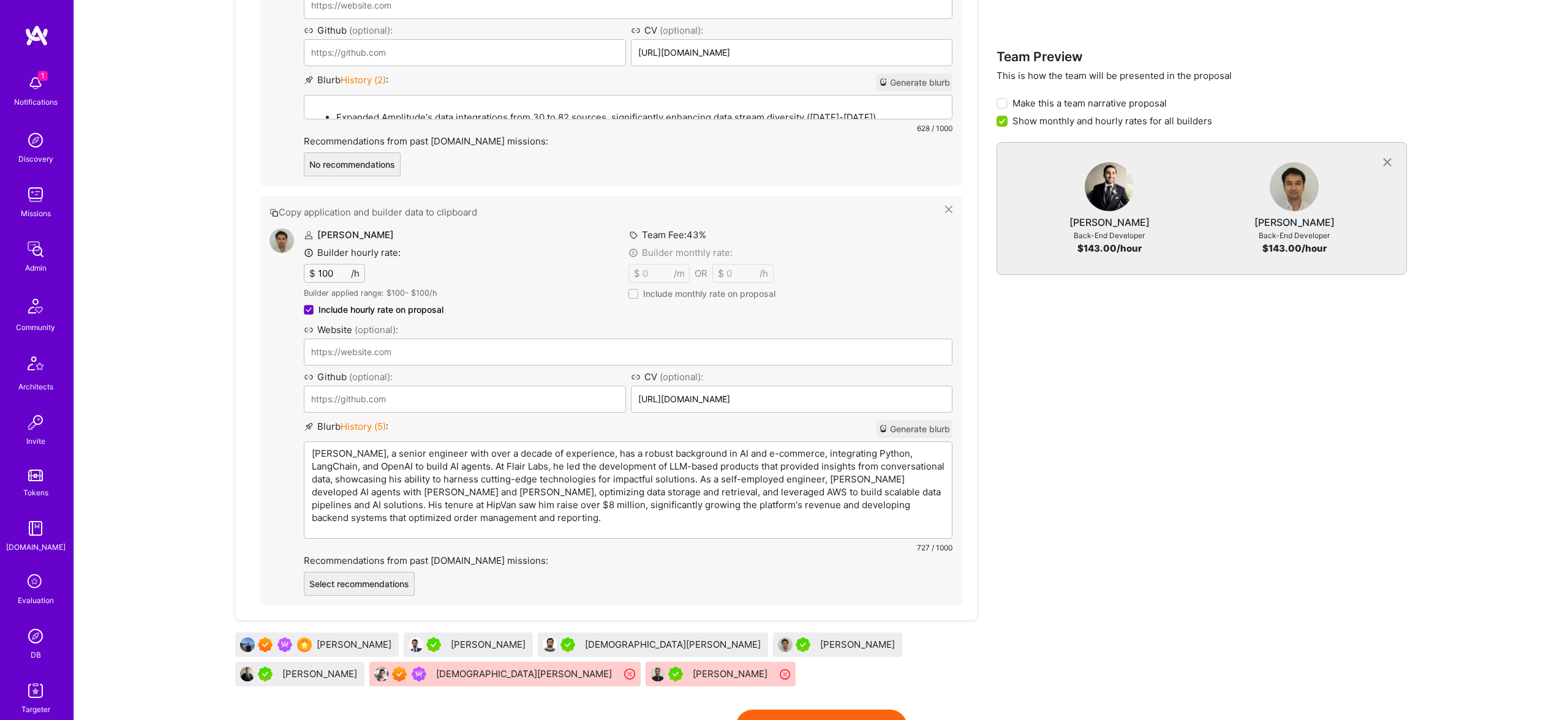
click at [516, 457] on p "[PERSON_NAME], a senior engineer with over a decade of experience, has a robust…" at bounding box center [628, 486] width 632 height 77
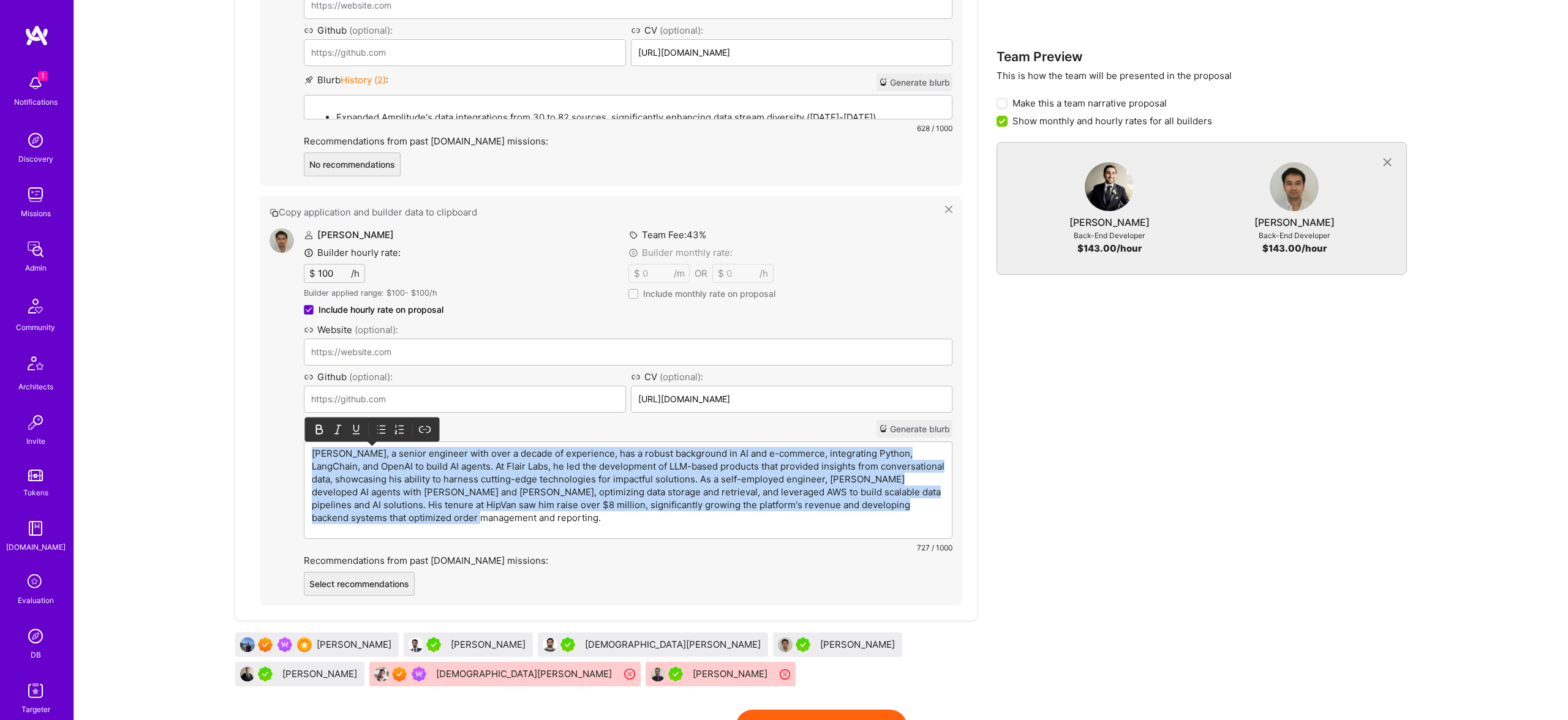
click at [516, 457] on p "[PERSON_NAME], a senior engineer with over a decade of experience, has a robust…" at bounding box center [628, 486] width 632 height 77
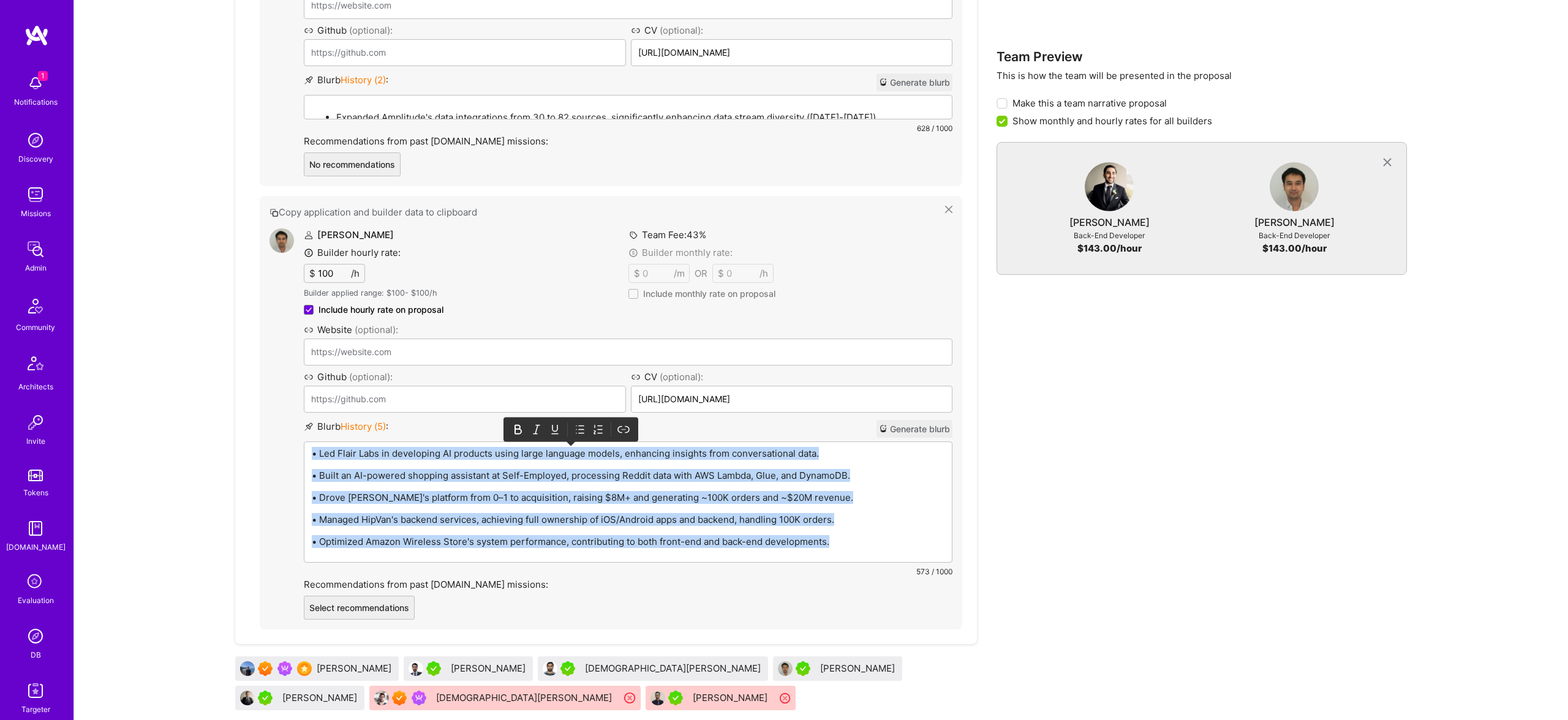
click at [580, 429] on icon at bounding box center [581, 430] width 5 height 8
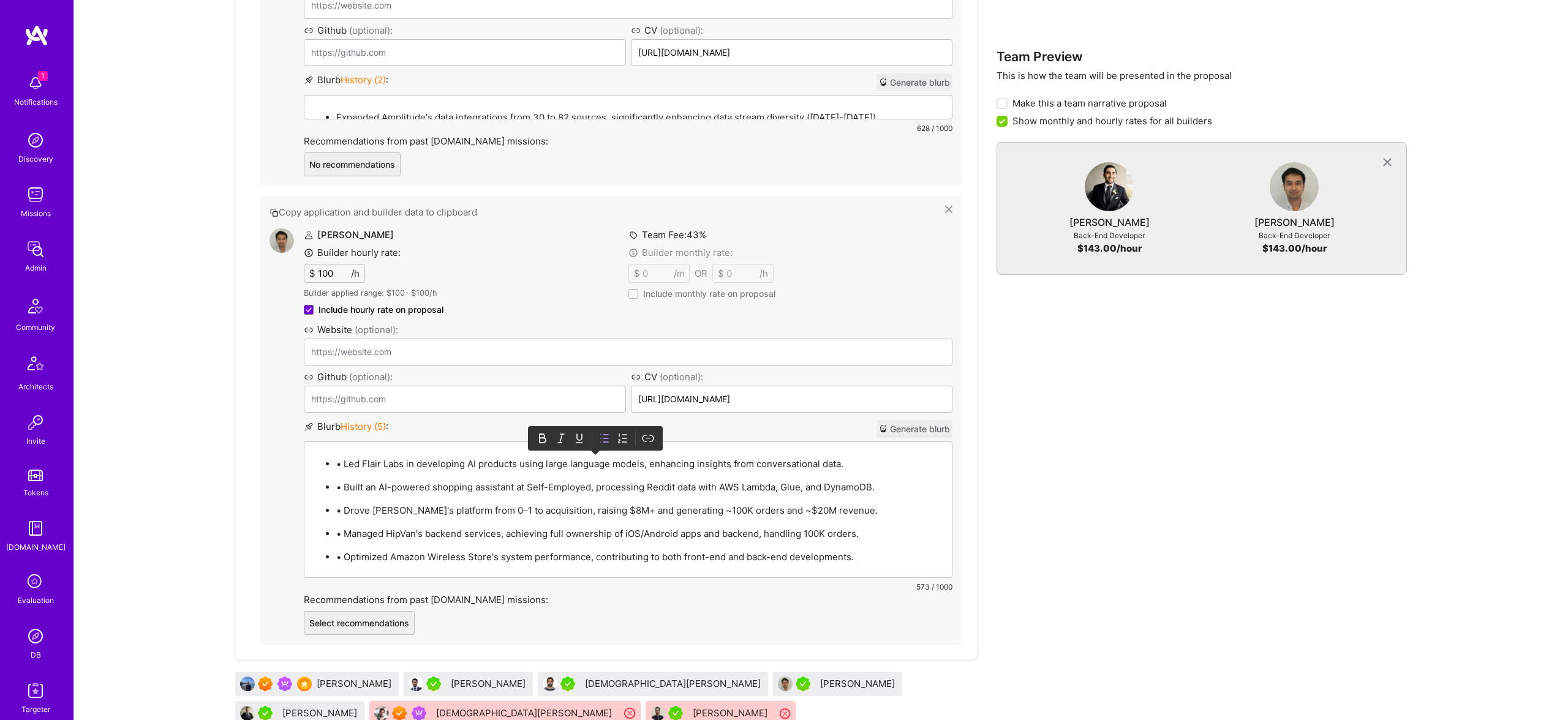
drag, startPoint x: 335, startPoint y: 465, endPoint x: 343, endPoint y: 464, distance: 8.1
click at [335, 465] on ul "• Led Flair Labs in developing AI products using large language models, enhanci…" at bounding box center [628, 509] width 632 height 107
click at [343, 464] on p "• Led Flair Labs in developing AI products using large language models, enhanci…" at bounding box center [640, 463] width 608 height 13
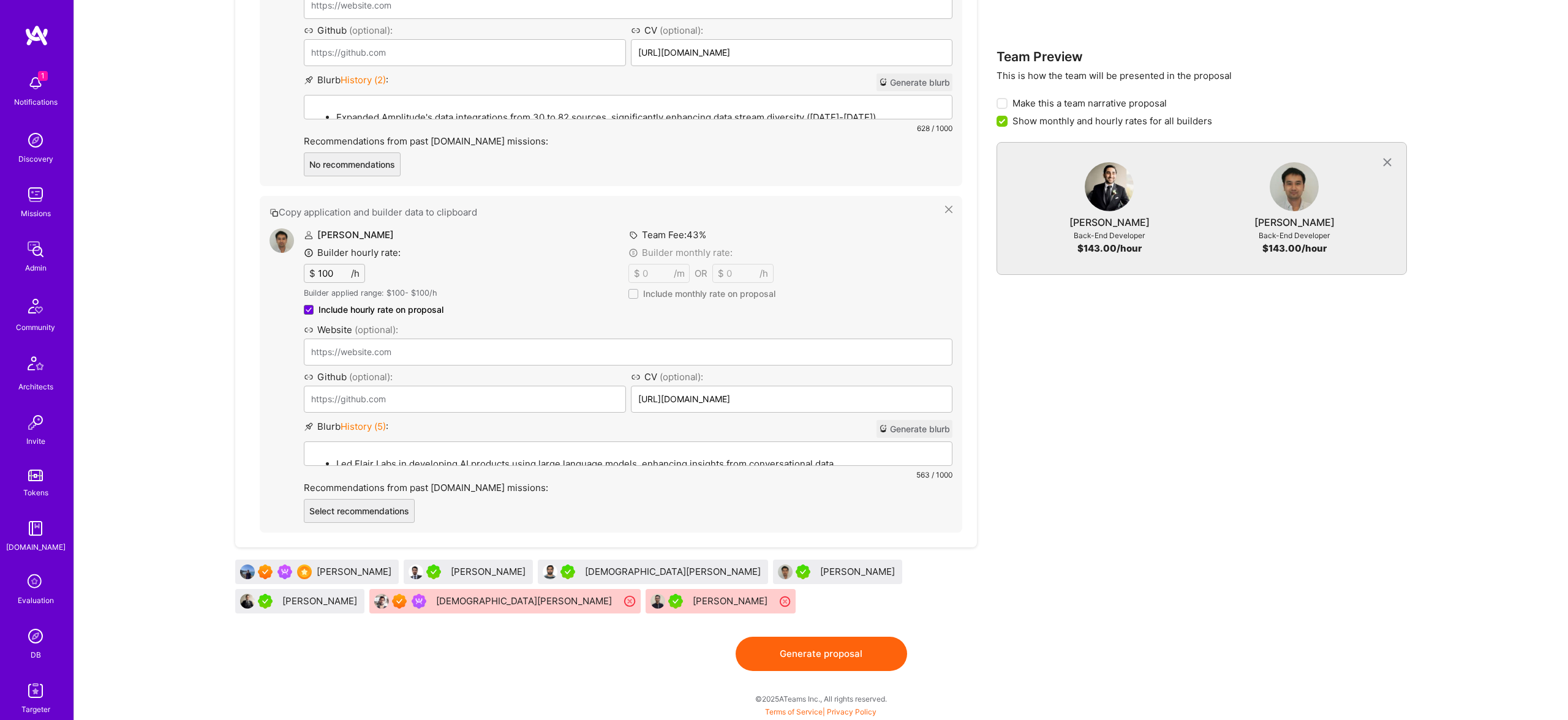
click at [835, 656] on button "Generate proposal" at bounding box center [821, 654] width 172 height 35
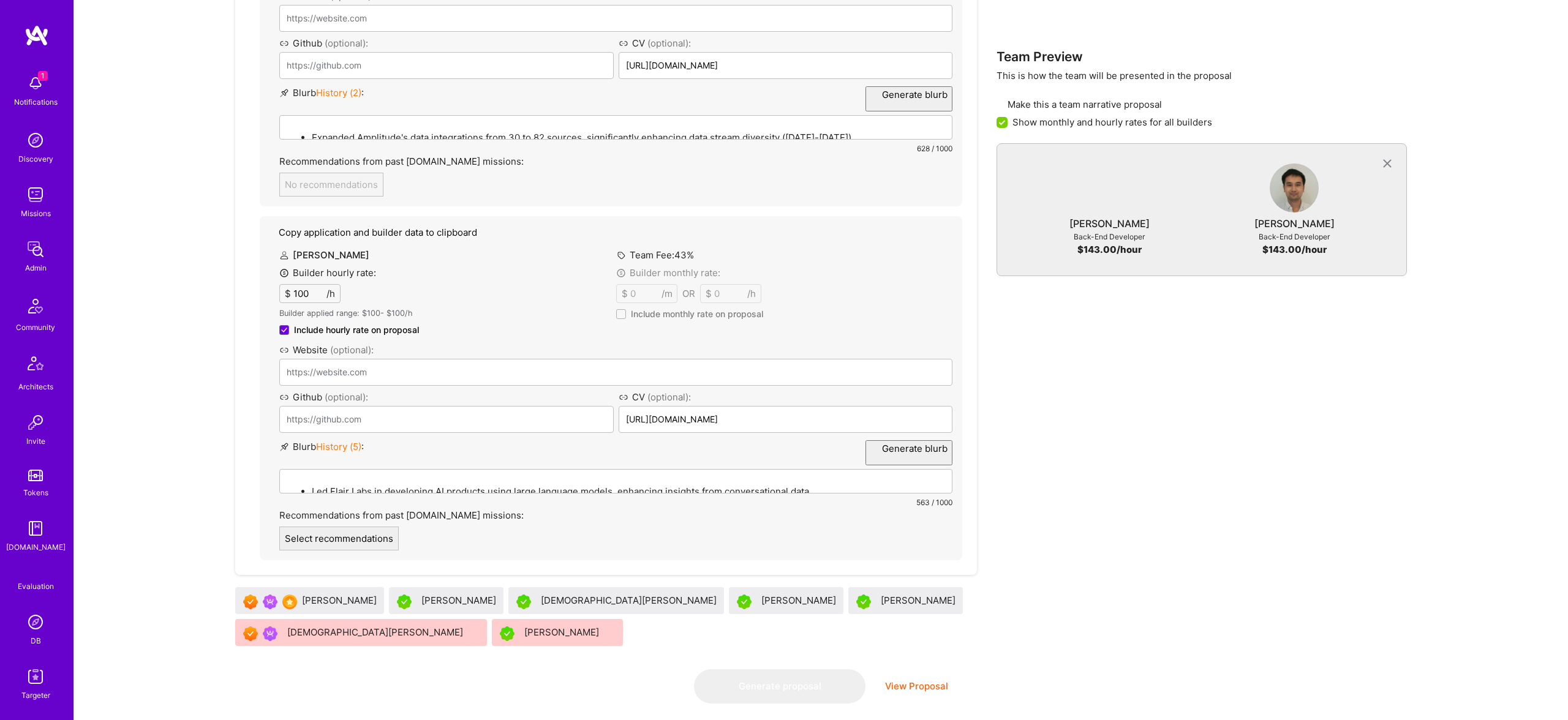
scroll to position [0, 0]
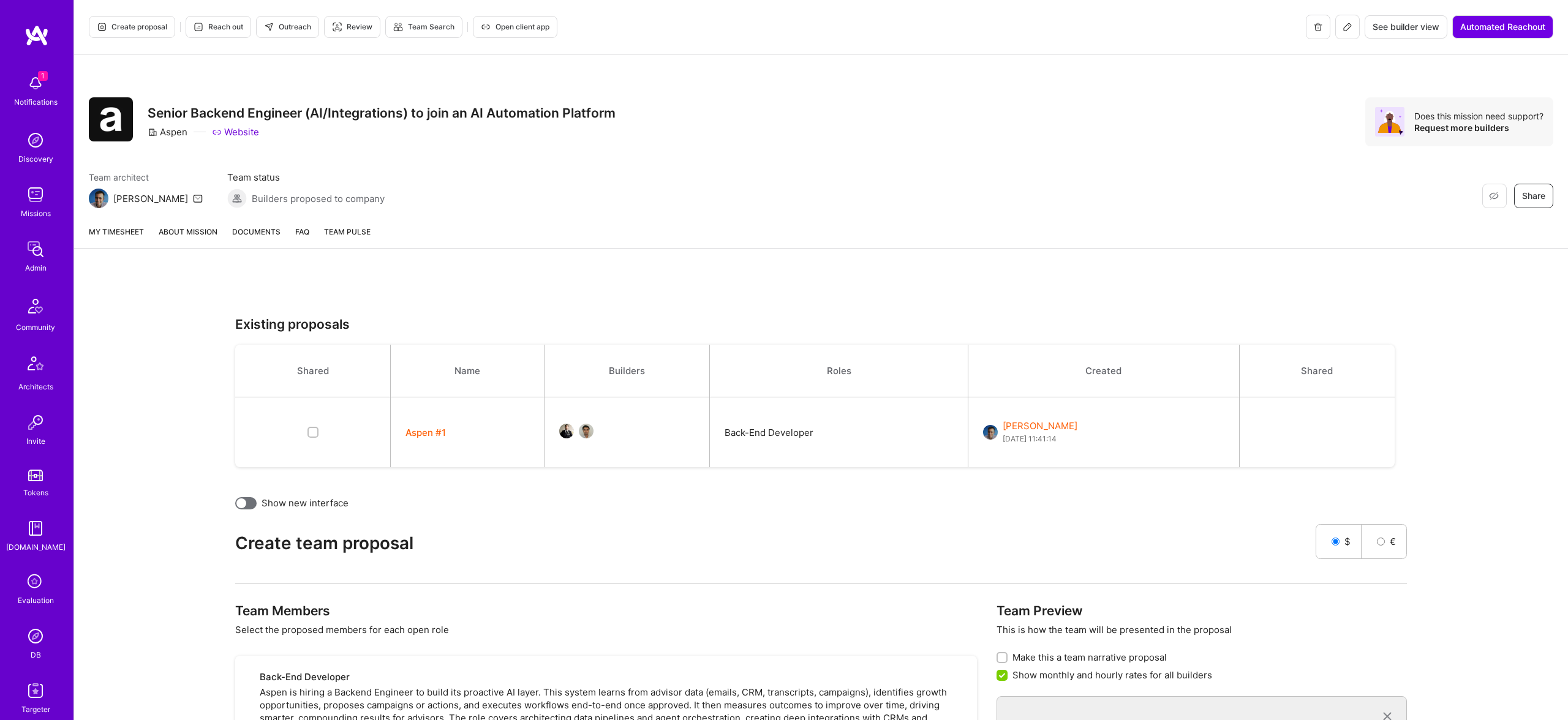
click at [179, 232] on link "About Mission" at bounding box center [188, 237] width 59 height 23
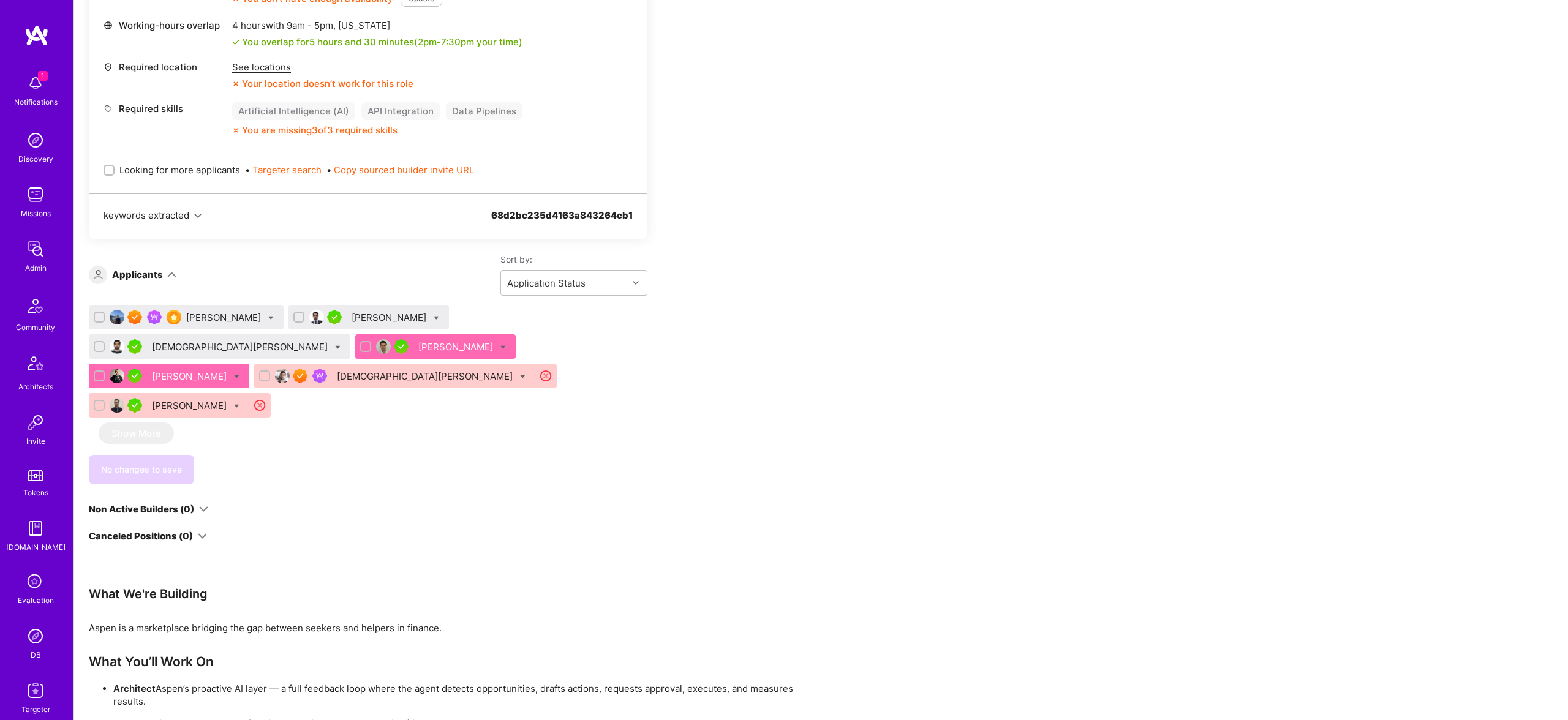
scroll to position [654, 0]
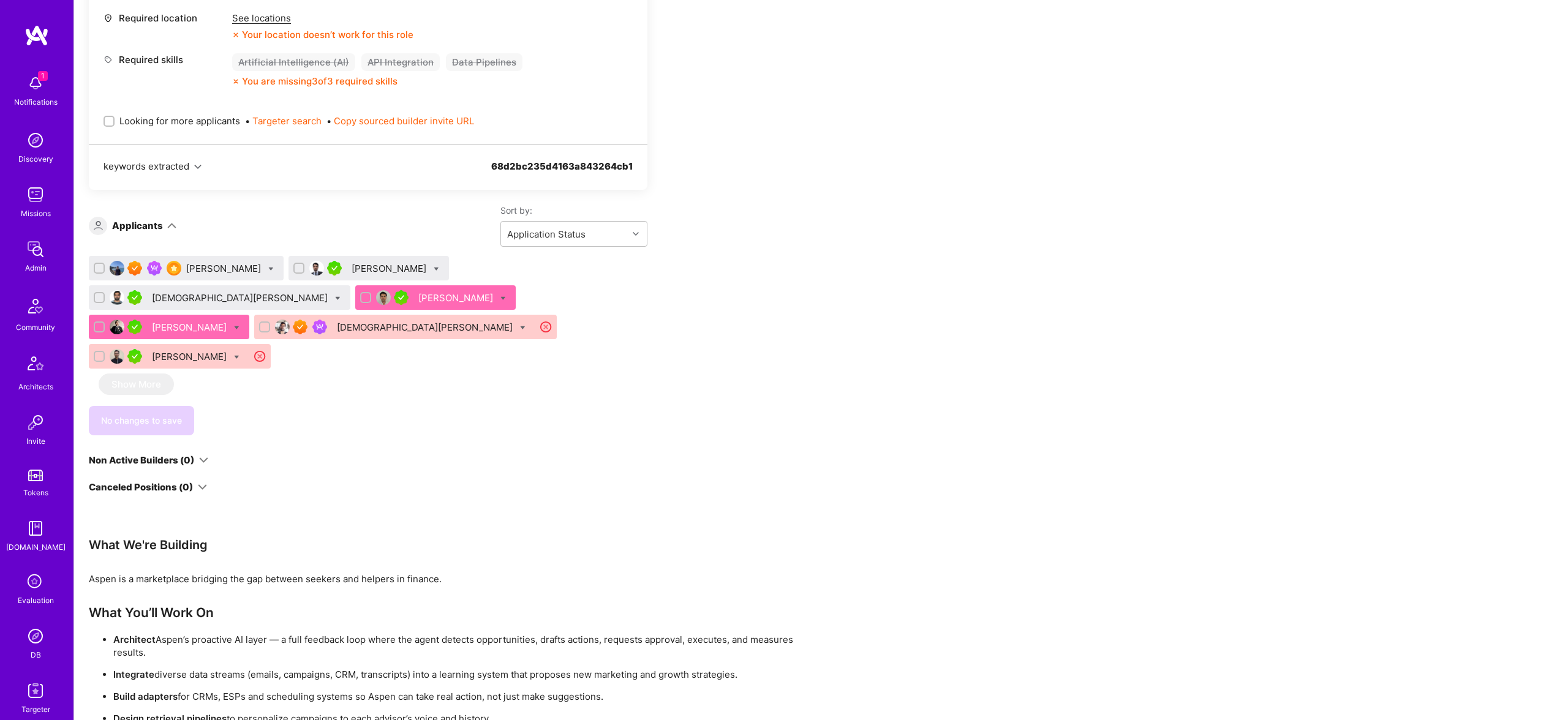
click at [156, 112] on div "Looking for more applicants • Targeter search • Copy sourced builder invite URL" at bounding box center [368, 120] width 529 height 42
click at [158, 118] on span "Looking for more applicants" at bounding box center [180, 120] width 120 height 13
click at [114, 118] on input "Looking for more applicants" at bounding box center [110, 122] width 8 height 8
checkbox input "true"
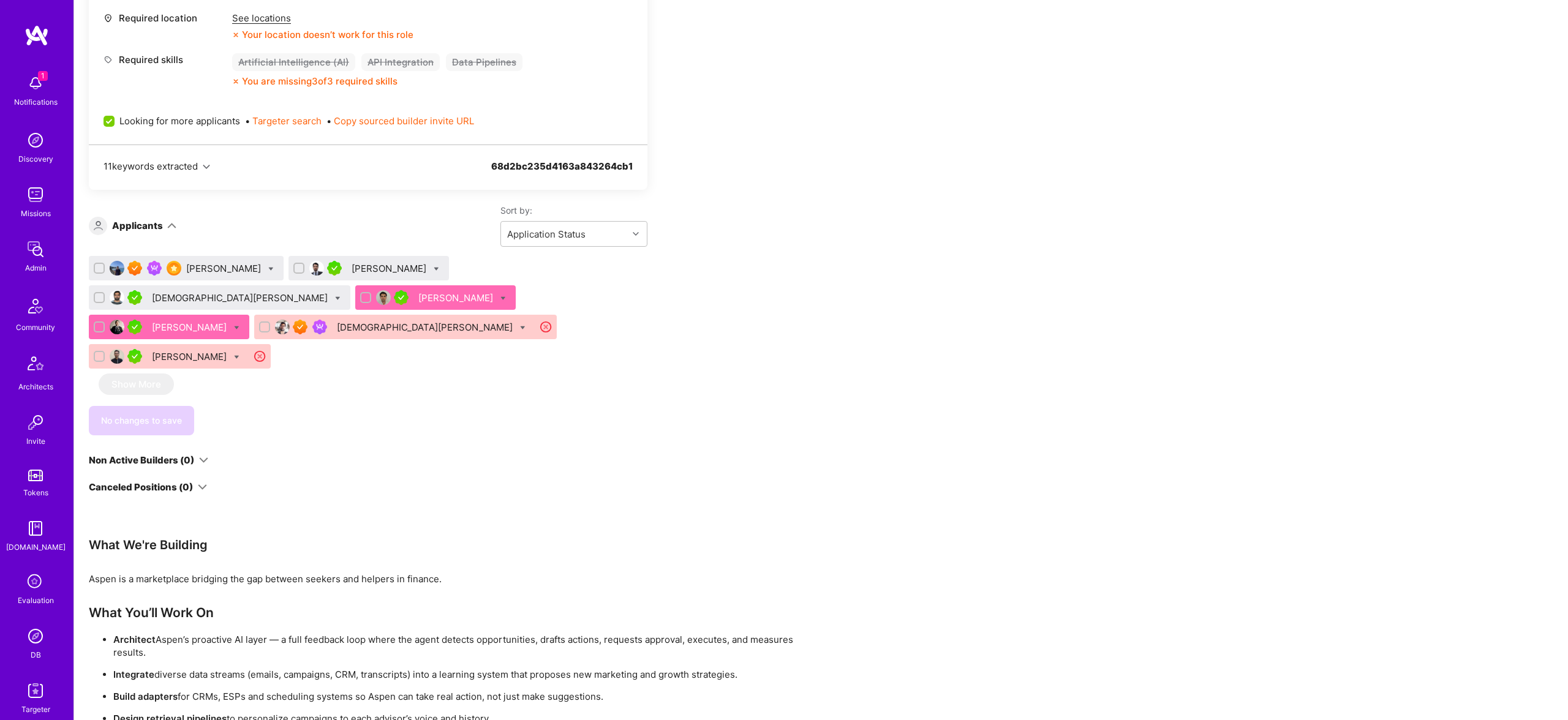
scroll to position [0, 0]
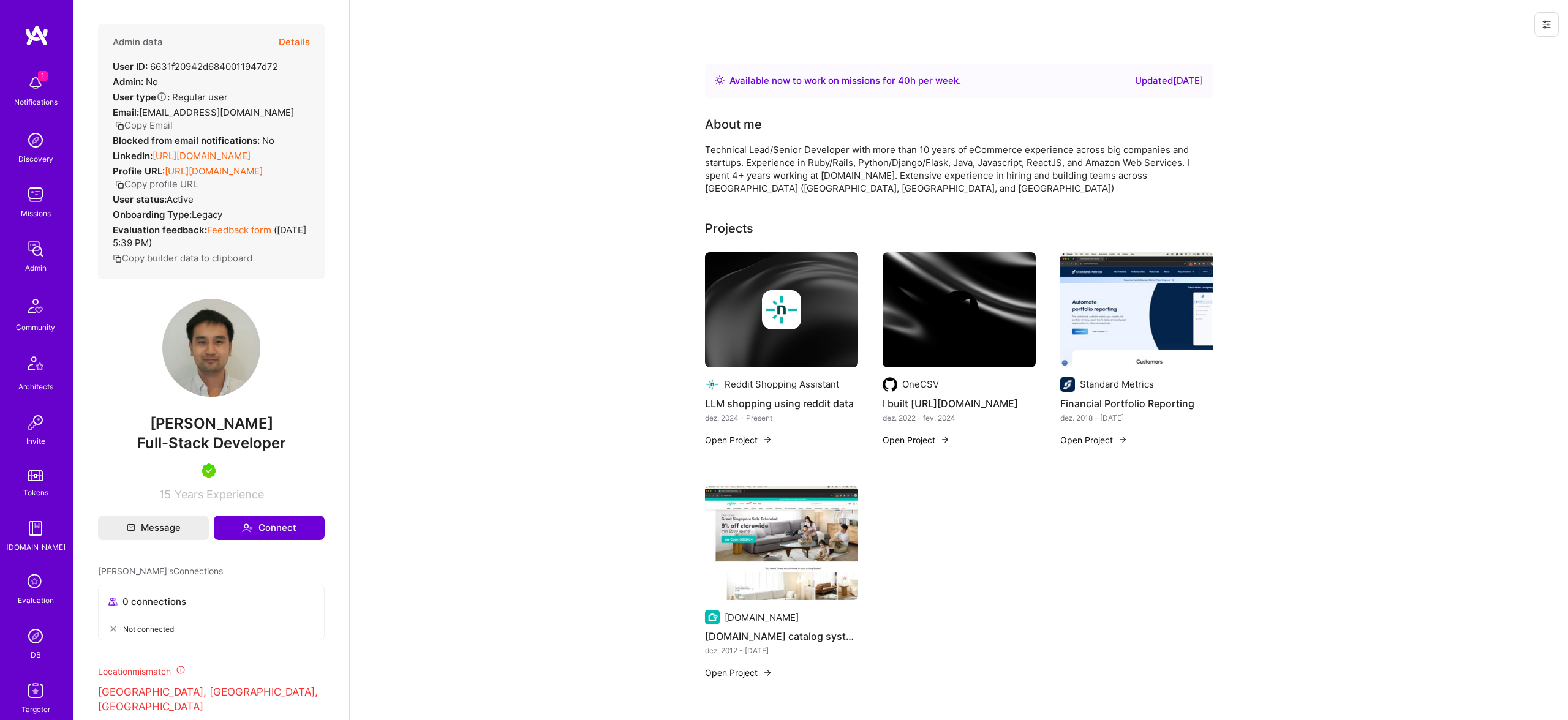
click at [228, 156] on link "[URL][DOMAIN_NAME]" at bounding box center [201, 156] width 98 height 12
click at [309, 47] on button "Details" at bounding box center [294, 41] width 31 height 35
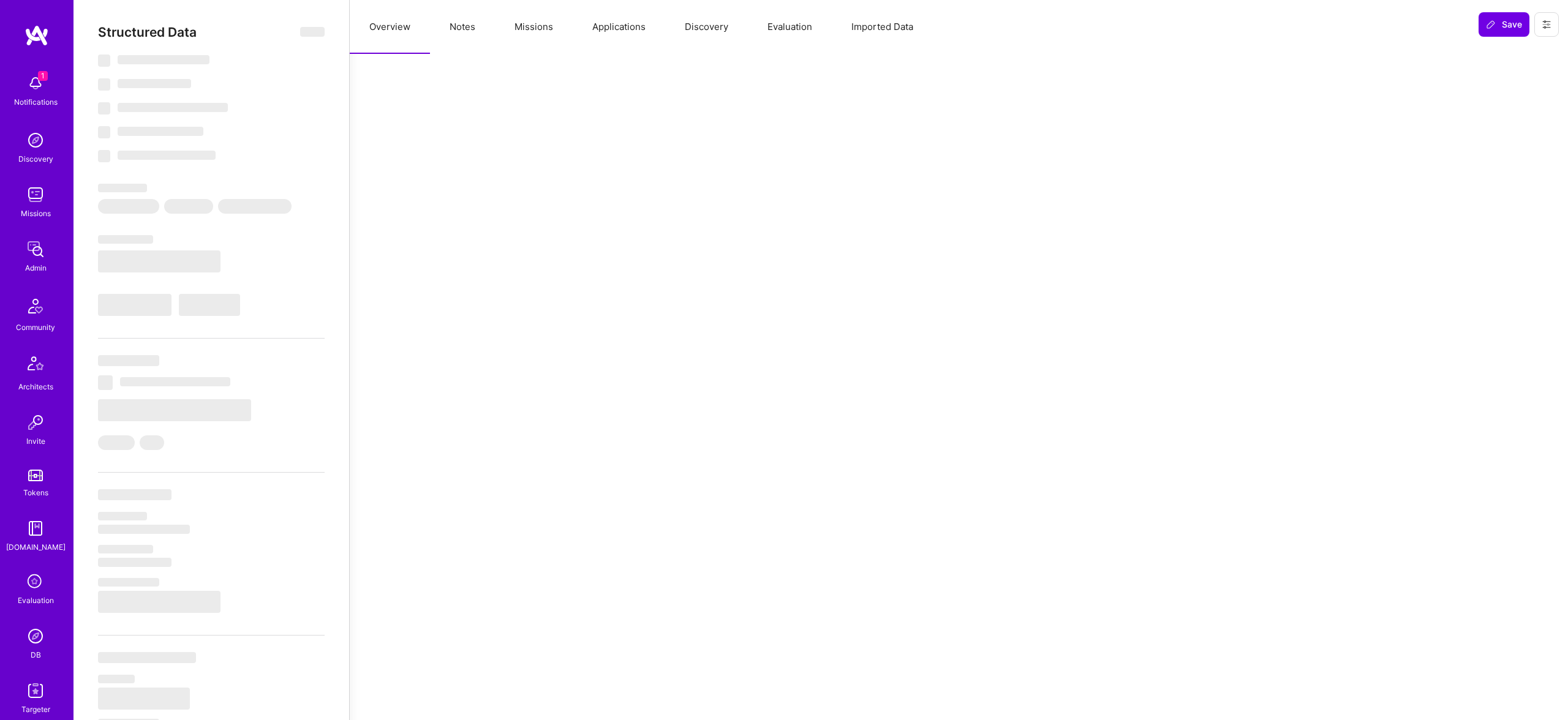
click at [778, 28] on button "Evaluation" at bounding box center [790, 27] width 84 height 54
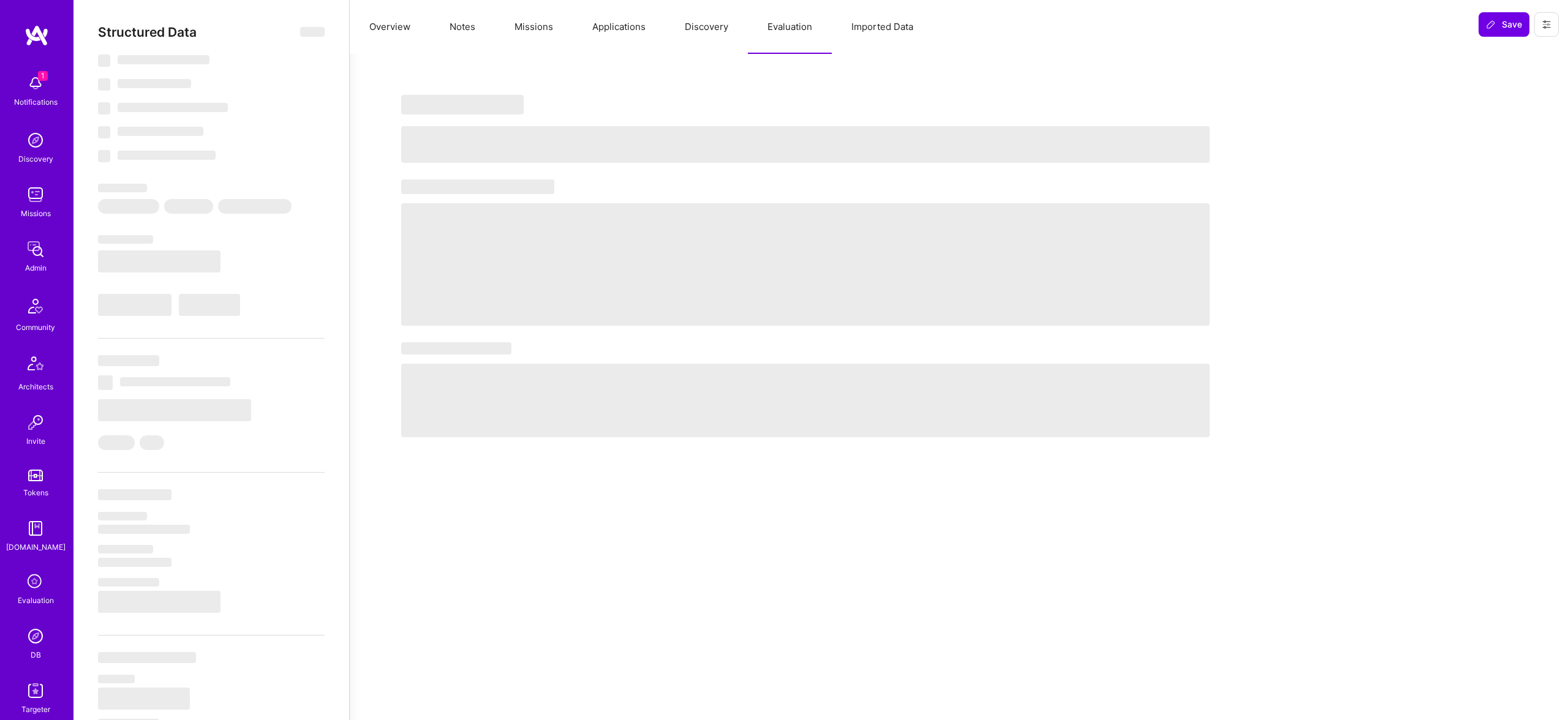
select select "Right Now"
select select "5"
select select "7"
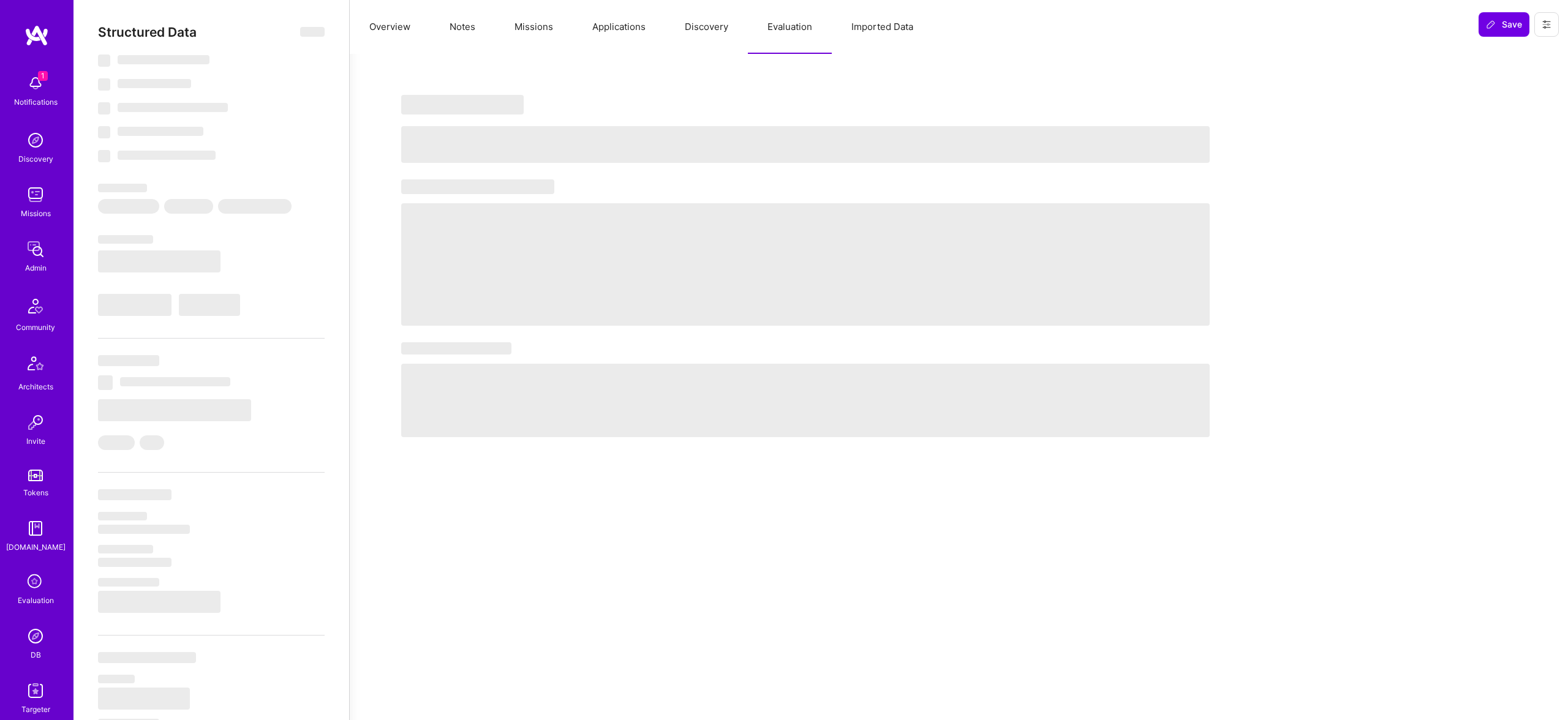
select select "US"
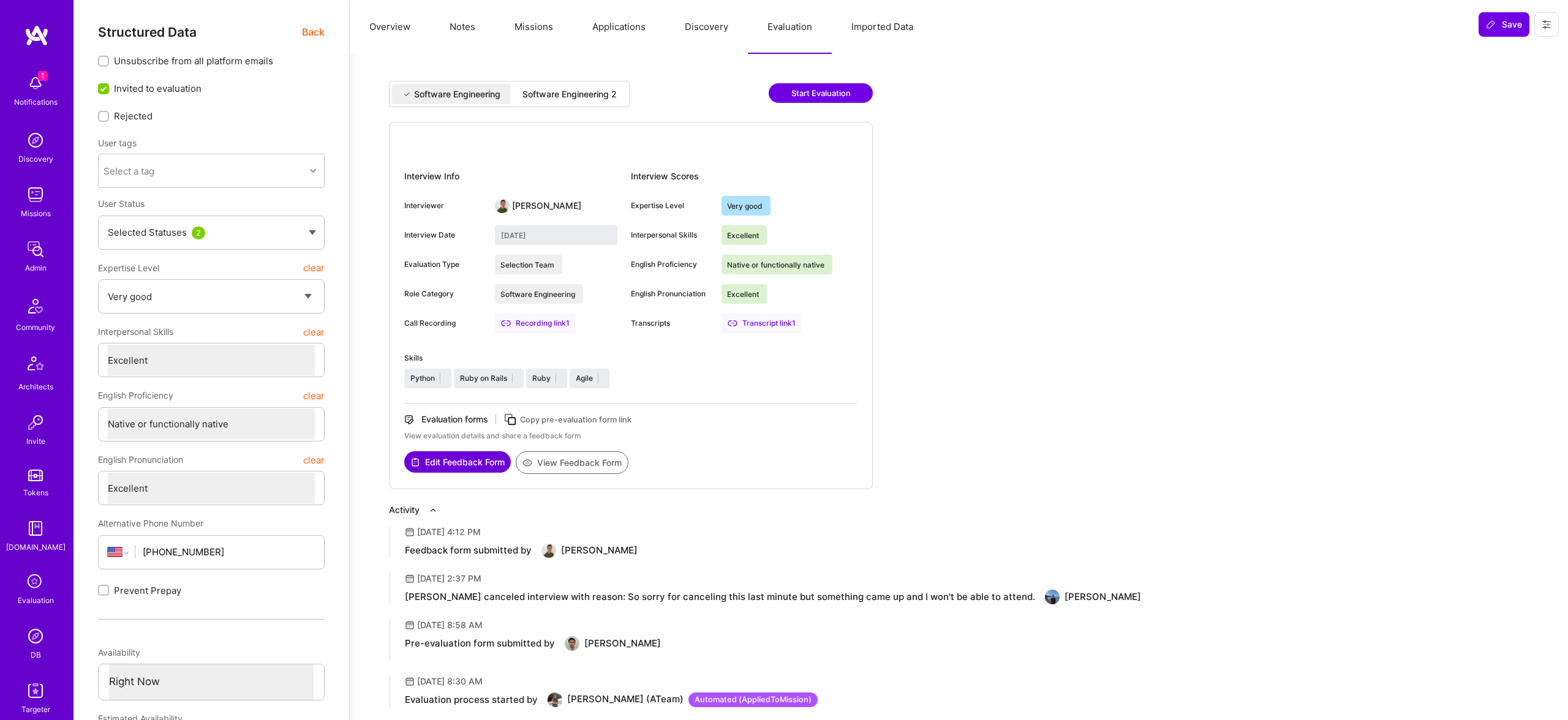
click at [565, 119] on div "Software Engineering Software Engineering 2 Start Evaluation" at bounding box center [630, 101] width 484 height 41
click at [565, 98] on div "Software Engineering 2" at bounding box center [569, 94] width 94 height 12
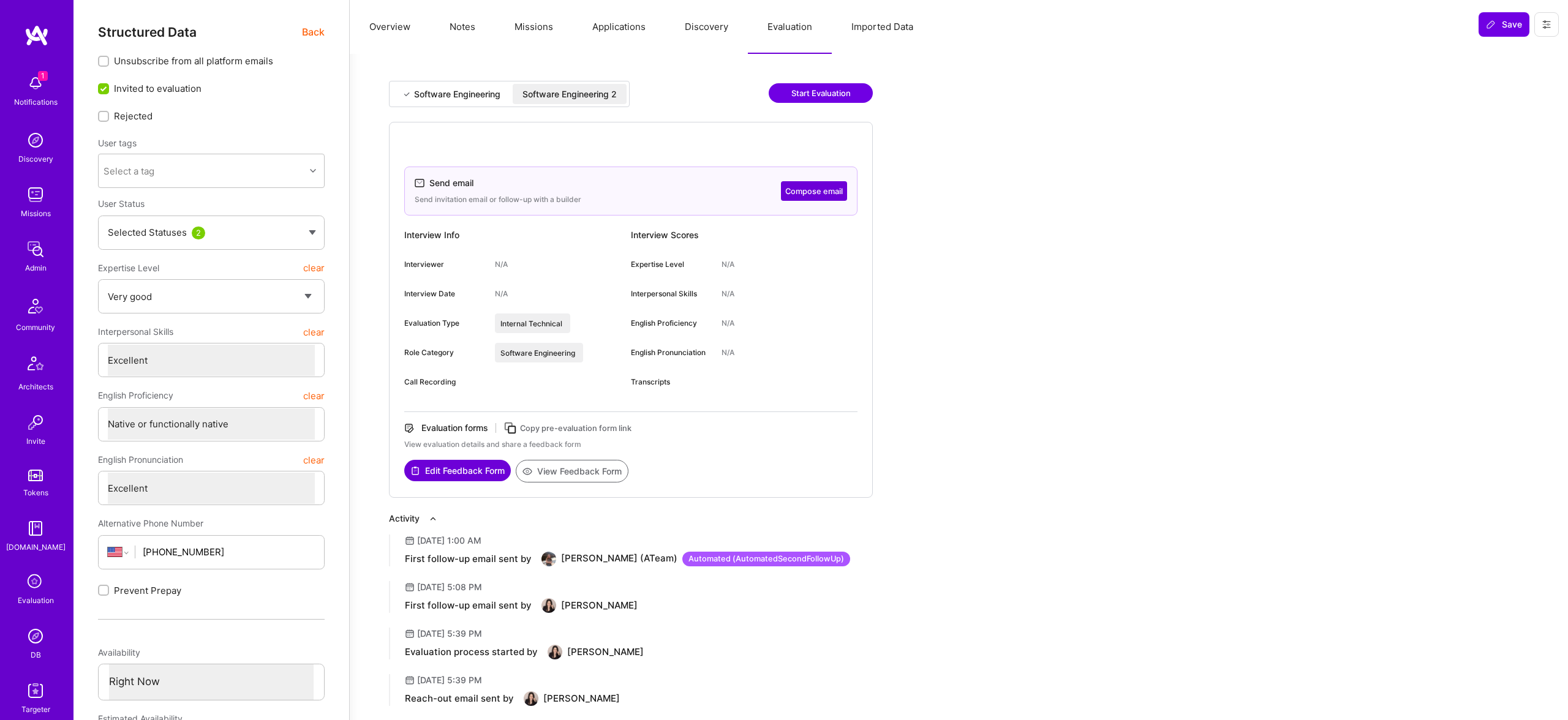
click at [405, 82] on div "Software Engineering Software Engineering 2" at bounding box center [509, 94] width 241 height 26
click at [453, 86] on div "Software Engineering" at bounding box center [450, 93] width 118 height 20
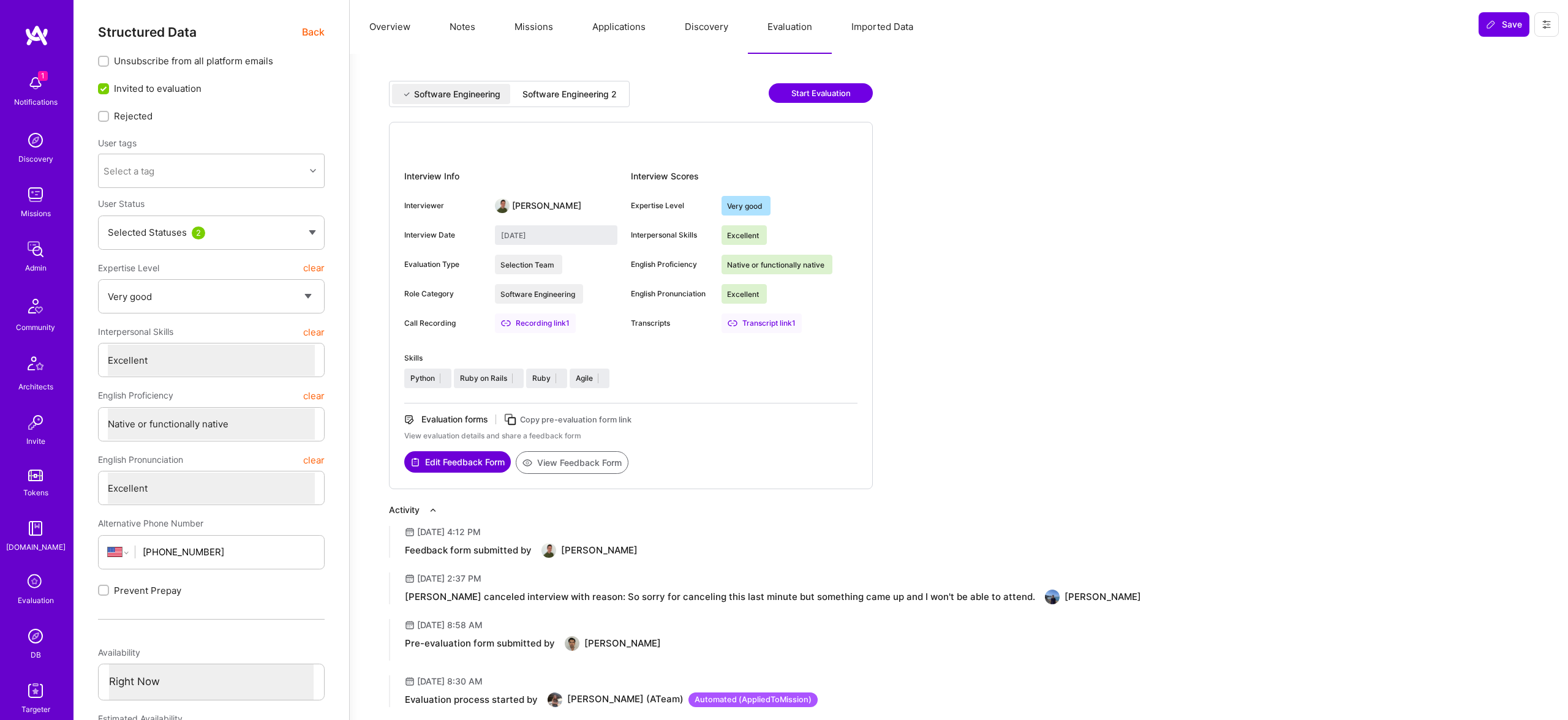
click at [545, 94] on div "Software Engineering 2" at bounding box center [569, 94] width 94 height 12
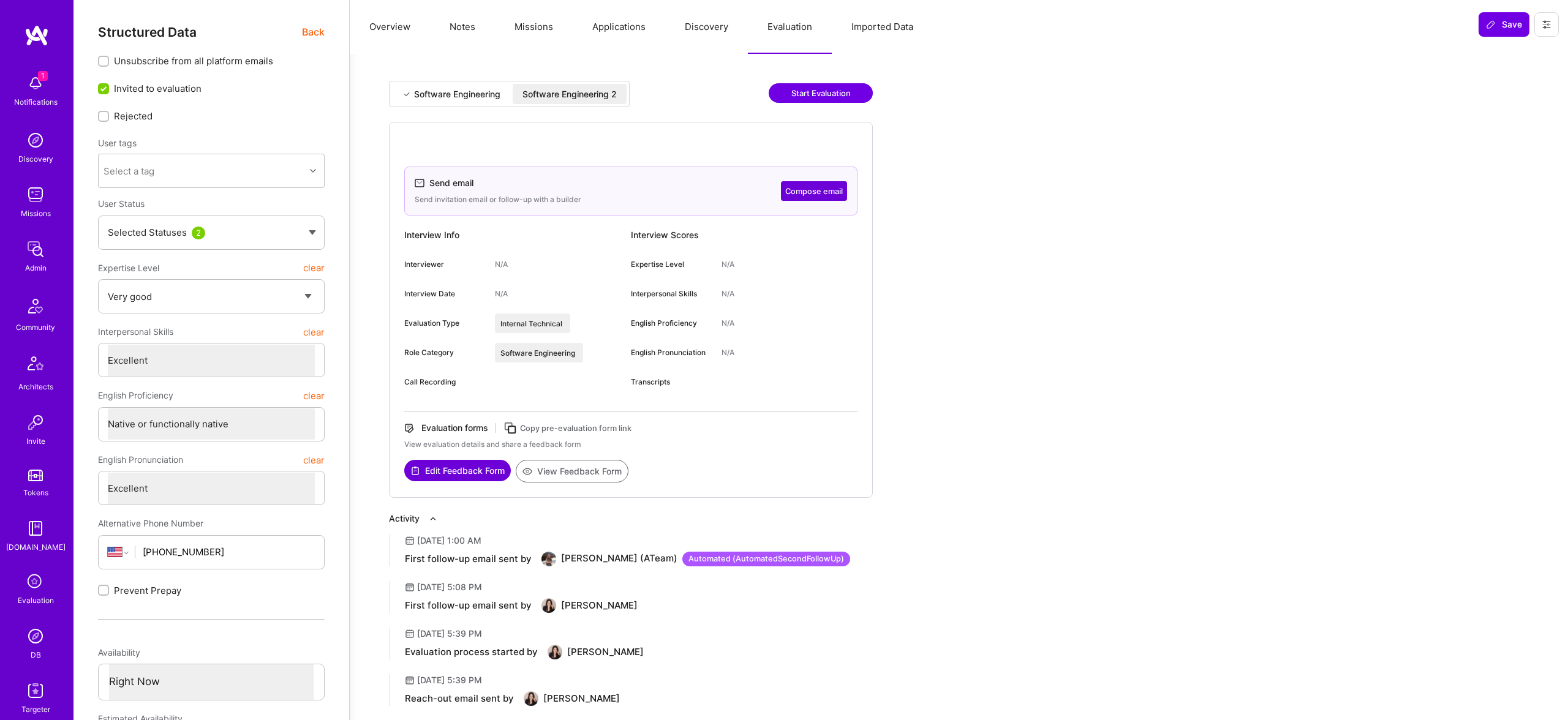
click at [457, 100] on div "Software Engineering" at bounding box center [450, 93] width 118 height 20
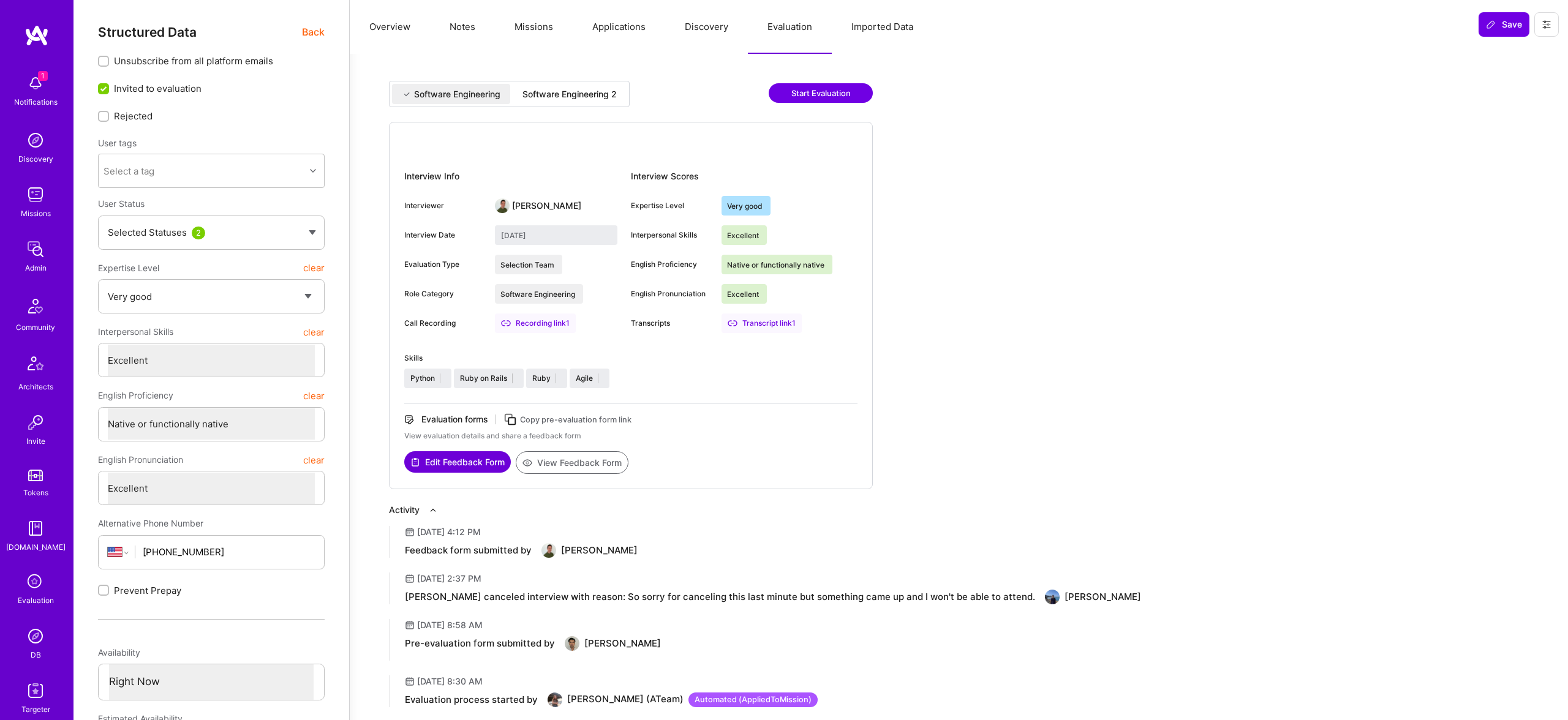
click at [541, 98] on div "Software Engineering 2" at bounding box center [569, 94] width 94 height 12
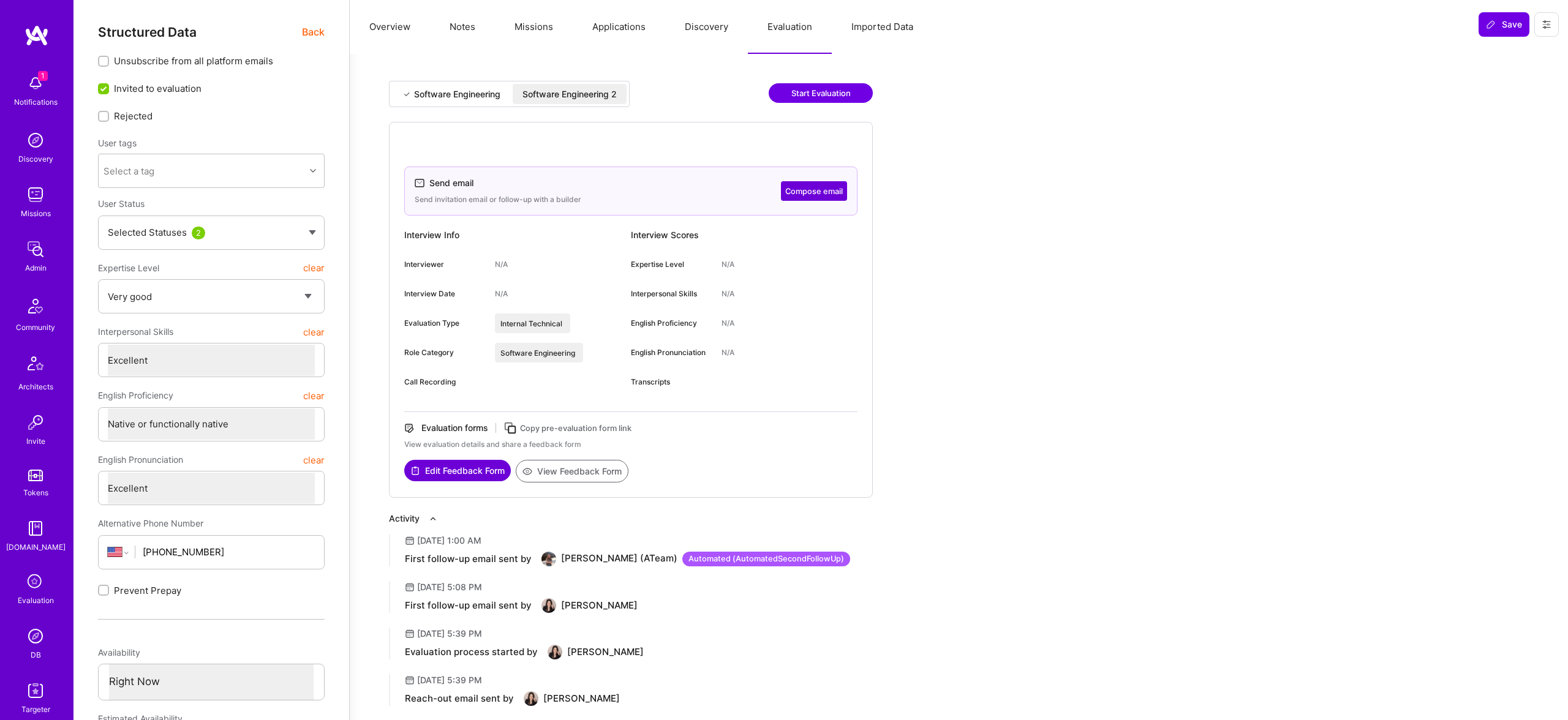
click at [832, 26] on button "Imported Data" at bounding box center [882, 27] width 101 height 54
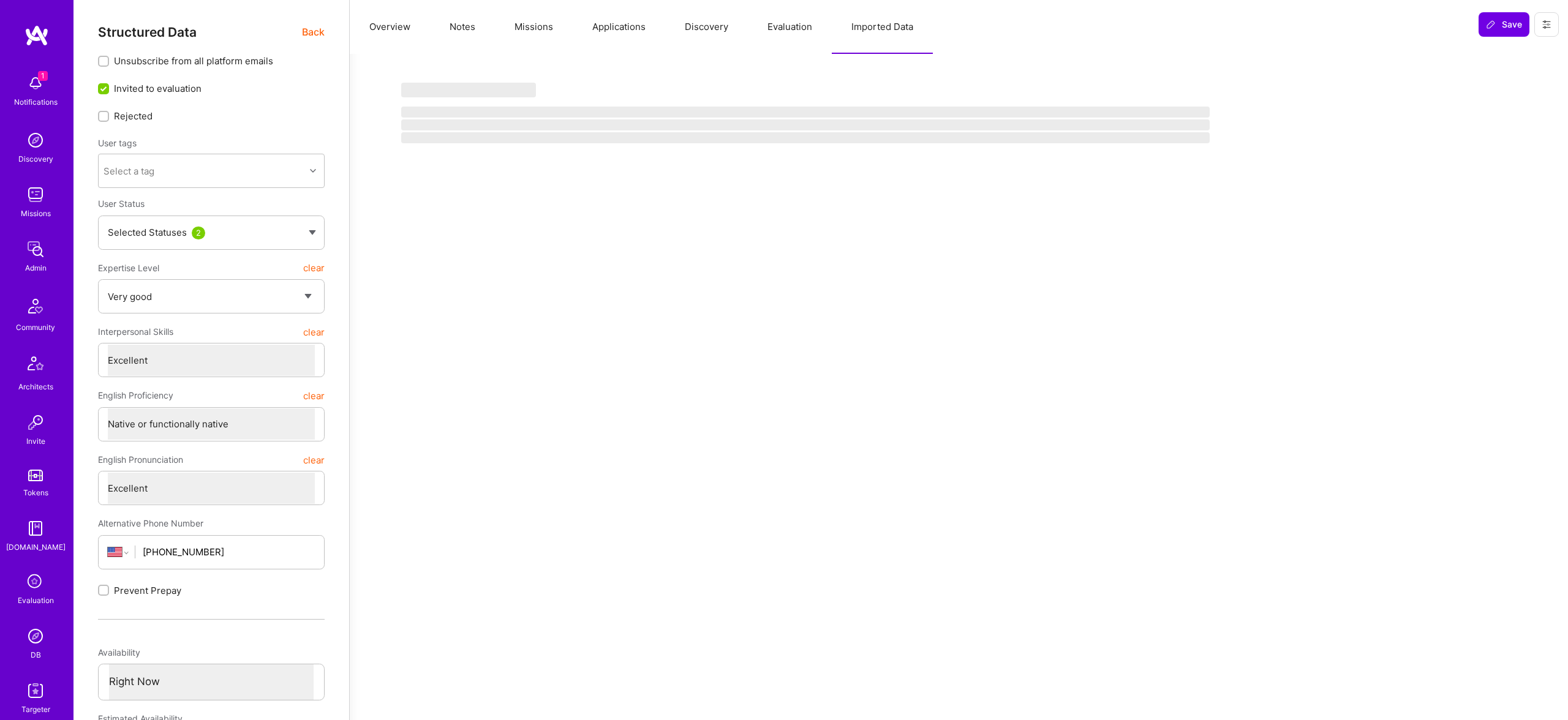
click at [881, 22] on button "Imported Data" at bounding box center [882, 27] width 101 height 54
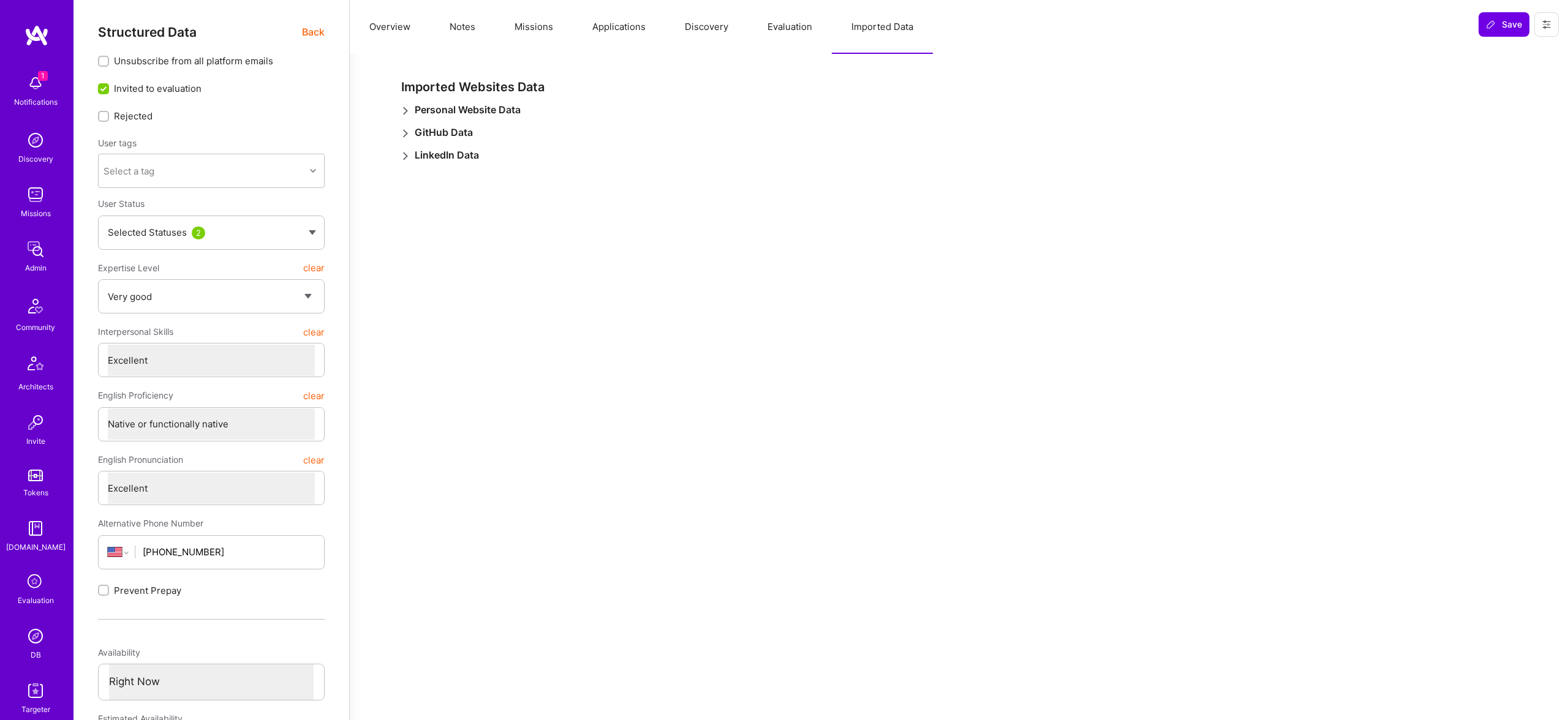
click at [753, 32] on button "Evaluation" at bounding box center [790, 27] width 84 height 54
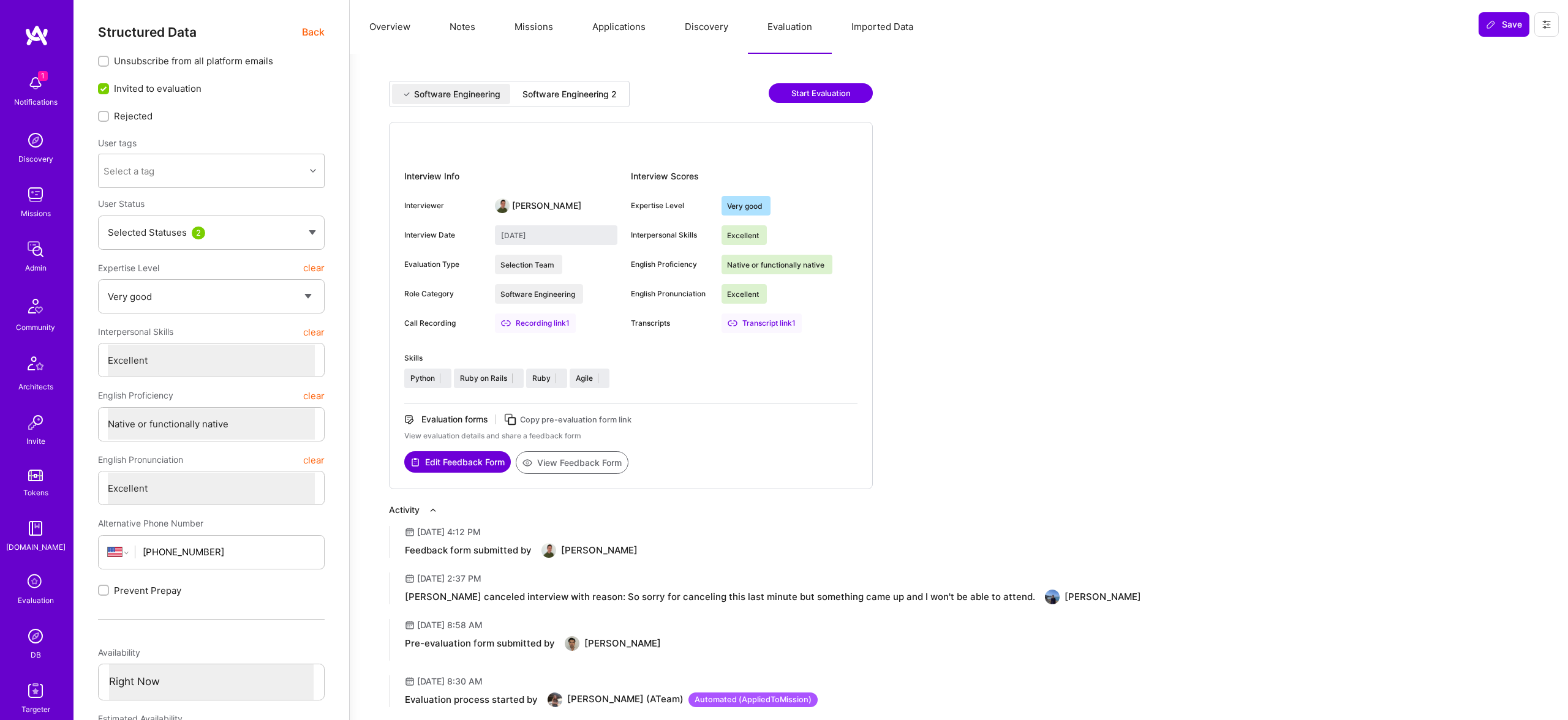
click at [676, 26] on button "Discovery" at bounding box center [706, 27] width 82 height 54
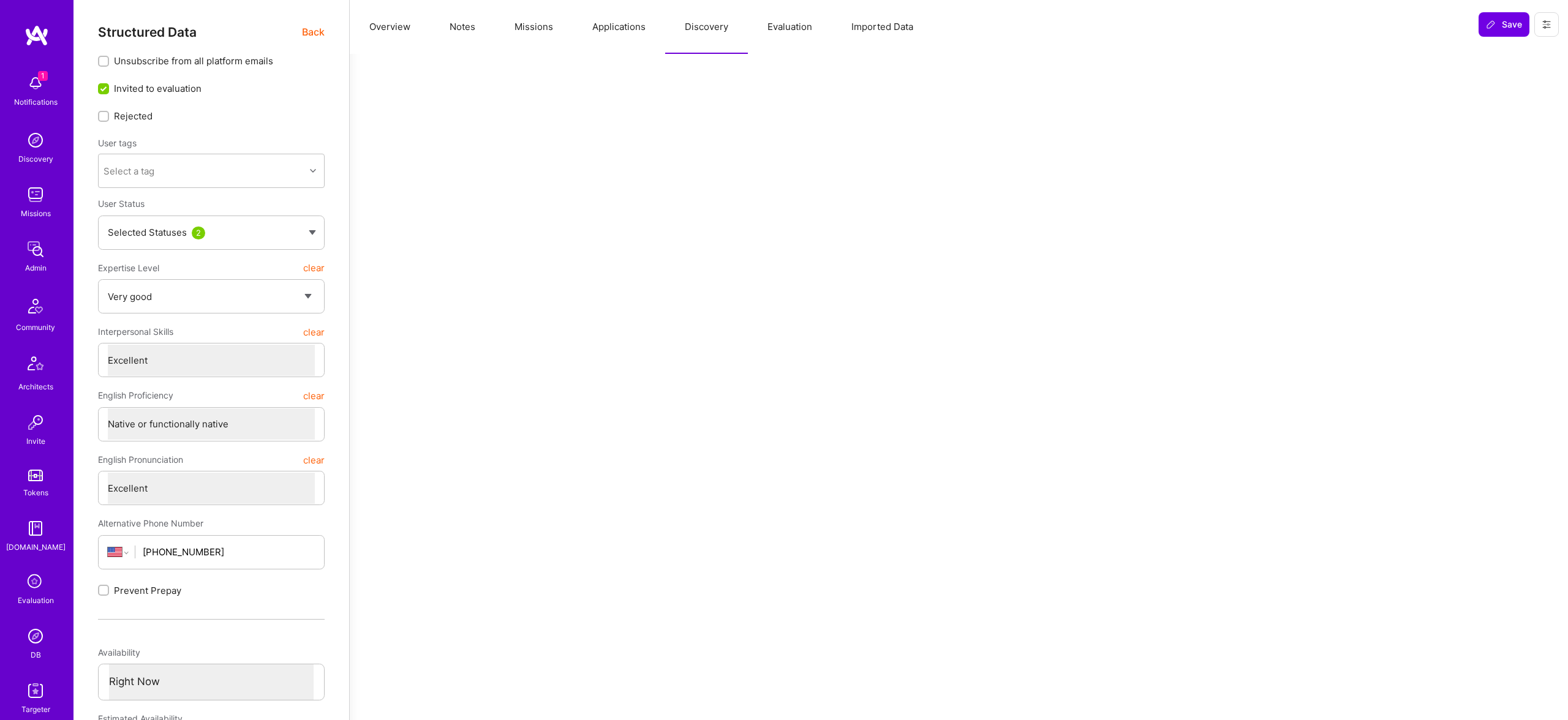
click at [562, 14] on button "Missions" at bounding box center [534, 27] width 78 height 54
click at [435, 30] on button "Notes" at bounding box center [462, 27] width 65 height 54
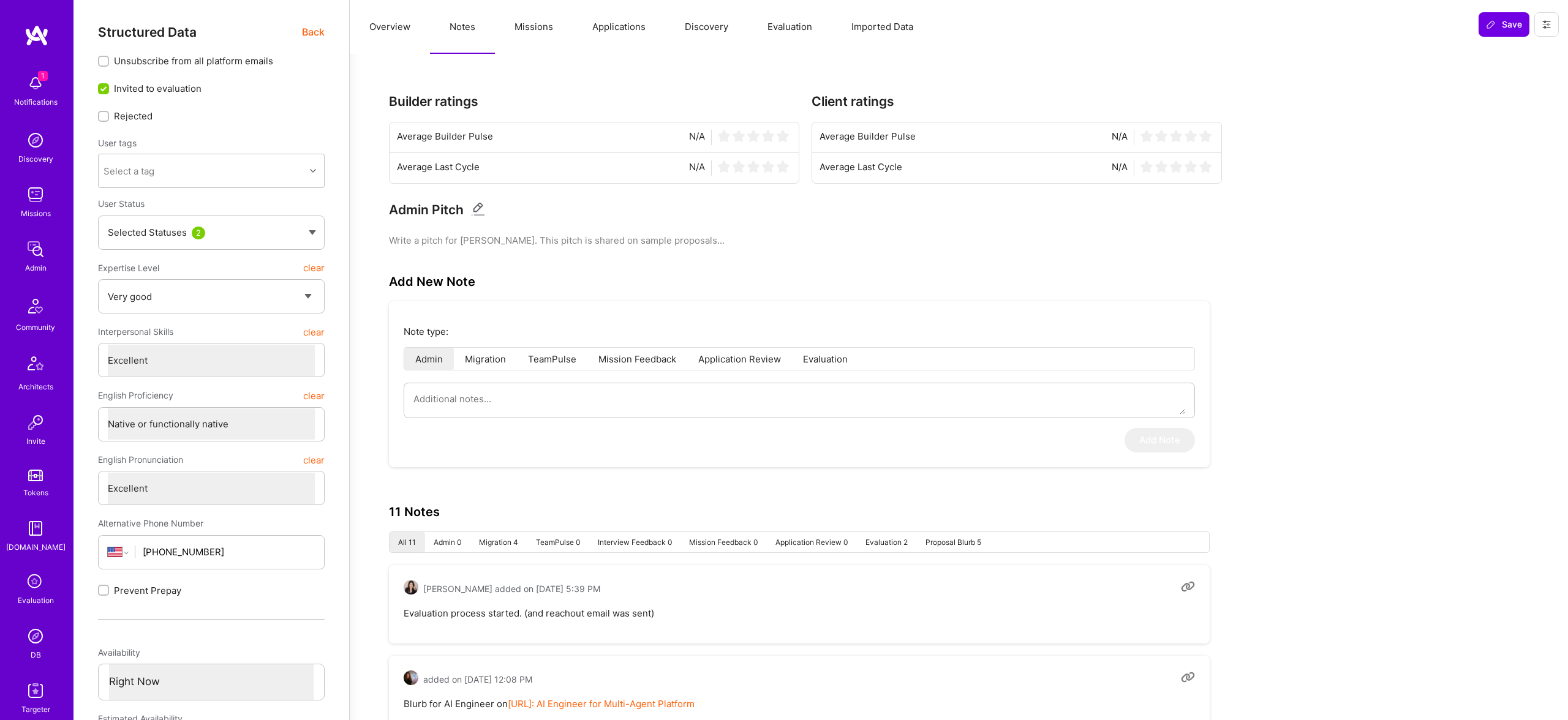
click at [316, 28] on span "Back" at bounding box center [313, 32] width 23 height 15
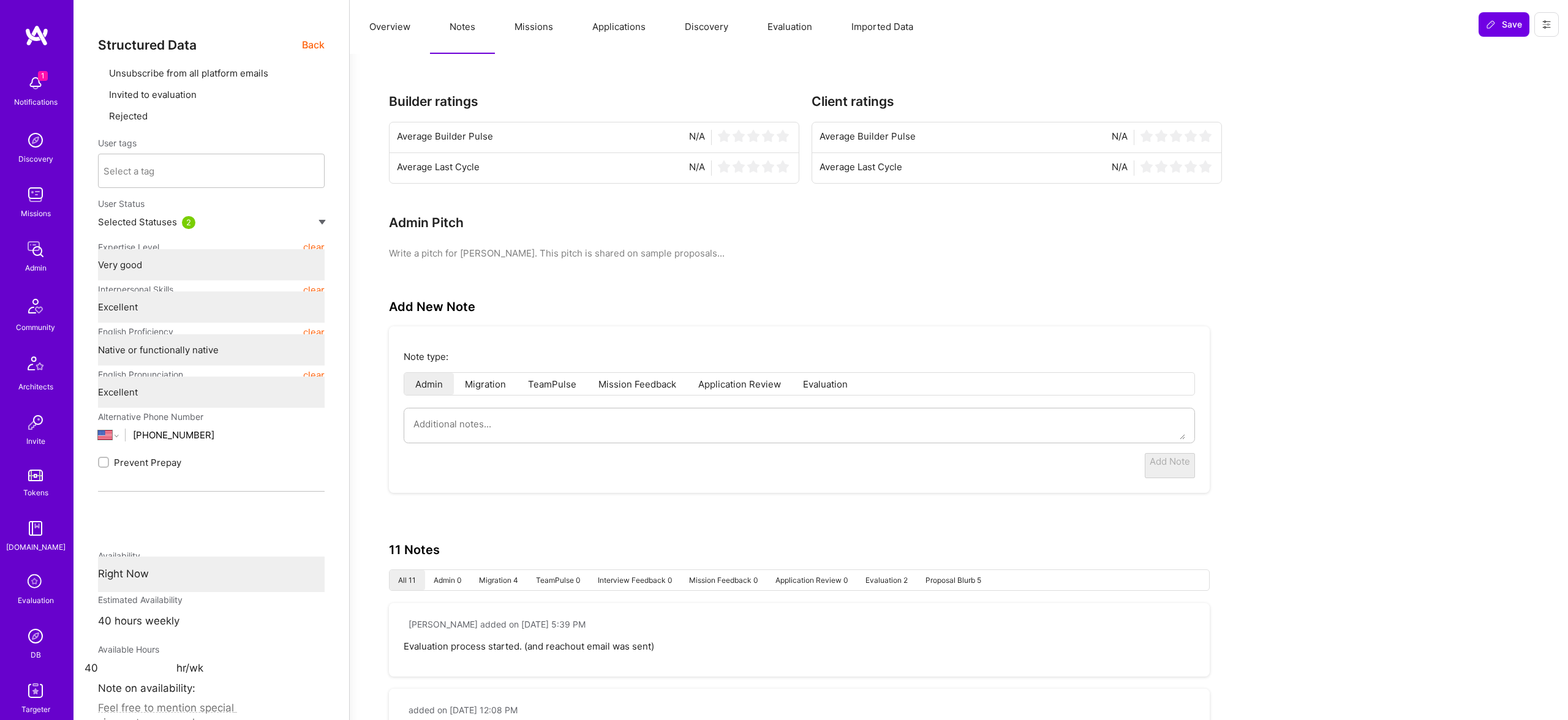
type textarea "x"
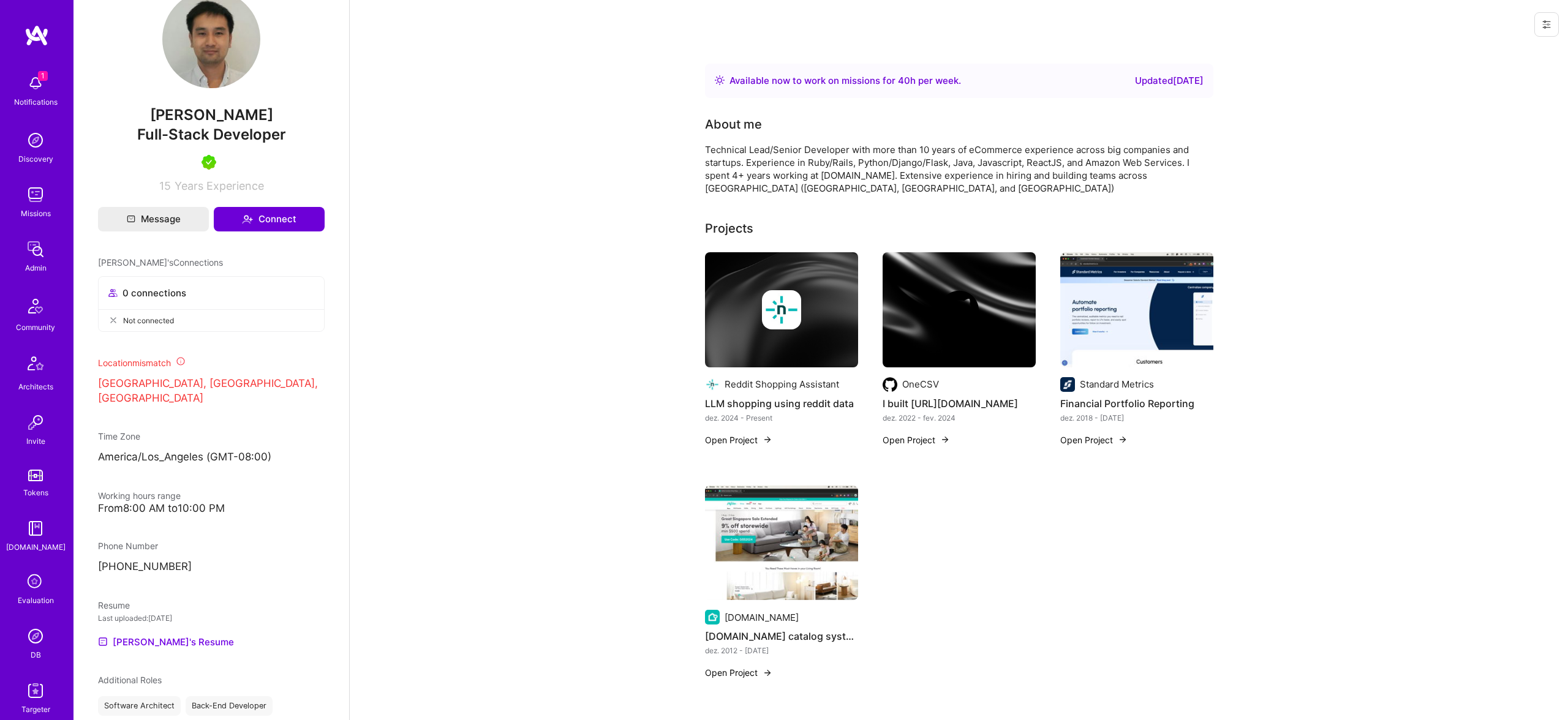
scroll to position [311, 0]
click at [156, 635] on link "[PERSON_NAME]'s Resume" at bounding box center [166, 638] width 136 height 15
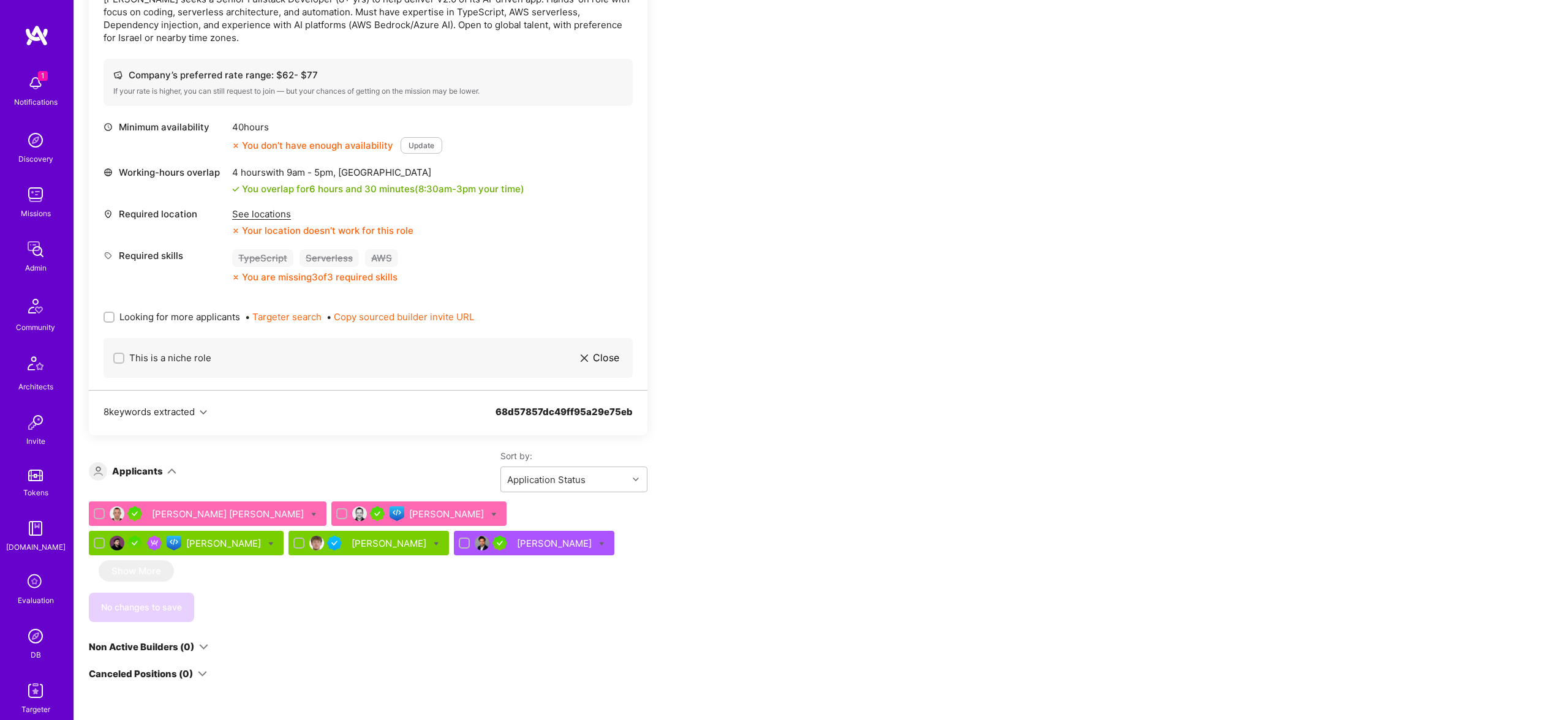
scroll to position [387, 0]
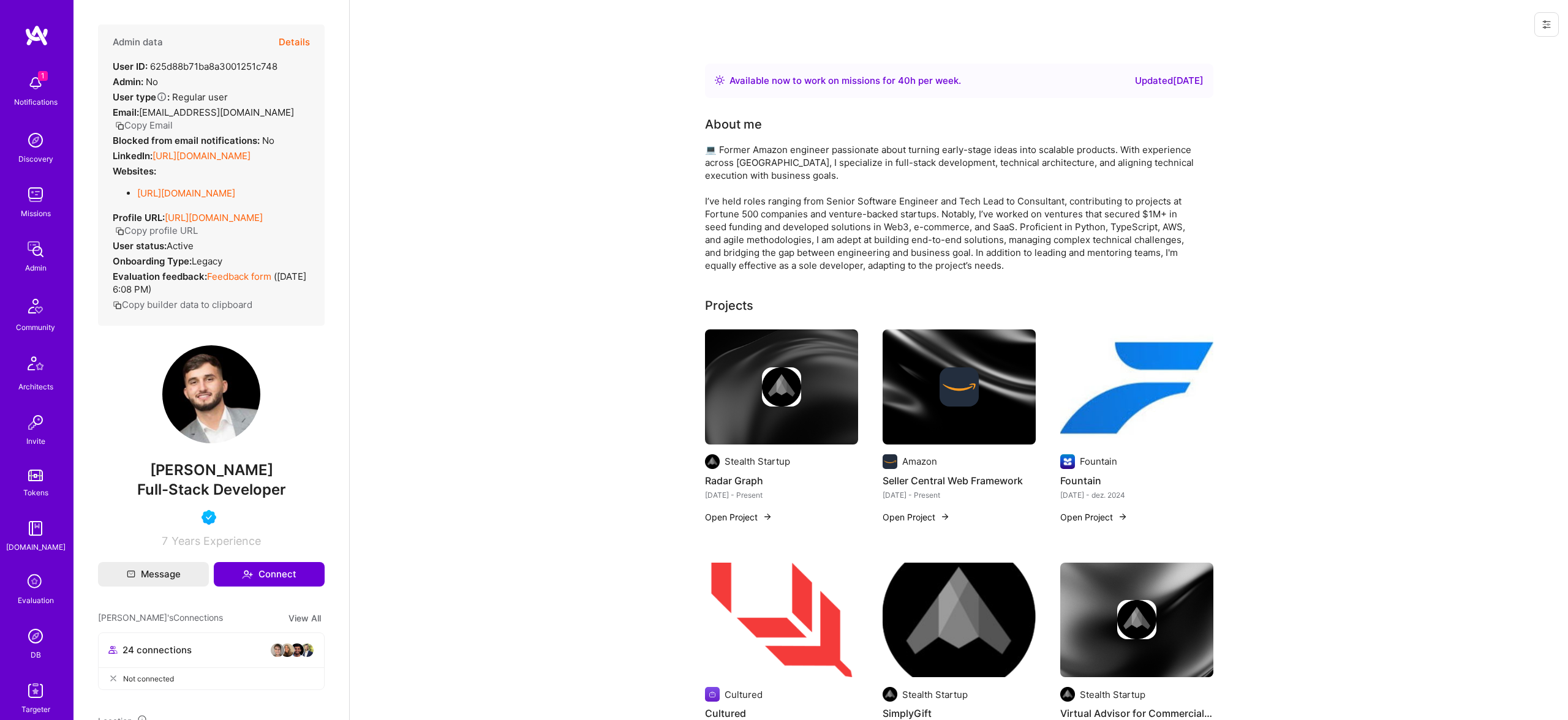
scroll to position [3, 0]
click at [188, 477] on span "[PERSON_NAME]" at bounding box center [211, 468] width 226 height 19
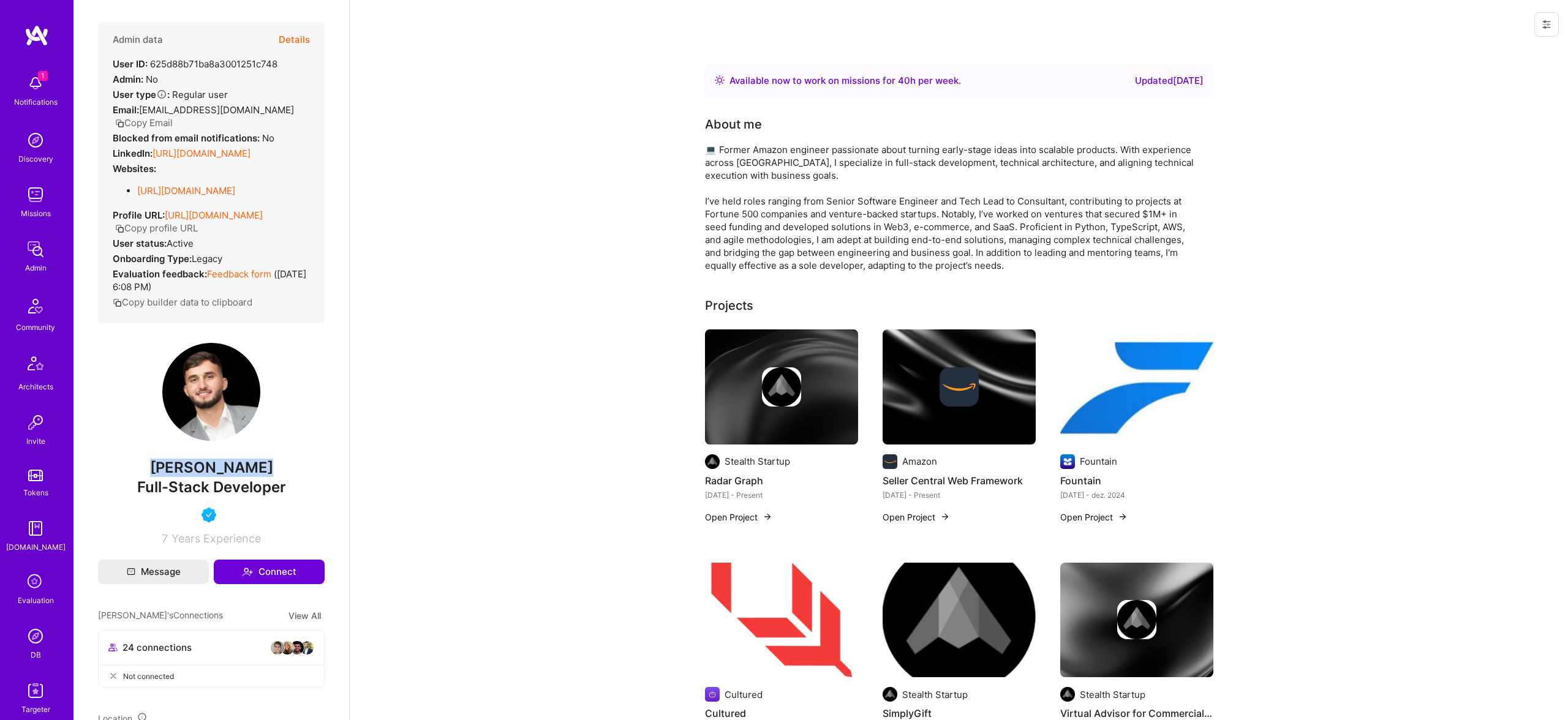
click at [188, 477] on span "[PERSON_NAME]" at bounding box center [211, 468] width 226 height 19
copy span "[PERSON_NAME]"
click at [289, 46] on button "Details" at bounding box center [294, 39] width 31 height 35
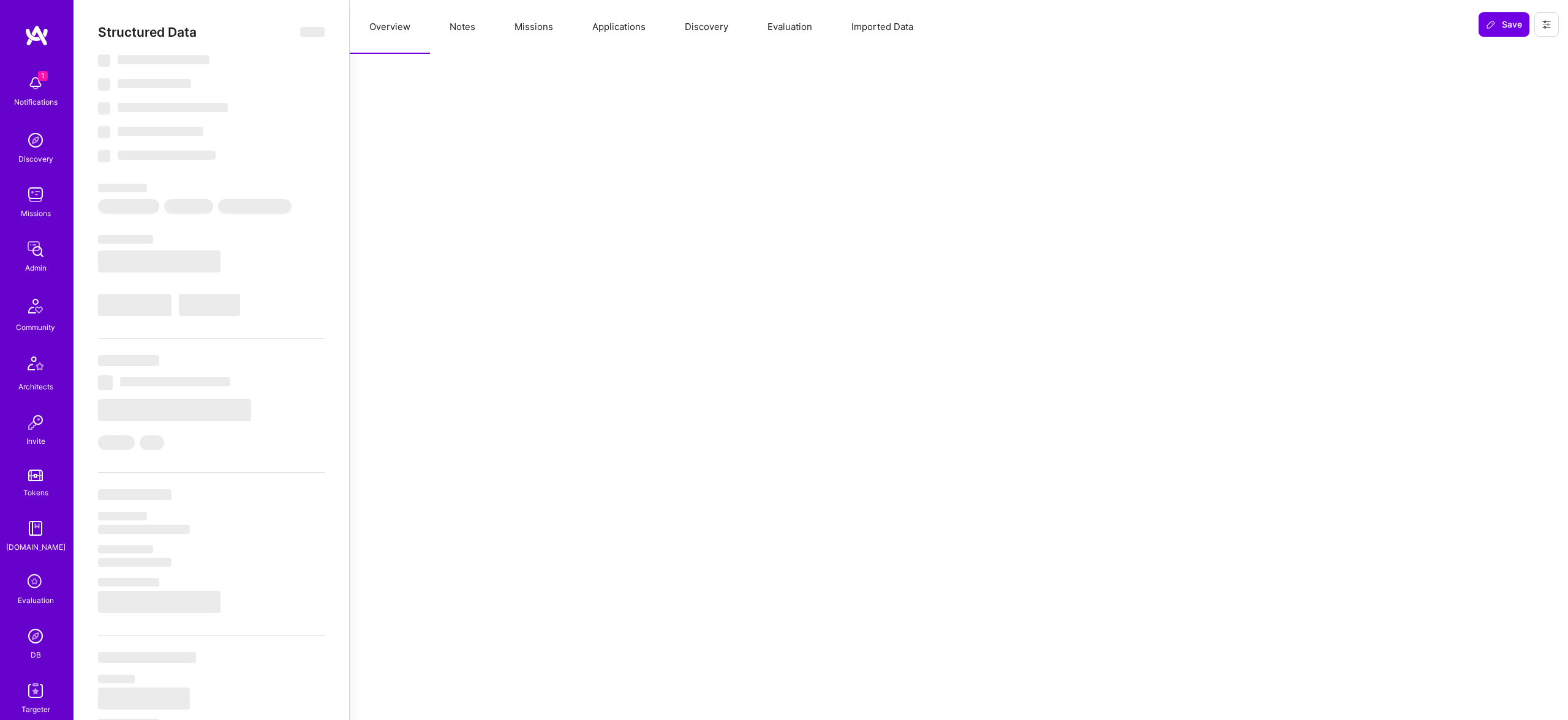
click at [587, 37] on button "Applications" at bounding box center [619, 27] width 93 height 54
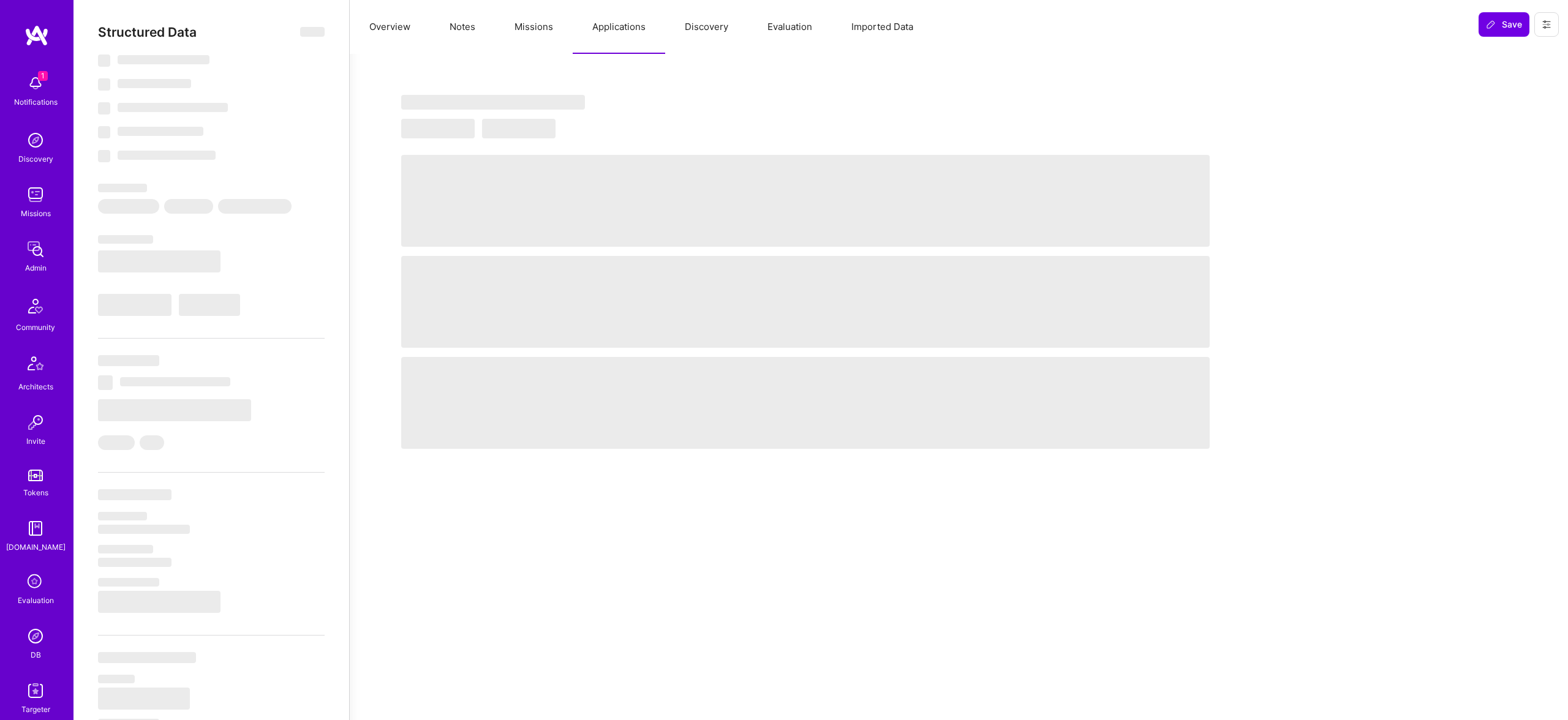
click at [511, 21] on button "Missions" at bounding box center [534, 27] width 78 height 54
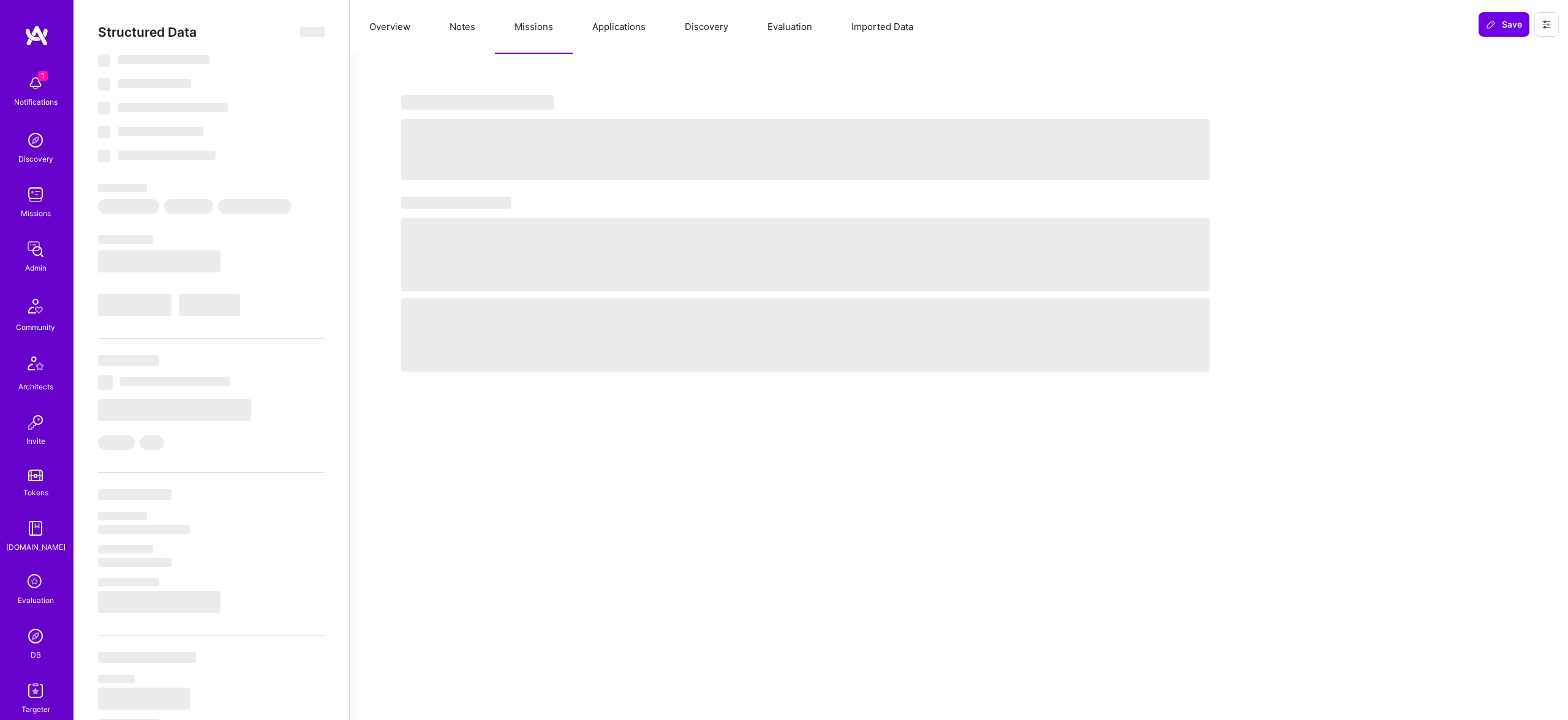
select select "Right Now"
select select "4"
select select "7"
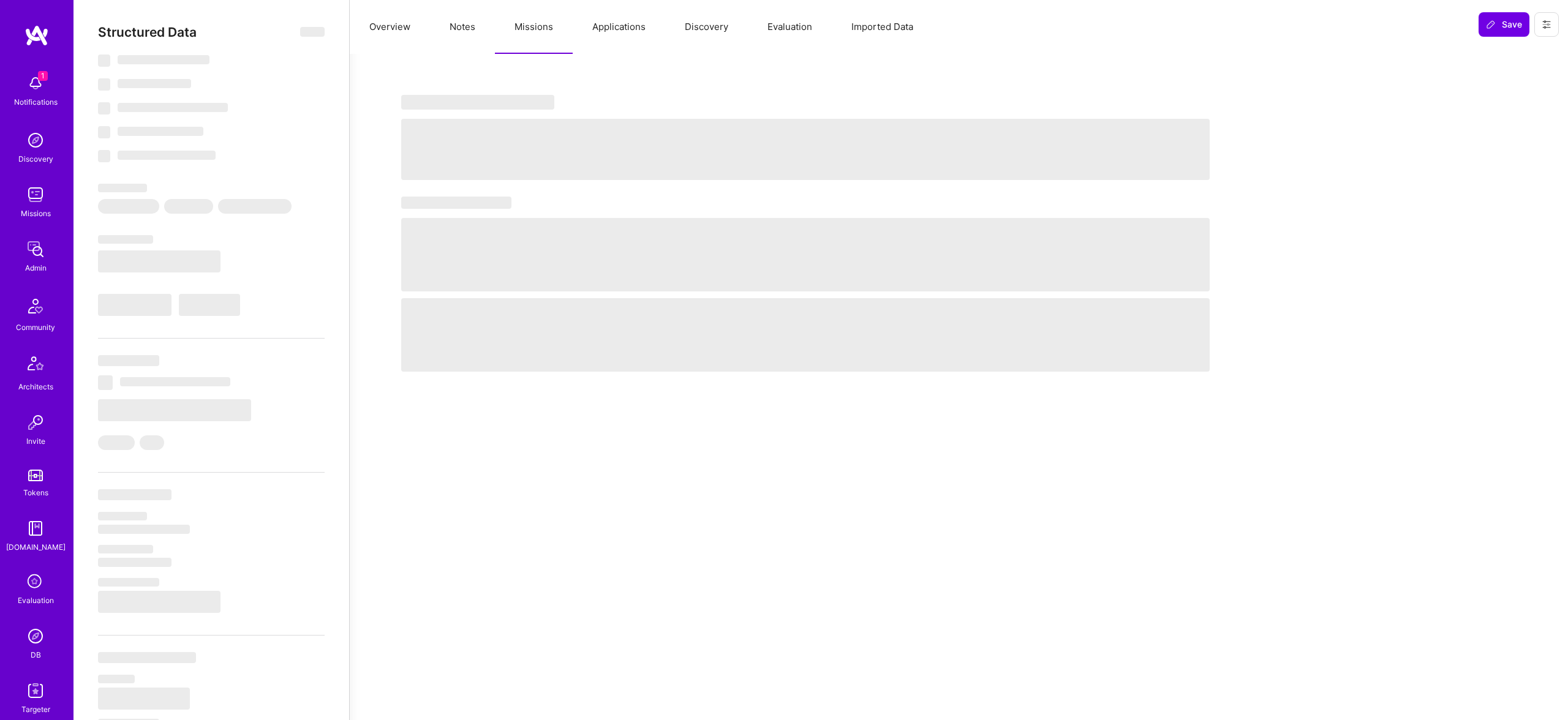
select select "US"
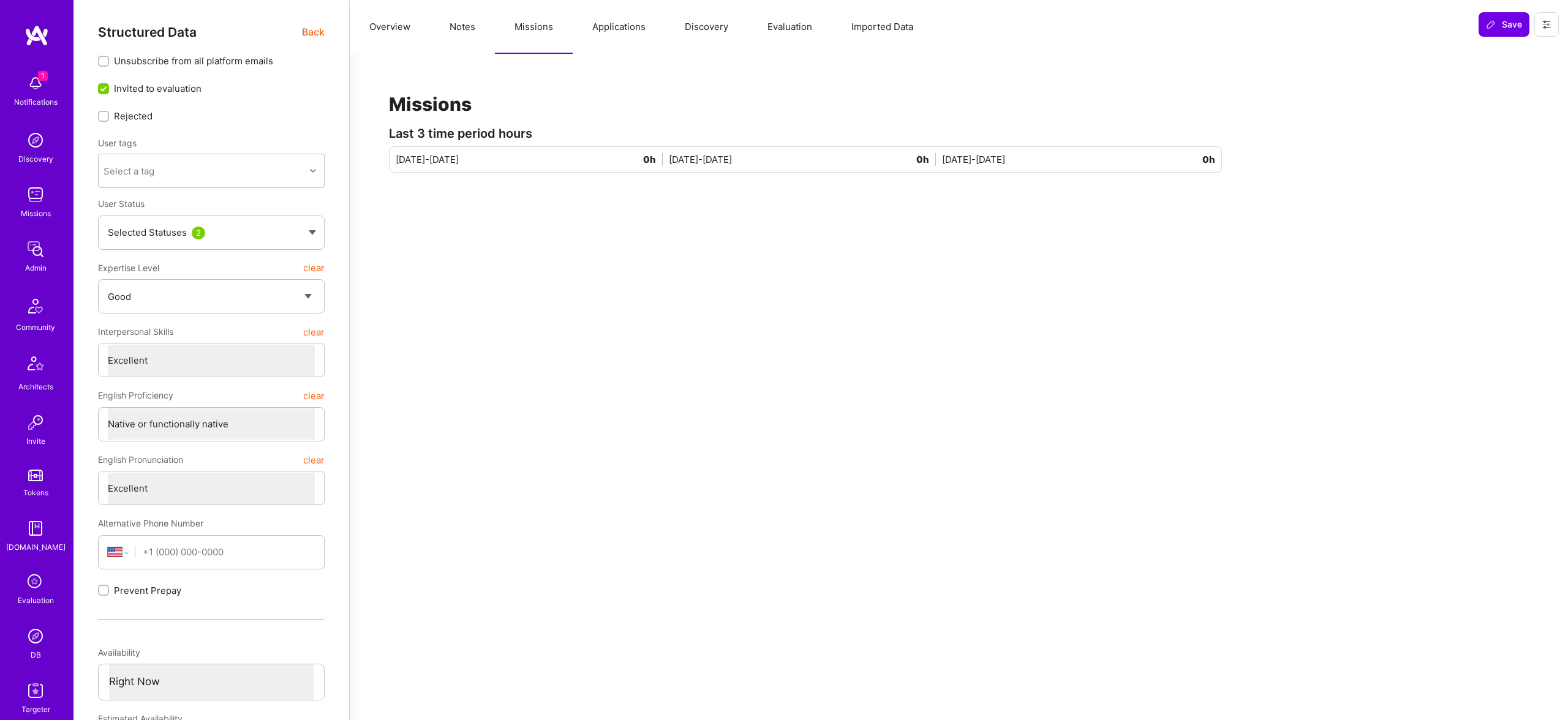
click at [629, 27] on button "Applications" at bounding box center [619, 27] width 93 height 54
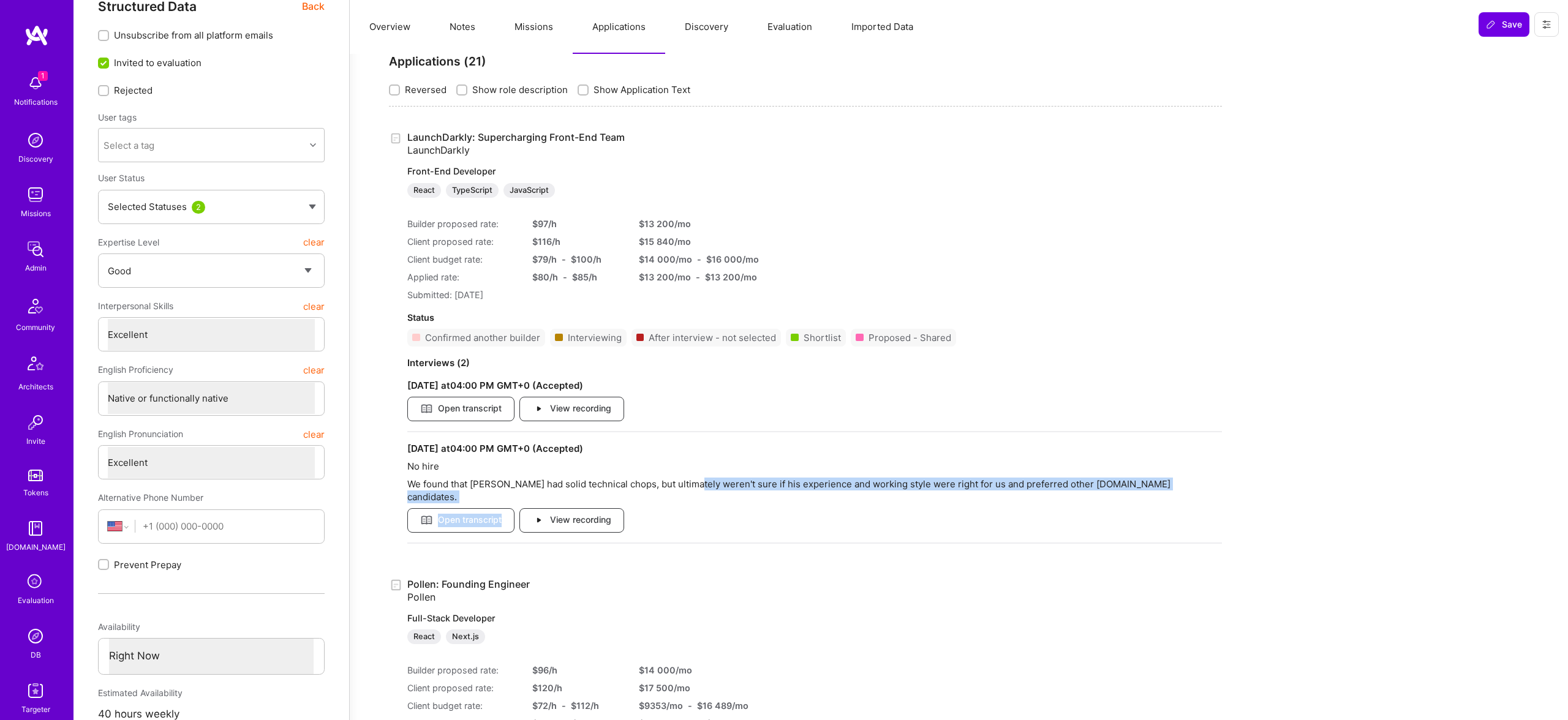
scroll to position [24, 0]
drag, startPoint x: 692, startPoint y: 479, endPoint x: 862, endPoint y: 483, distance: 170.0
click at [862, 483] on p "We found that Aleks had solid technical chops, but ultimately weren't sure if h…" at bounding box center [814, 491] width 814 height 26
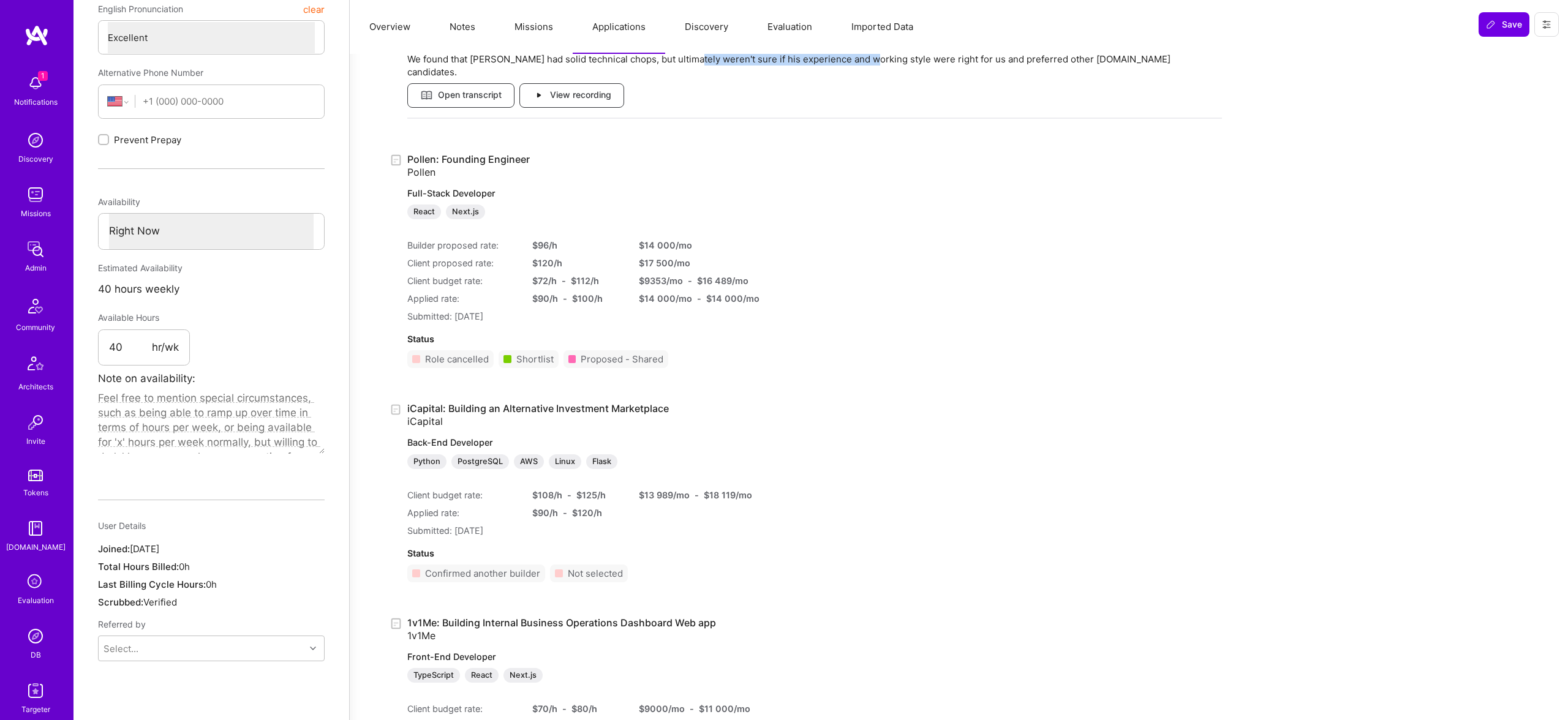
scroll to position [0, 0]
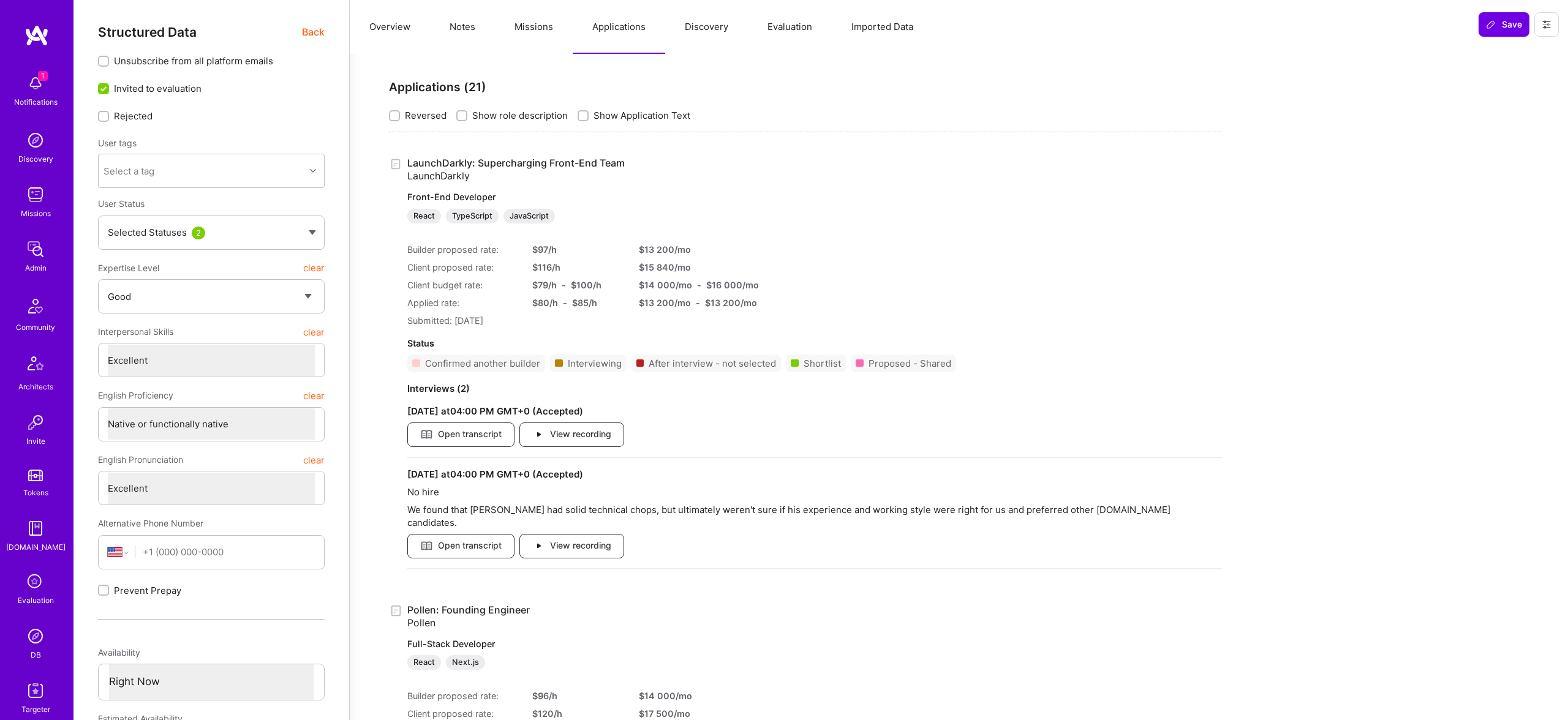
click at [313, 26] on span "Back" at bounding box center [313, 32] width 23 height 15
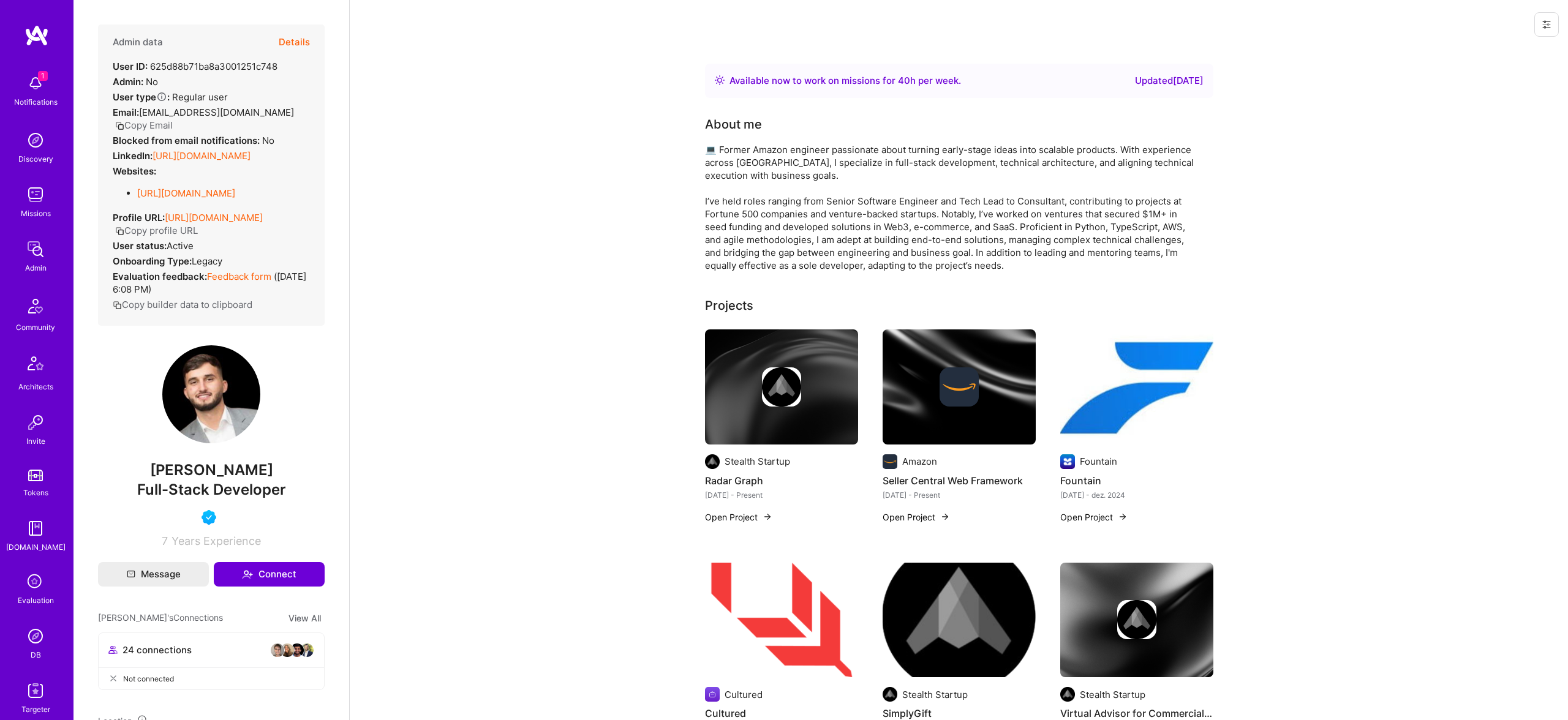
click at [232, 112] on span "savic.sasha1@gmail.com" at bounding box center [217, 112] width 155 height 12
click at [259, 111] on div "Email: savic.sasha1@gmail.com Copy Email" at bounding box center [211, 118] width 197 height 26
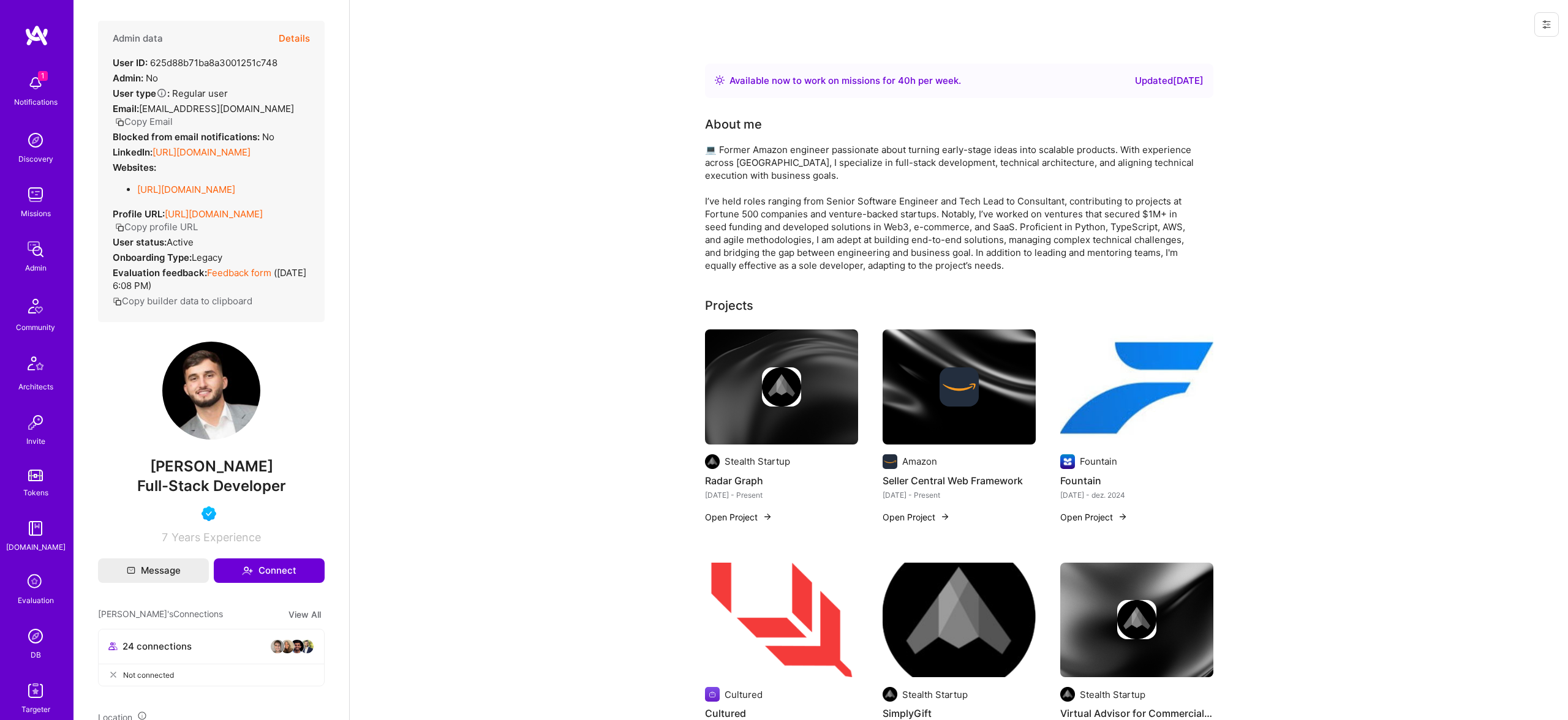
drag, startPoint x: 259, startPoint y: 111, endPoint x: 152, endPoint y: 109, distance: 107.0
click at [152, 109] on div "Email: savic.sasha1@gmail.com Copy Email" at bounding box center [211, 115] width 197 height 26
click at [161, 125] on button "Copy Email" at bounding box center [143, 121] width 57 height 13
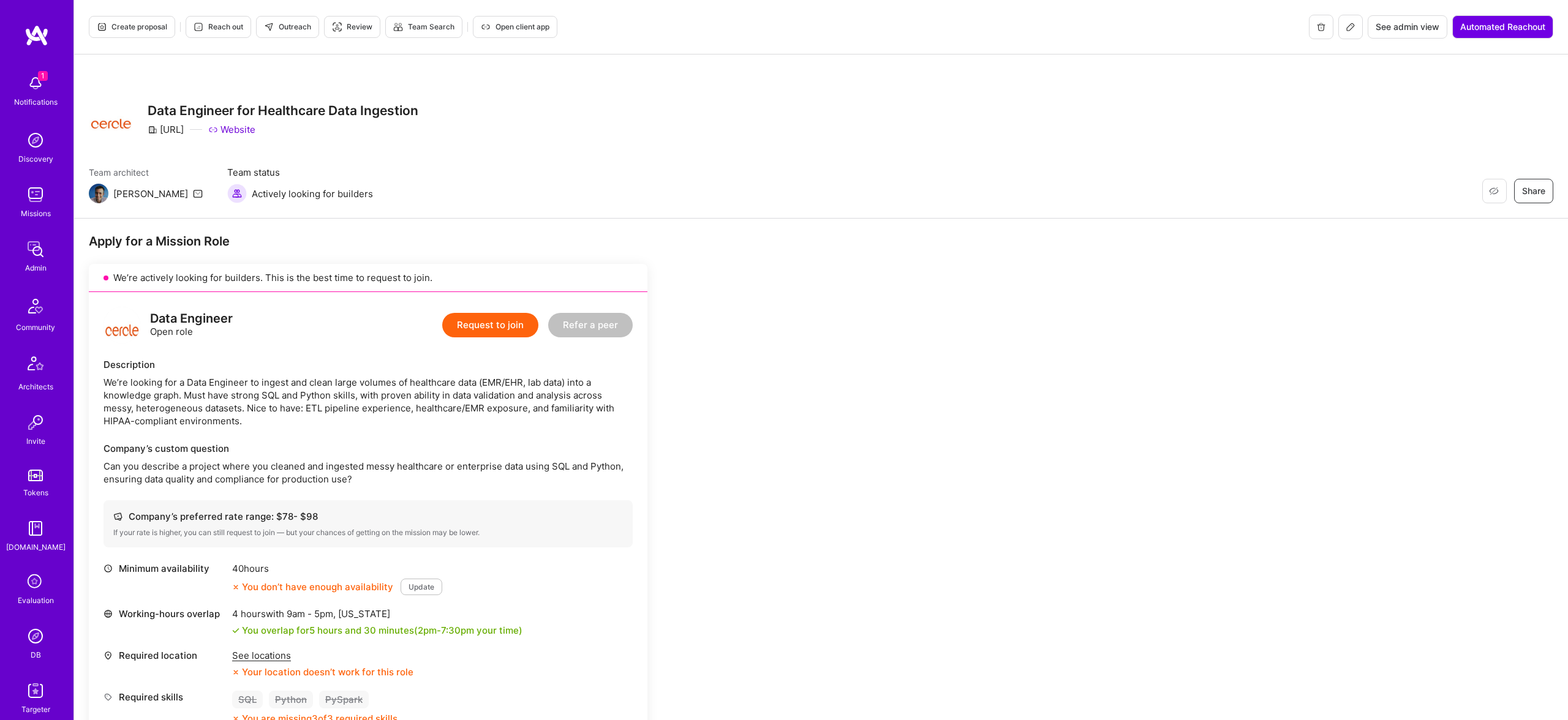
click at [174, 131] on div "[URL]" at bounding box center [165, 129] width 36 height 13
click at [174, 134] on div "Cercle.ai" at bounding box center [165, 129] width 36 height 13
copy div "Cercle"
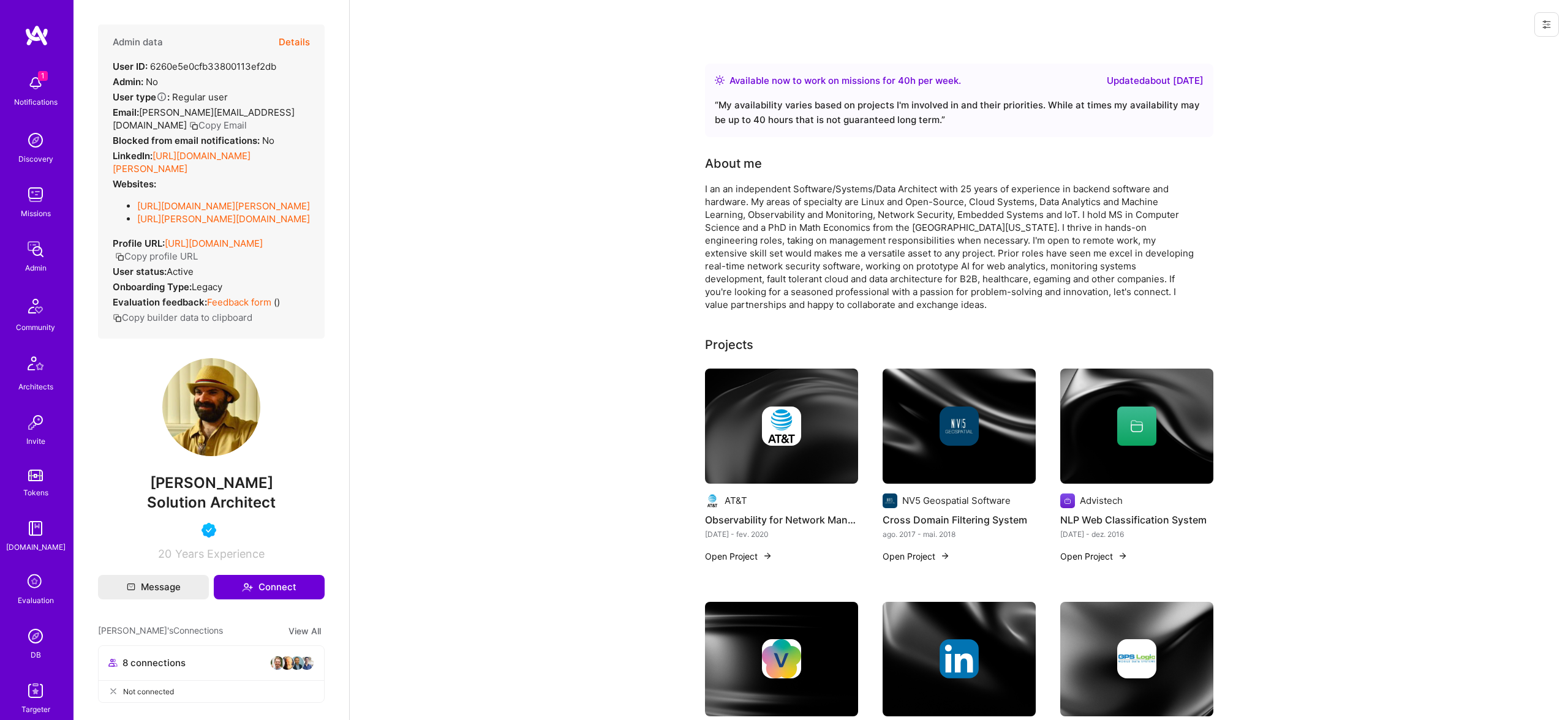
scroll to position [10, 0]
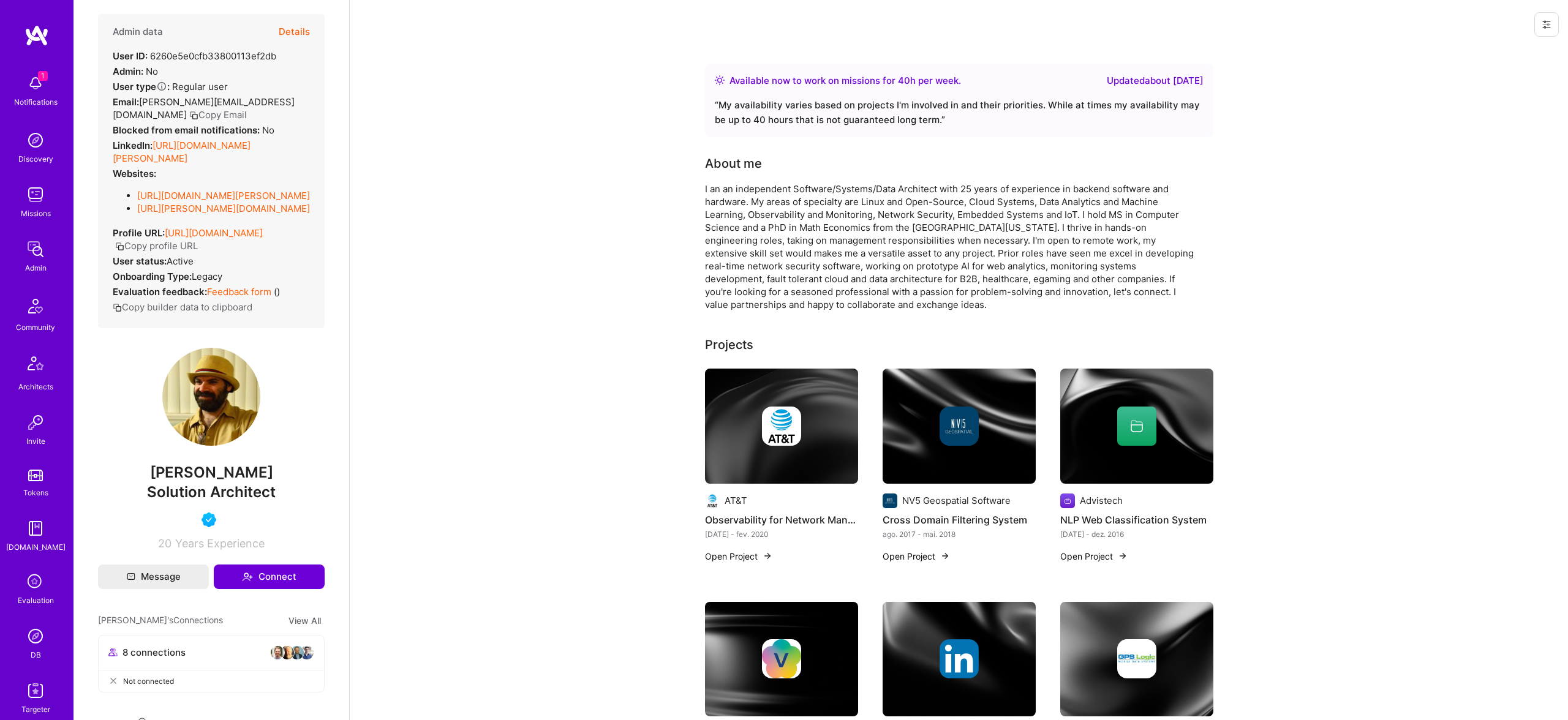
click at [239, 140] on link "[URL][DOMAIN_NAME][PERSON_NAME]" at bounding box center [181, 151] width 138 height 24
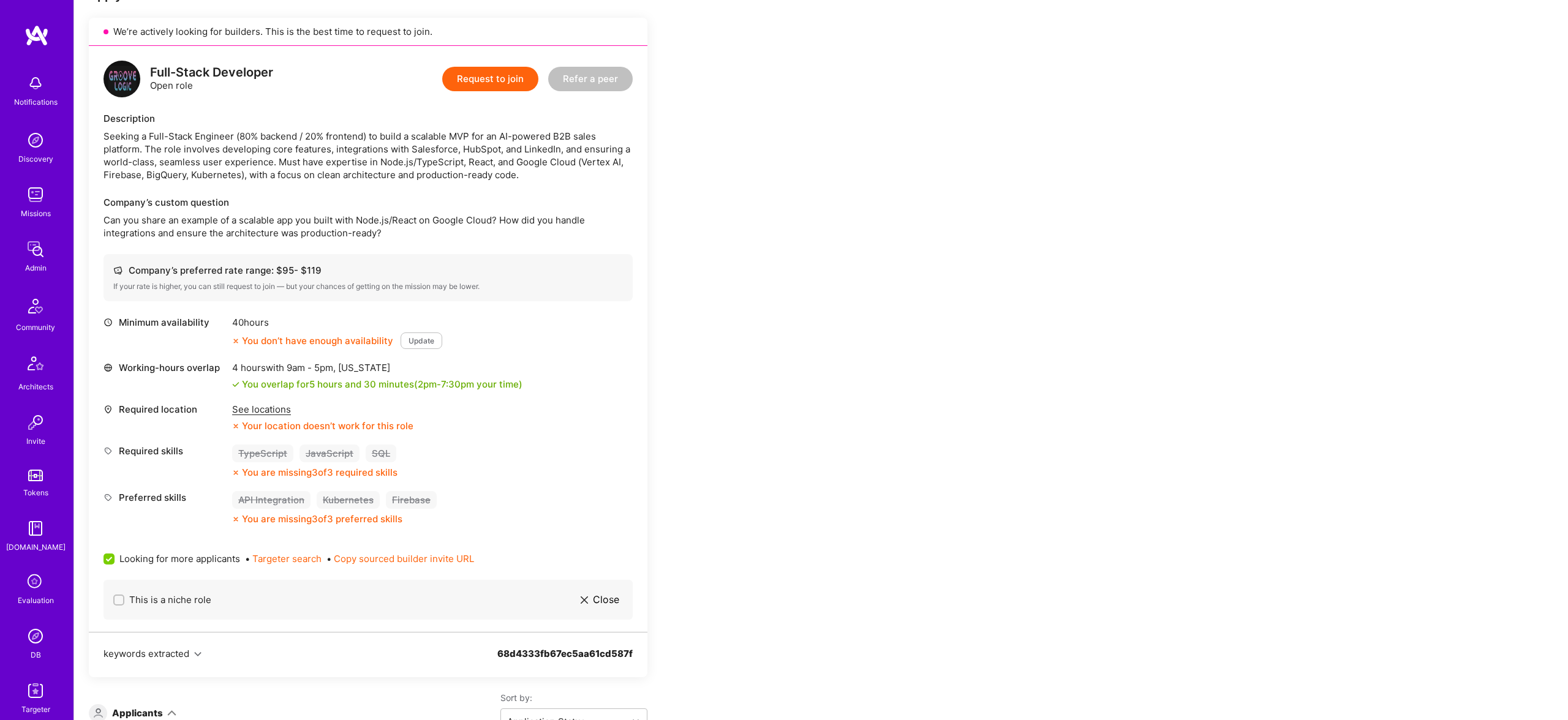
scroll to position [421, 0]
